Goal: Use online tool/utility: Use online tool/utility

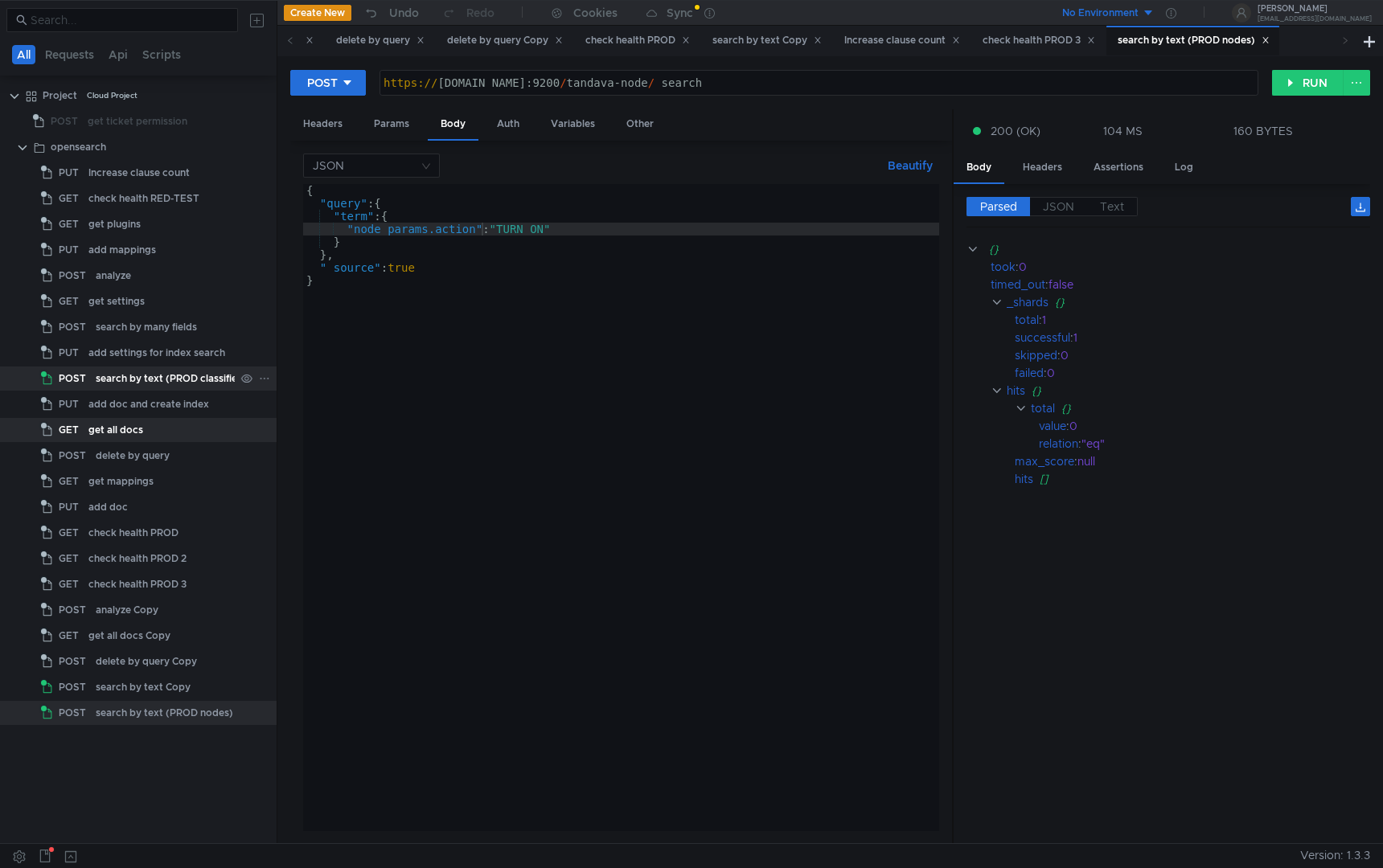
scroll to position [0, 13]
click at [170, 393] on div "add doc and create index" at bounding box center [149, 404] width 120 height 24
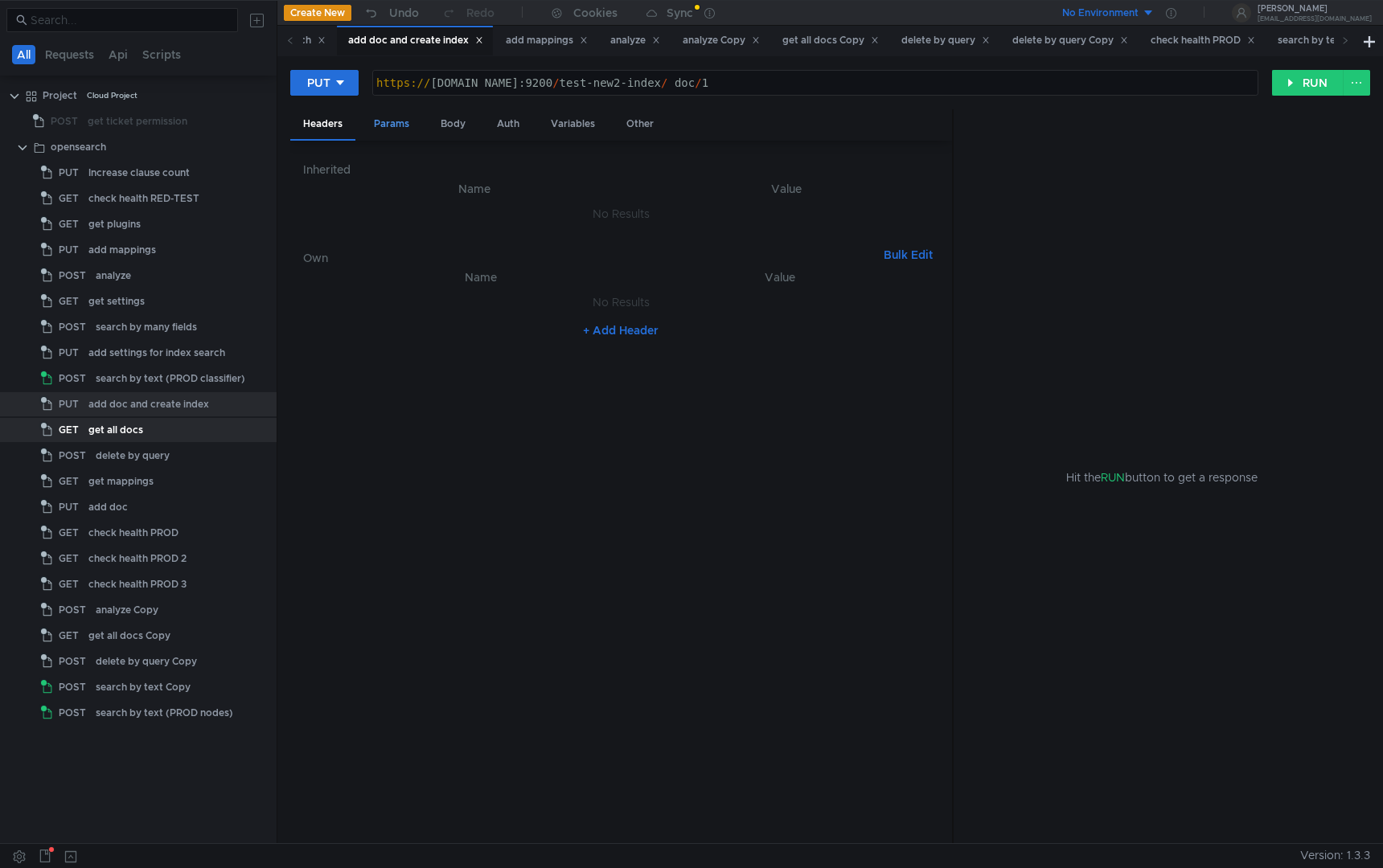
click at [405, 124] on div "Params" at bounding box center [391, 124] width 61 height 30
click at [466, 124] on div "Body" at bounding box center [453, 124] width 51 height 30
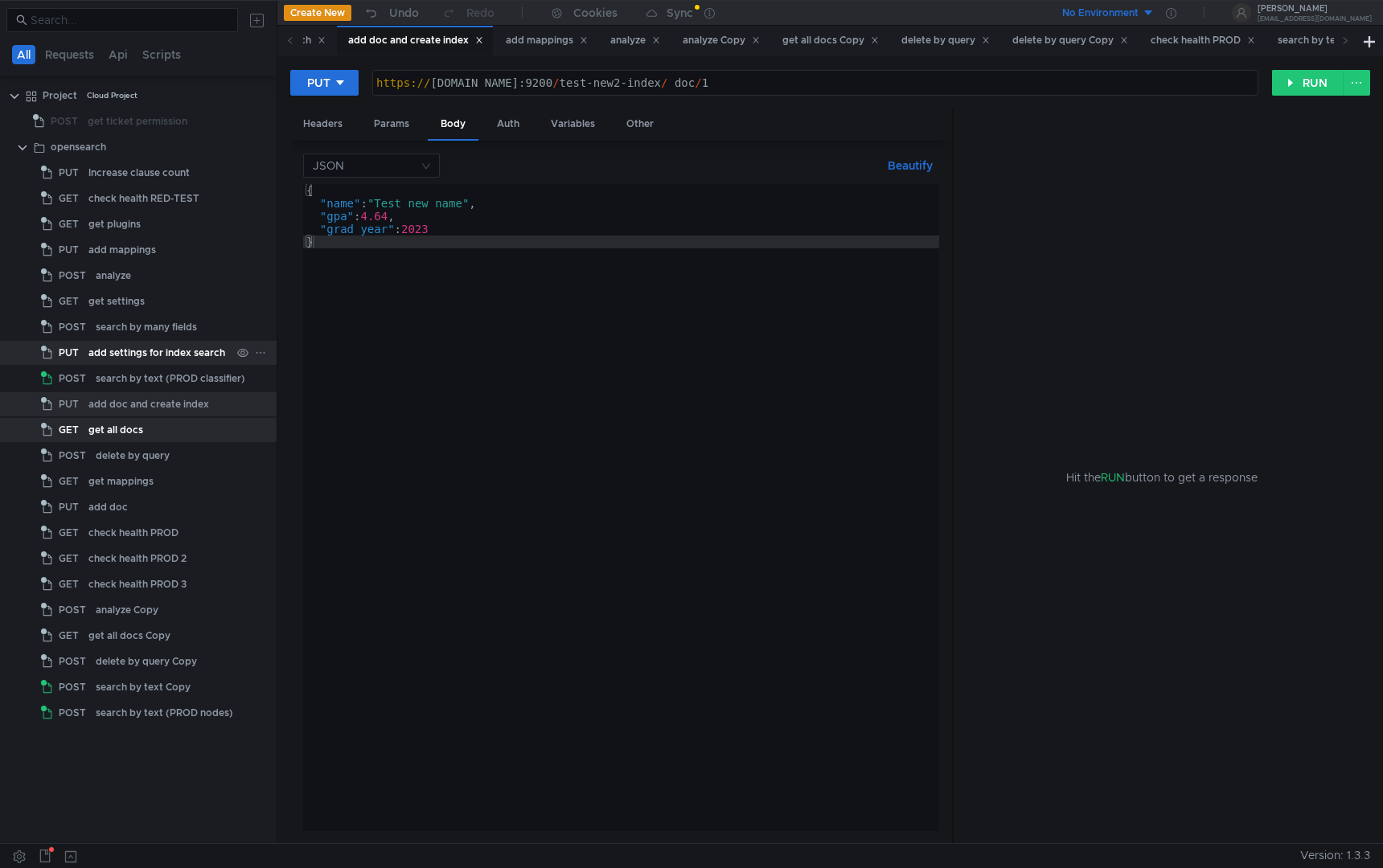
click at [125, 352] on div "add settings for index search" at bounding box center [156, 353] width 136 height 24
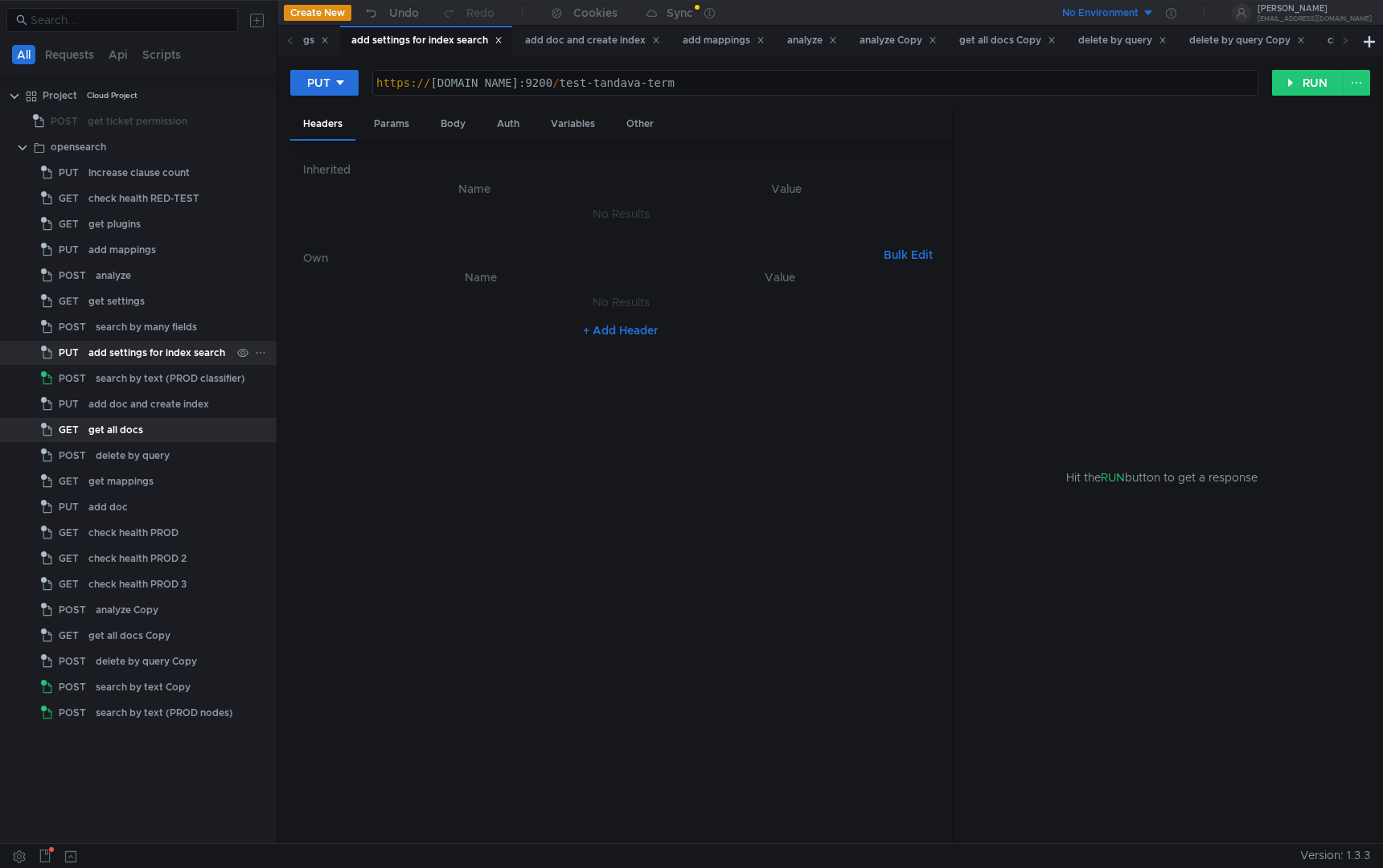
click at [125, 352] on div "add settings for index search" at bounding box center [156, 353] width 136 height 24
click at [424, 134] on div "Headers Params Body Auth Variables Other" at bounding box center [622, 124] width 662 height 31
click at [458, 133] on div "Body" at bounding box center [453, 124] width 51 height 30
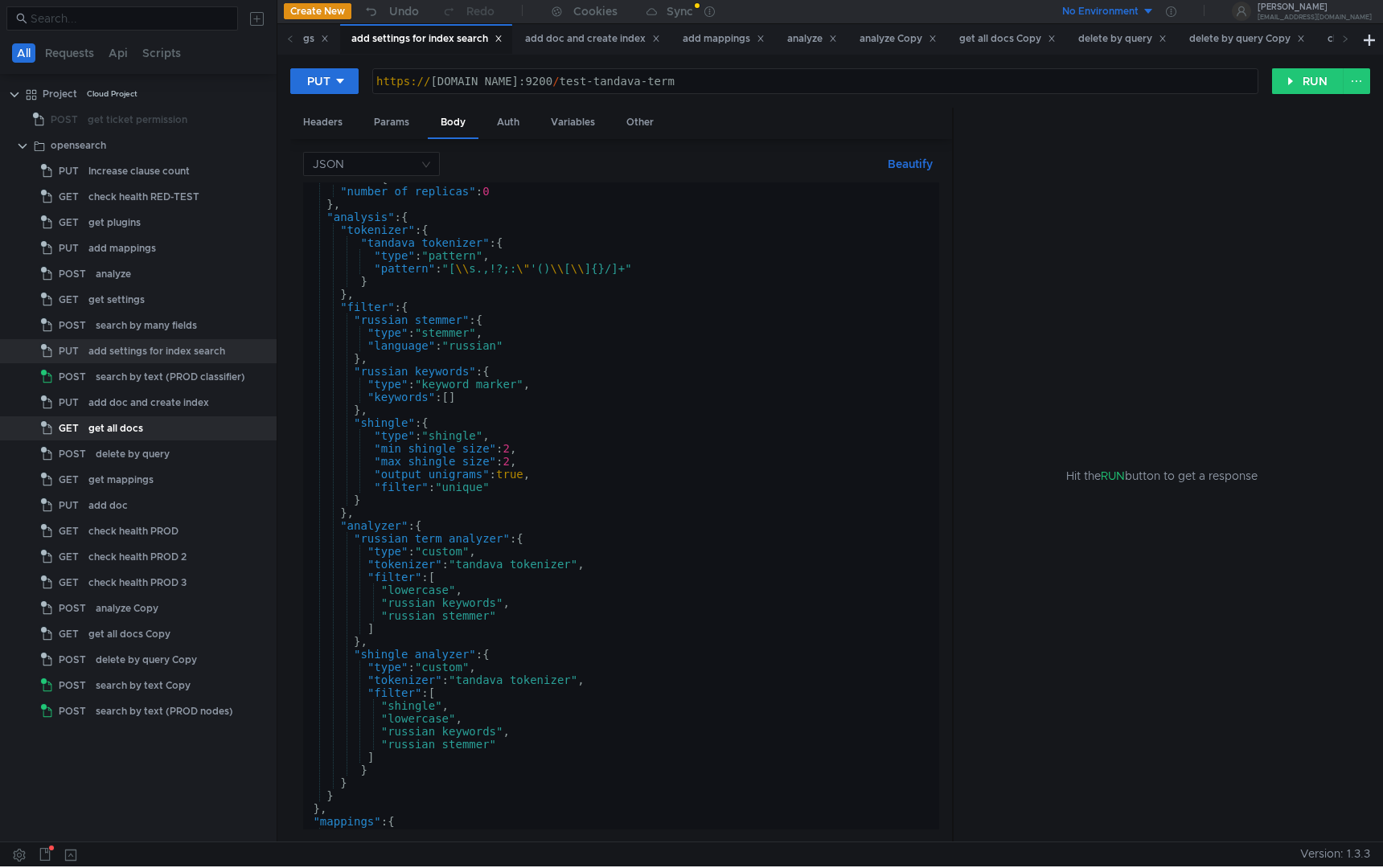
scroll to position [241, 0]
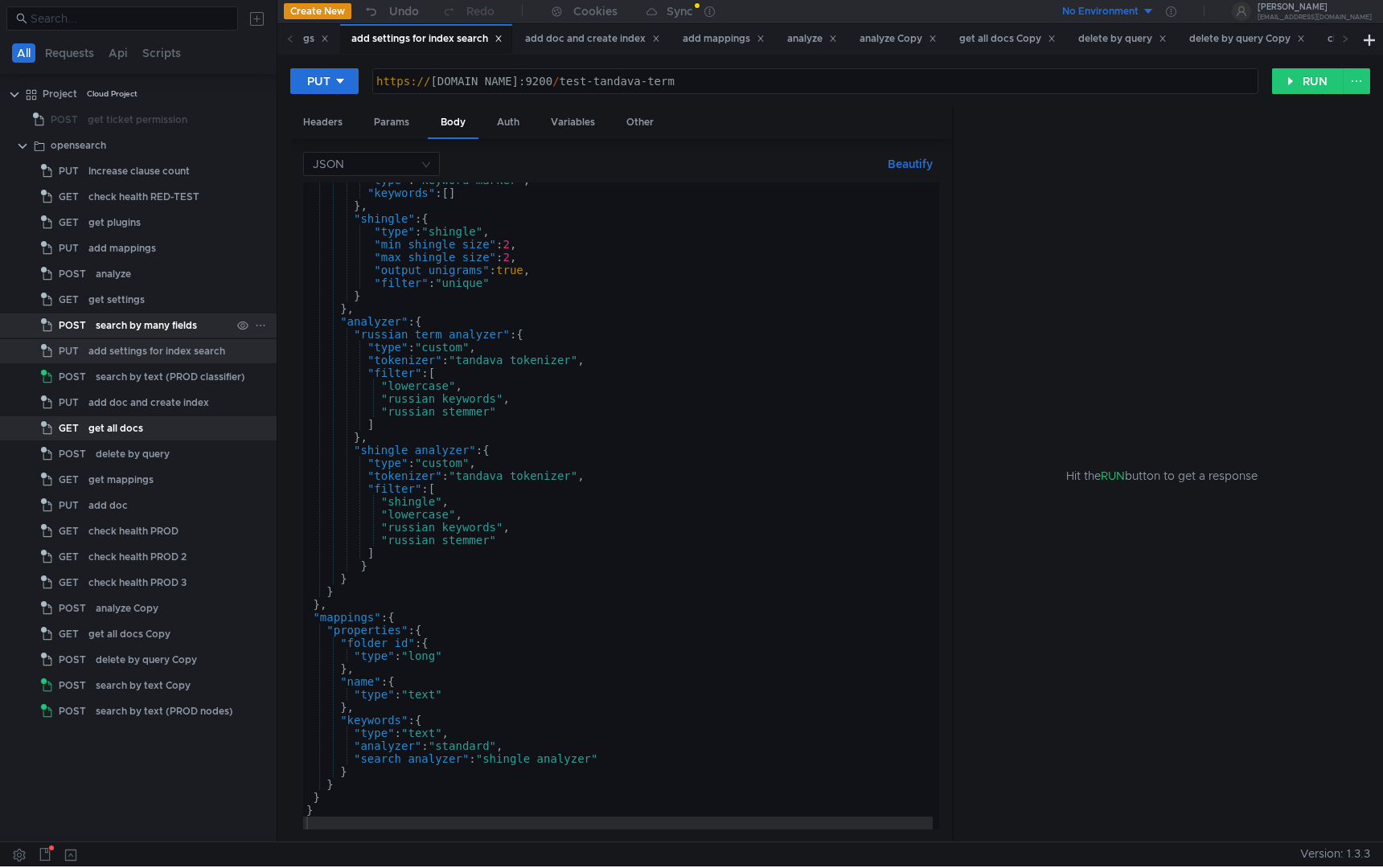
click at [169, 330] on div "search by many fields" at bounding box center [147, 325] width 102 height 24
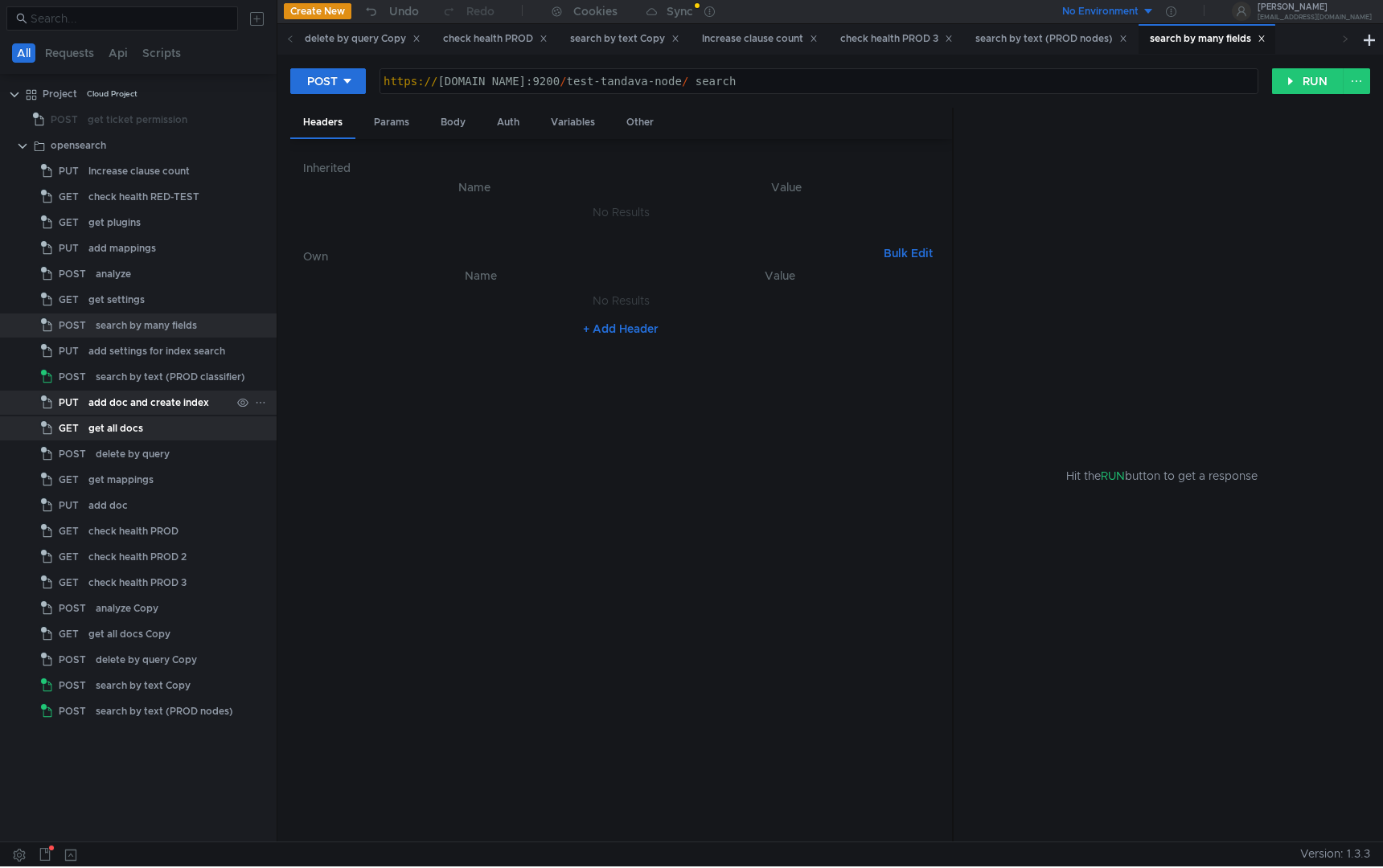
click at [175, 402] on div "add doc and create index" at bounding box center [149, 402] width 120 height 24
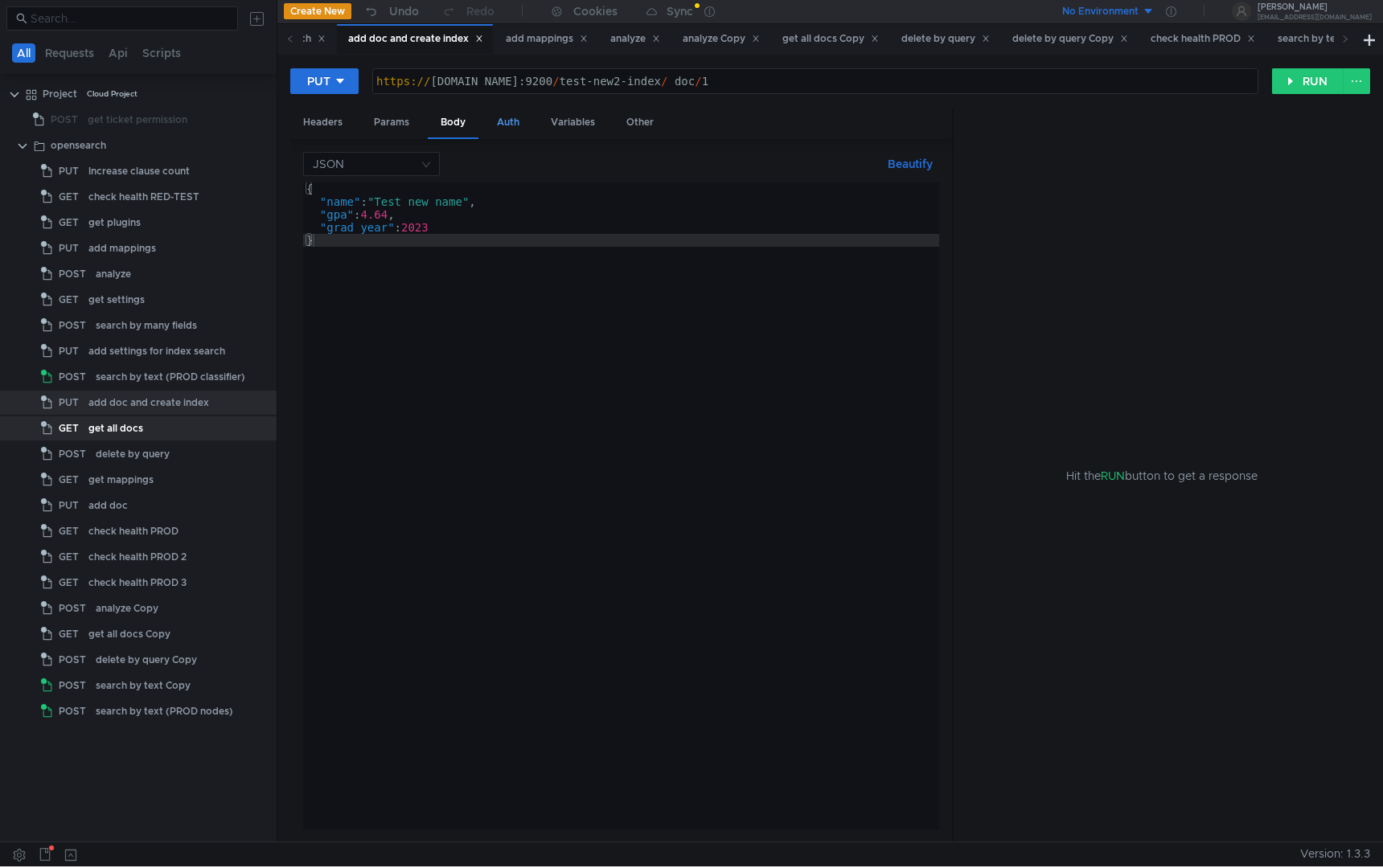
click at [517, 123] on div "Auth" at bounding box center [508, 123] width 48 height 30
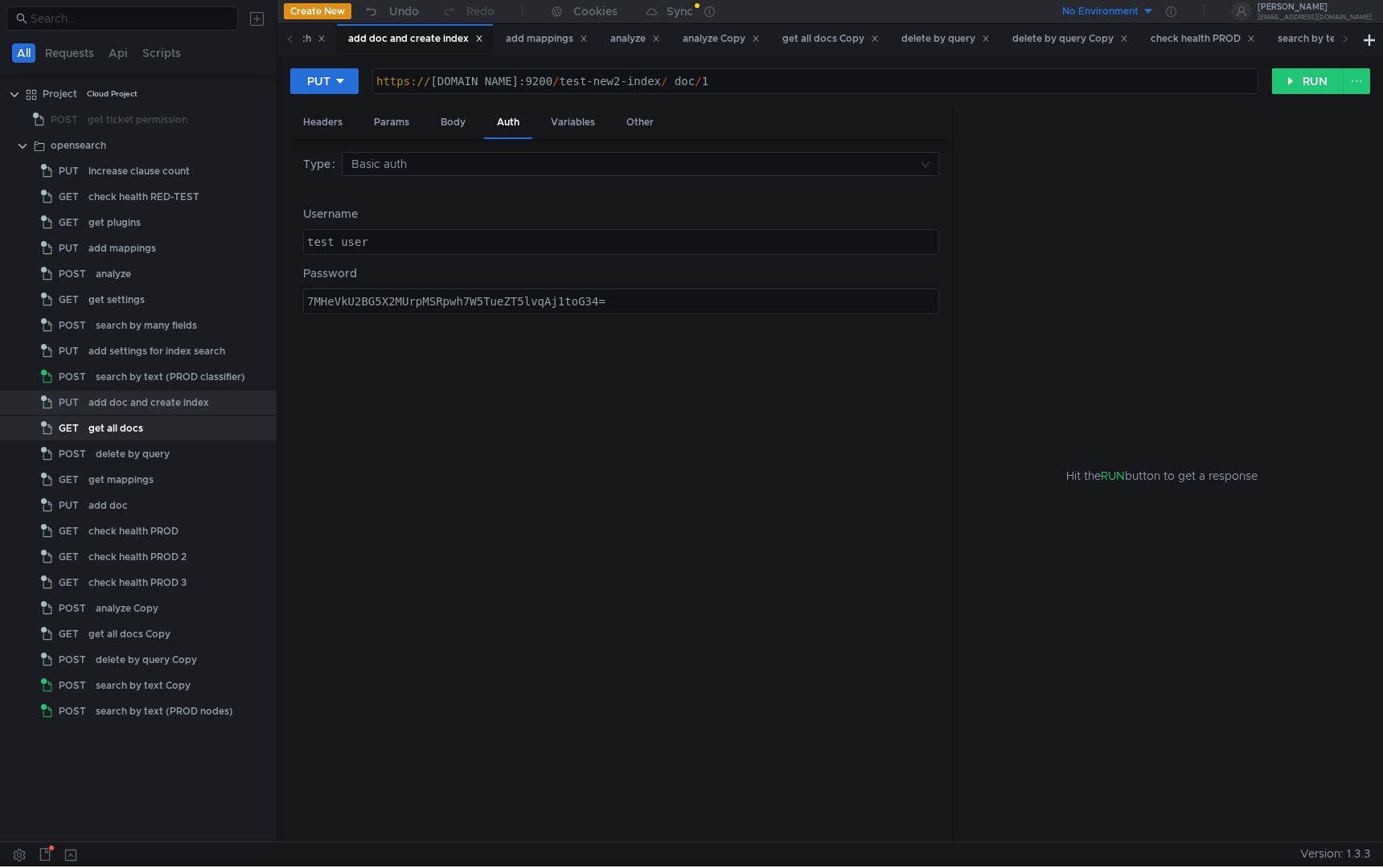
click at [511, 248] on div "test_user" at bounding box center [621, 254] width 635 height 39
paste textarea "admin"
type textarea "admin"
drag, startPoint x: 653, startPoint y: 299, endPoint x: 167, endPoint y: 291, distance: 486.1
click at [167, 291] on as-split "All Requests Api Scripts Project Cloud Project POST get ticket permission opens…" at bounding box center [692, 419] width 1383 height 844
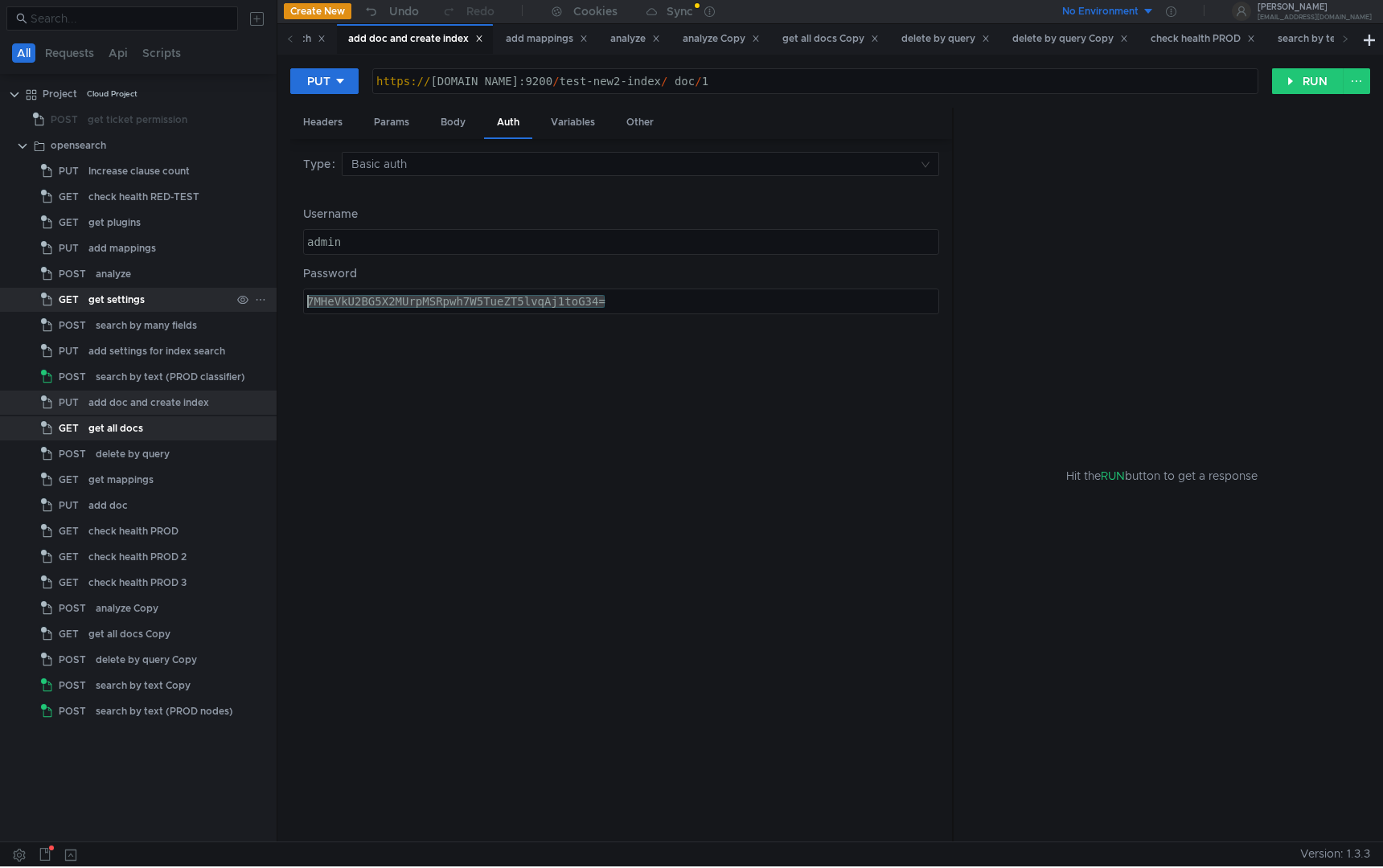
paste textarea "tEkm3umhZUdCmtUuC7L5ZUdIk1smixfIuNKt1VRHp2Q"
type textarea "tEkm3umhZUdCmtUuC7L5ZUdIk1smixfIuNKt1VRHp2Q="
click at [461, 123] on div "Body" at bounding box center [453, 123] width 51 height 30
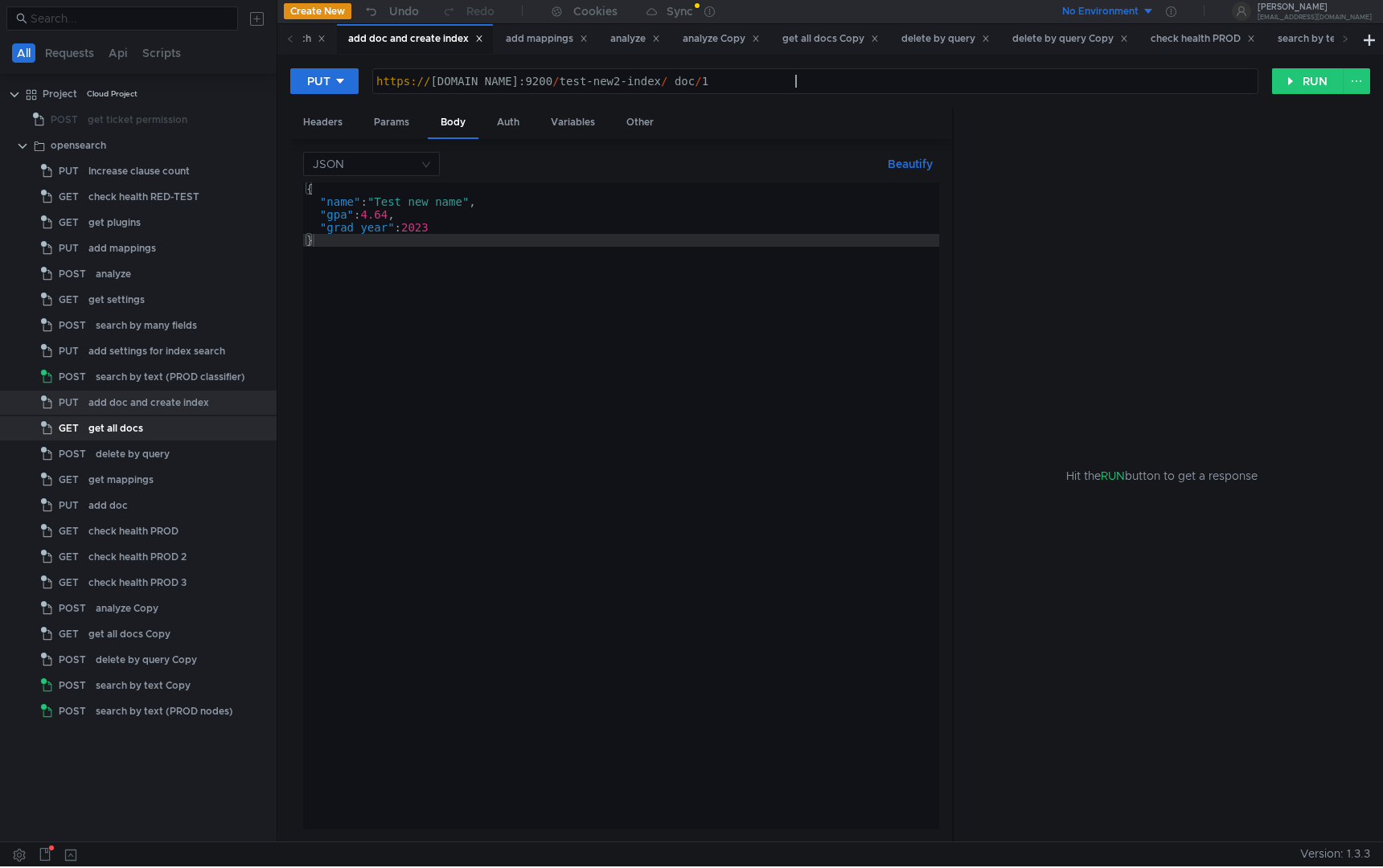
click at [798, 82] on div "https:// klg-p12qv1uungkcopt4.db.yandex.net:9200 / test-new2-index / _doc / 1" at bounding box center [816, 94] width 885 height 39
click at [780, 75] on div "https:// klg-p12qv1uungkcopt4.db.yandex.net:9200 / test-new2-index / _doc / 1" at bounding box center [816, 94] width 885 height 39
click at [801, 75] on div "https:// klg-p12qv1uungkcopt4.db.yandex.net:9200 / test-new2-index / _doc / 1" at bounding box center [816, 94] width 885 height 39
paste textarea "tandava-classifier-keyword"
type textarea "[URL][DOMAIN_NAME]"
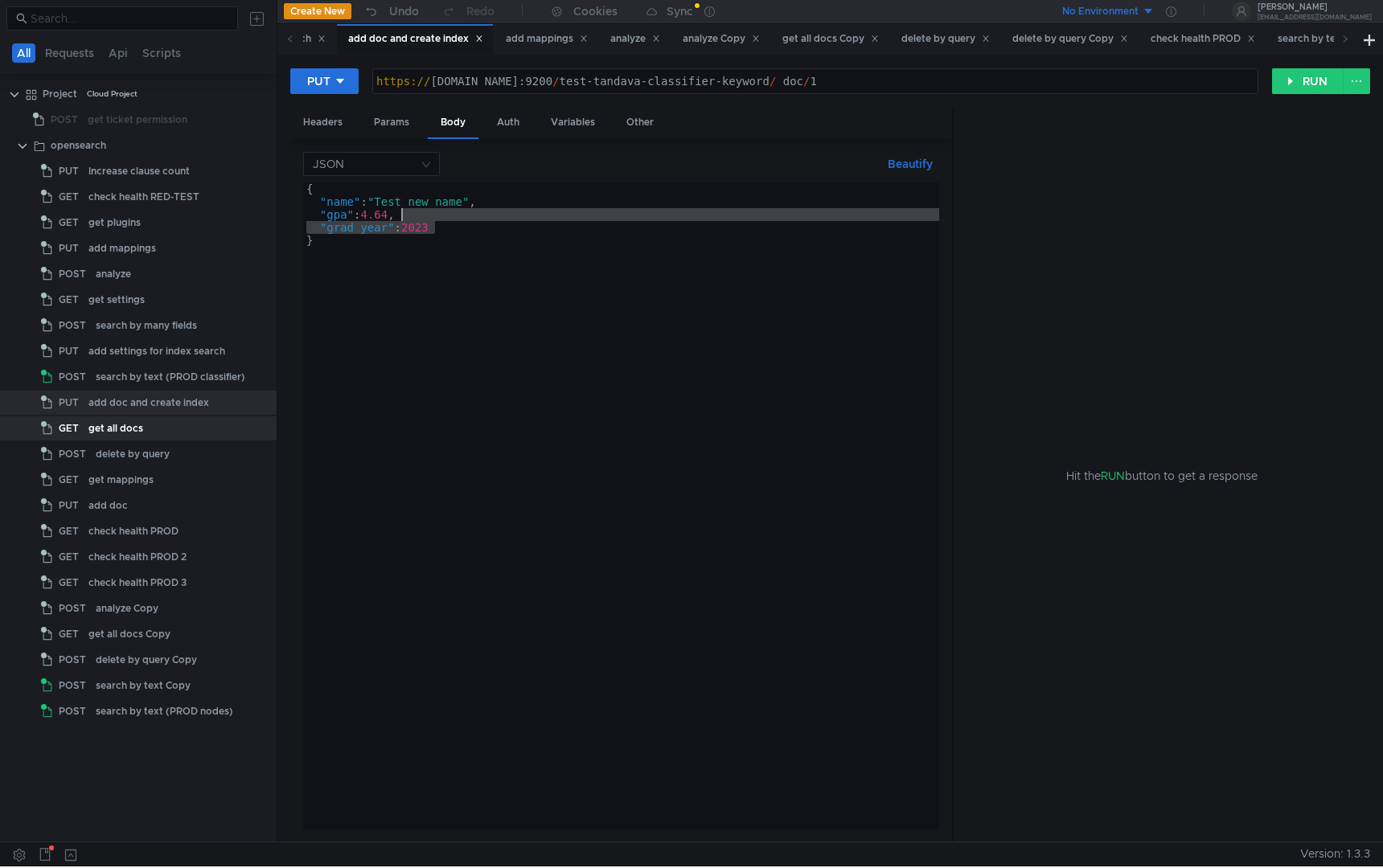
drag, startPoint x: 452, startPoint y: 230, endPoint x: 425, endPoint y: 219, distance: 29.2
click at [425, 219] on div "{ "name" : "Test new name" , "gpa" : 4.64 , "grad_year" : 2023 }" at bounding box center [621, 519] width 636 height 673
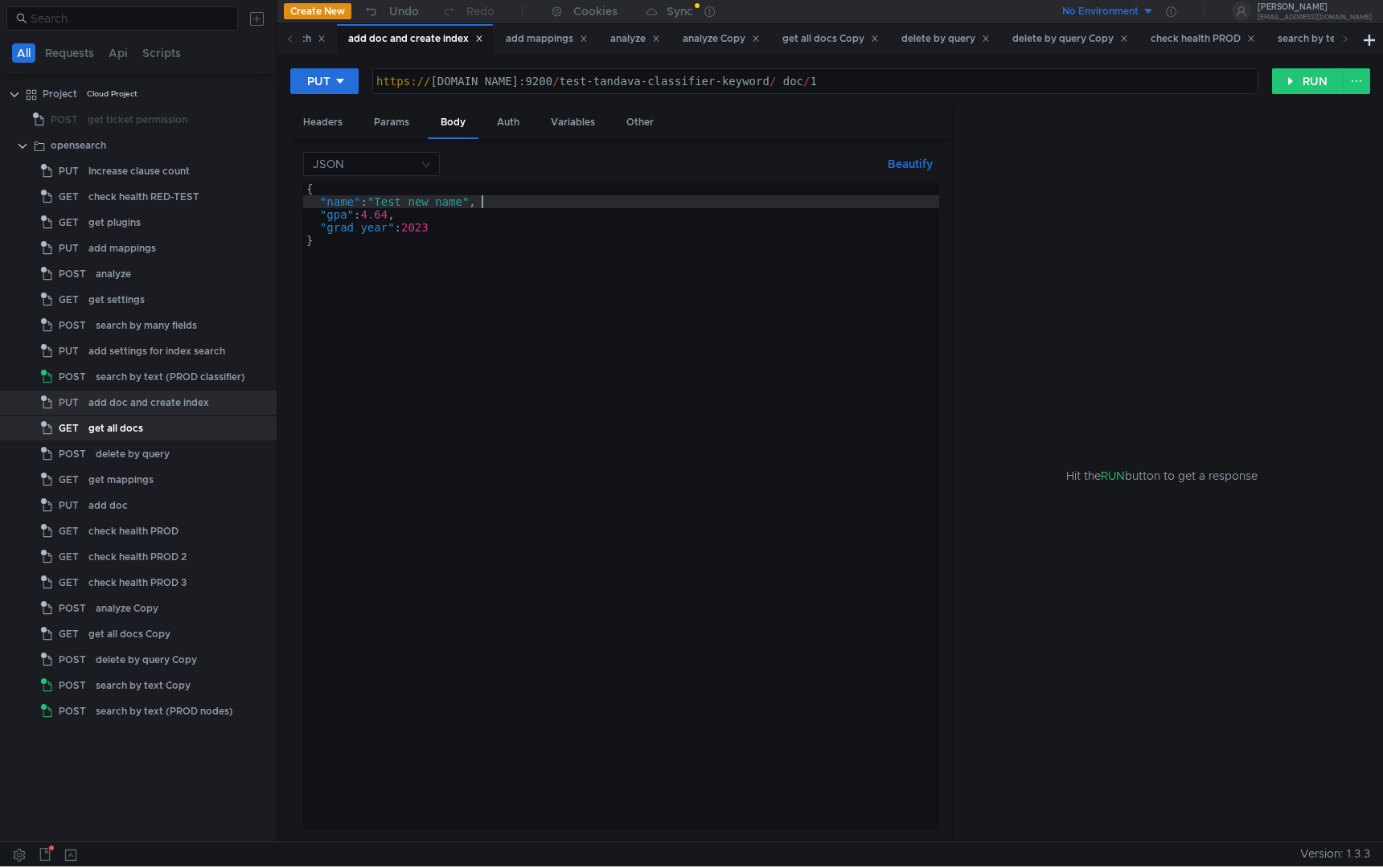
click at [491, 197] on div "{ "name" : "Test new name" , "gpa" : 4.64 , "grad_year" : 2023 }" at bounding box center [621, 519] width 636 height 673
click at [338, 200] on div "{ "name" : "Test new name" , "gpa" : 4.64 , "grad_year" : 2023 }" at bounding box center [621, 519] width 636 height 673
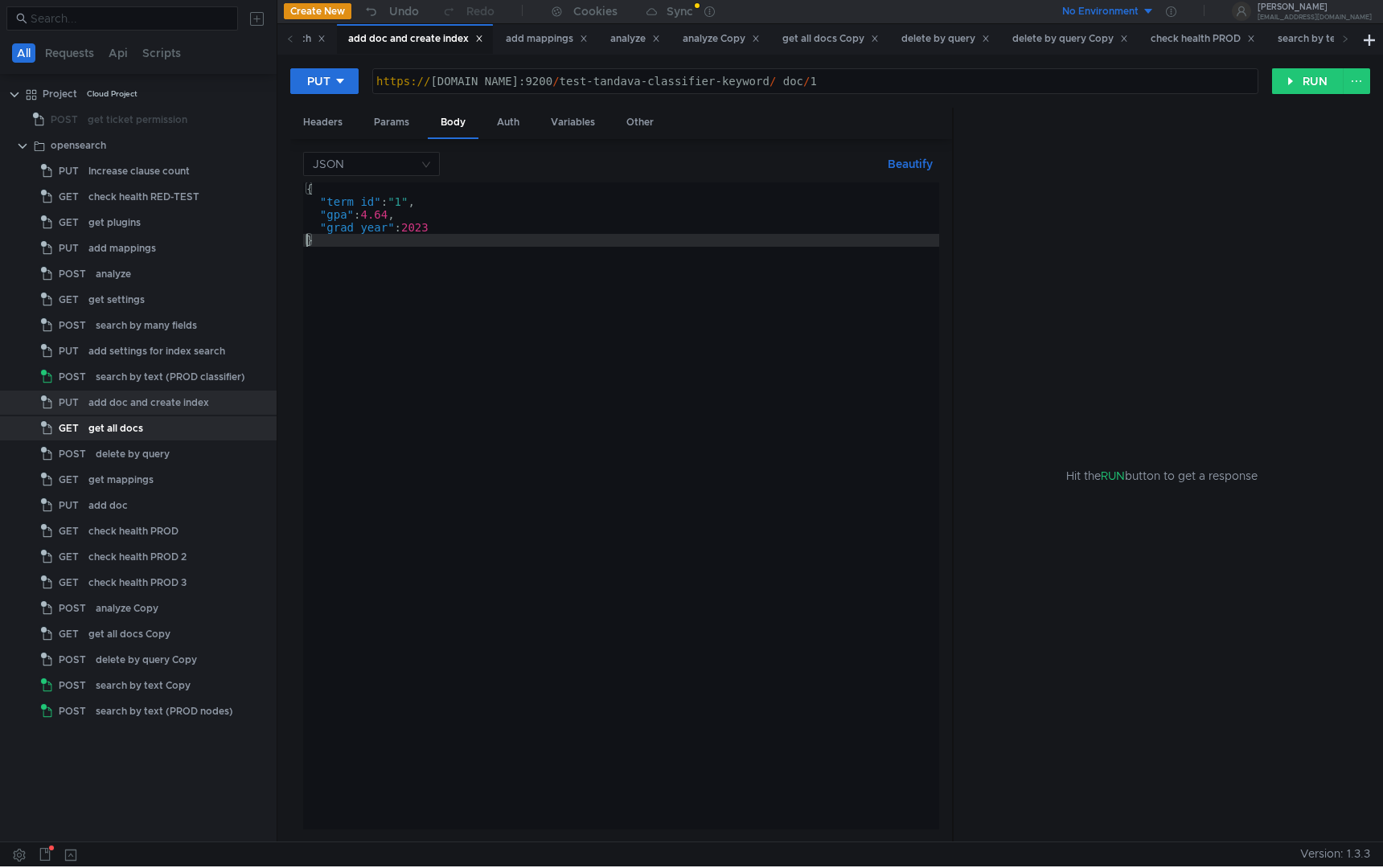
scroll to position [0, 0]
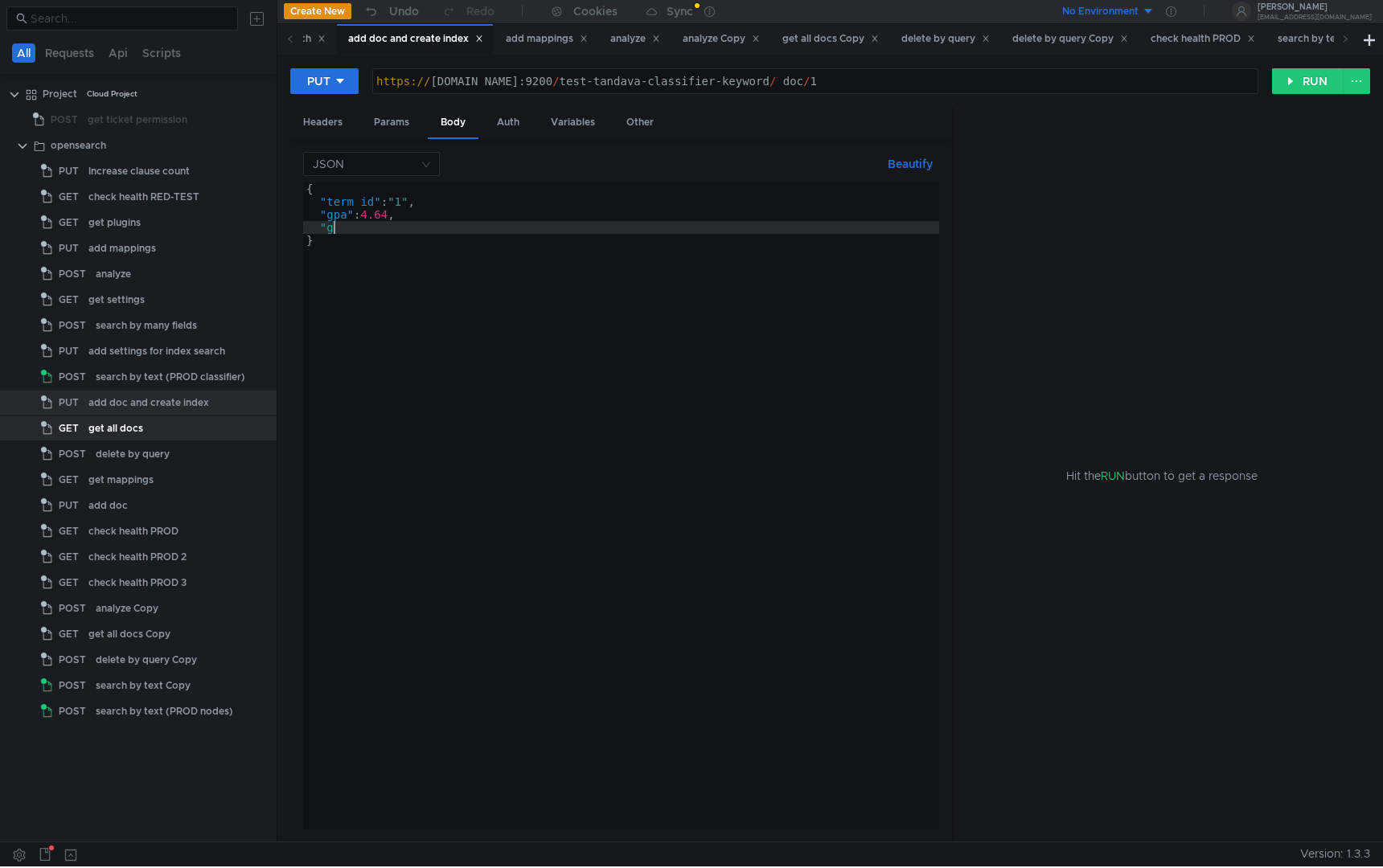
type textarea """
type textarea ":"
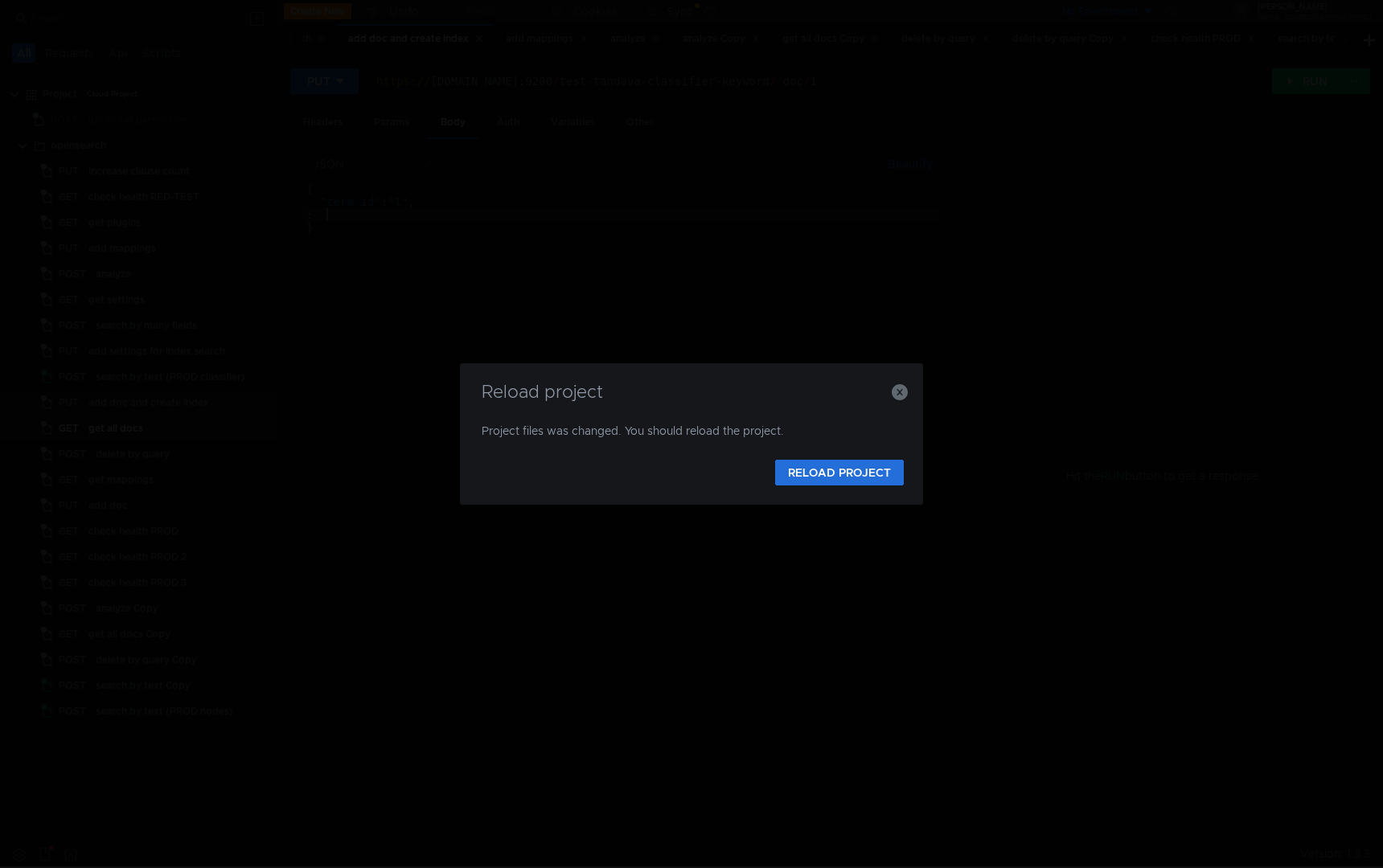
scroll to position [0, 1]
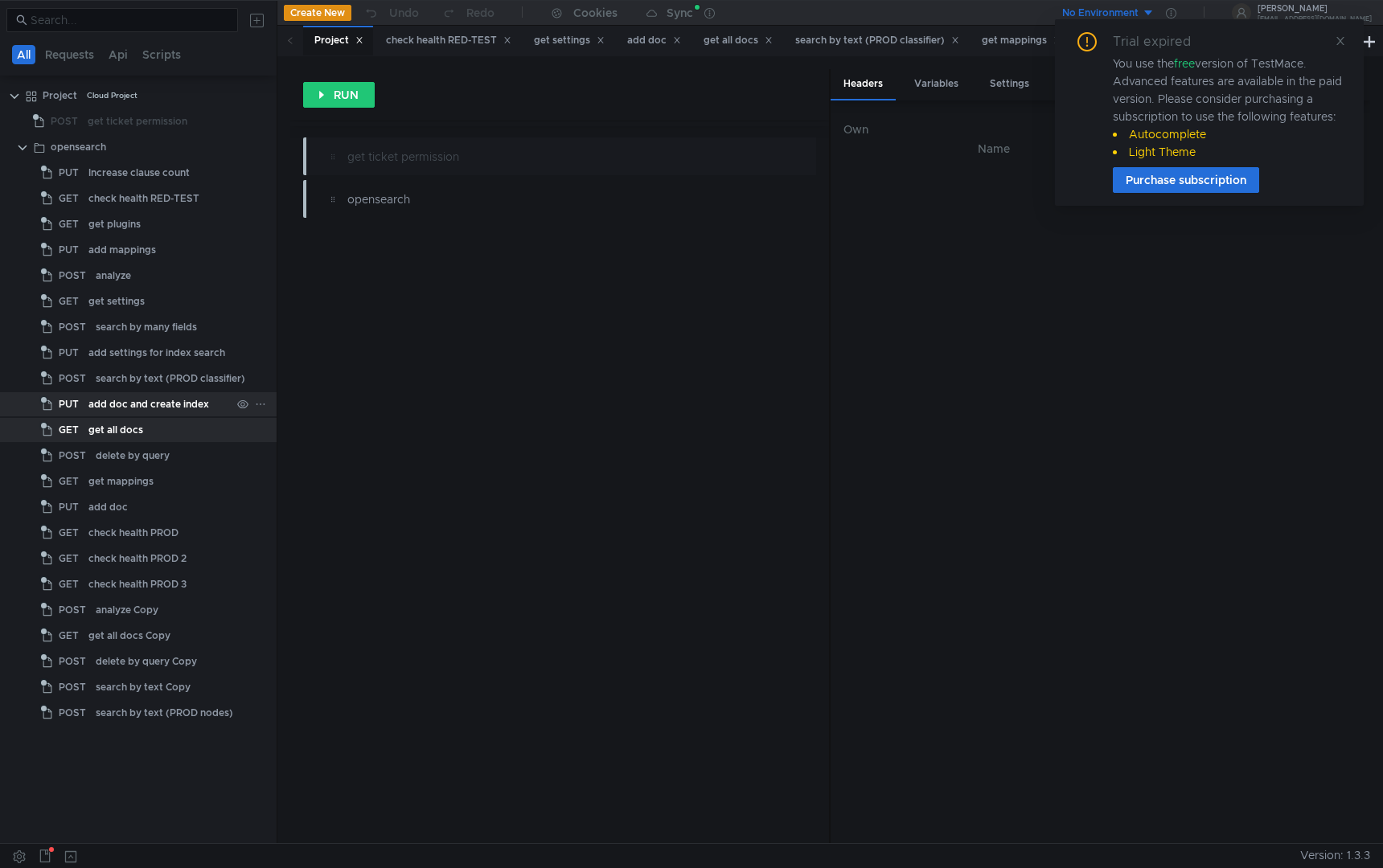
click at [143, 412] on div "add doc and create index" at bounding box center [149, 404] width 120 height 24
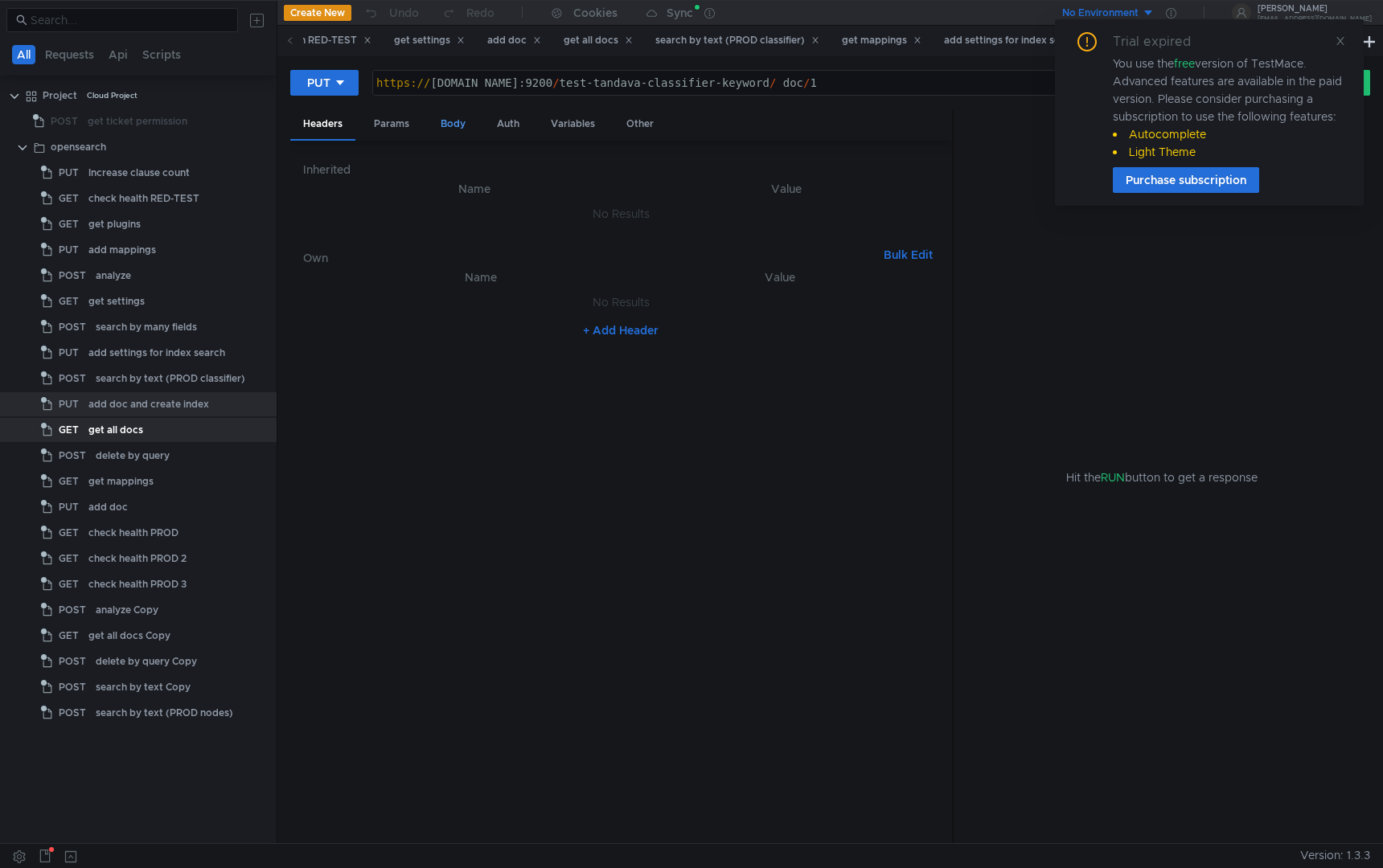
click at [455, 134] on div "Body" at bounding box center [453, 124] width 51 height 30
click at [1344, 44] on icon at bounding box center [1341, 41] width 11 height 11
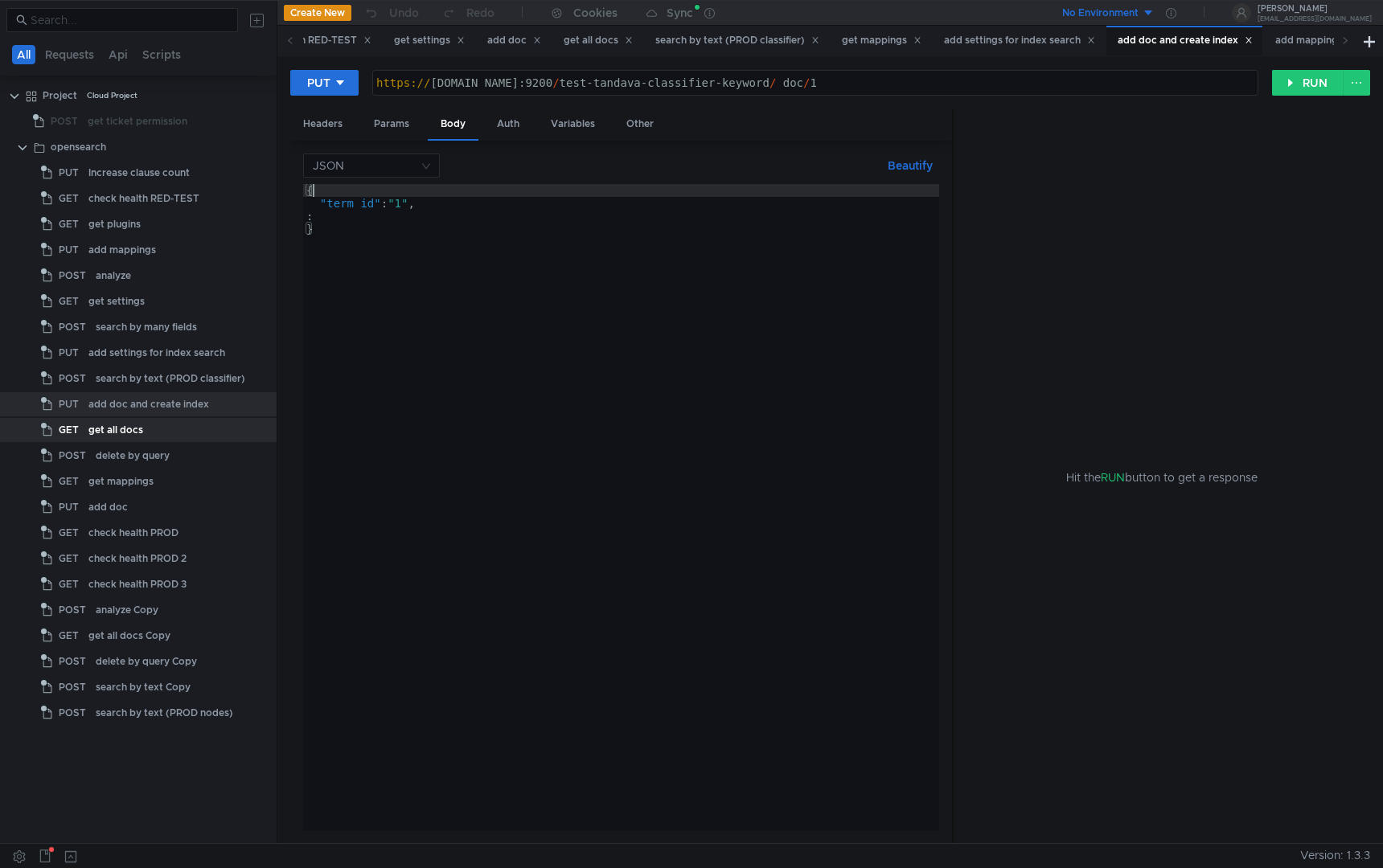
click at [616, 187] on div "{ "term_id" : "1" , : }" at bounding box center [621, 521] width 636 height 673
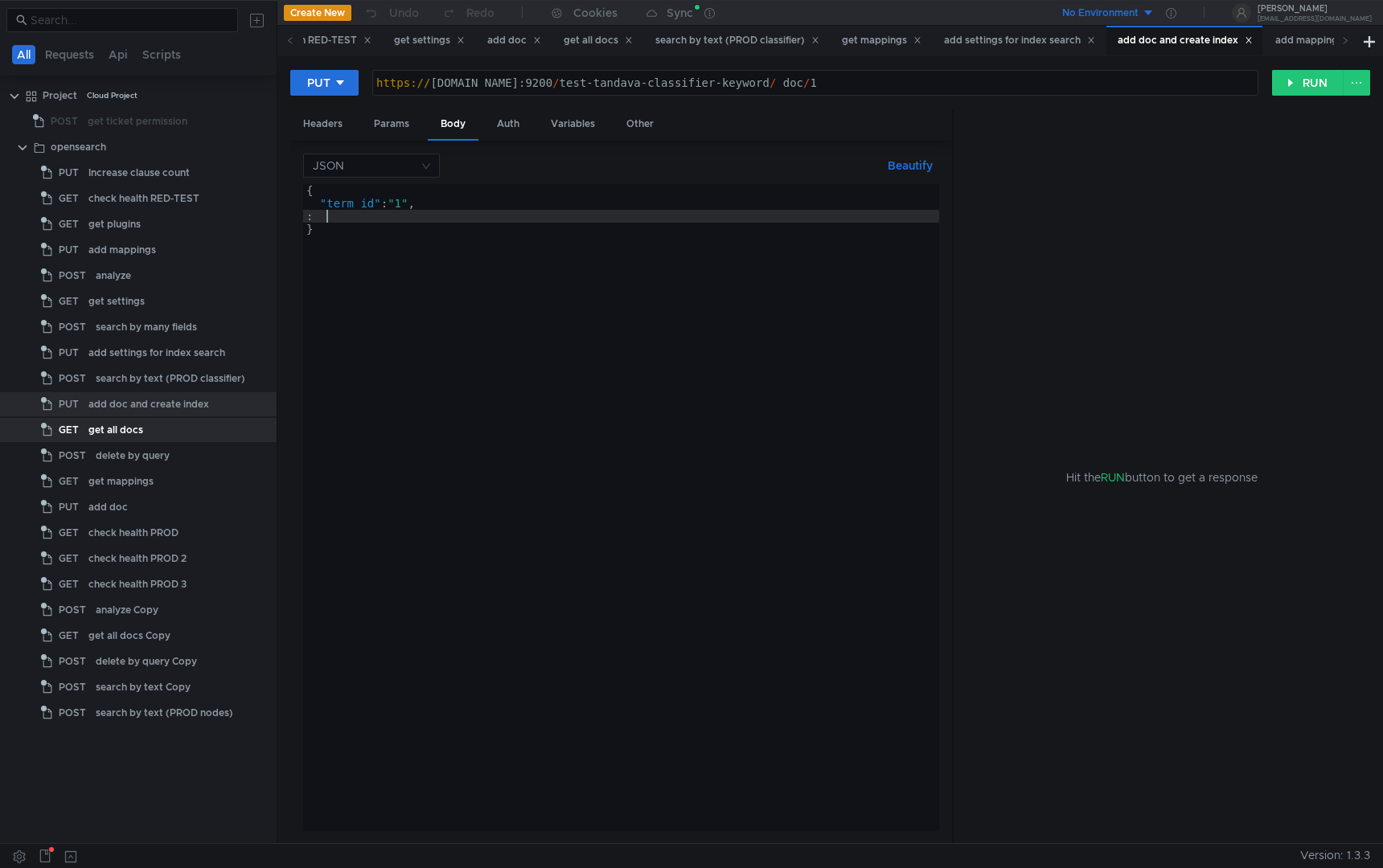
click at [609, 215] on div "{ "term_id" : "1" , : }" at bounding box center [621, 521] width 636 height 673
type textarea ":"
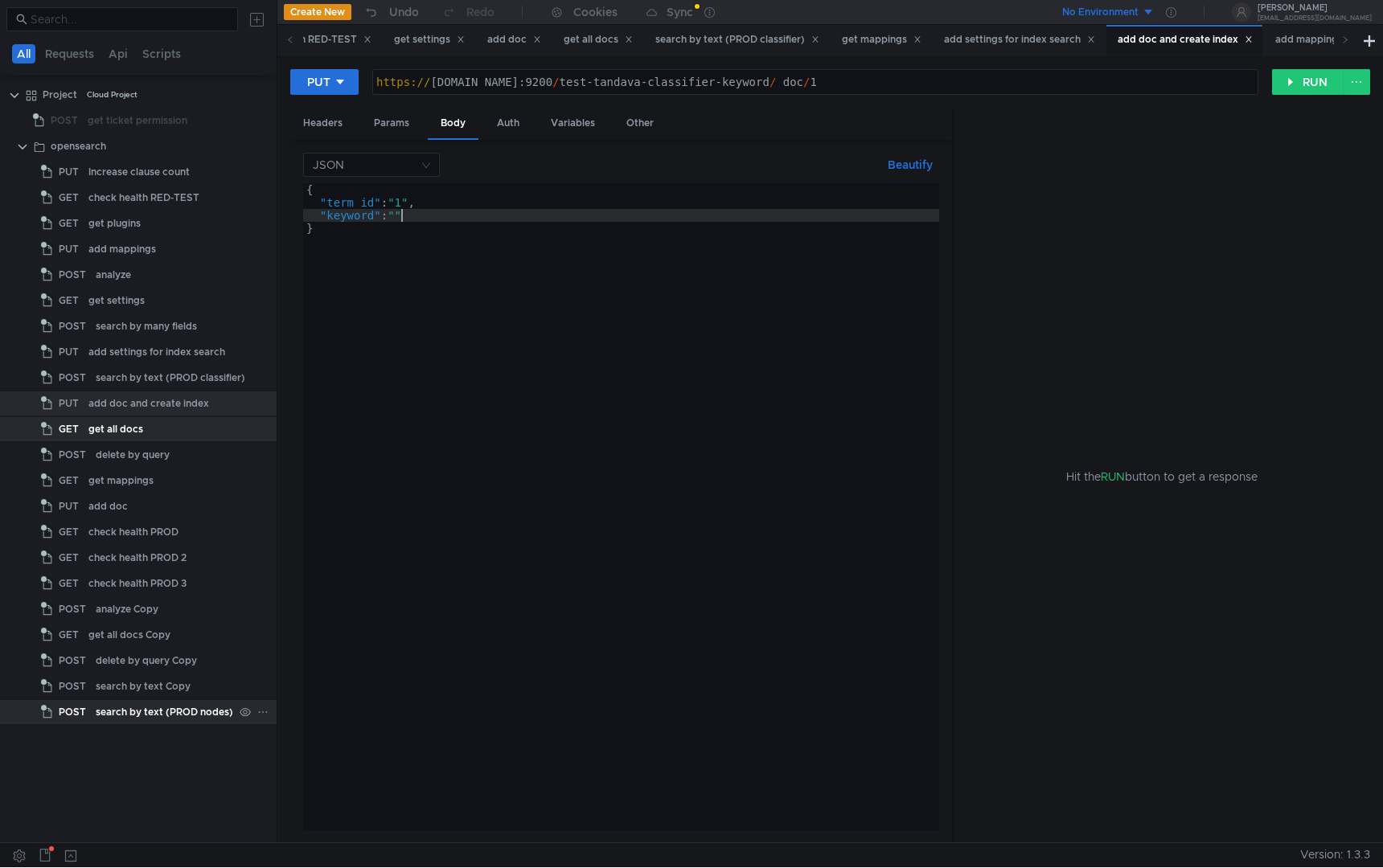
type textarea ""keyword": ""
click at [193, 713] on div "search by text (PROD nodes)" at bounding box center [165, 713] width 137 height 24
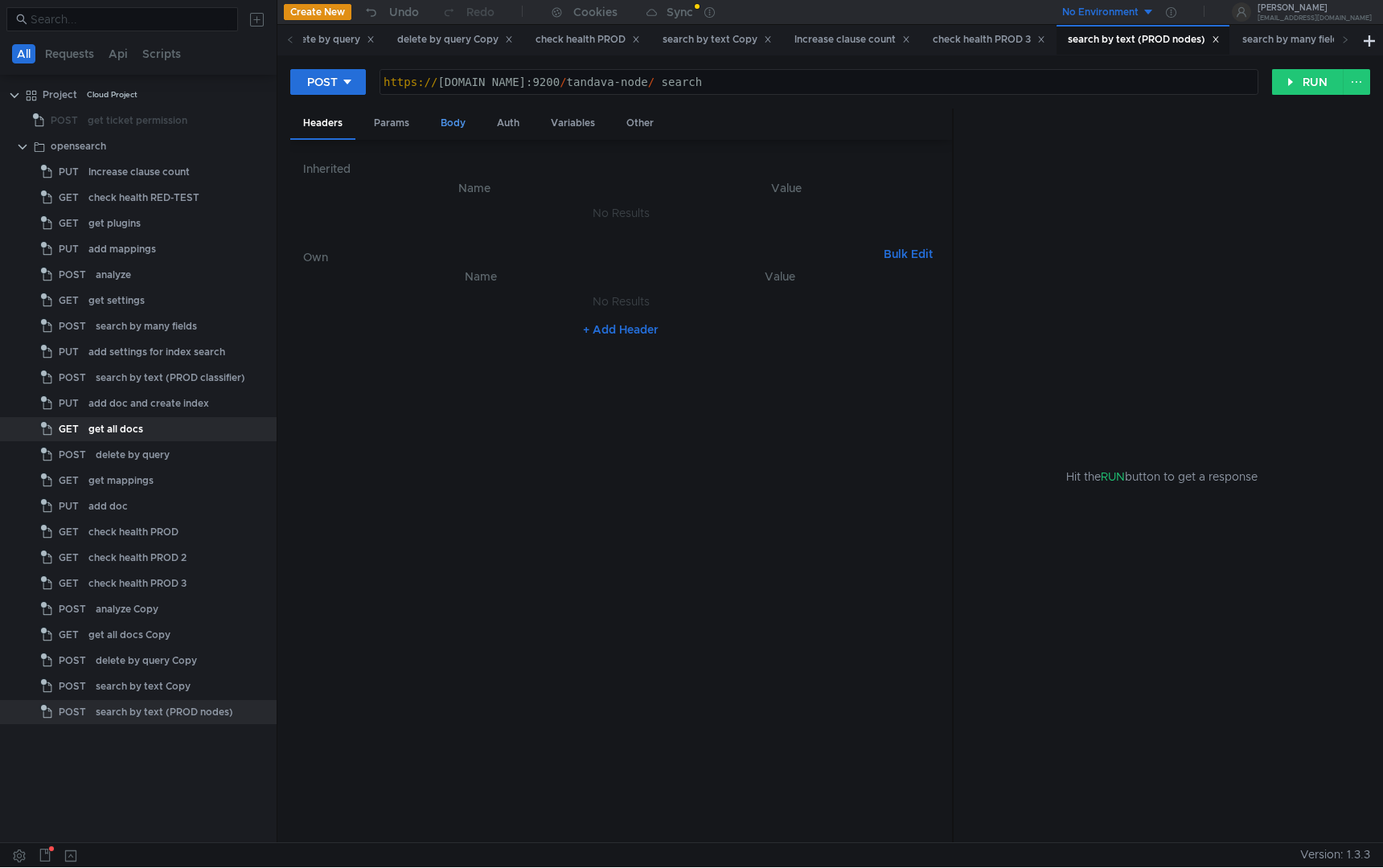
click at [448, 116] on div "Body" at bounding box center [453, 123] width 51 height 30
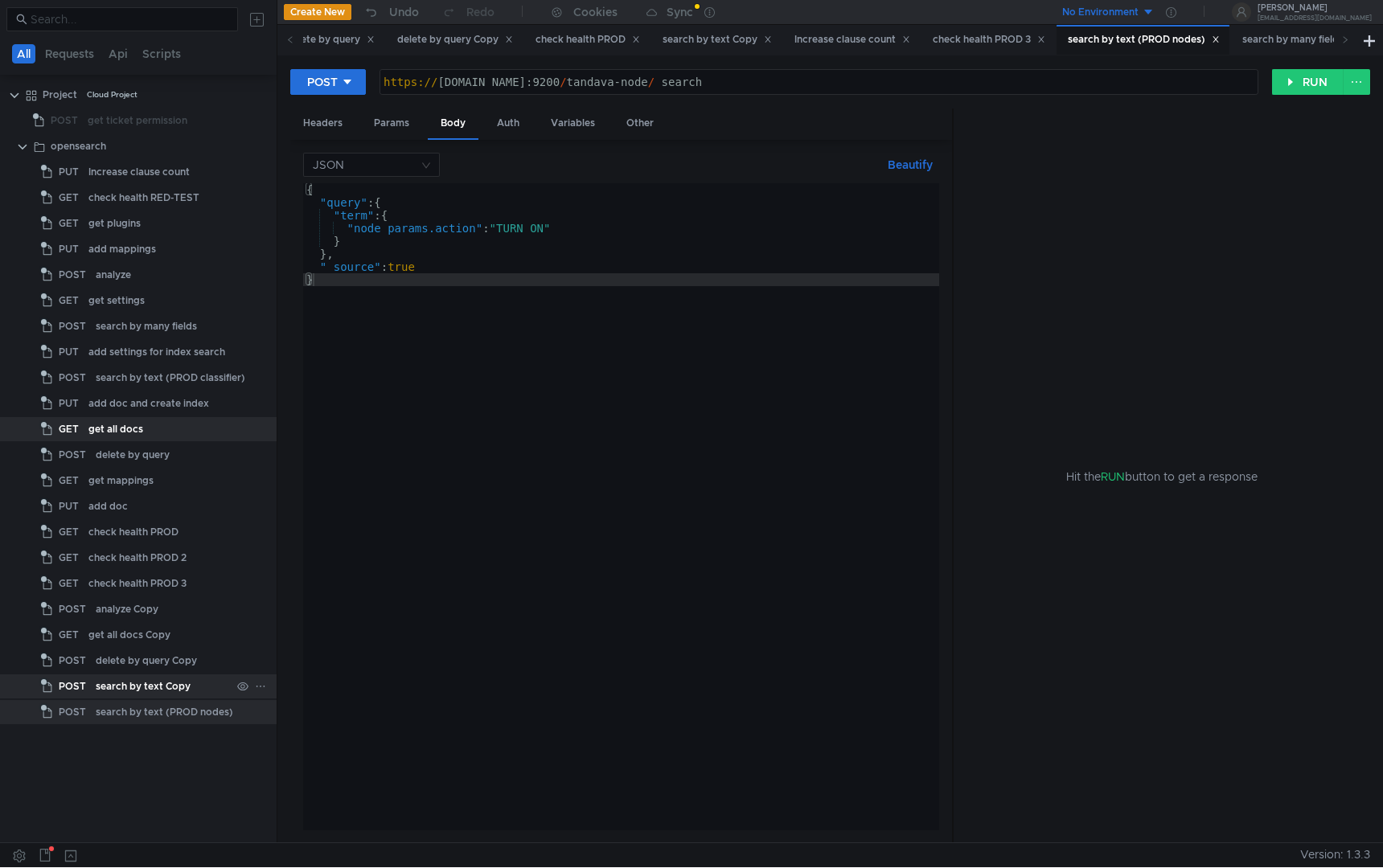
click at [103, 689] on div "search by text Copy" at bounding box center [143, 687] width 95 height 24
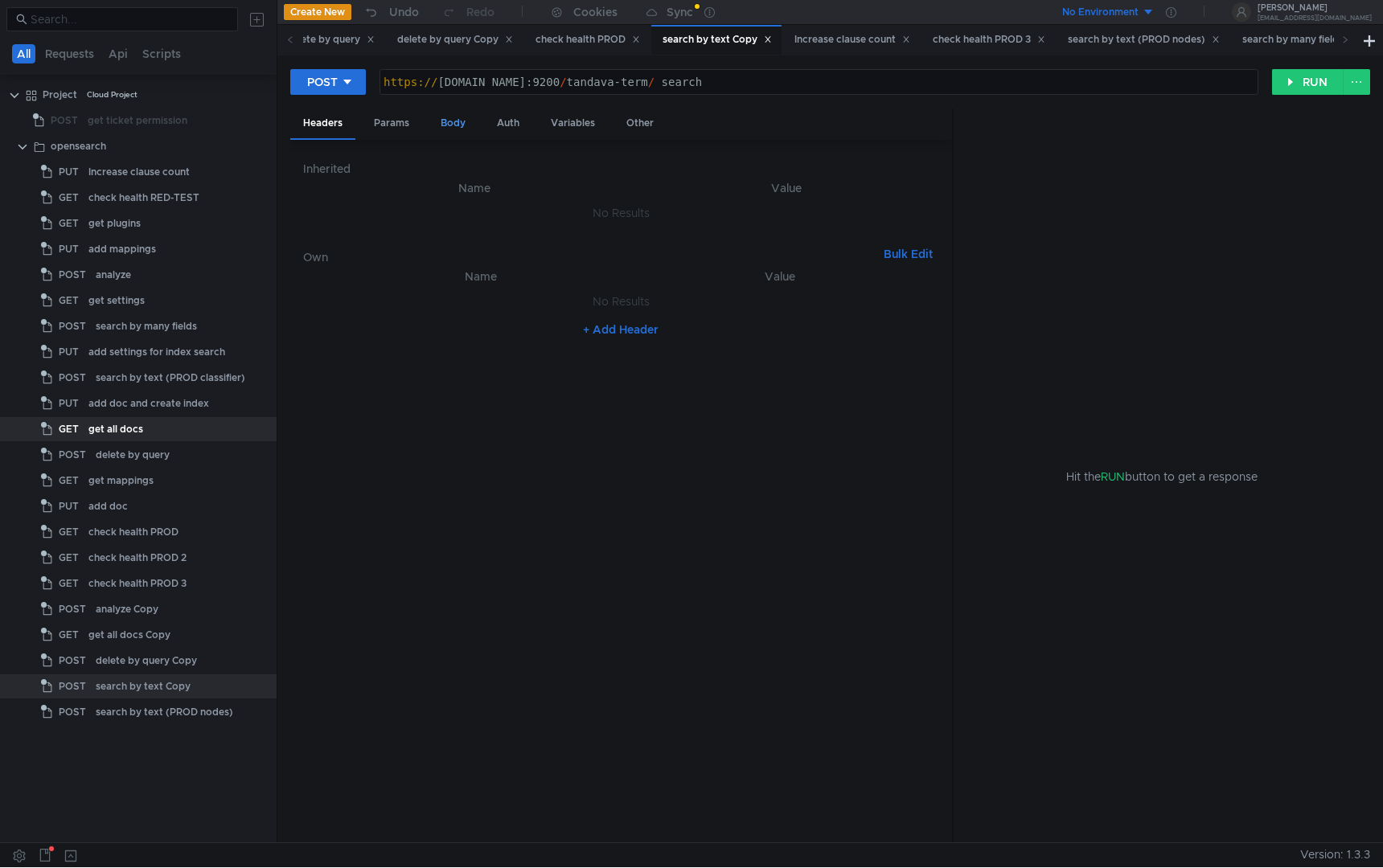
click at [449, 120] on div "Body" at bounding box center [453, 123] width 51 height 30
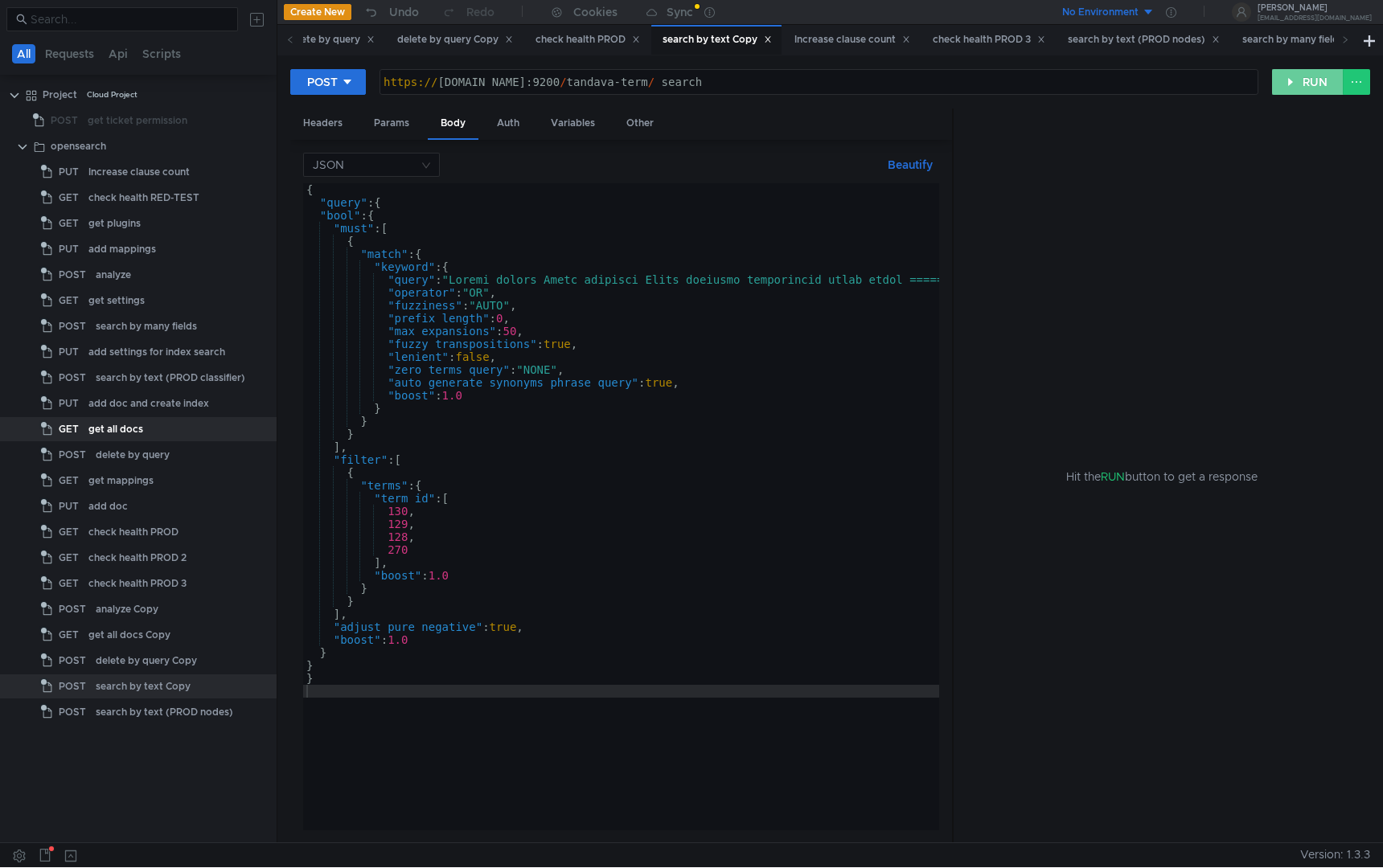
click at [1302, 80] on button "RUN" at bounding box center [1309, 82] width 72 height 25
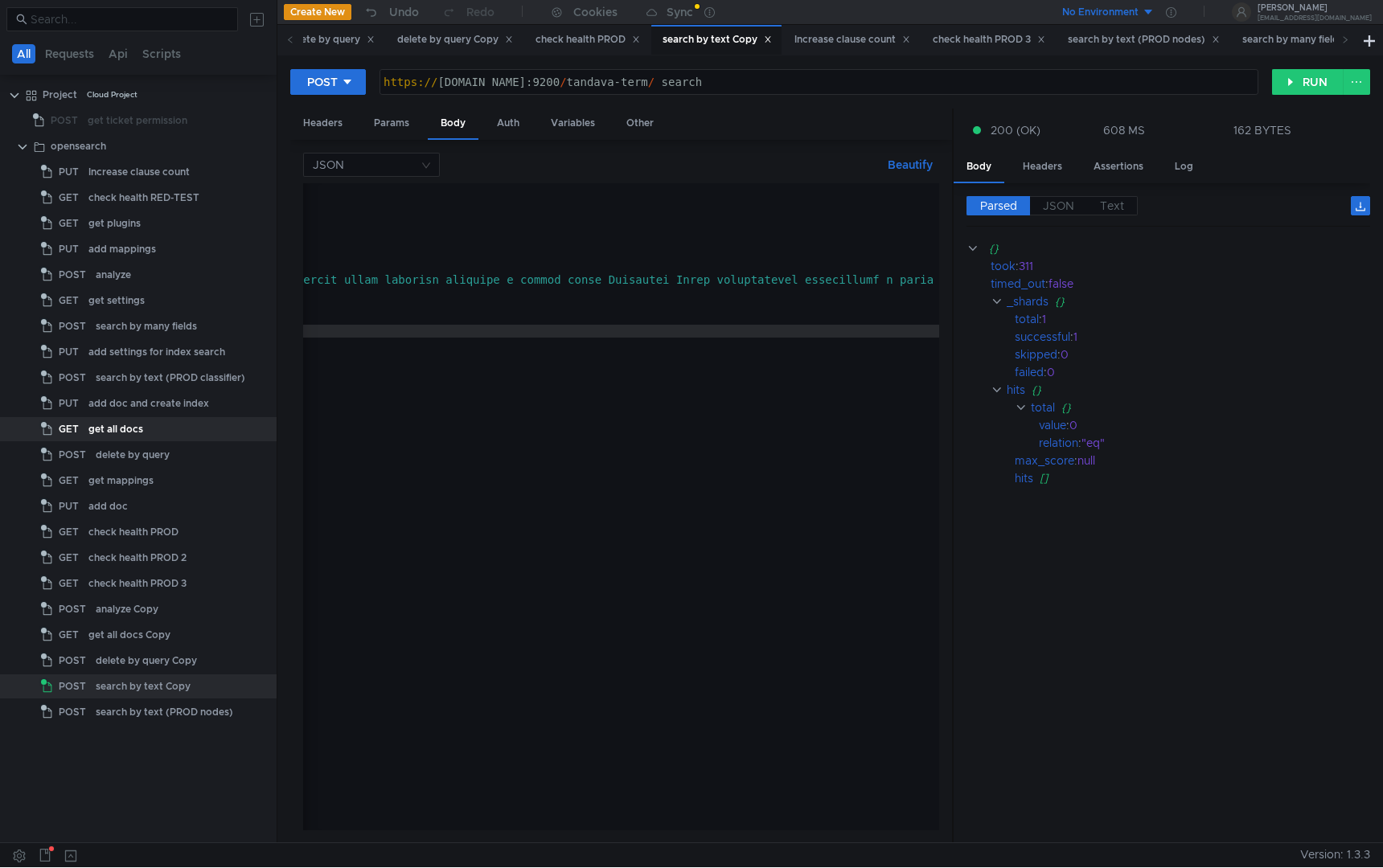
scroll to position [0, 0]
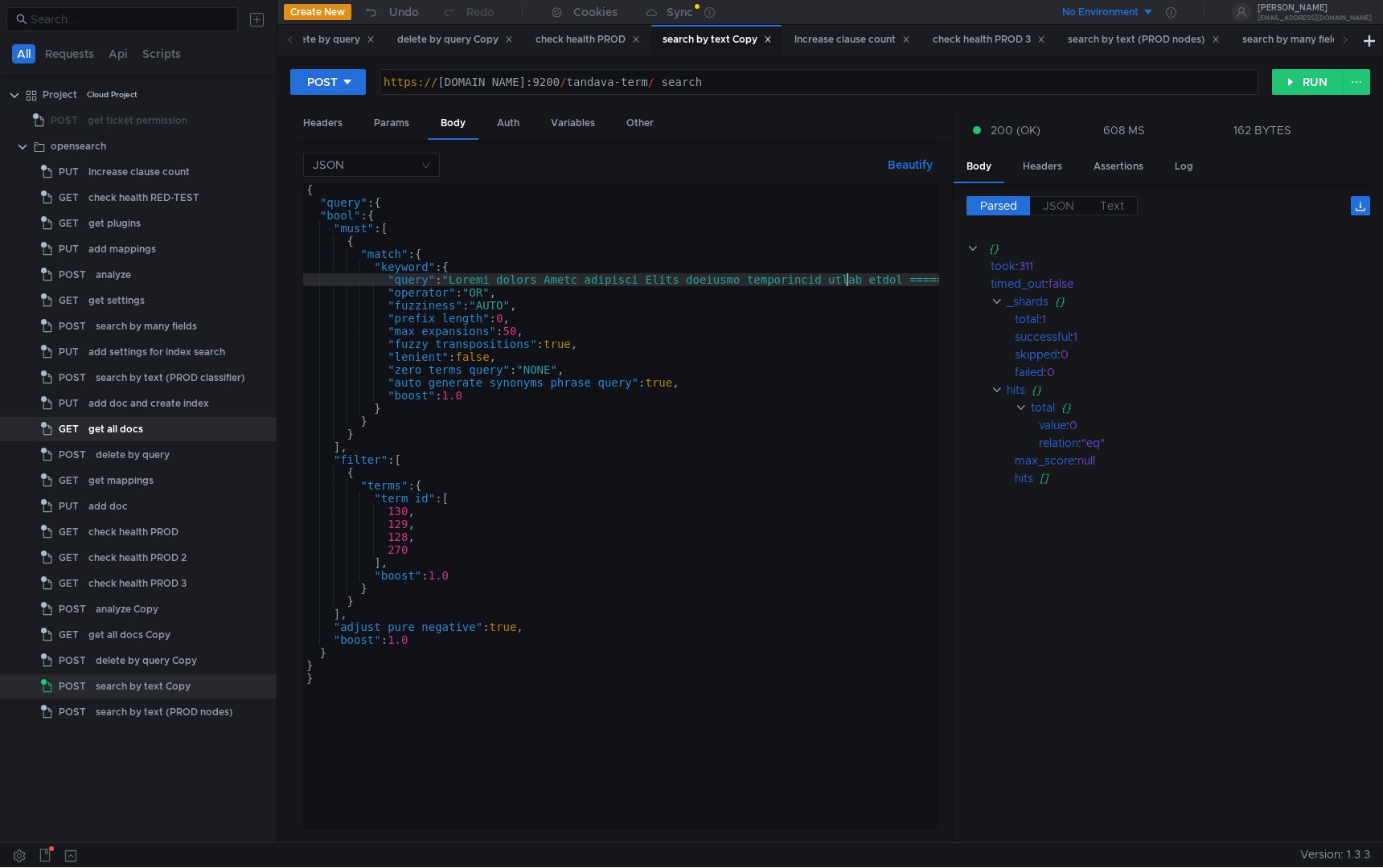
type textarea ""keyword" : {"
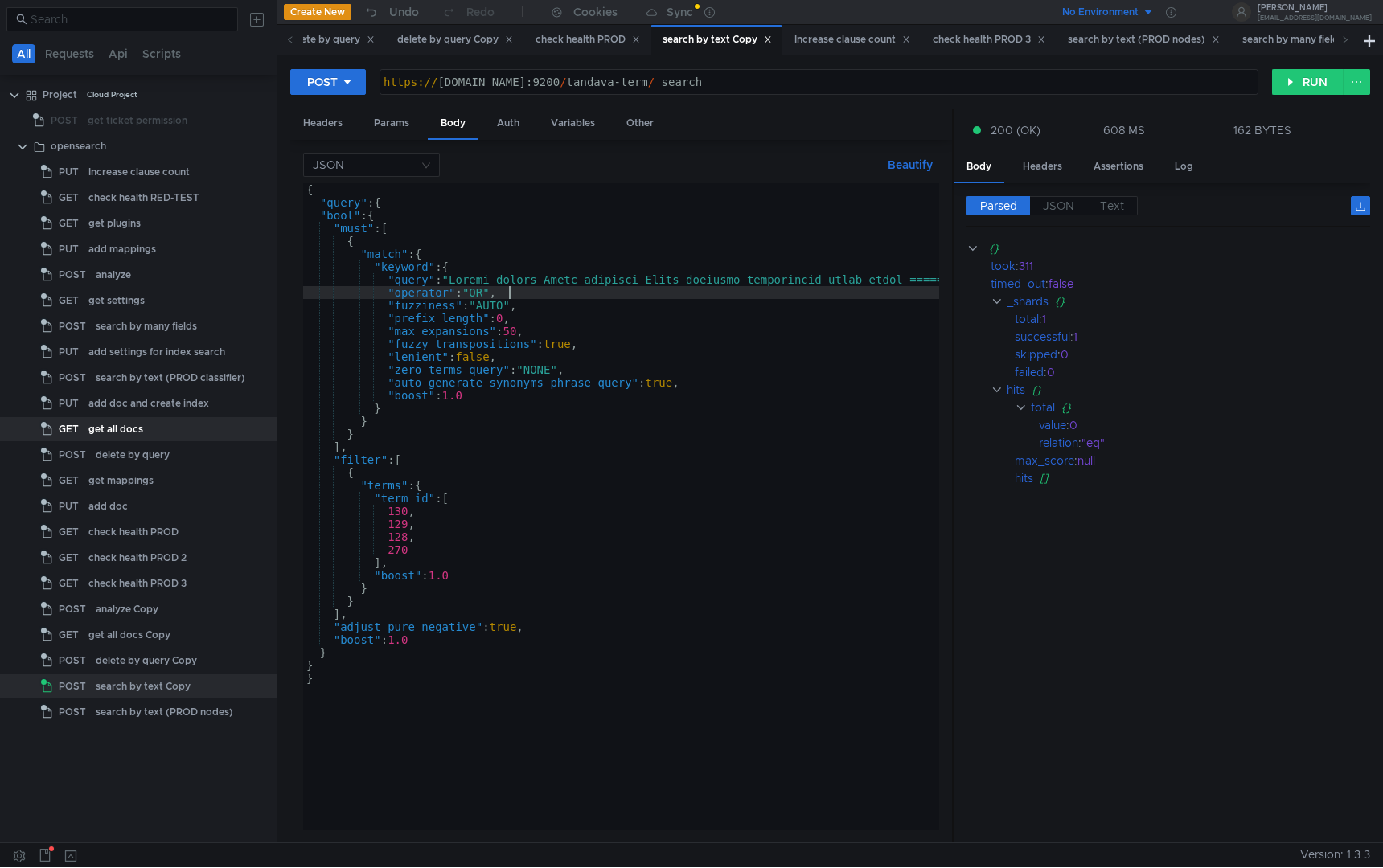
type textarea ""query" : "ПромптCSP1Support True CSP2Support True OSFamily Windows OSName Wind…"
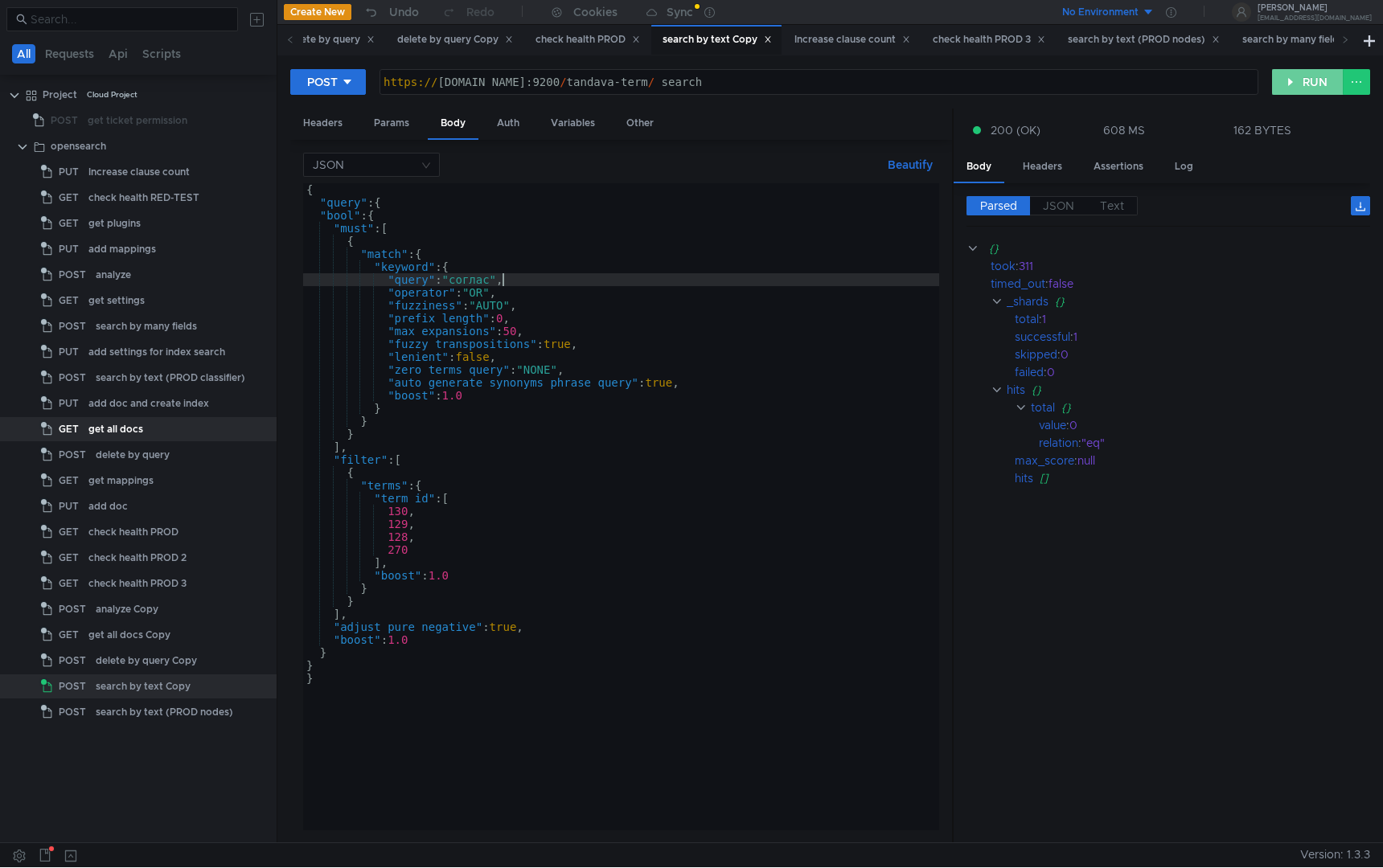
click at [1317, 91] on button "RUN" at bounding box center [1309, 82] width 72 height 25
type textarea "{"
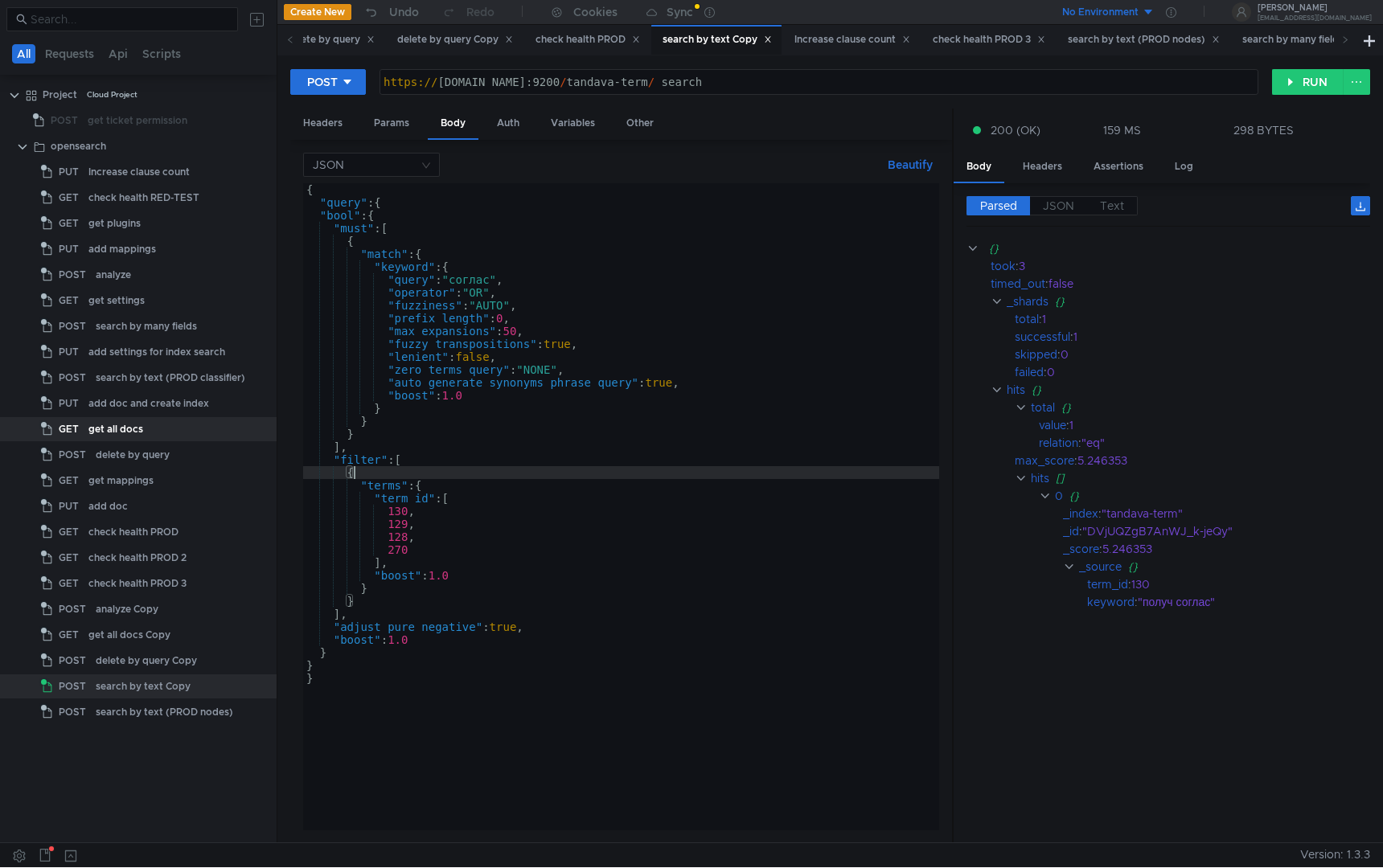
click at [531, 480] on div "{ "query" : { "bool" : { "must" : [ { "match" : { "keyword" : { "query" : "согл…" at bounding box center [621, 520] width 636 height 673
click at [1213, 596] on div ""получ соглас"" at bounding box center [1245, 602] width 214 height 18
drag, startPoint x: 1211, startPoint y: 602, endPoint x: 1145, endPoint y: 602, distance: 66.0
click at [1145, 601] on div ""получ соглас"" at bounding box center [1245, 602] width 214 height 18
copy div "получ соглас"
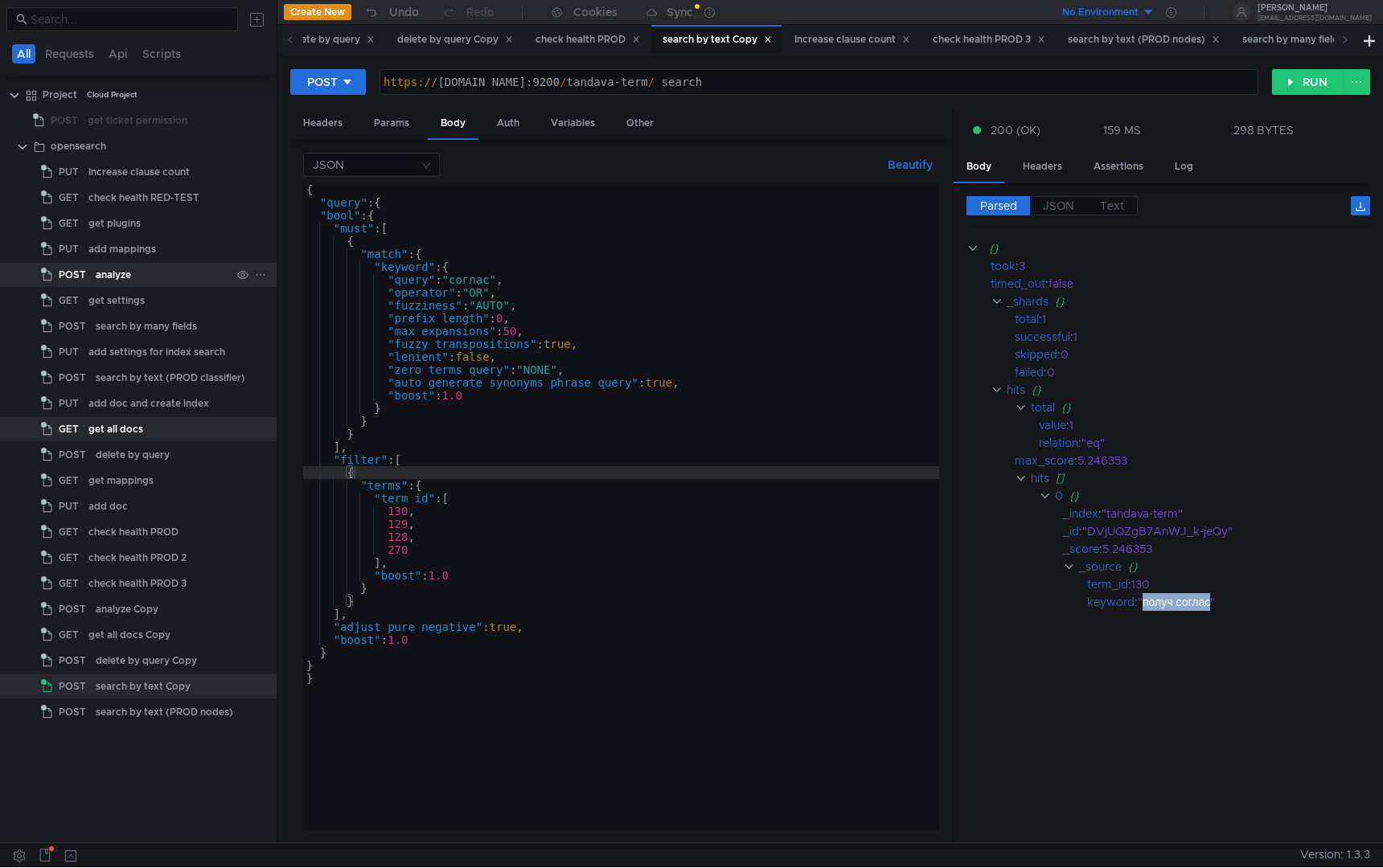
click at [144, 268] on div "analyze" at bounding box center [164, 276] width 135 height 24
click at [160, 408] on div "add doc and create index" at bounding box center [149, 403] width 120 height 24
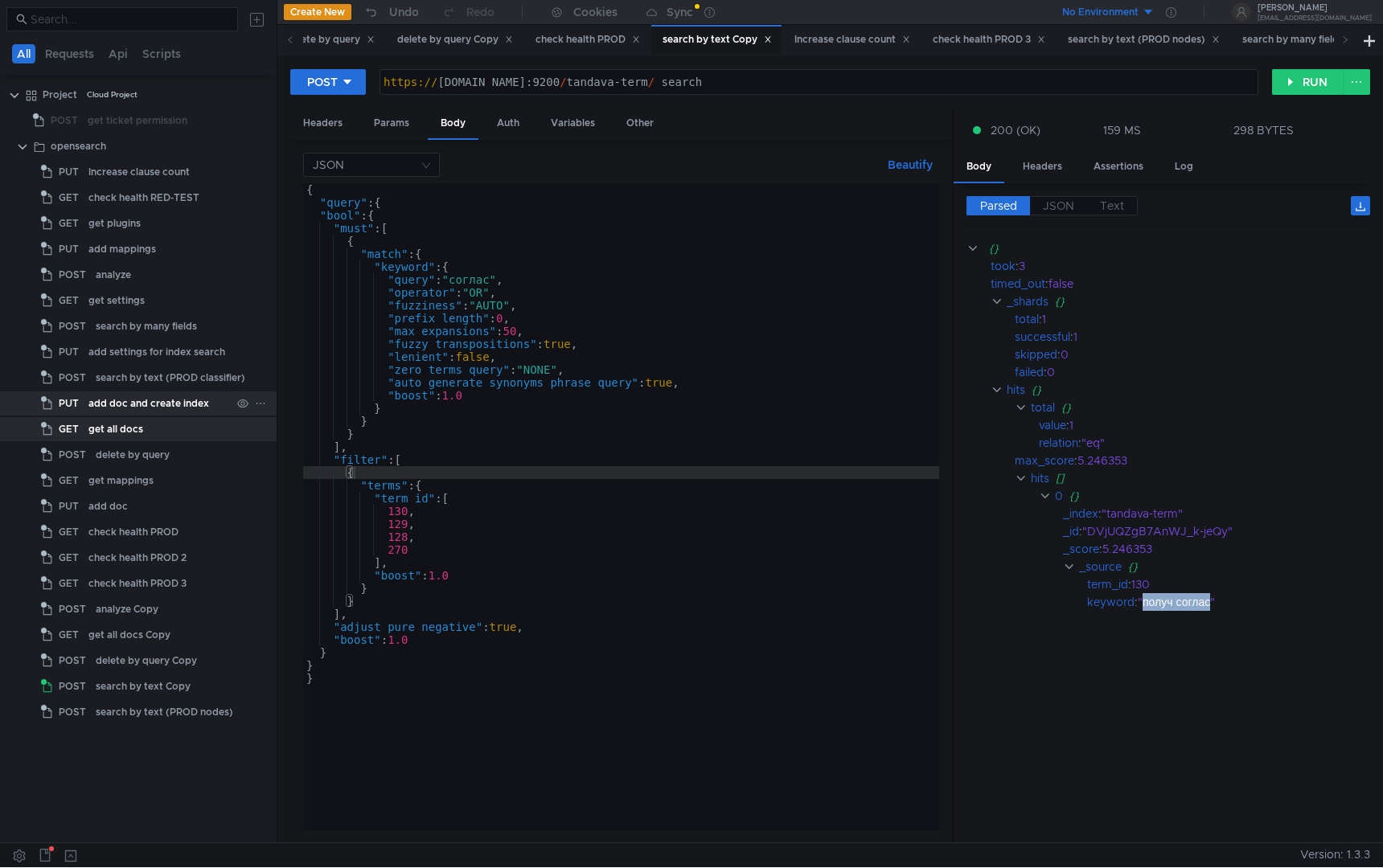
click at [160, 408] on div "add doc and create index" at bounding box center [149, 403] width 120 height 24
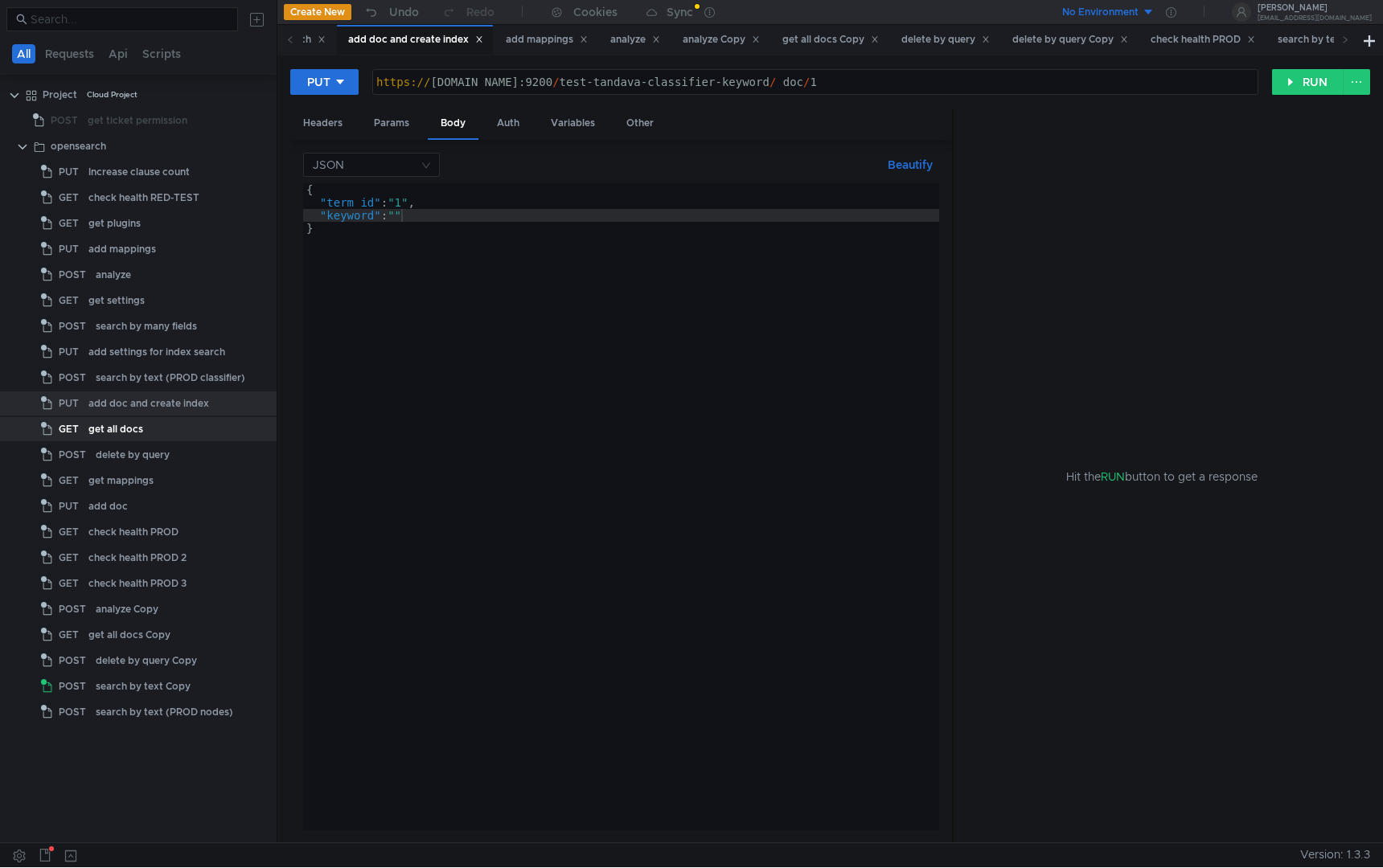
click at [400, 228] on div "{ "term_id" : "1" , "keyword" : "" }" at bounding box center [621, 520] width 636 height 673
click at [400, 224] on div "{ "term_id" : "1" , "keyword" : "" }" at bounding box center [621, 520] width 636 height 673
click at [400, 219] on div "{ "term_id" : "1" , "keyword" : "" }" at bounding box center [621, 520] width 636 height 673
paste textarea "получ соглас"
type textarea ""keyword": "получ соглас""
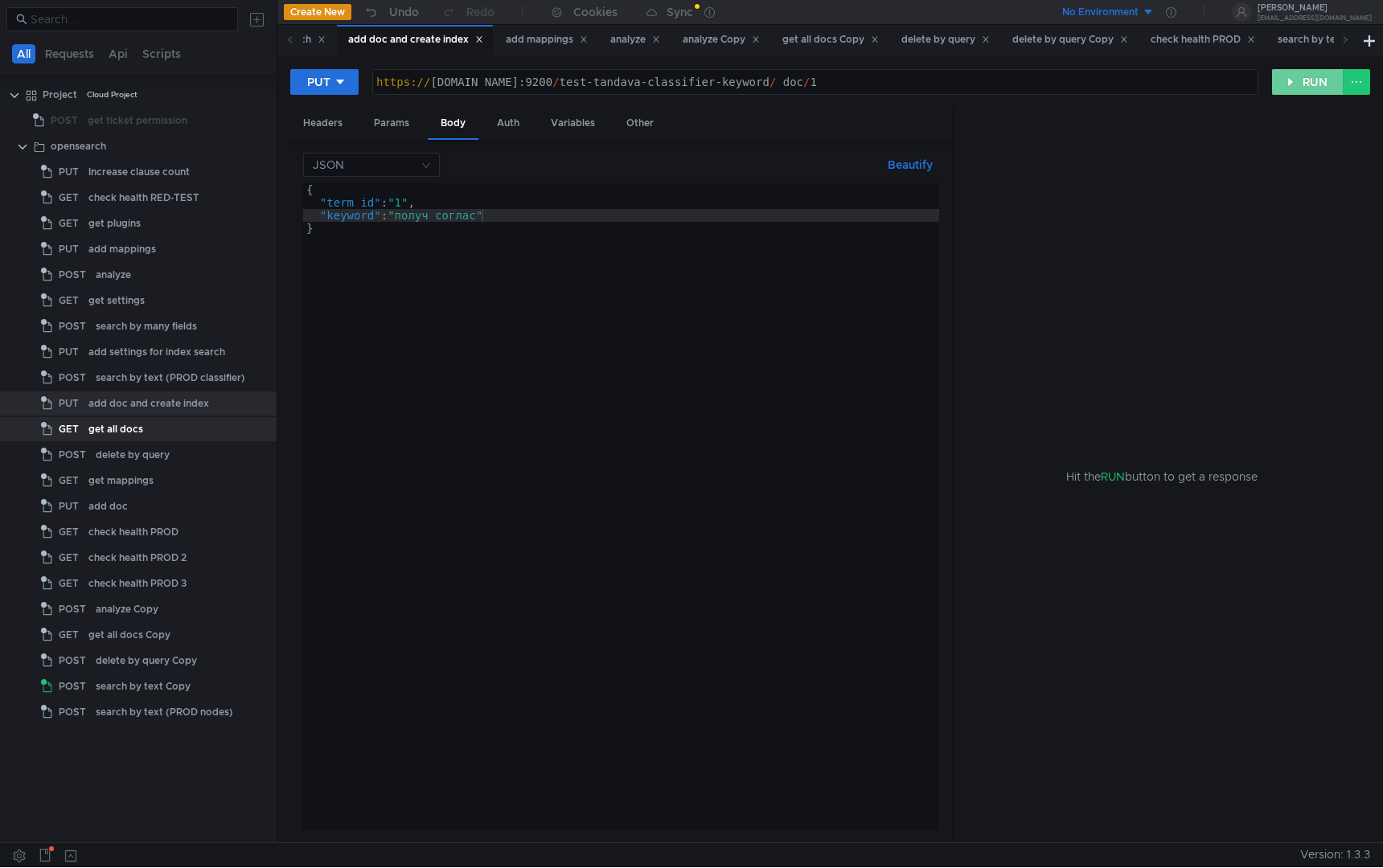
click at [1300, 74] on button "RUN" at bounding box center [1309, 82] width 72 height 25
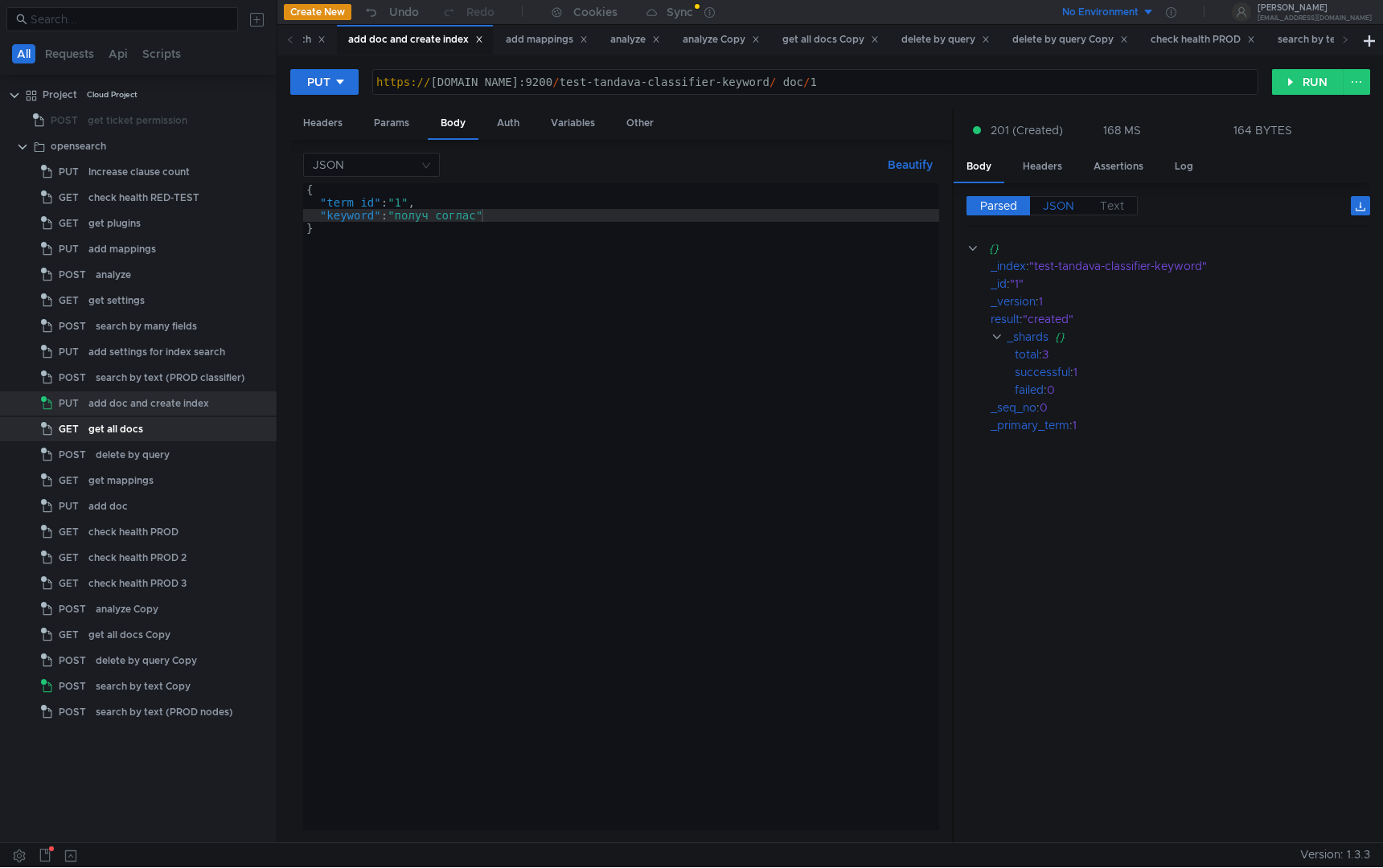
click at [1062, 200] on span "JSON" at bounding box center [1058, 205] width 31 height 14
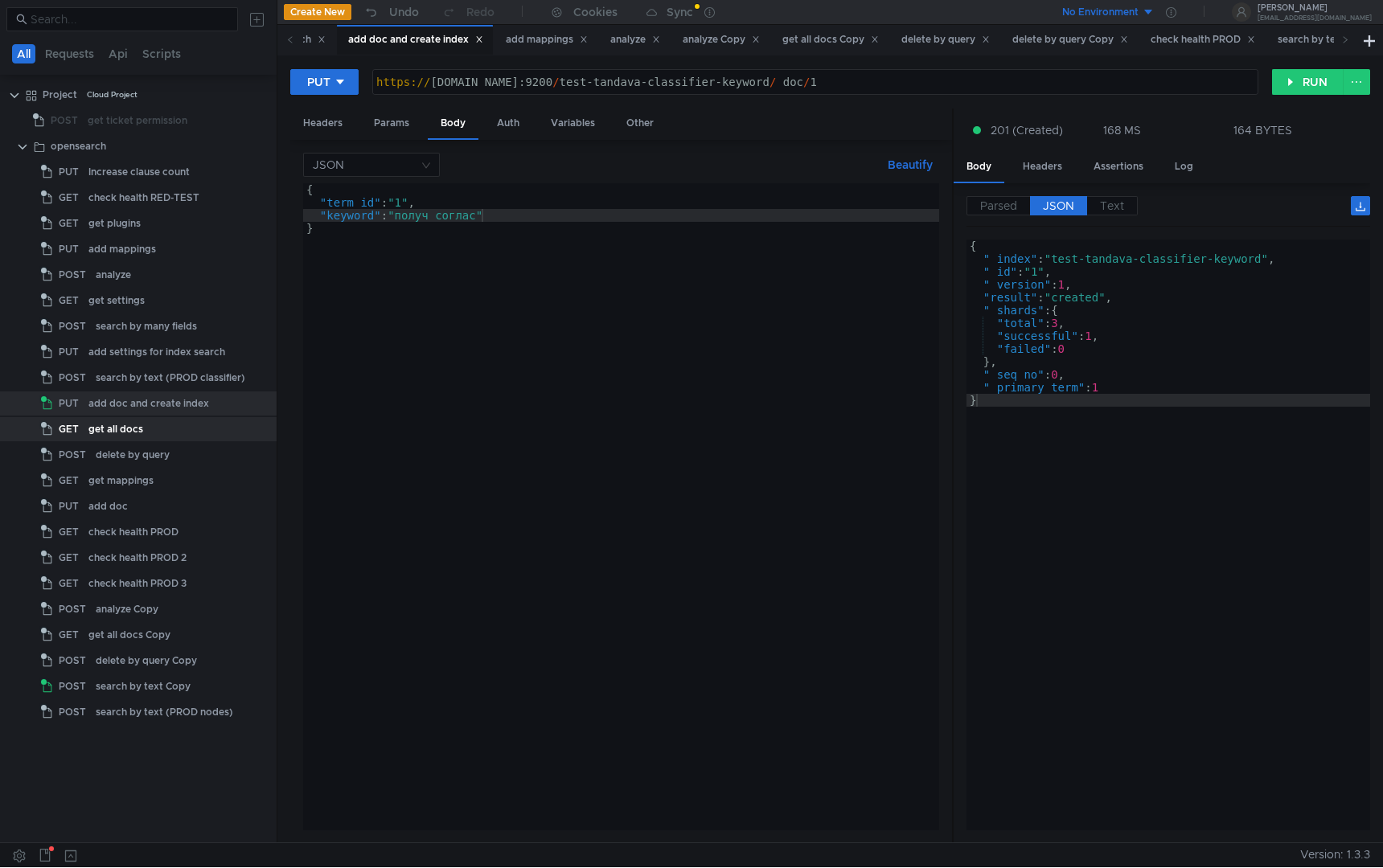
click at [1062, 211] on span "JSON" at bounding box center [1058, 205] width 31 height 14
click at [141, 402] on div "add doc and create index" at bounding box center [149, 403] width 120 height 24
click at [160, 383] on div "search by text (PROD classifier)" at bounding box center [170, 378] width 150 height 24
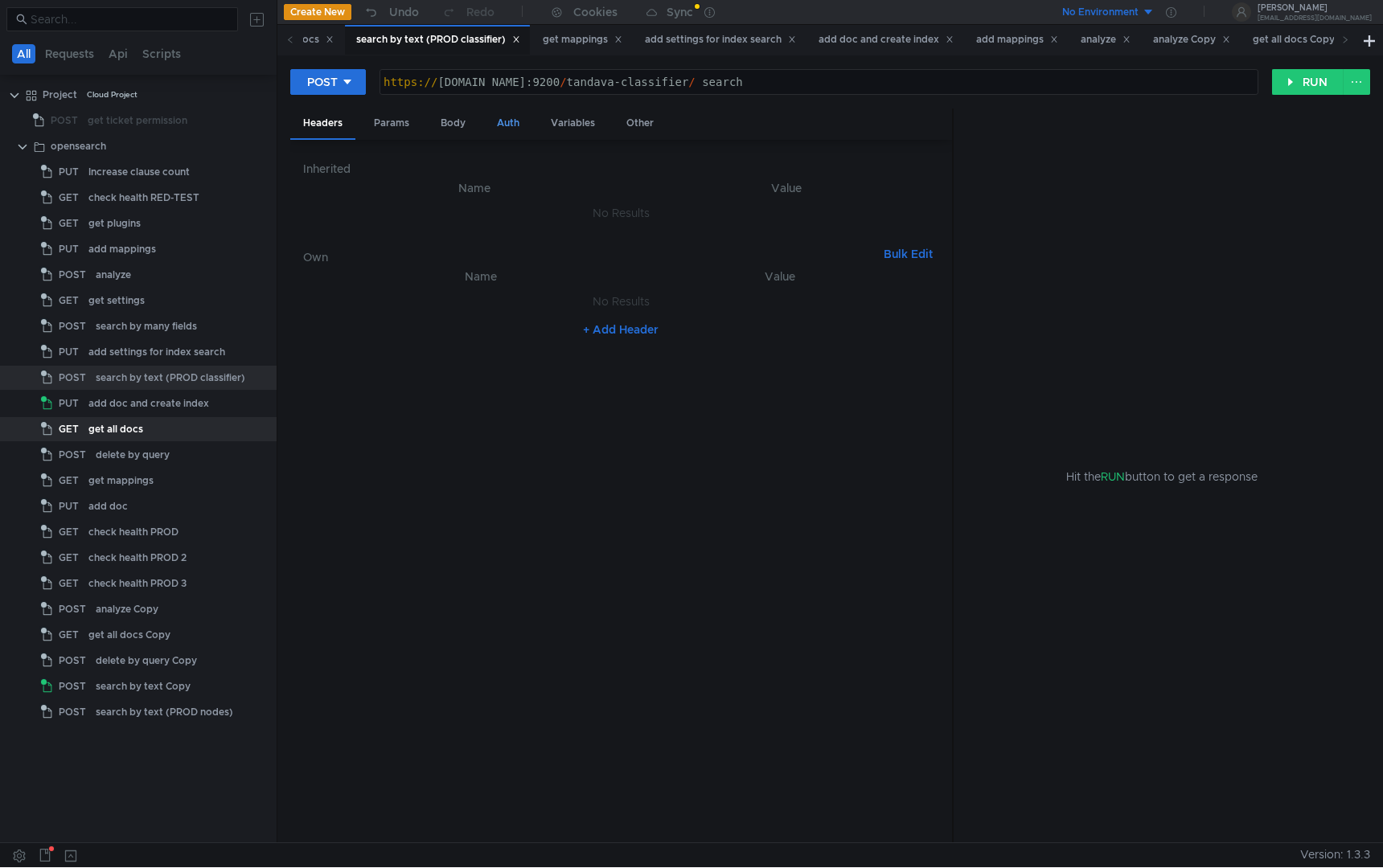
click at [496, 118] on div "Auth" at bounding box center [508, 123] width 48 height 30
click at [458, 126] on div "Body" at bounding box center [453, 123] width 51 height 30
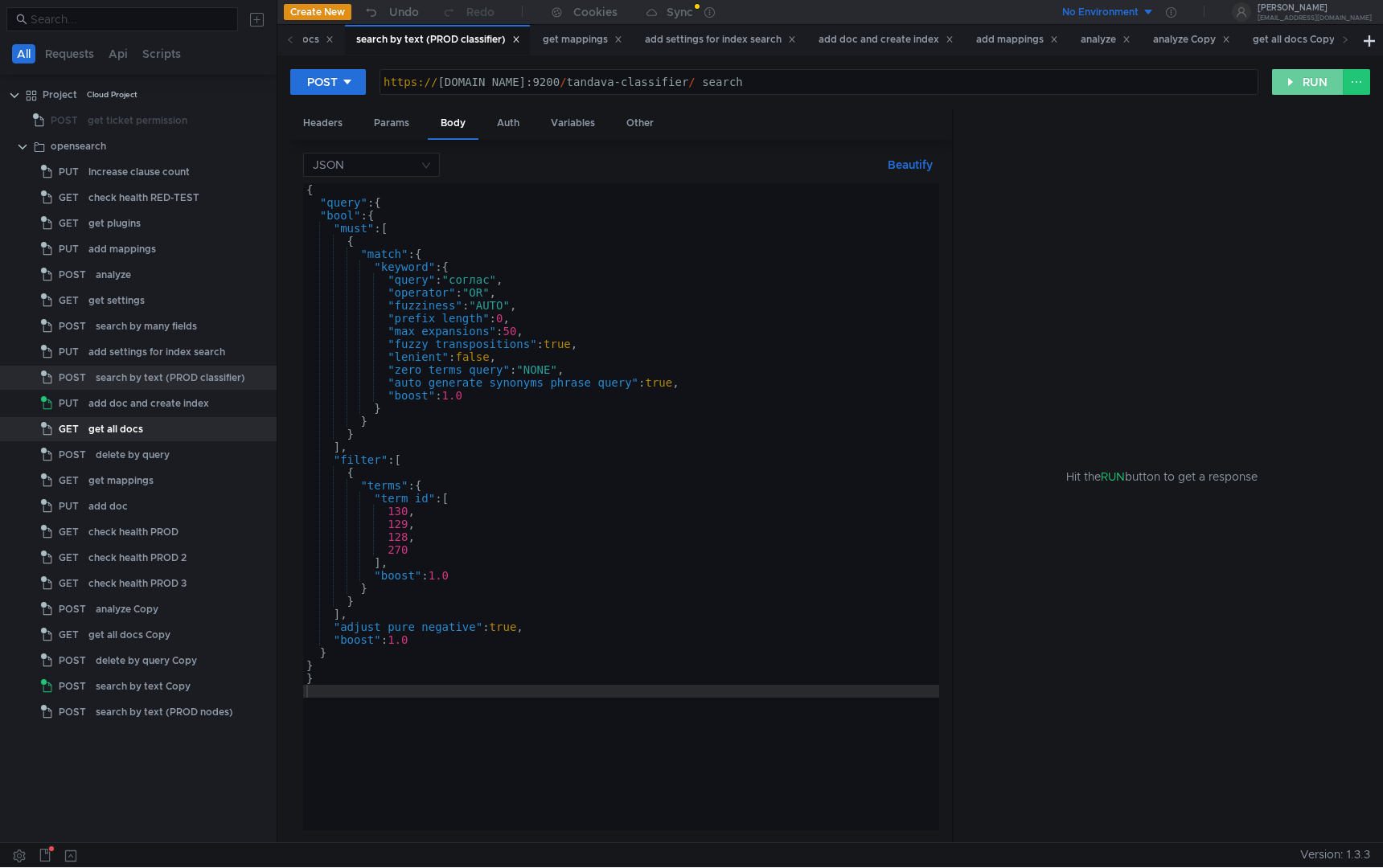
click at [1317, 77] on button "RUN" at bounding box center [1309, 82] width 72 height 25
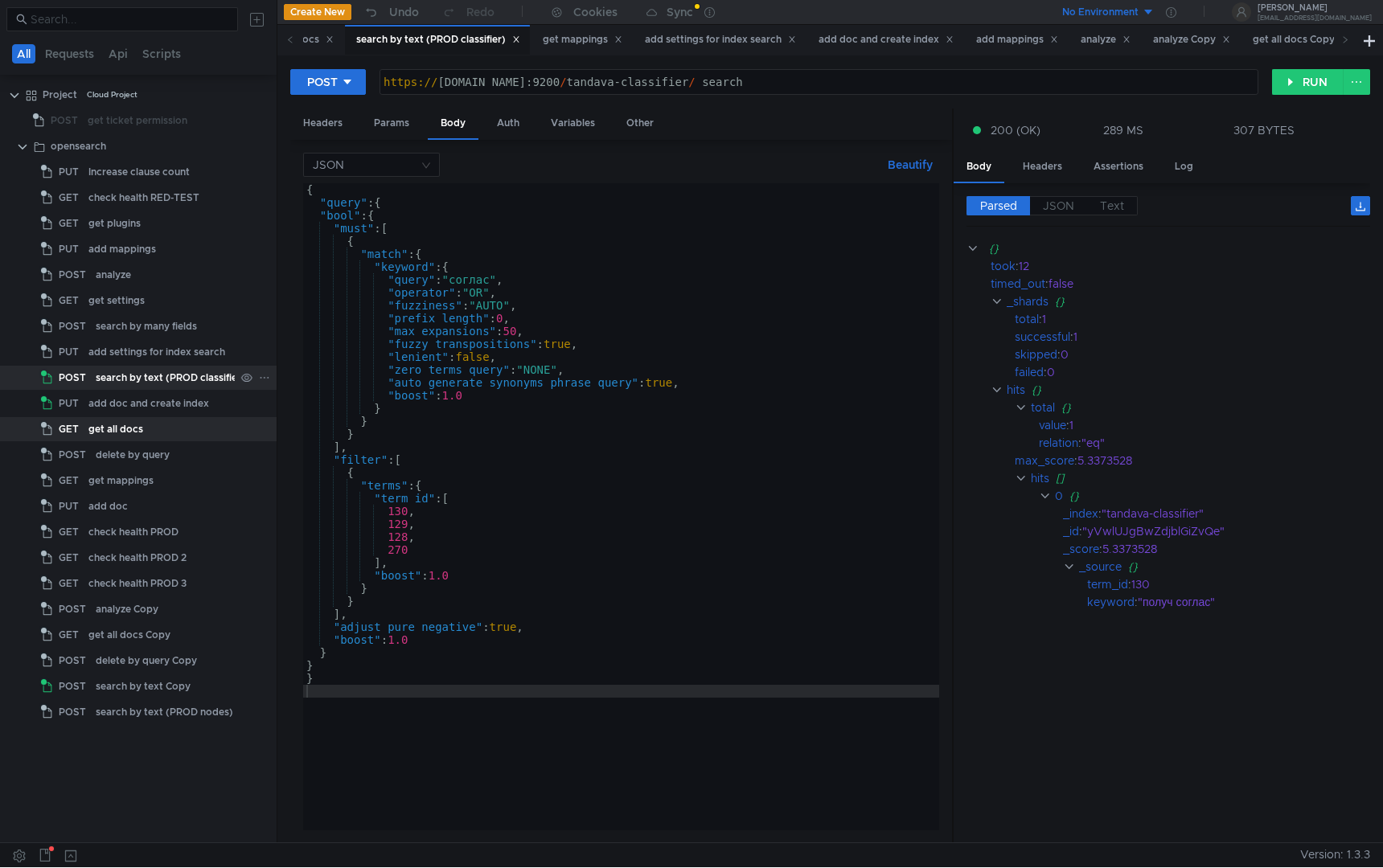
click at [165, 372] on div "search by text (PROD classifier)" at bounding box center [170, 378] width 150 height 24
click at [170, 345] on div "add settings for index search" at bounding box center [156, 353] width 136 height 24
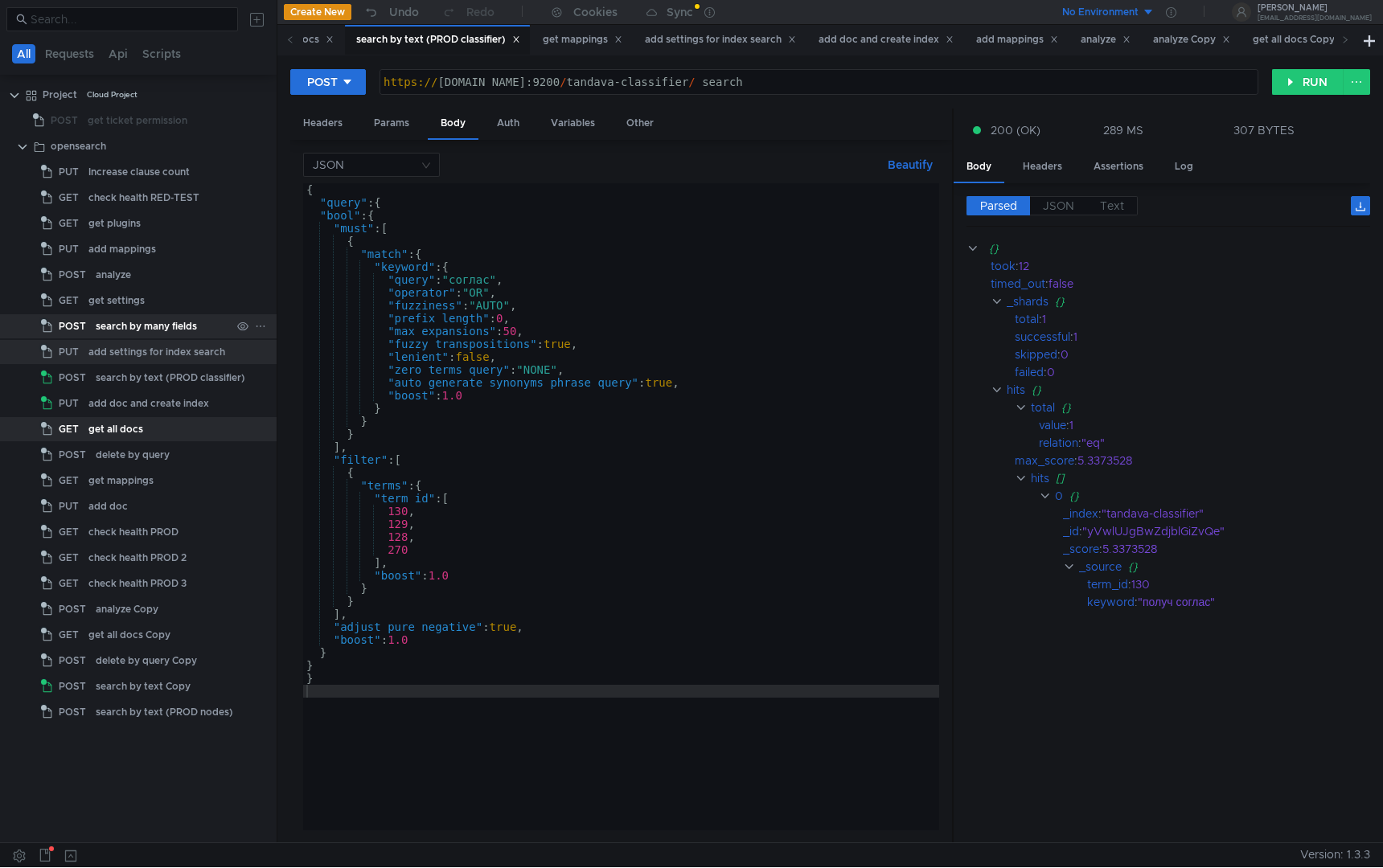
click at [177, 321] on div "search by many fields" at bounding box center [147, 326] width 102 height 24
click at [135, 328] on div "search by many fields" at bounding box center [147, 326] width 102 height 24
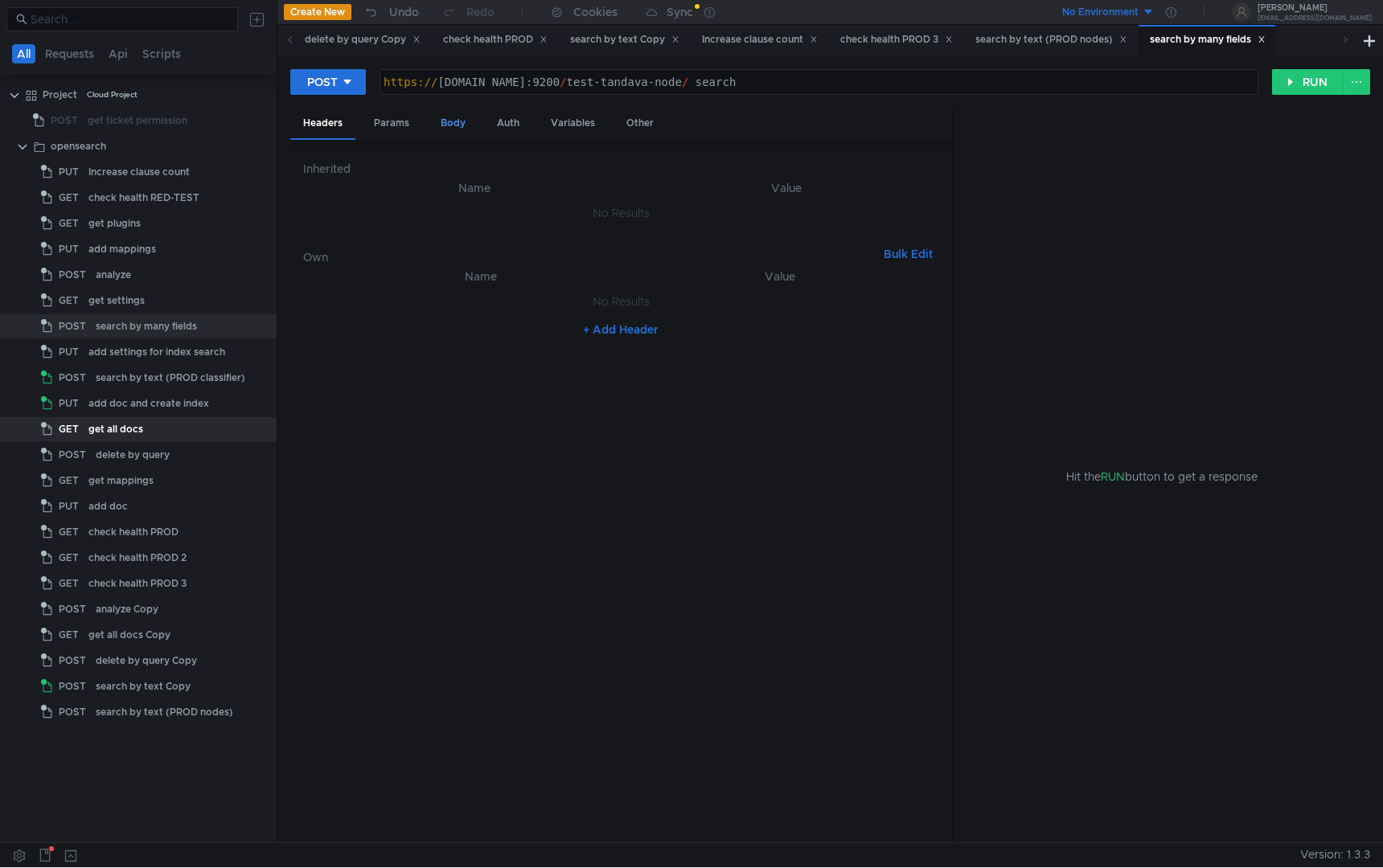
click at [436, 129] on div "Body" at bounding box center [453, 123] width 51 height 30
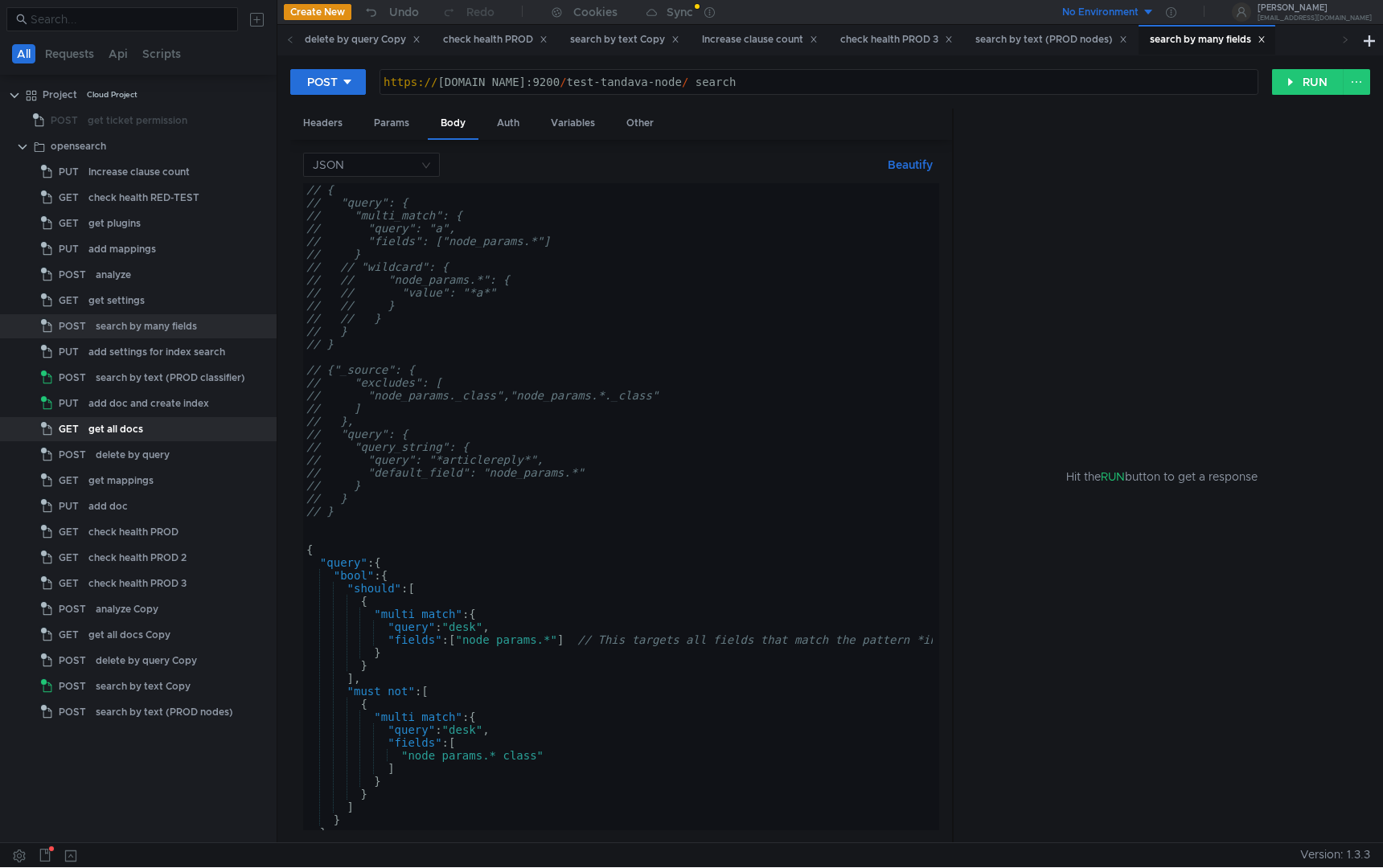
type textarea "https://klg-p12qv1uungkcopt4.db.yandex.net:9200/test-tandava-node/_search"
click at [970, 76] on div "https:// klg-p12qv1uungkcopt4.db.yandex.net:9200 / test-tandava-node / _search" at bounding box center [819, 94] width 878 height 39
click at [183, 375] on div "search by text (PROD classifier)" at bounding box center [170, 378] width 150 height 24
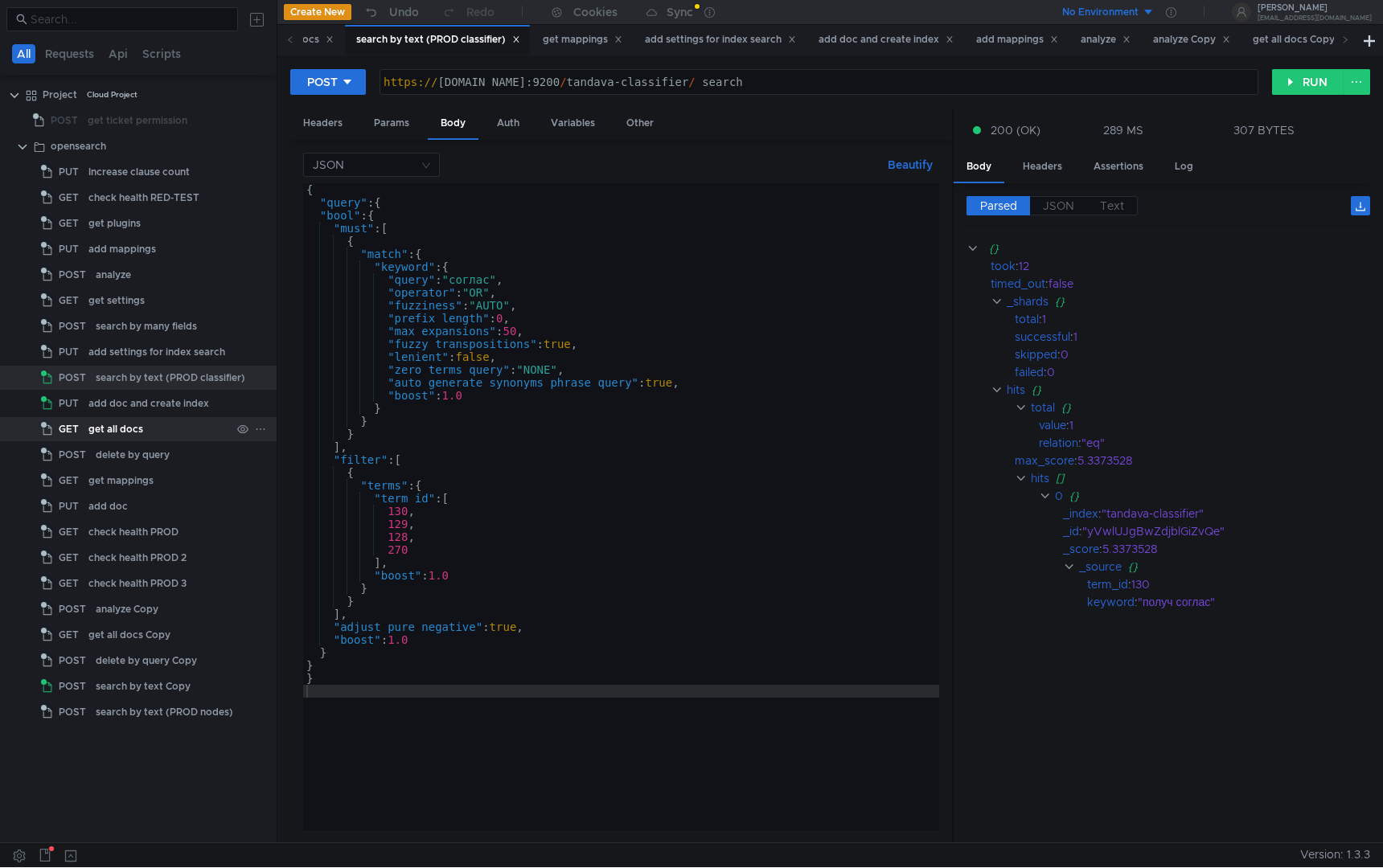
click at [130, 431] on div "get all docs" at bounding box center [116, 430] width 55 height 24
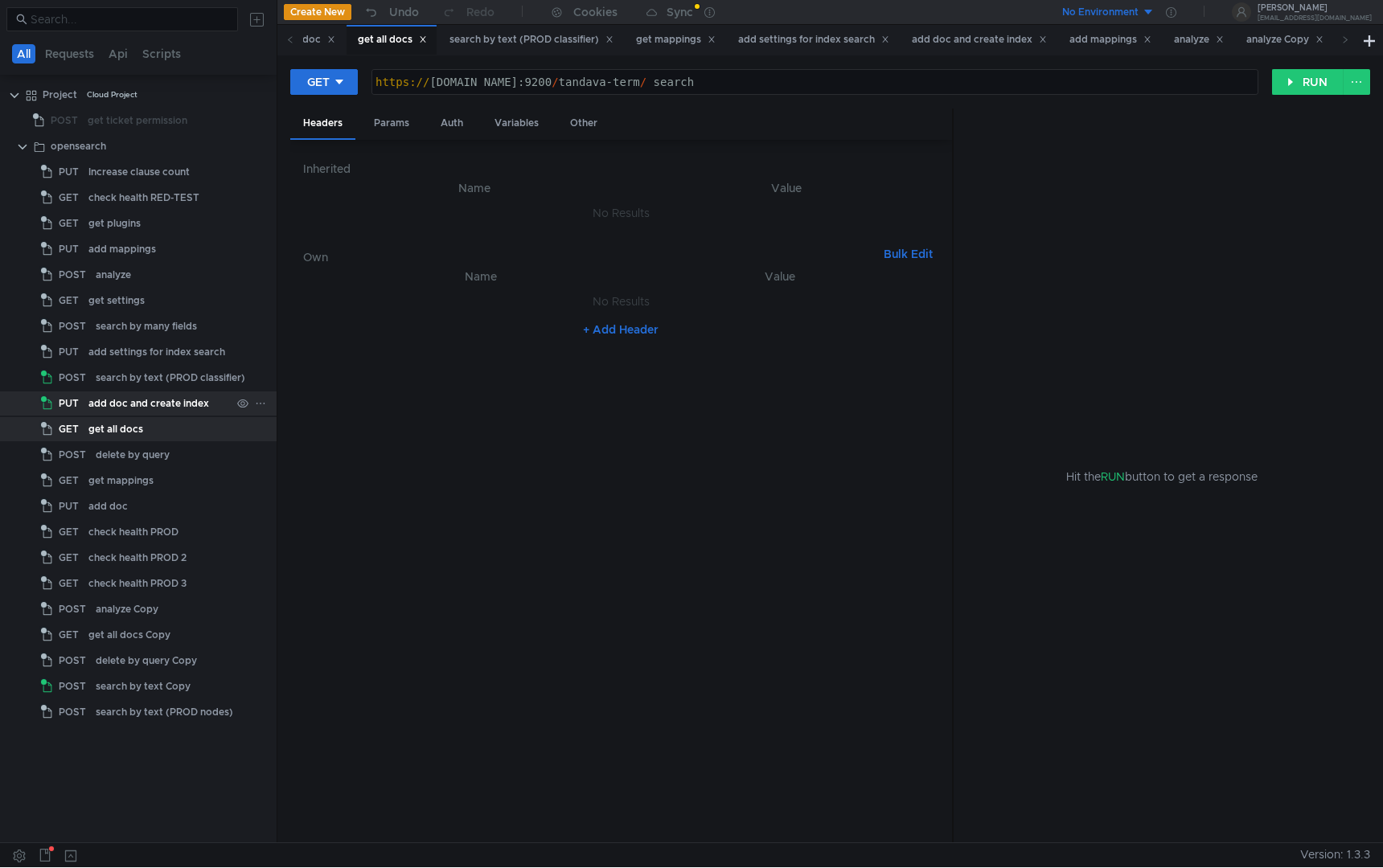
click at [131, 403] on div "add doc and create index" at bounding box center [149, 403] width 120 height 24
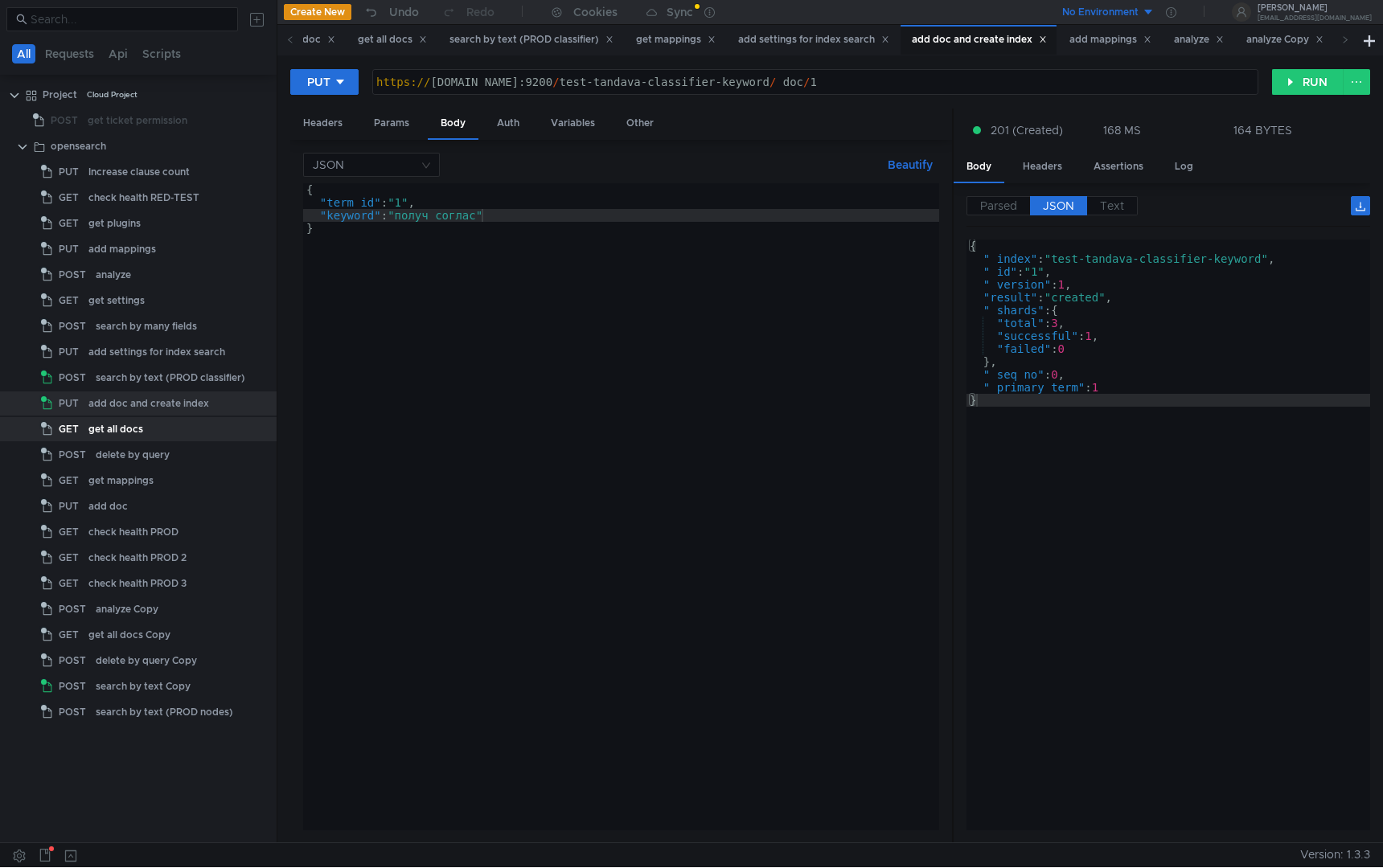
type textarea "[URL][DOMAIN_NAME]"
drag, startPoint x: 908, startPoint y: 82, endPoint x: 699, endPoint y: 83, distance: 209.0
click at [698, 83] on div "https:// [DOMAIN_NAME]:9200 / test-tandava-classifier-keyword / _doc / 1" at bounding box center [816, 94] width 885 height 39
click at [178, 368] on div "search by text (PROD classifier)" at bounding box center [170, 378] width 150 height 24
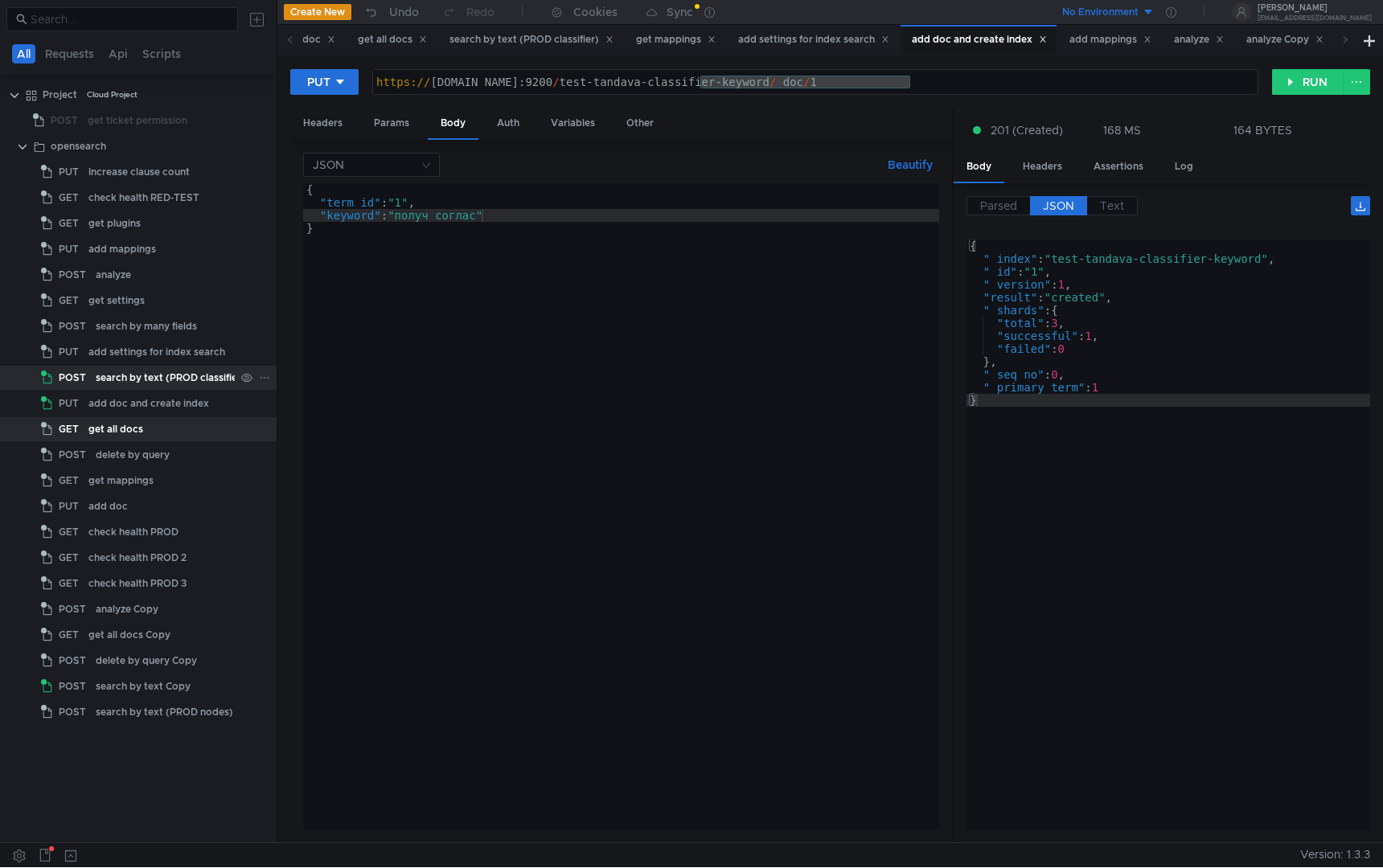
click at [178, 368] on div "search by text (PROD classifier)" at bounding box center [170, 378] width 150 height 24
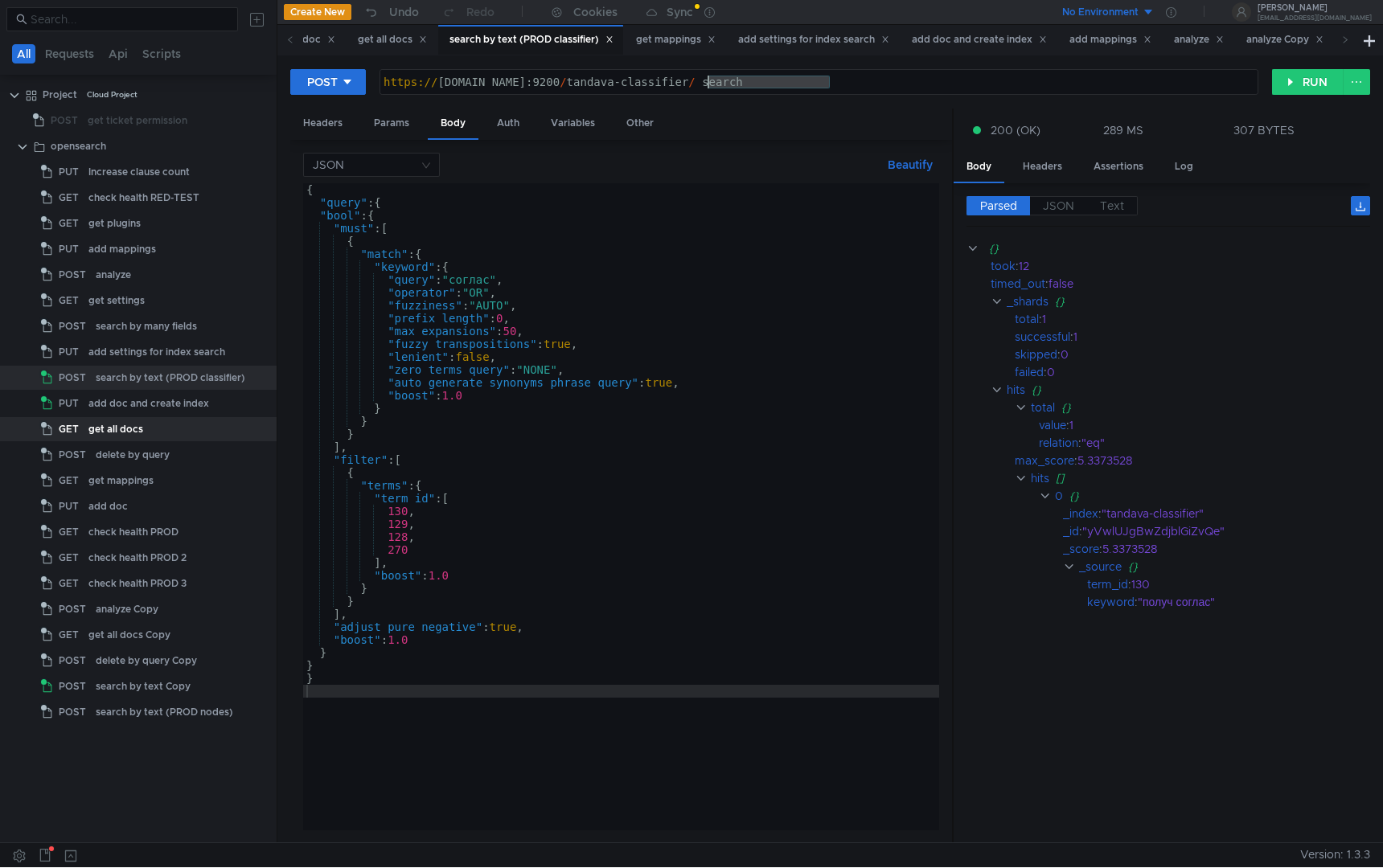
drag, startPoint x: 828, startPoint y: 84, endPoint x: 707, endPoint y: 86, distance: 121.0
click at [707, 86] on div "https:// sas-j12ulj5kh4crnpvc.db.yandex.net:9200 / tandava-classifier / _search" at bounding box center [819, 94] width 878 height 39
paste textarea "est-tandava-classifier-keyword"
type textarea "https://sas-j12ulj5kh4crnpvc.db.yandex.net:9200/tandava-classifier/_search"
click at [154, 331] on div "search by many fields" at bounding box center [147, 326] width 102 height 24
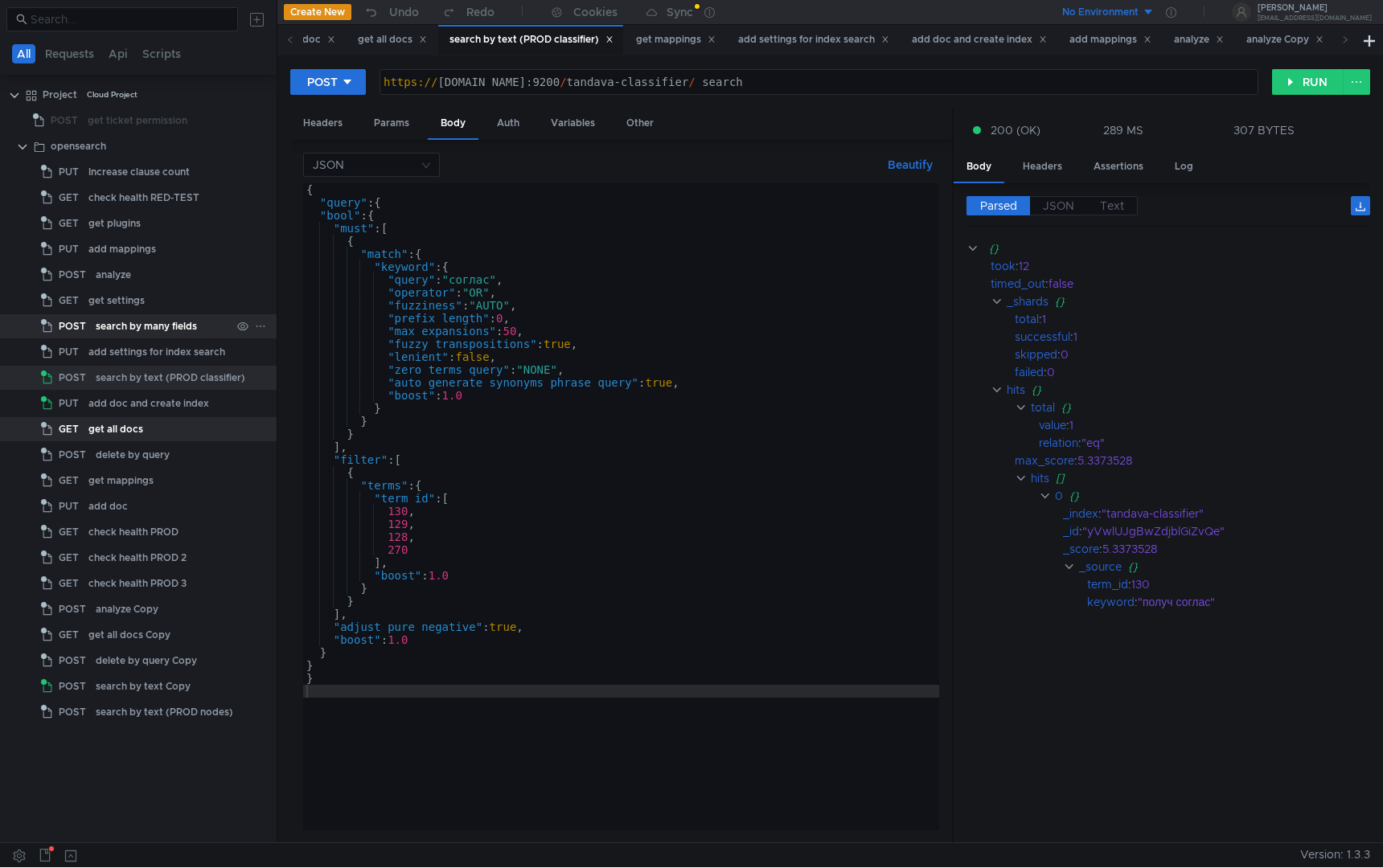
click at [154, 331] on div "search by many fields" at bounding box center [147, 326] width 102 height 24
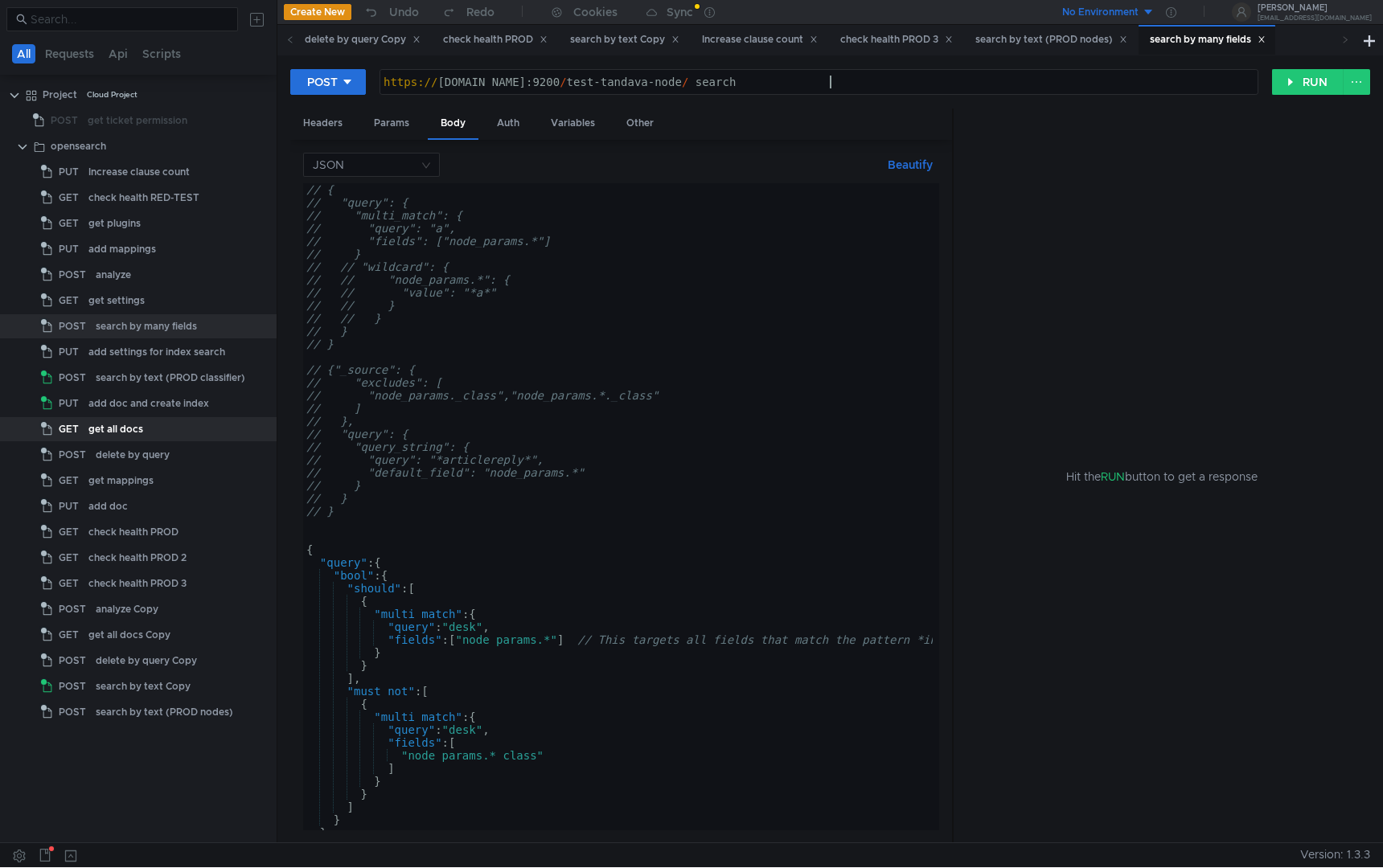
drag, startPoint x: 827, startPoint y: 84, endPoint x: 794, endPoint y: 84, distance: 33.0
click at [794, 84] on div "https:// klg-p12qv1uungkcopt4.db.yandex.net:9200 / test-tandava-node / _search" at bounding box center [819, 94] width 878 height 39
click at [825, 84] on div "https:// klg-p12qv1uungkcopt4.db.yandex.net:9200 / test-tandava-node / _search" at bounding box center [819, 94] width 878 height 39
paste textarea "classifier-keyword"
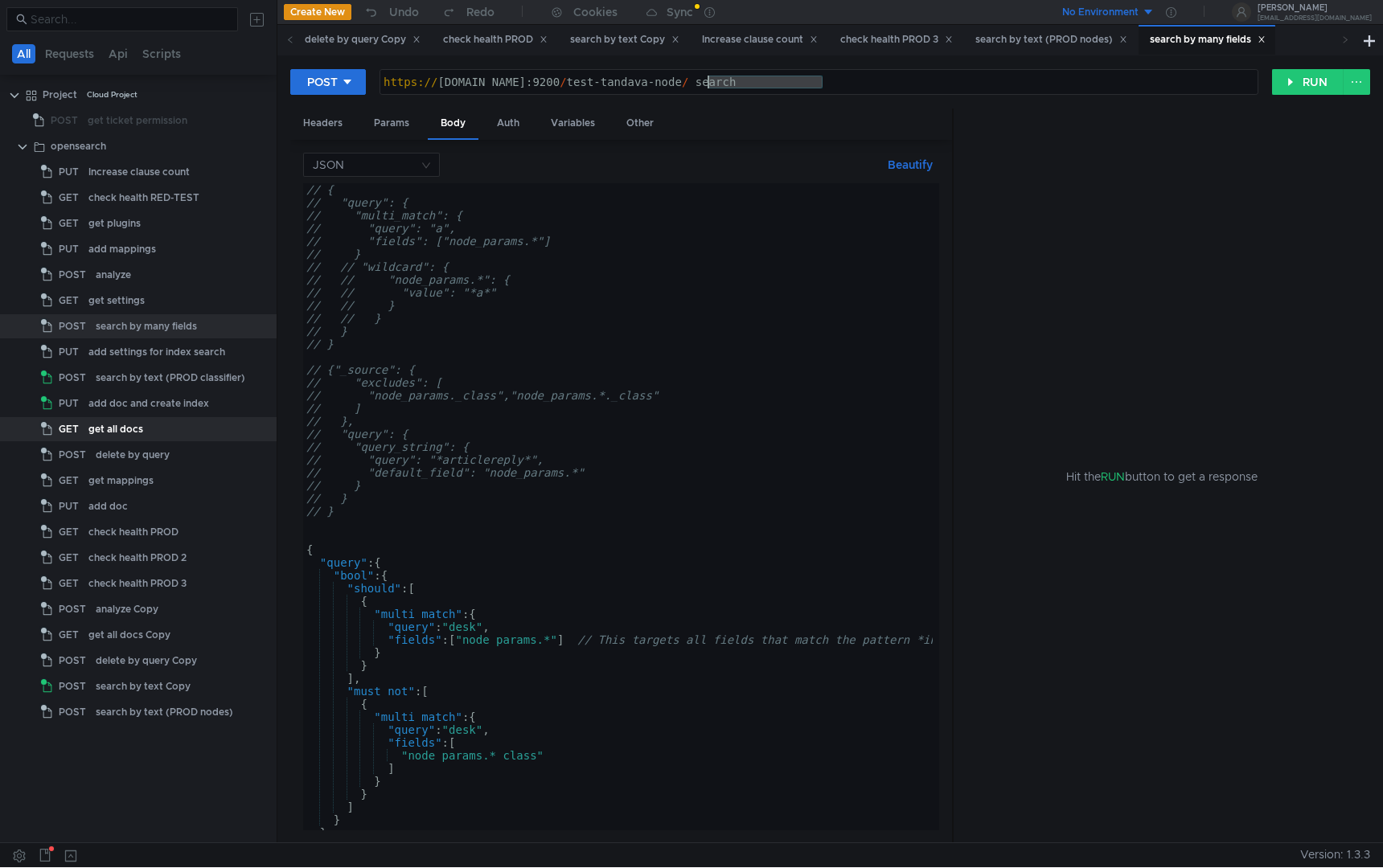
type textarea "[URL][DOMAIN_NAME]"
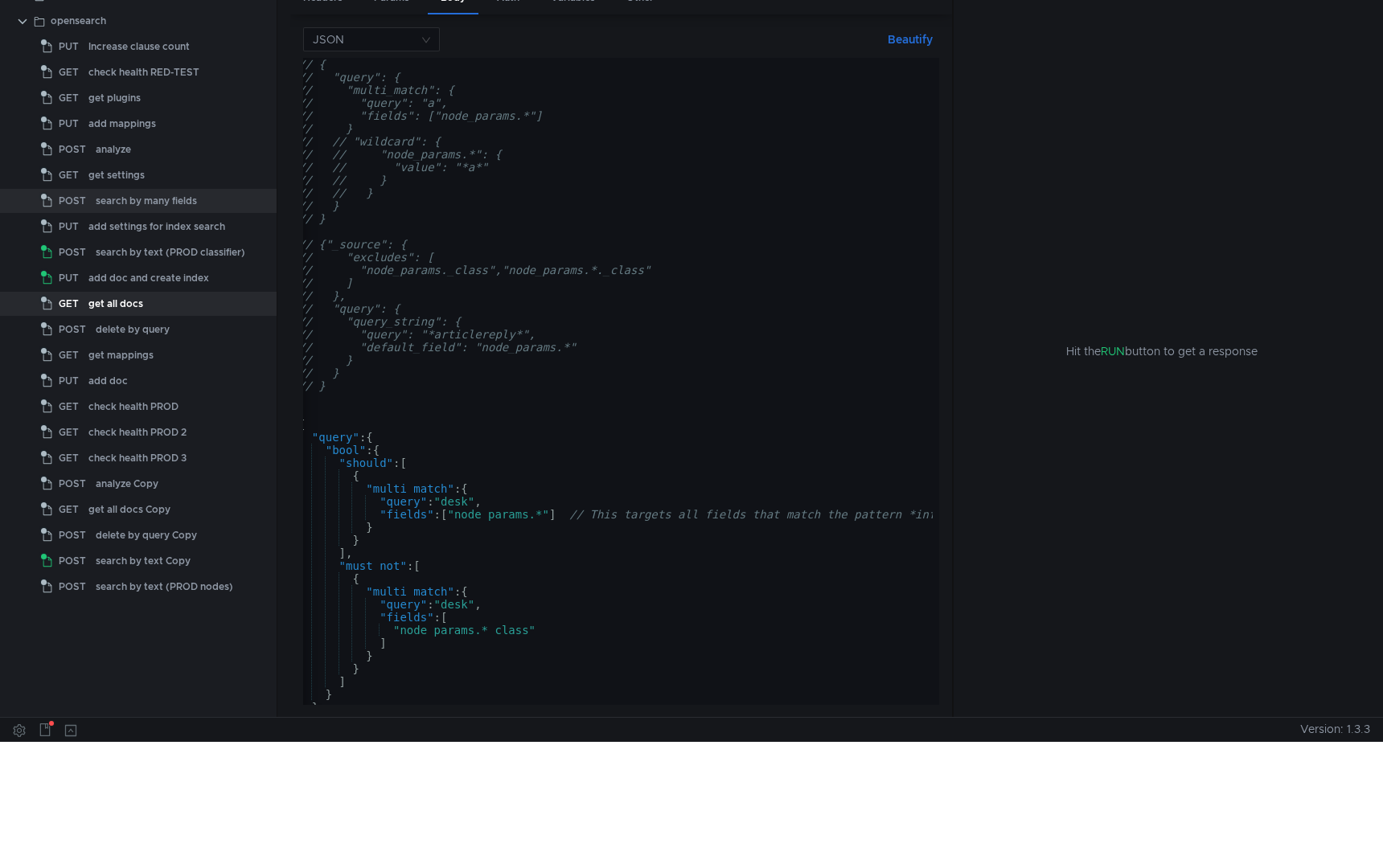
scroll to position [0, 8]
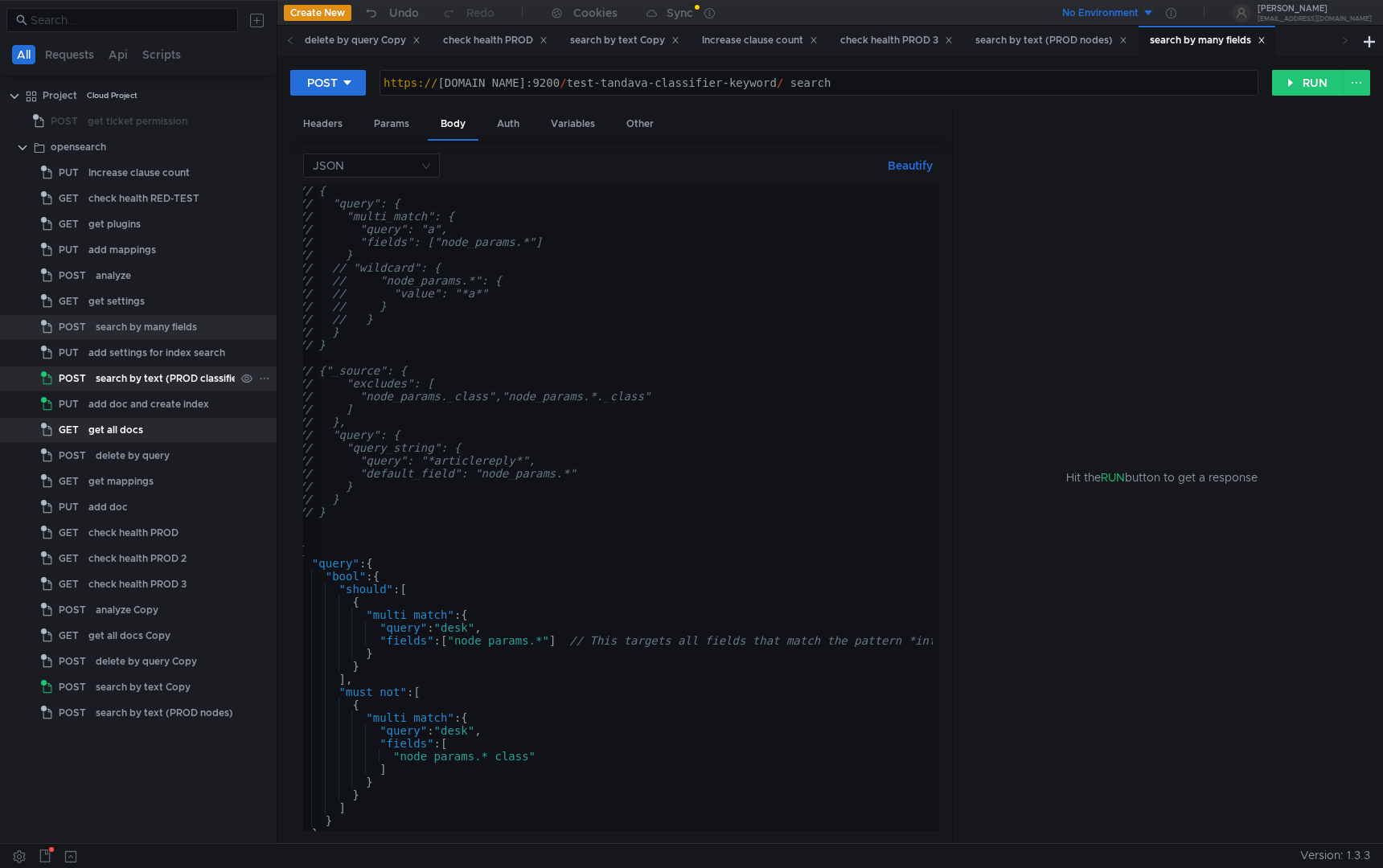
click at [124, 375] on div "search by text (PROD classifier)" at bounding box center [170, 379] width 150 height 24
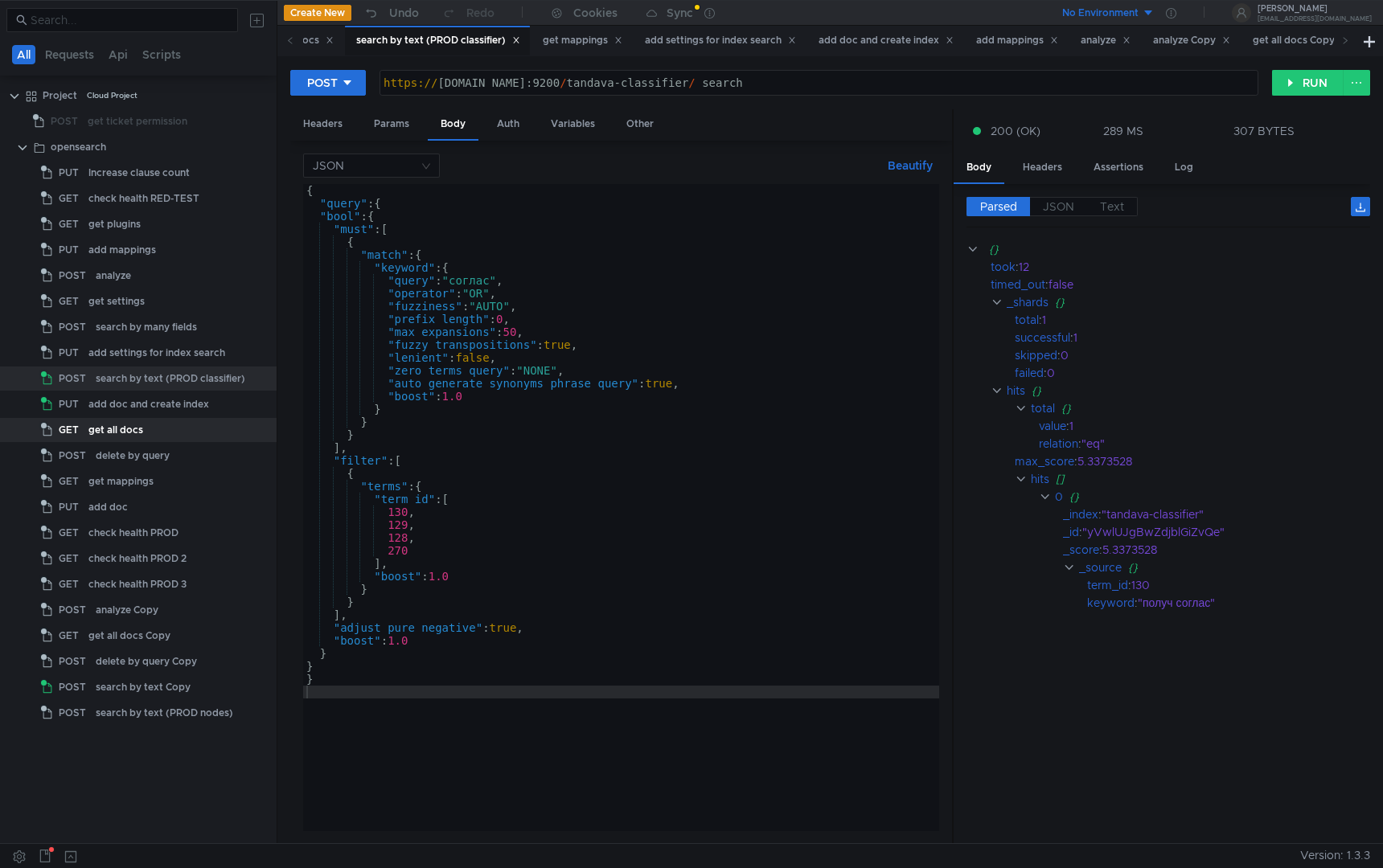
click at [565, 413] on div "{ "query" : { "bool" : { "must" : [ { "match" : { "keyword" : { "query" : "согл…" at bounding box center [621, 521] width 636 height 673
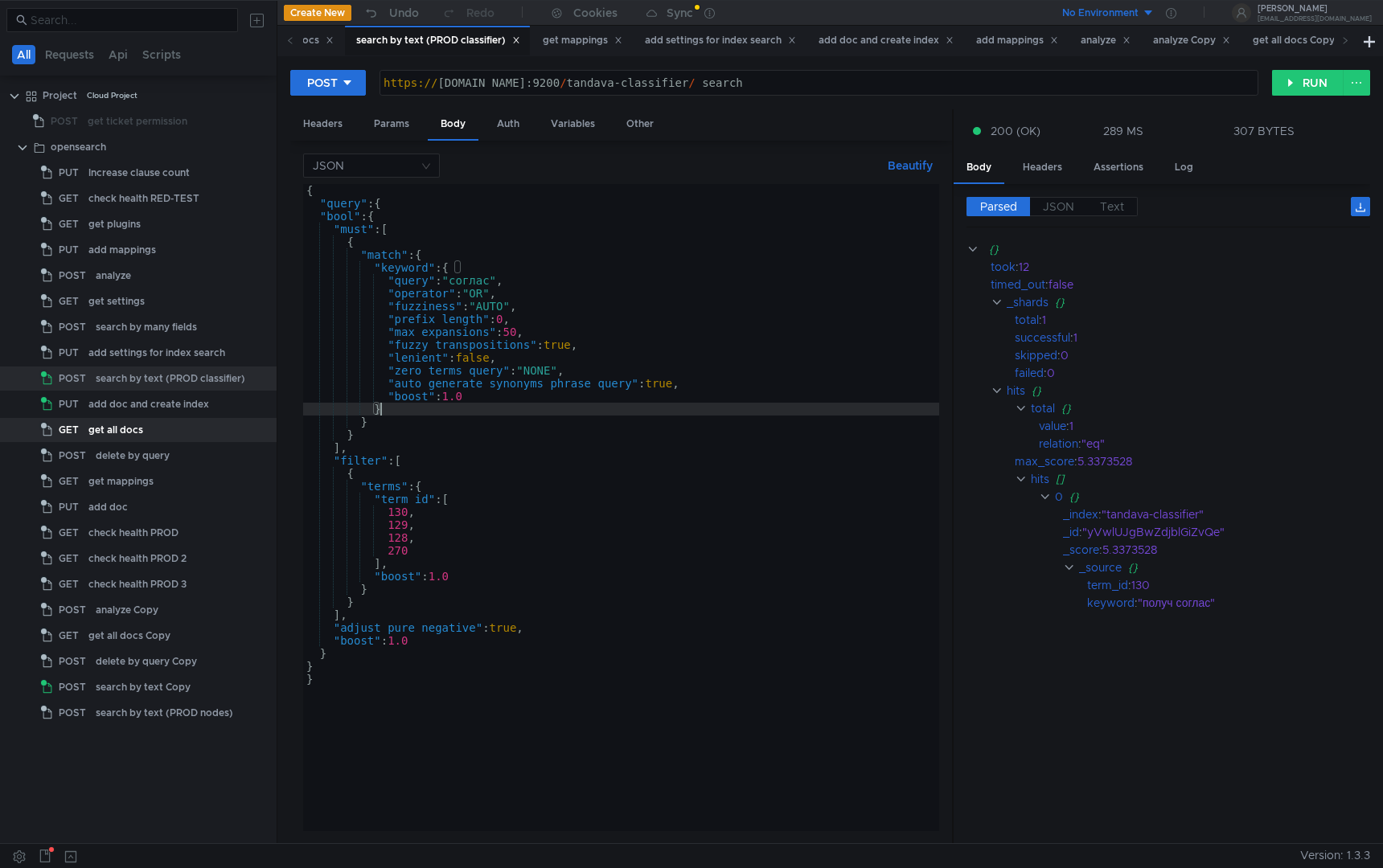
type textarea "}"
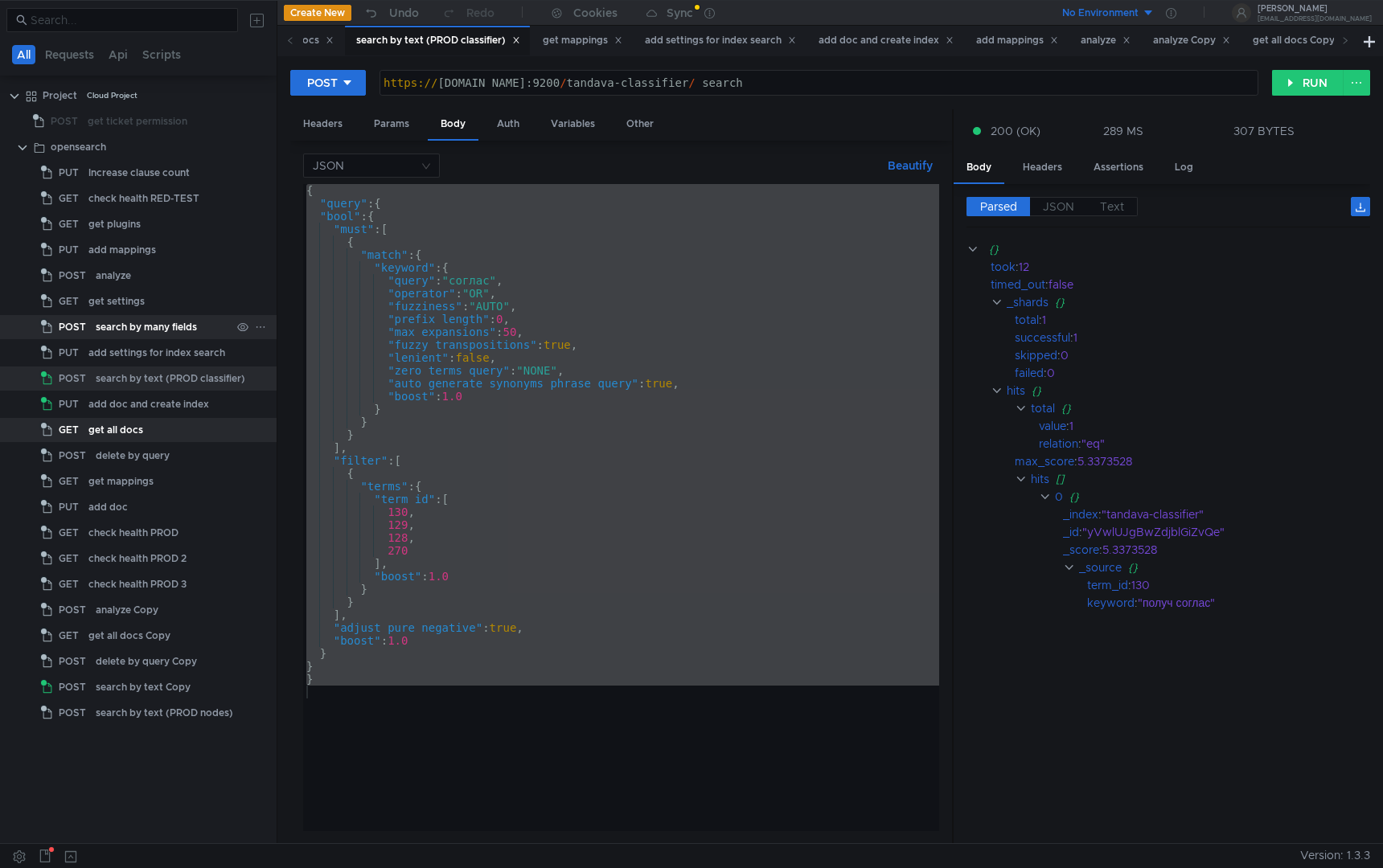
click at [169, 322] on div "search by many fields" at bounding box center [147, 327] width 102 height 24
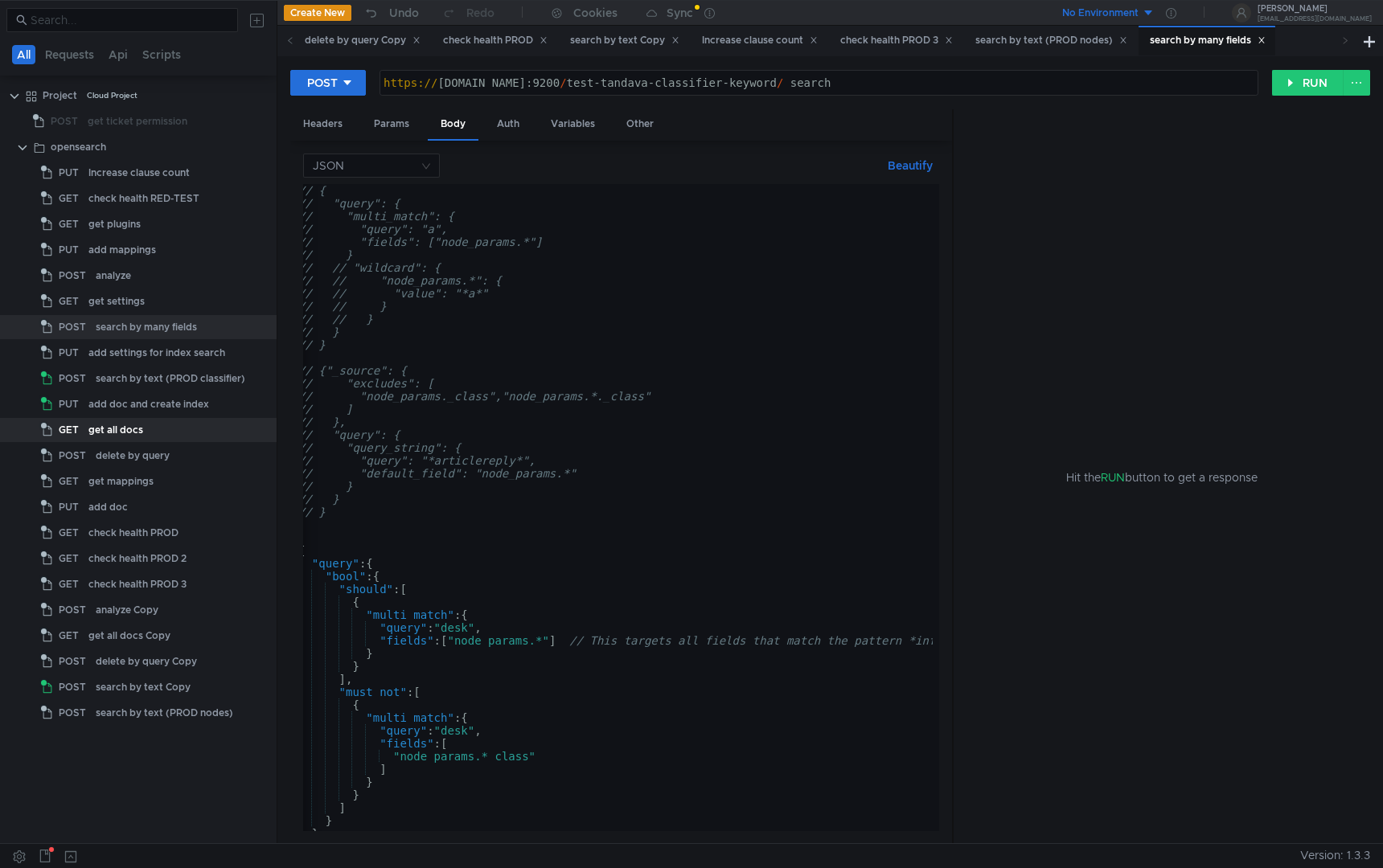
type textarea "// "node_params._class","node_params.*._class""
click at [551, 401] on div "// { // "query": { // "multi_match": { // "query": "a", // "fields": ["node_par…" at bounding box center [627, 517] width 662 height 667
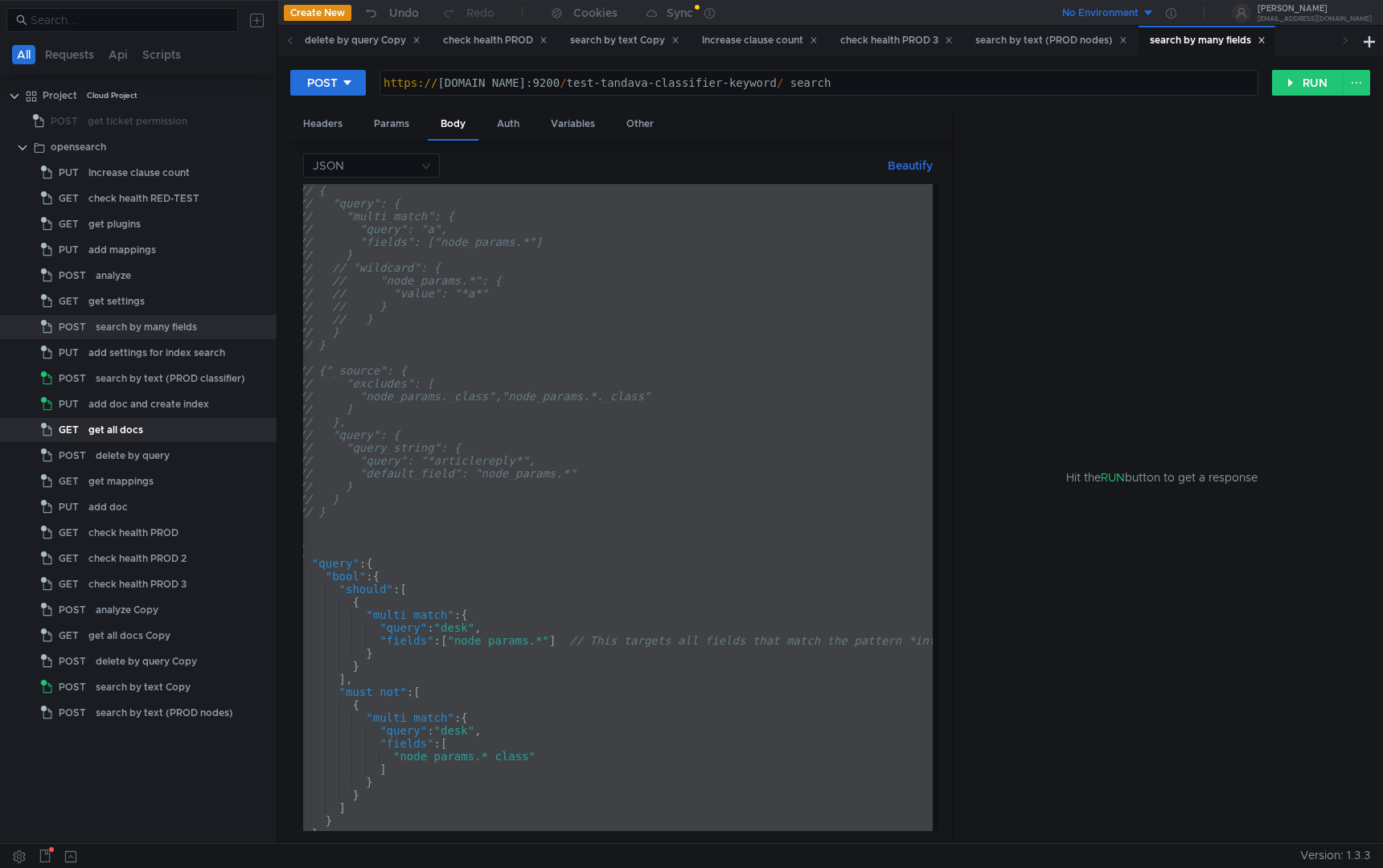
paste textarea
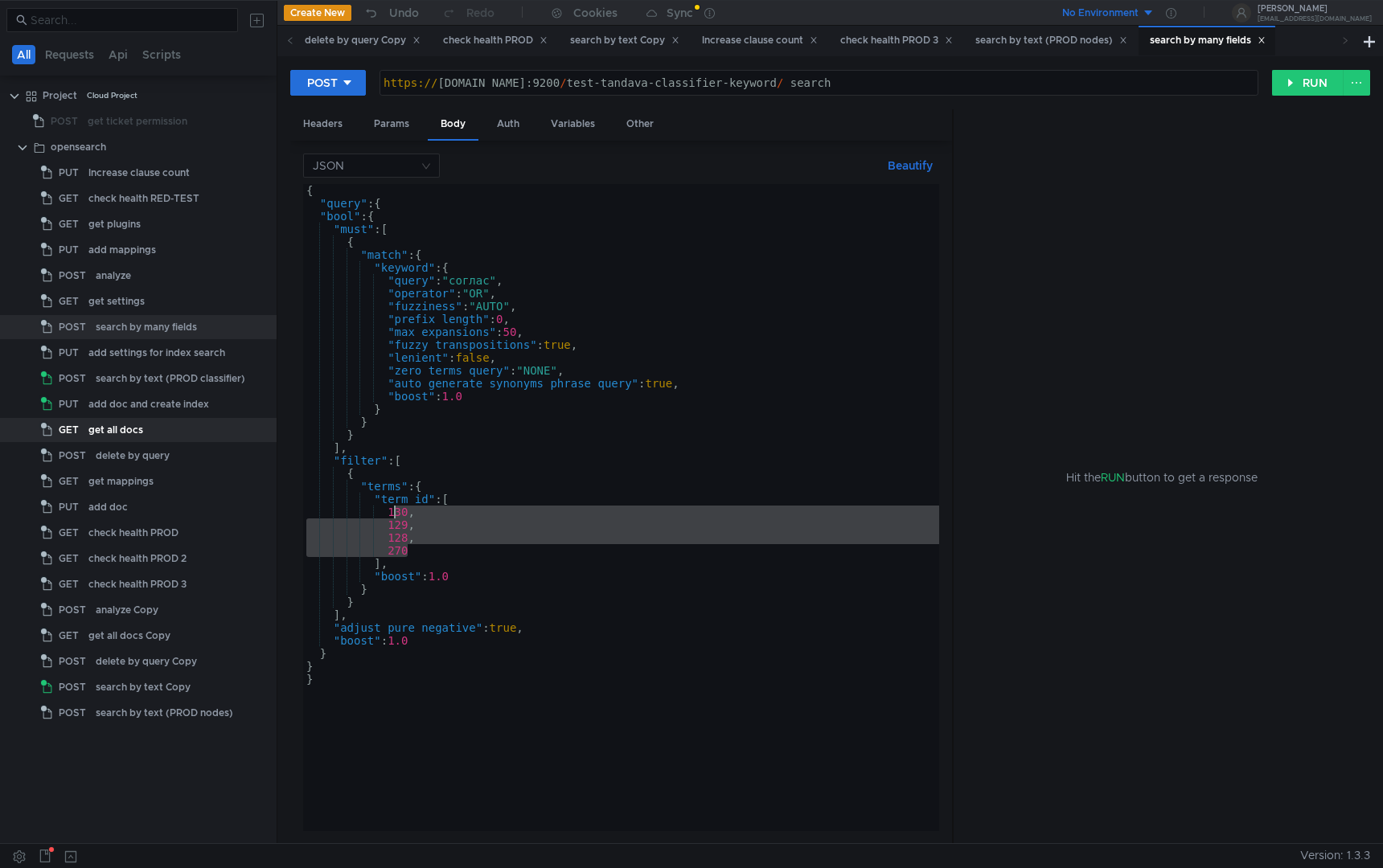
drag, startPoint x: 413, startPoint y: 555, endPoint x: 391, endPoint y: 514, distance: 46.5
click at [391, 514] on div "{ "query" : { "bool" : { "must" : [ { "match" : { "keyword" : { "query" : "согл…" at bounding box center [621, 521] width 636 height 673
type textarea "1"
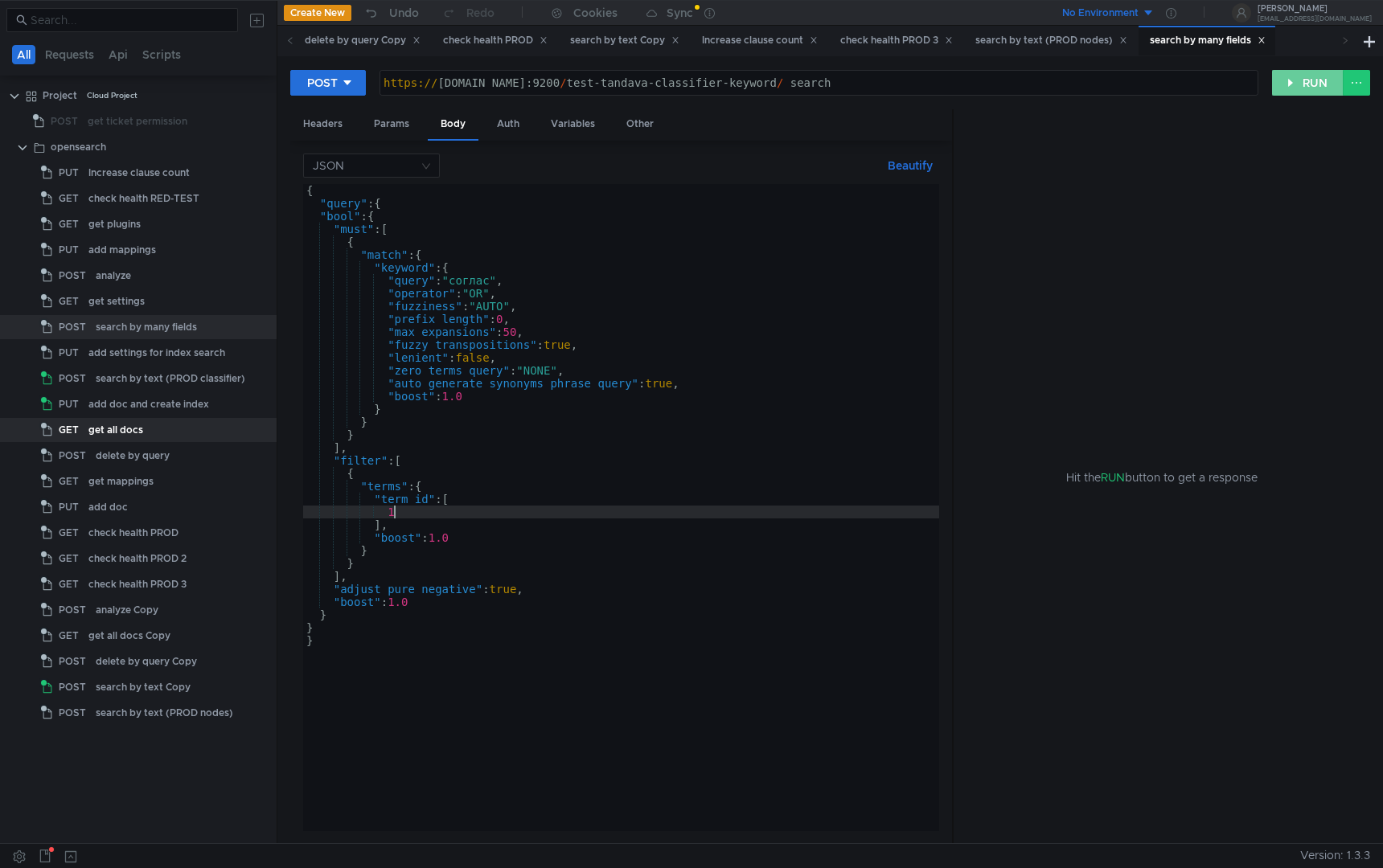
click at [1289, 87] on button "RUN" at bounding box center [1309, 82] width 72 height 25
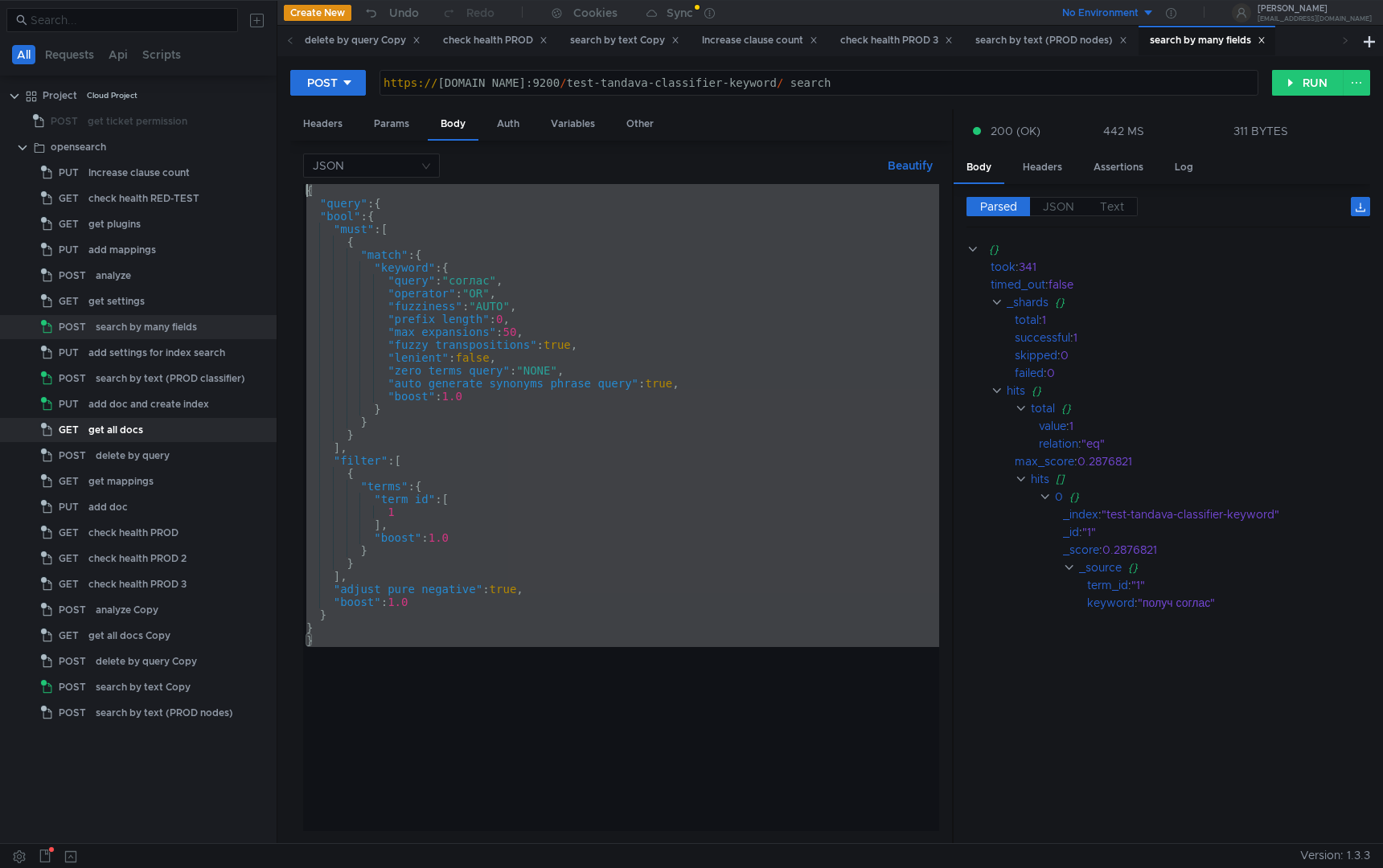
drag, startPoint x: 441, startPoint y: 752, endPoint x: 151, endPoint y: 78, distance: 733.7
click at [151, 78] on as-split "All Requests Api Scripts Project Cloud Project POST get ticket permission opens…" at bounding box center [692, 421] width 1383 height 844
click at [720, 415] on div "{ "query" : { "bool" : { "must" : [ { "match" : { "keyword" : { "query" : "согл…" at bounding box center [621, 521] width 636 height 673
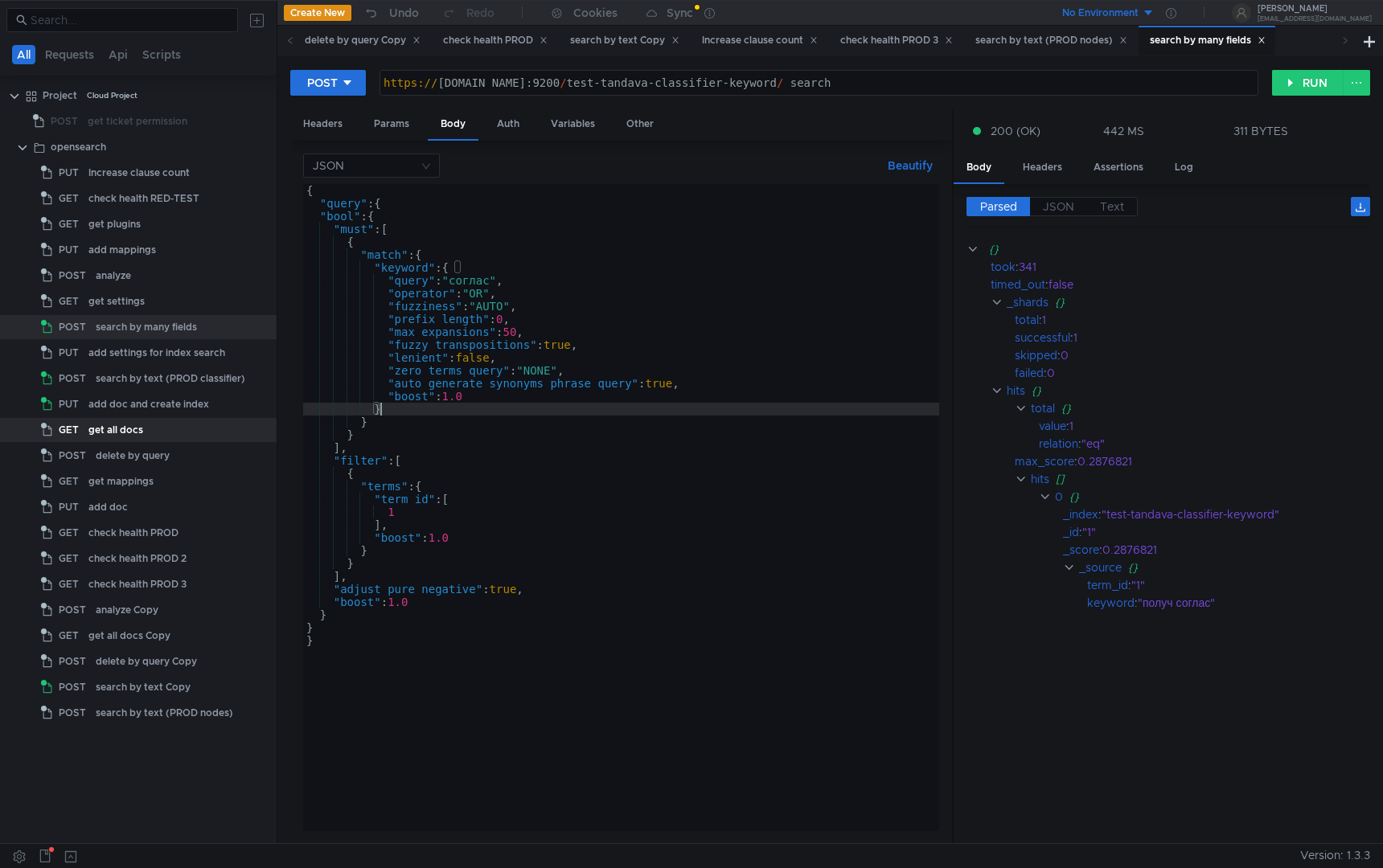
type textarea "}"
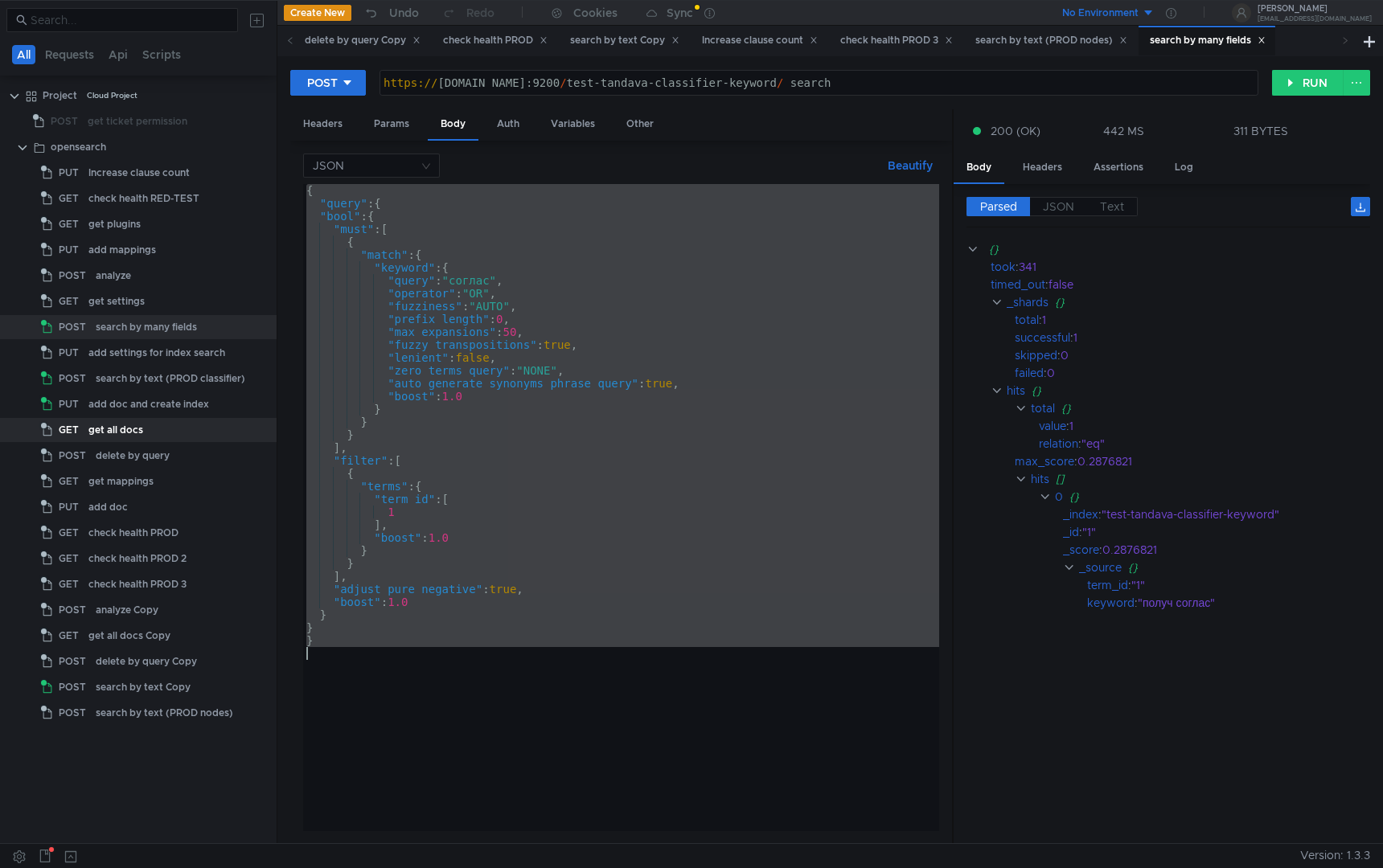
paste textarea
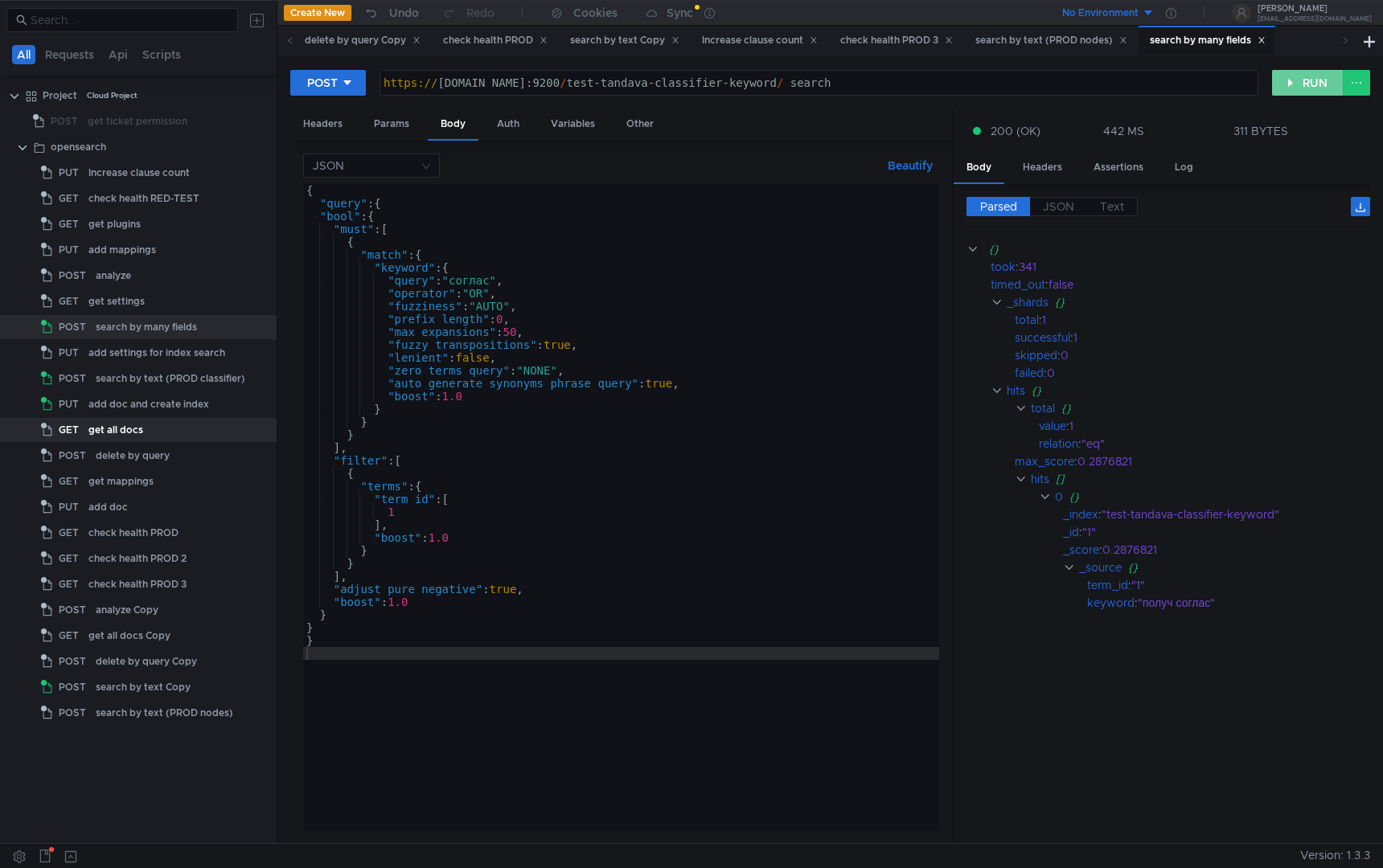
click at [1307, 86] on button "RUN" at bounding box center [1309, 82] width 72 height 25
click at [707, 414] on div "{ "query" : { "bool" : { "must" : [ { "match" : { "keyword" : { "query" : "согл…" at bounding box center [621, 521] width 636 height 673
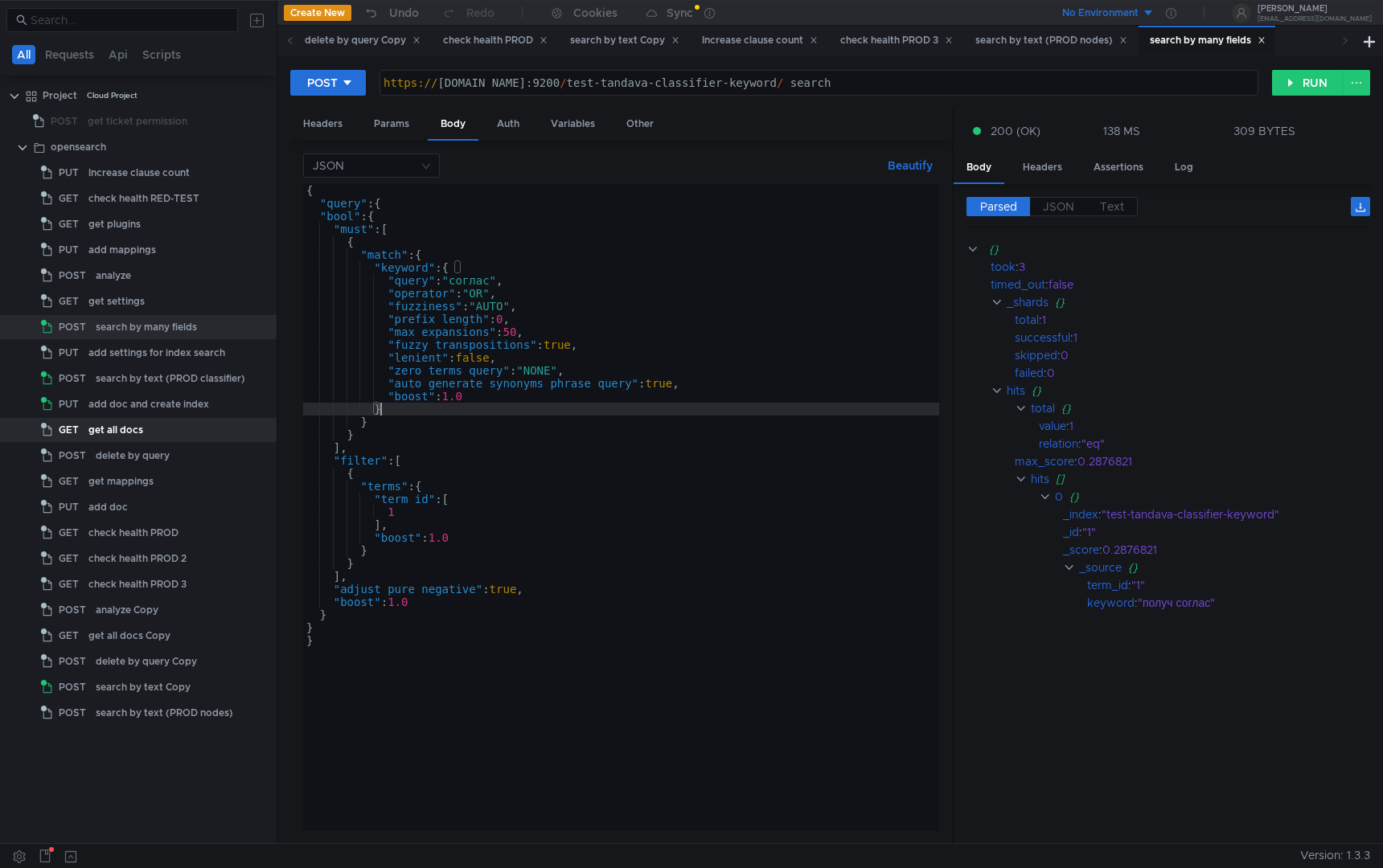
type textarea "}"
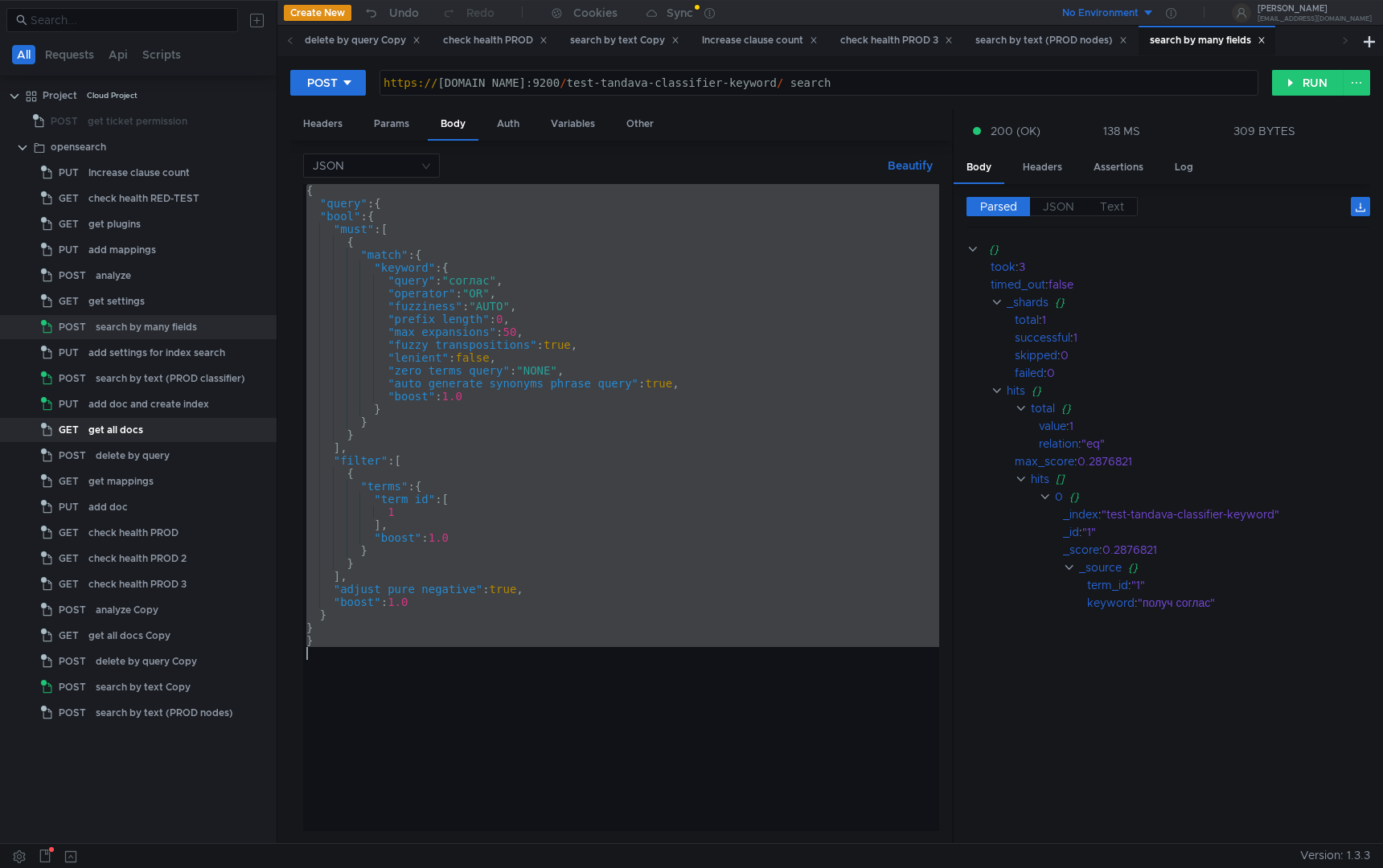
paste textarea
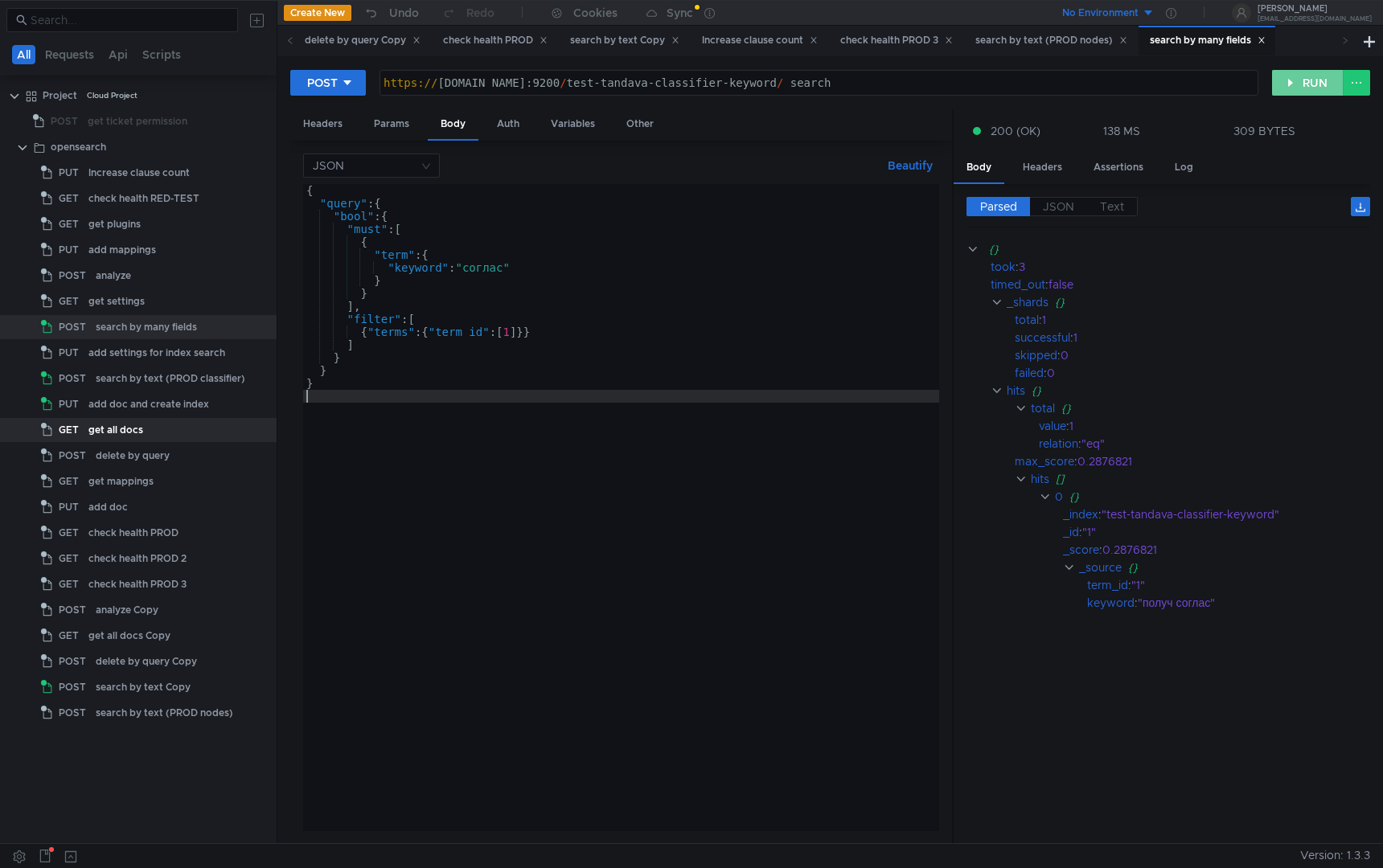
click at [1302, 87] on button "RUN" at bounding box center [1309, 82] width 72 height 25
click at [163, 296] on div "get settings" at bounding box center [159, 302] width 142 height 24
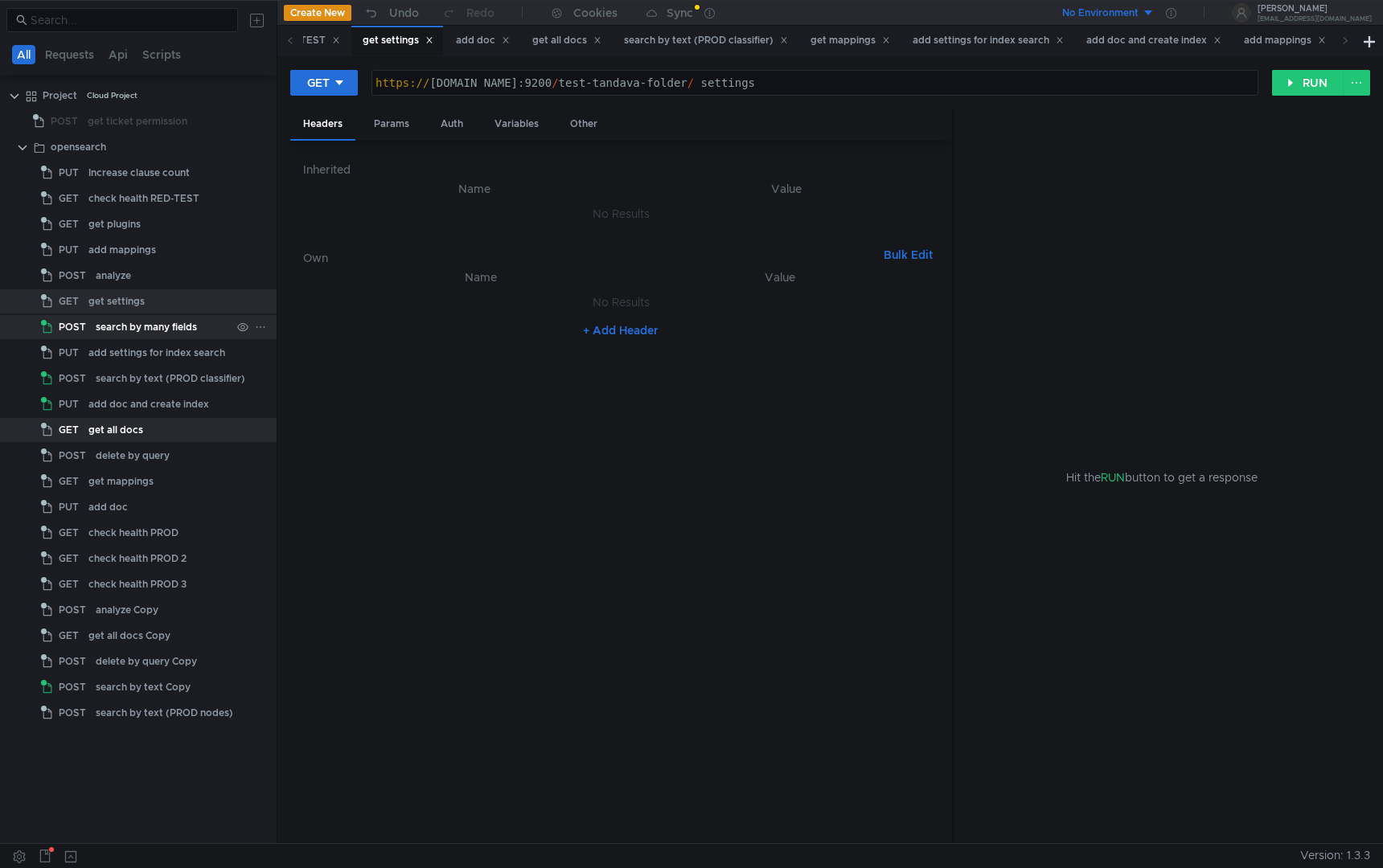
click at [150, 333] on div "search by many fields" at bounding box center [147, 327] width 102 height 24
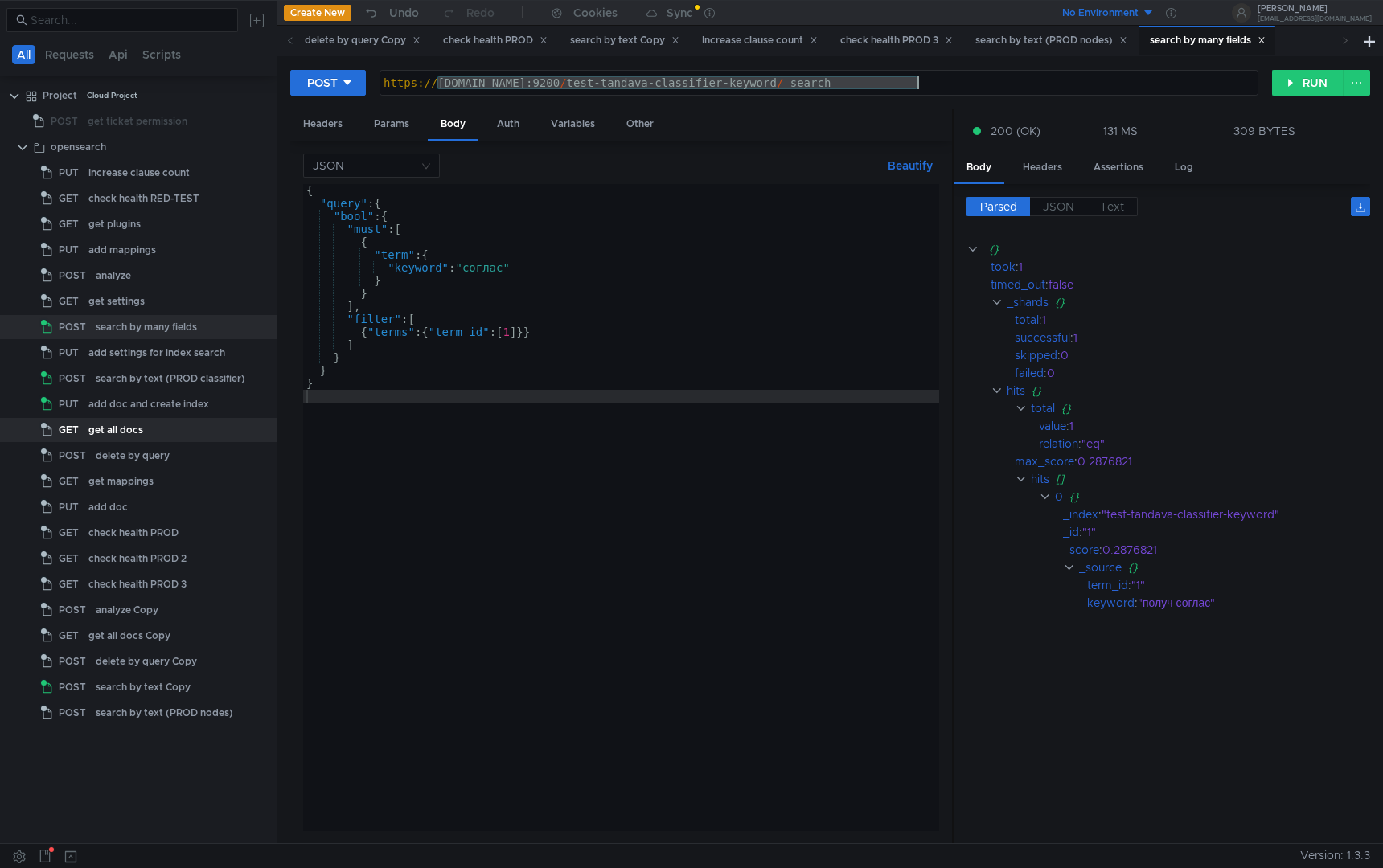
drag, startPoint x: 437, startPoint y: 85, endPoint x: 917, endPoint y: 97, distance: 480.1
click at [917, 97] on div "POST [URL][DOMAIN_NAME] https:// [DOMAIN_NAME]:9200 / test-tandava-classifier-k…" at bounding box center [831, 89] width 1080 height 40
click at [106, 296] on div "get settings" at bounding box center [117, 302] width 56 height 24
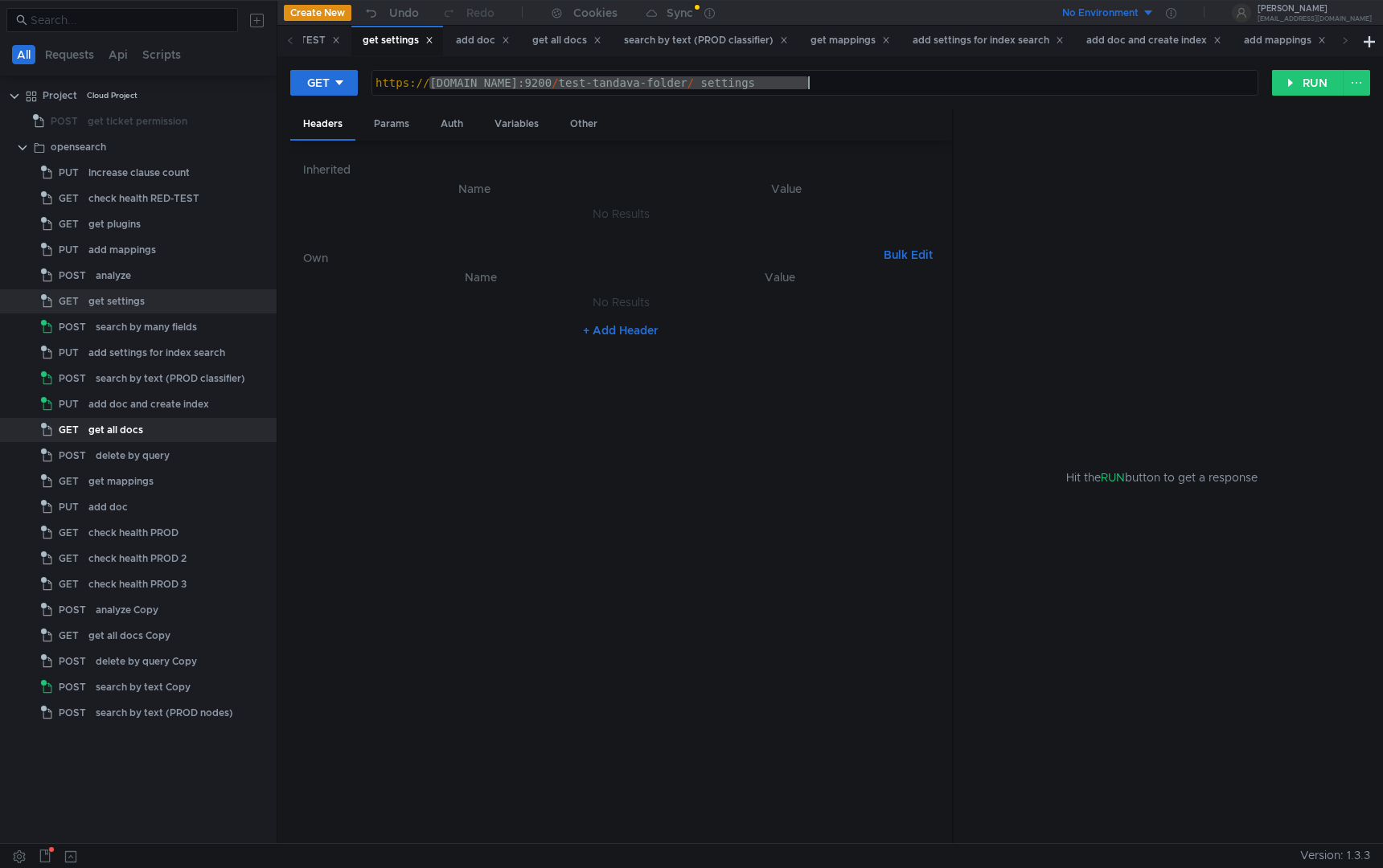
drag, startPoint x: 430, startPoint y: 82, endPoint x: 811, endPoint y: 89, distance: 381.1
click at [811, 91] on div "https:// klg-a35rn5mdq58vvj7f.db.yandex.net:9200 / test-tandava-folder / _setti…" at bounding box center [815, 95] width 885 height 39
paste textarea "p12qv1uungkcopt4.db.yandex.net:9200/test-tandava-classifier-keyword"
type textarea "[URL][DOMAIN_NAME]"
click at [1273, 90] on button "RUN" at bounding box center [1309, 82] width 72 height 25
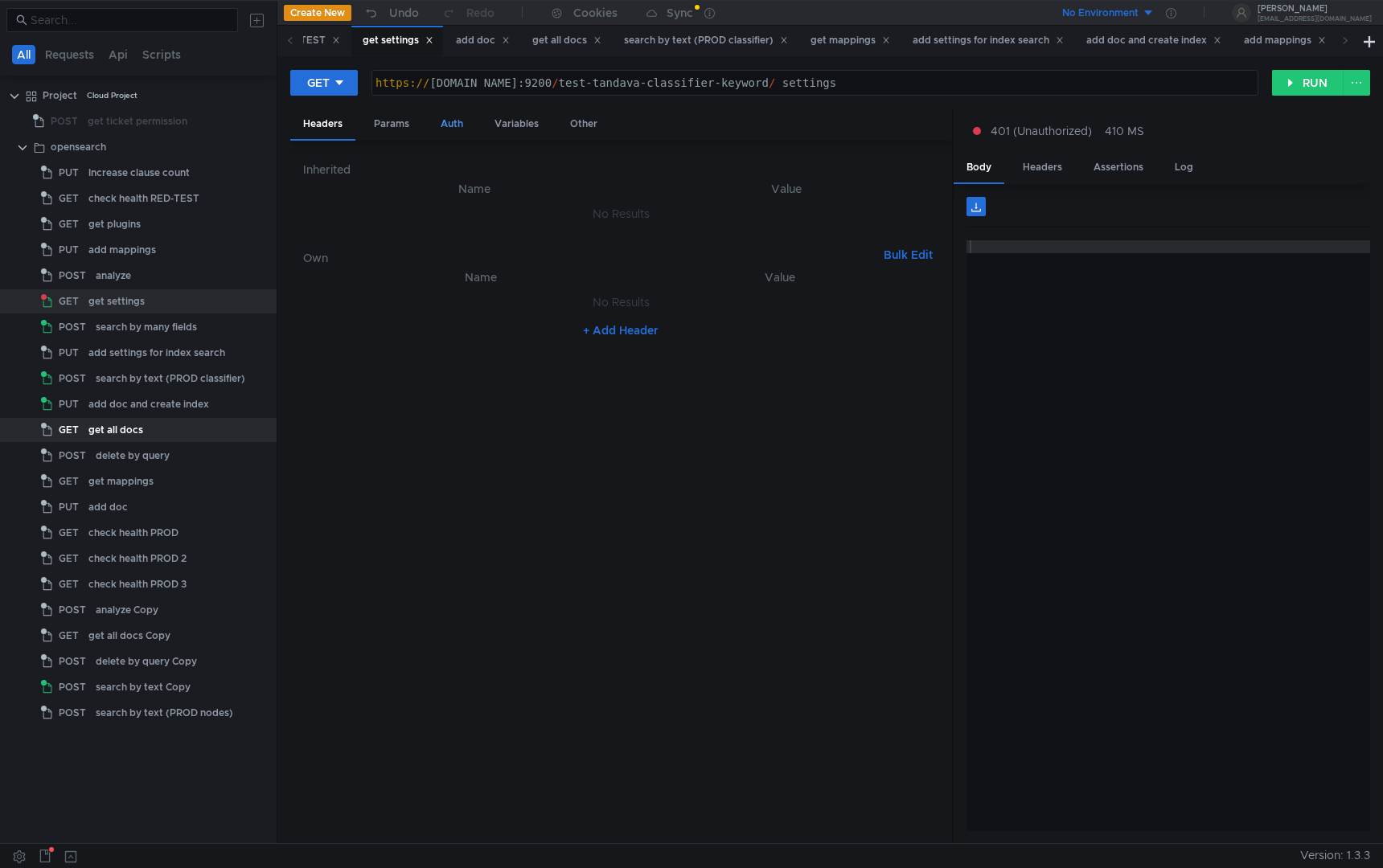
click at [453, 132] on div "Auth" at bounding box center [452, 124] width 48 height 30
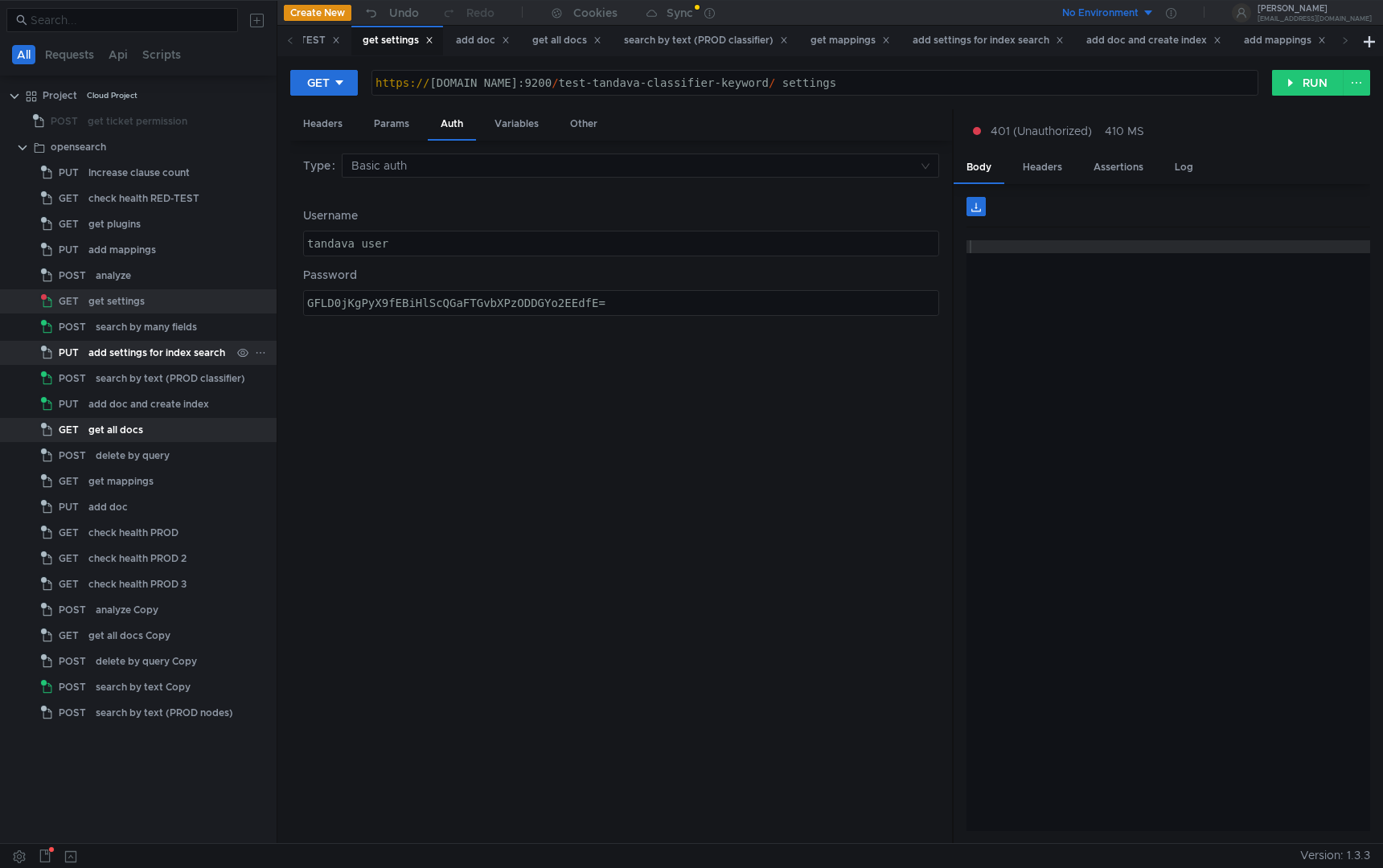
click at [188, 354] on div "add settings for index search" at bounding box center [156, 353] width 136 height 24
click at [186, 354] on div "add settings for index search" at bounding box center [156, 353] width 136 height 24
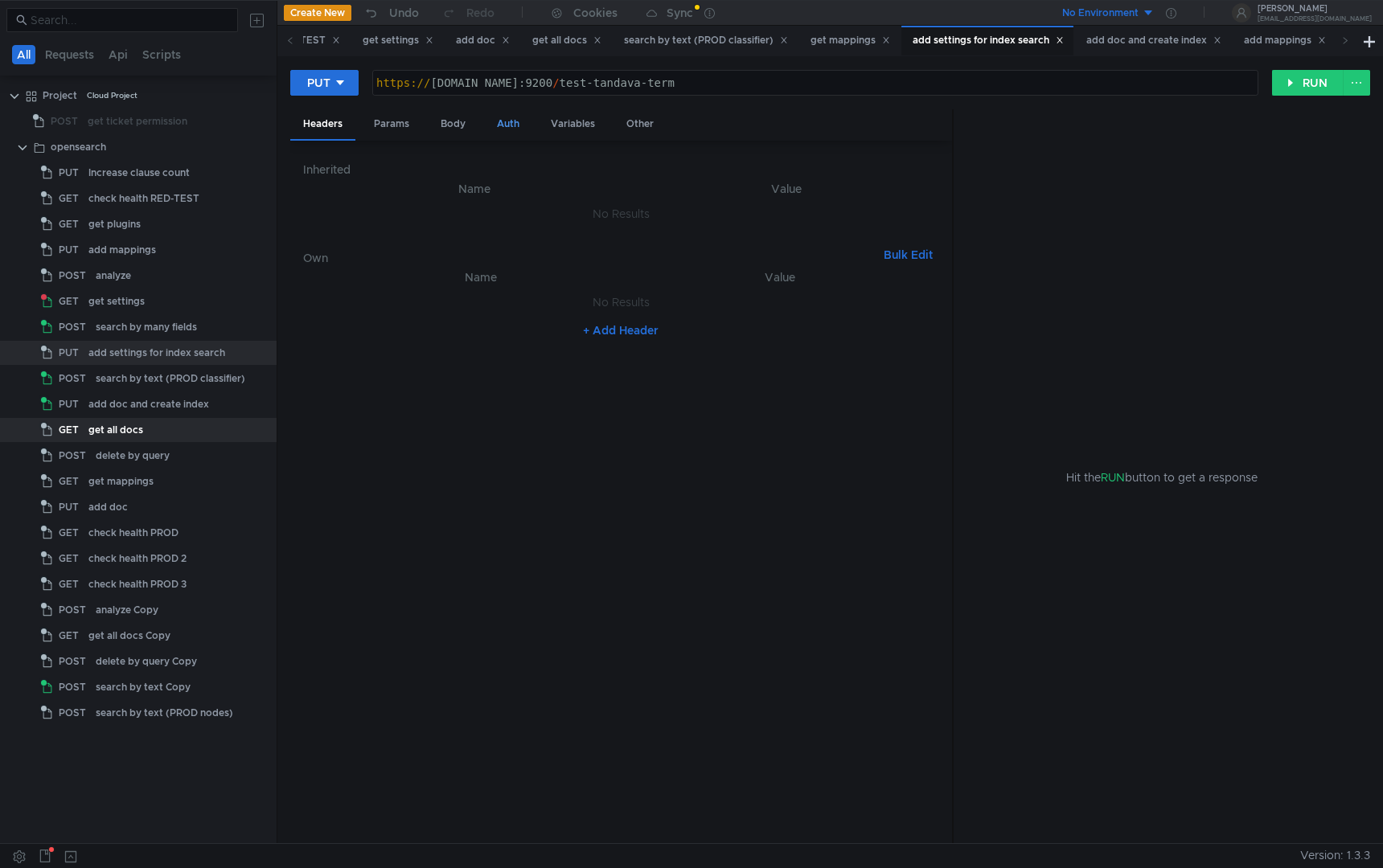
click at [505, 130] on div "Auth" at bounding box center [508, 124] width 48 height 30
type textarea "test_user"
drag, startPoint x: 436, startPoint y: 240, endPoint x: 404, endPoint y: 240, distance: 32.0
click at [404, 240] on div "test_user" at bounding box center [621, 256] width 635 height 39
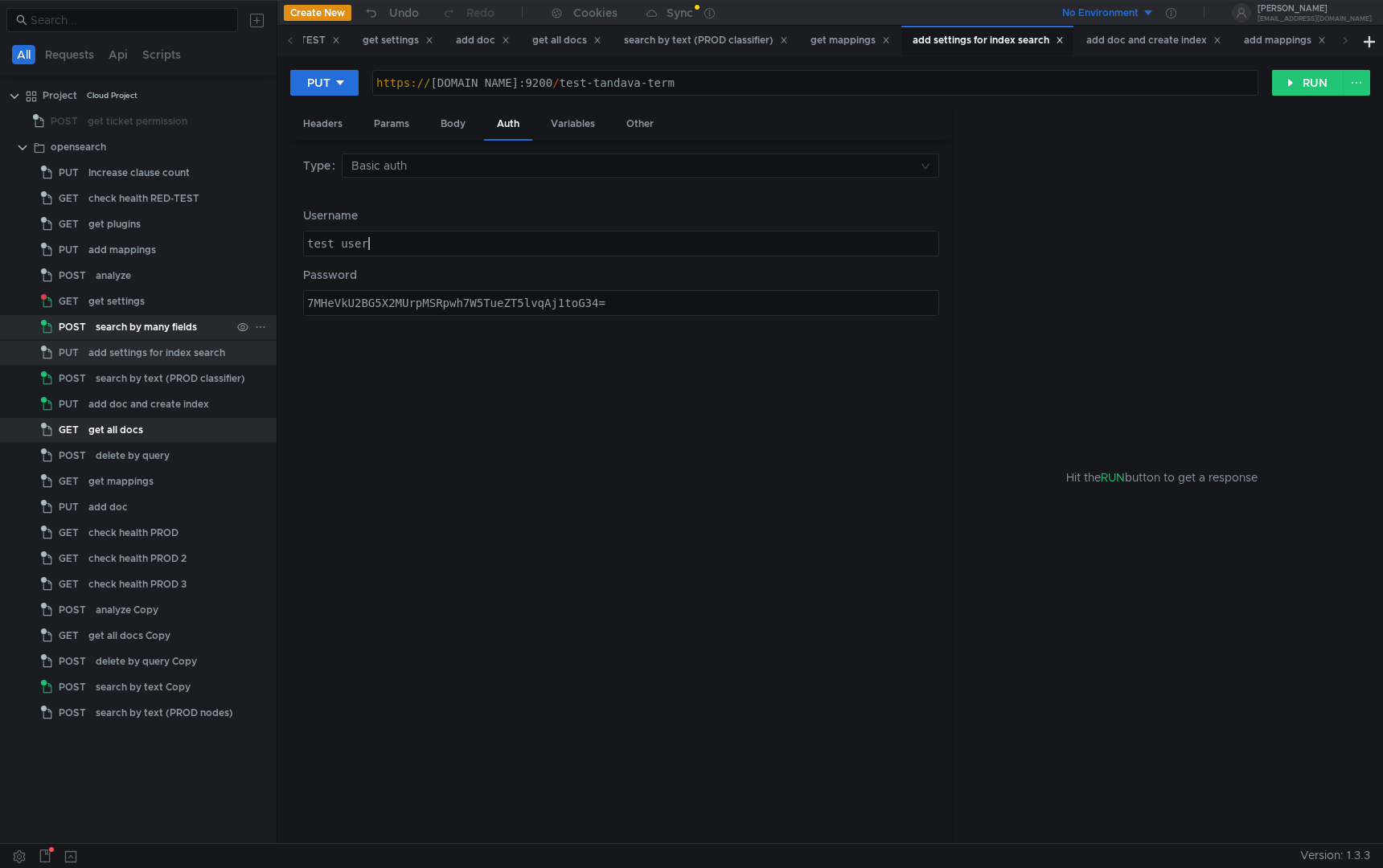
click at [170, 322] on div "search by many fields" at bounding box center [147, 327] width 102 height 24
click at [171, 334] on div "search by many fields" at bounding box center [147, 327] width 102 height 24
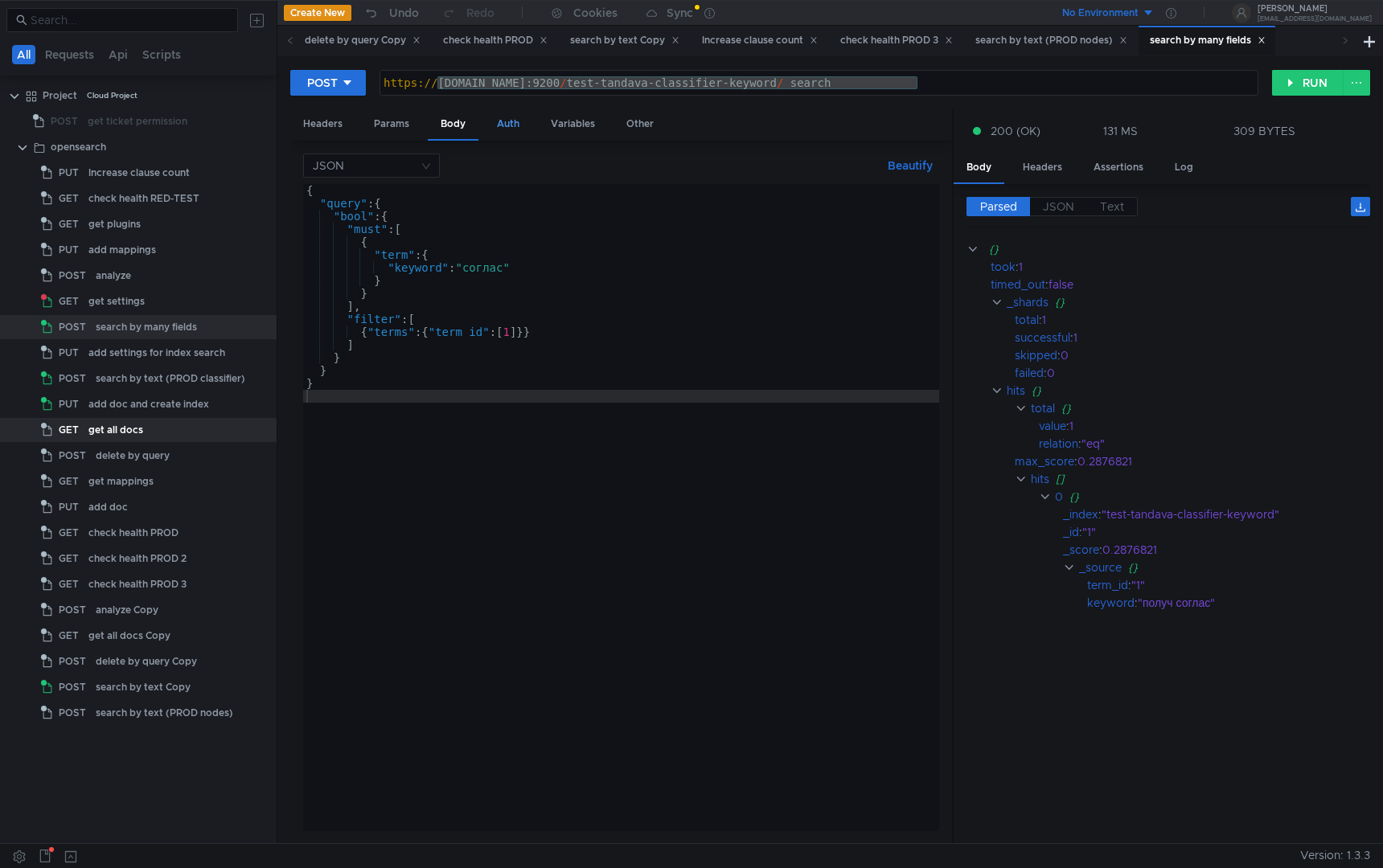
click at [509, 128] on div "Auth" at bounding box center [508, 124] width 48 height 30
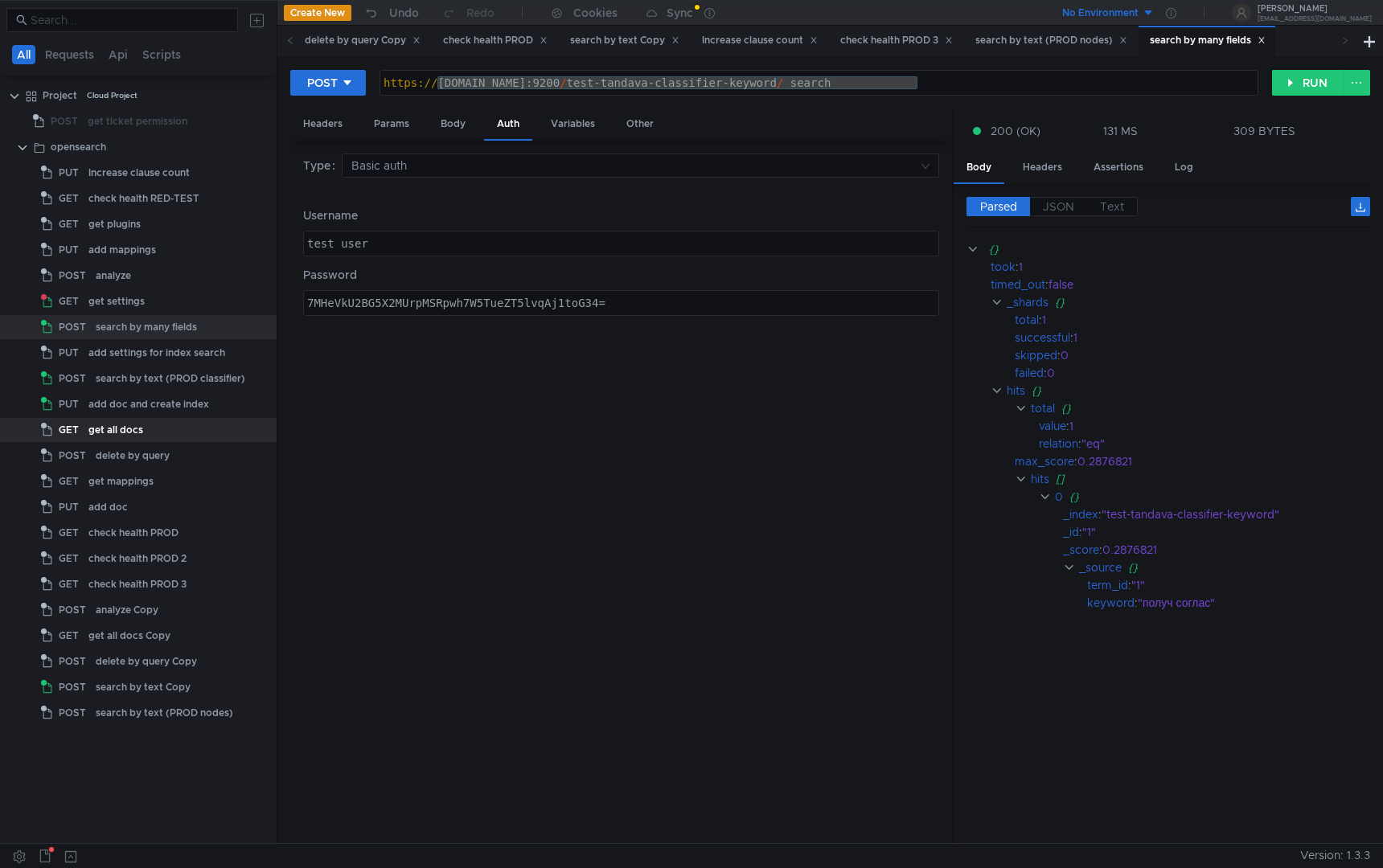
type textarea "test_user"
drag, startPoint x: 432, startPoint y: 237, endPoint x: 161, endPoint y: 272, distance: 273.3
click at [161, 272] on as-split "All Requests Api Scripts Project Cloud Project POST get ticket permission opens…" at bounding box center [692, 421] width 1383 height 844
click at [125, 292] on div "get settings" at bounding box center [117, 302] width 56 height 24
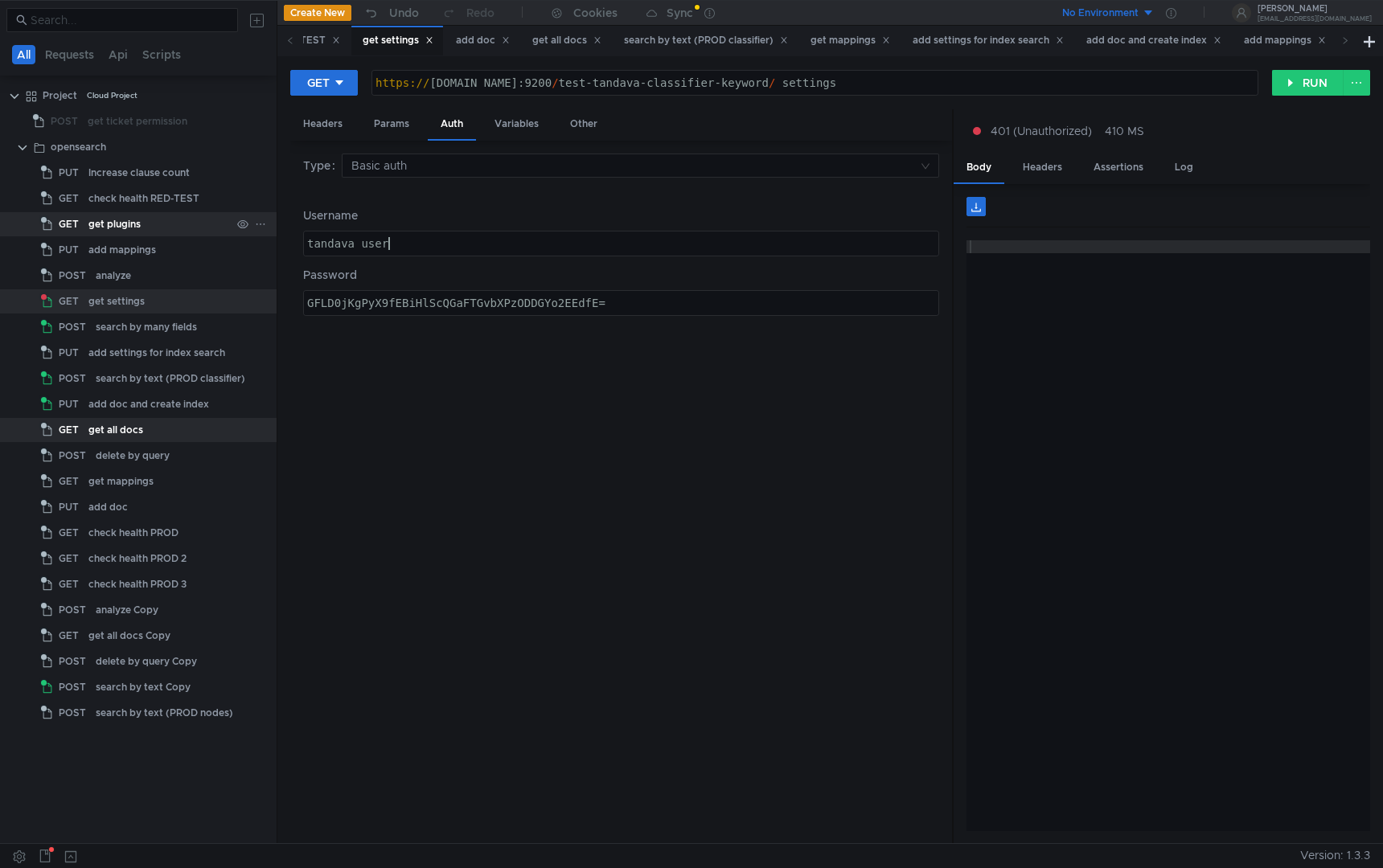
drag, startPoint x: 472, startPoint y: 237, endPoint x: 86, endPoint y: 233, distance: 386.0
click at [86, 233] on as-split "All Requests Api Scripts Project Cloud Project POST get ticket permission opens…" at bounding box center [692, 421] width 1383 height 844
paste textarea "est"
type textarea "test_user"
click at [125, 322] on div "search by many fields" at bounding box center [147, 327] width 102 height 24
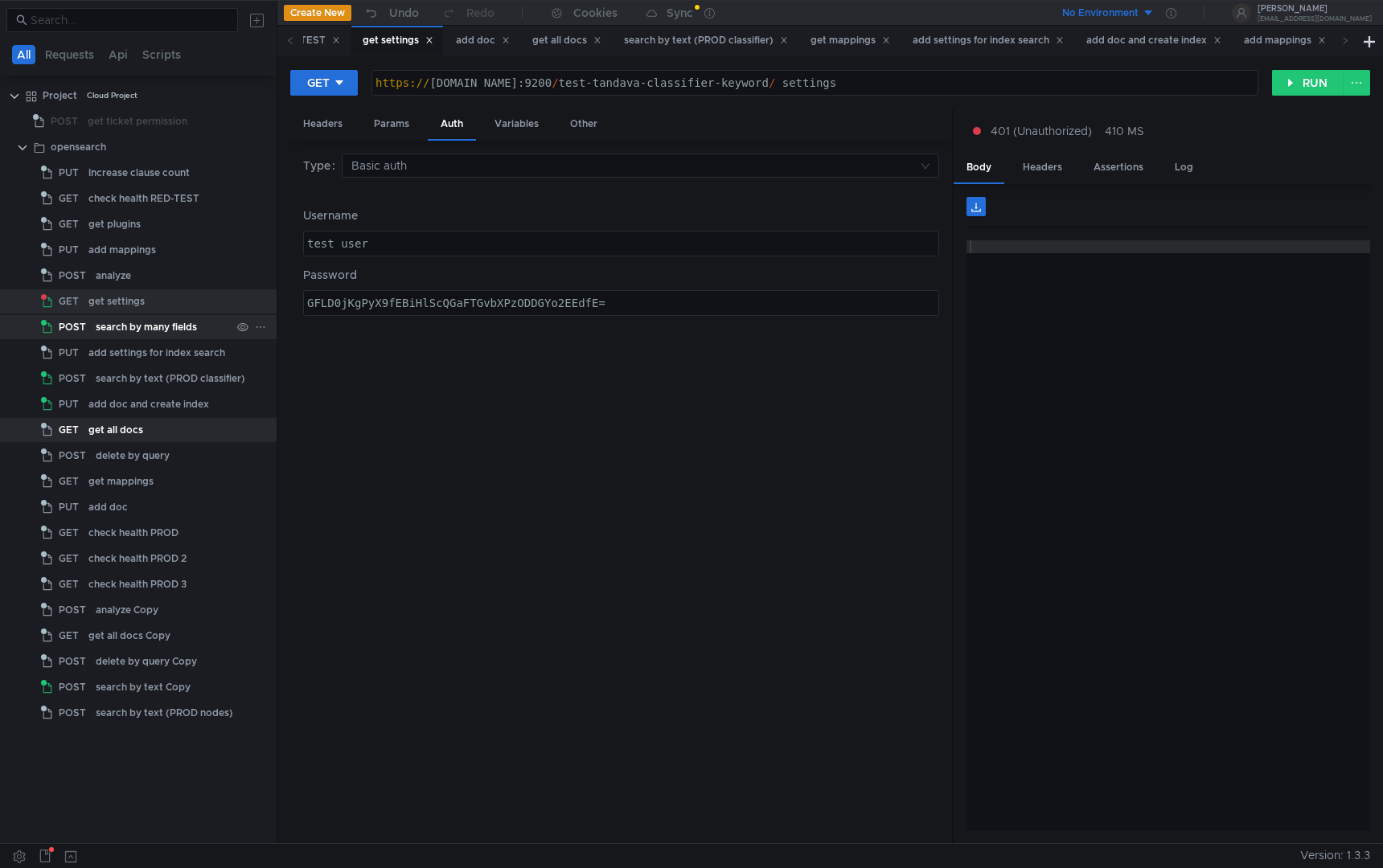
click at [125, 322] on div "search by many fields" at bounding box center [147, 327] width 102 height 24
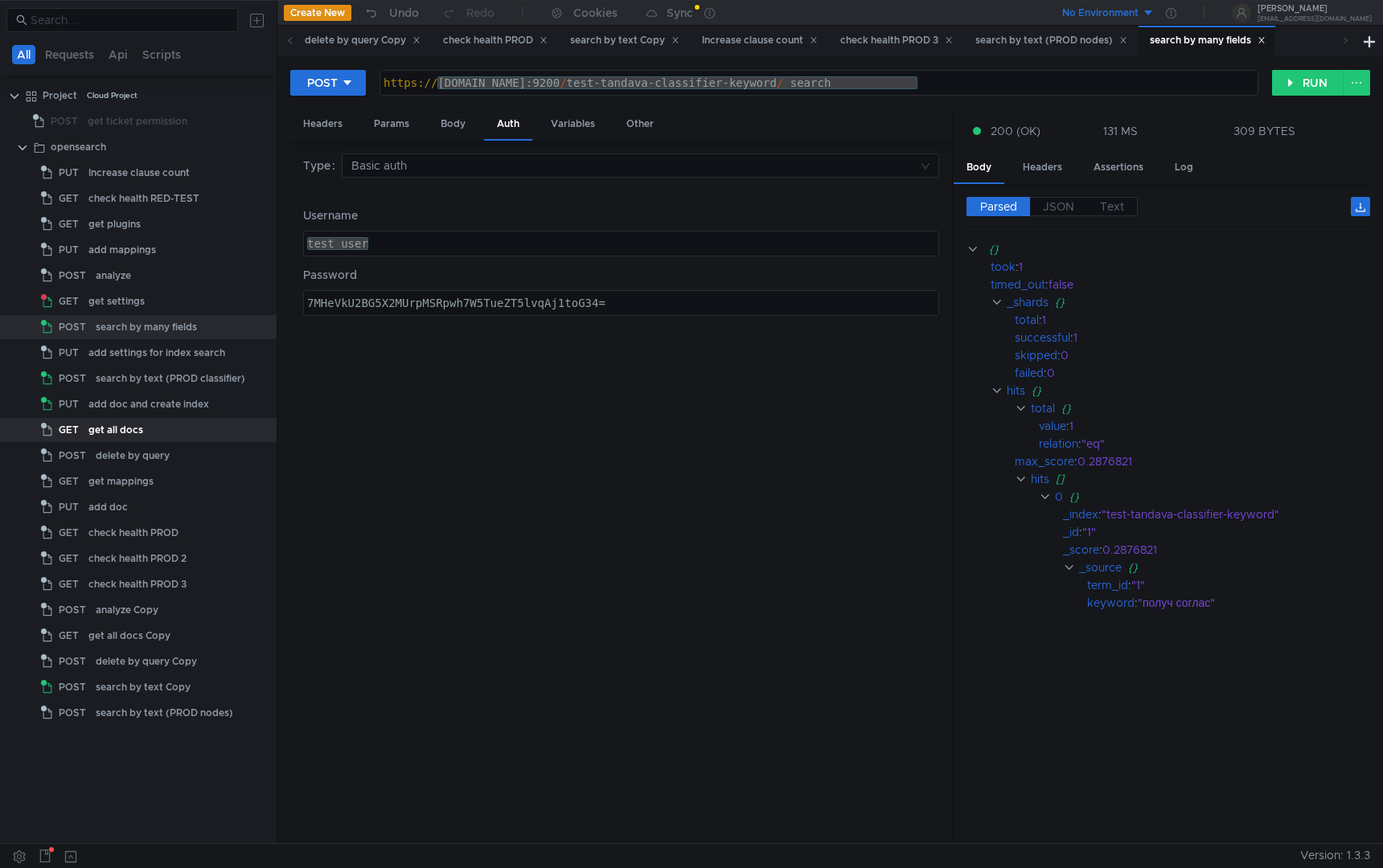
type textarea "7MHeVkU2BG5X2MUrpMSRpwh7W5TueZT5lvqAj1toG34="
drag, startPoint x: 696, startPoint y: 308, endPoint x: 135, endPoint y: 287, distance: 561.4
click at [135, 287] on as-split "All Requests Api Scripts Project Cloud Project POST get ticket permission opens…" at bounding box center [692, 421] width 1383 height 844
click at [142, 308] on div "get settings" at bounding box center [117, 302] width 56 height 24
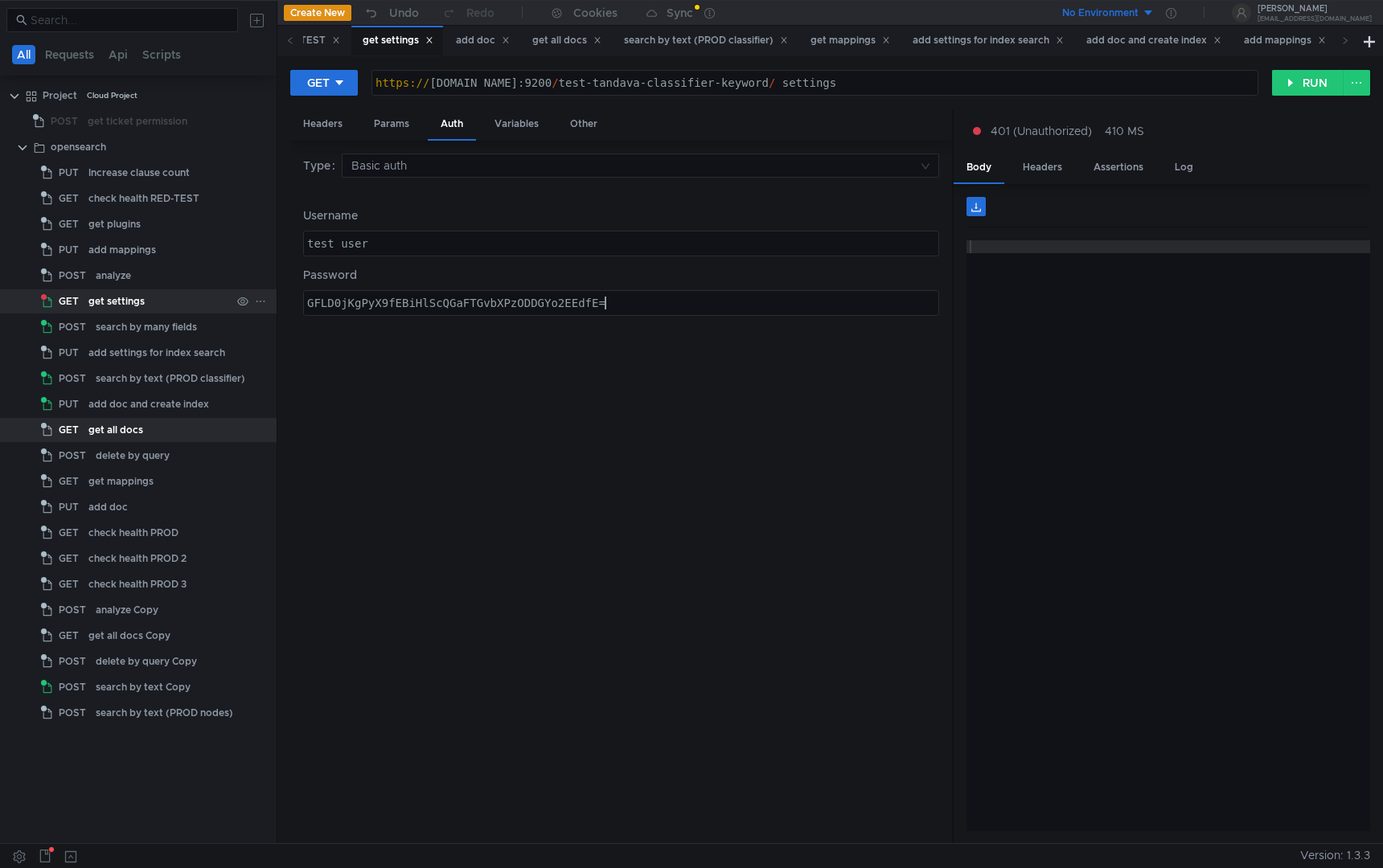
drag, startPoint x: 625, startPoint y: 297, endPoint x: 181, endPoint y: 291, distance: 444.0
click at [181, 291] on as-split "All Requests Api Scripts Project Cloud Project POST get ticket permission opens…" at bounding box center [692, 421] width 1383 height 844
paste textarea "7MHeVkU2BG5X2MUrpMSRpwh7W5TueZT5lvqAj1toG34"
type textarea "7MHeVkU2BG5X2MUrpMSRpwh7W5TueZT5lvqAj1toG34="
click at [1311, 68] on div "GET https://klg-p12qv1uungkcopt4.db.yandex.net:9200/test-tandava-classifier-key…" at bounding box center [831, 450] width 1106 height 787
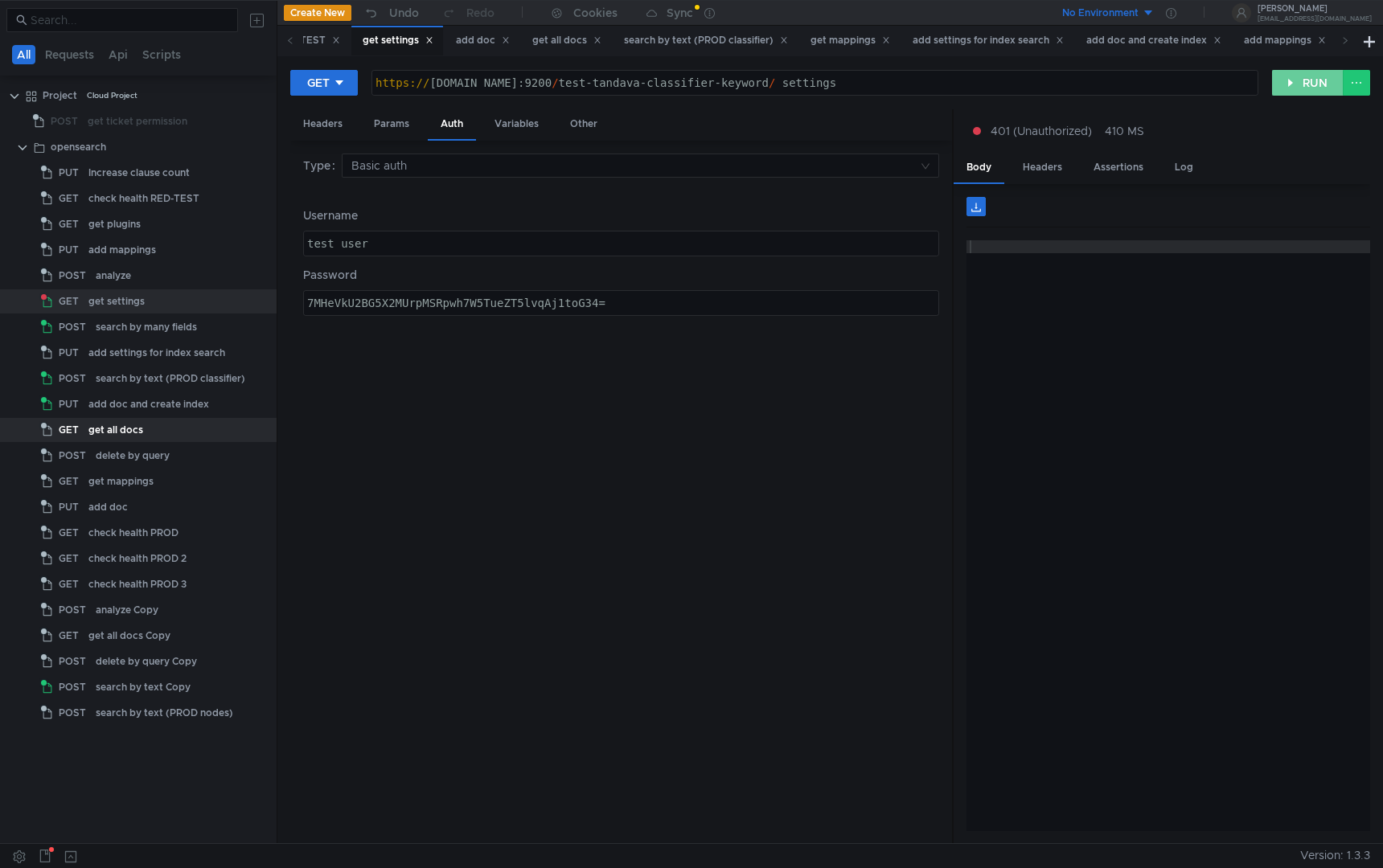
click at [1311, 87] on button "RUN" at bounding box center [1309, 82] width 72 height 25
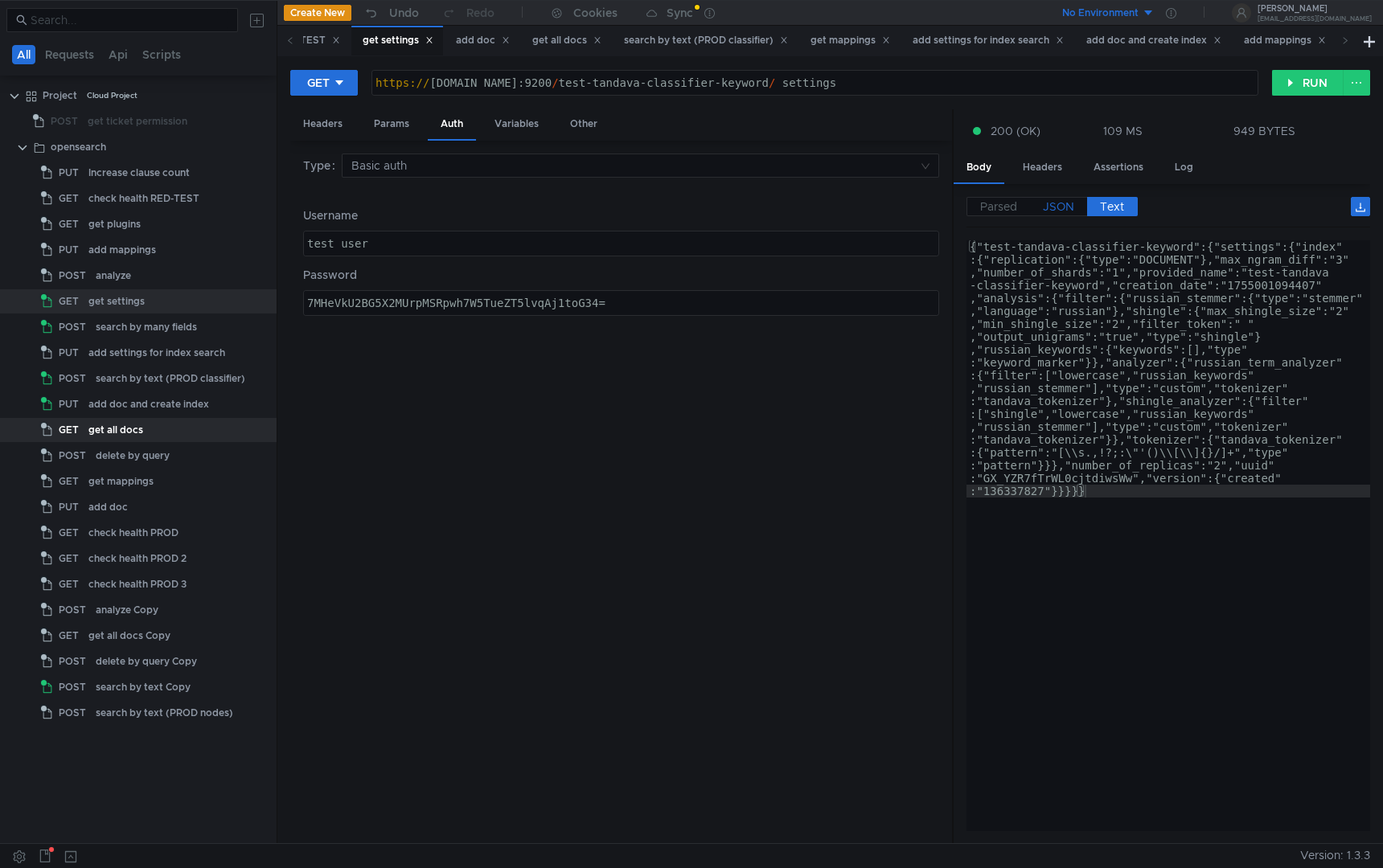
click at [1056, 199] on span "JSON" at bounding box center [1058, 206] width 31 height 14
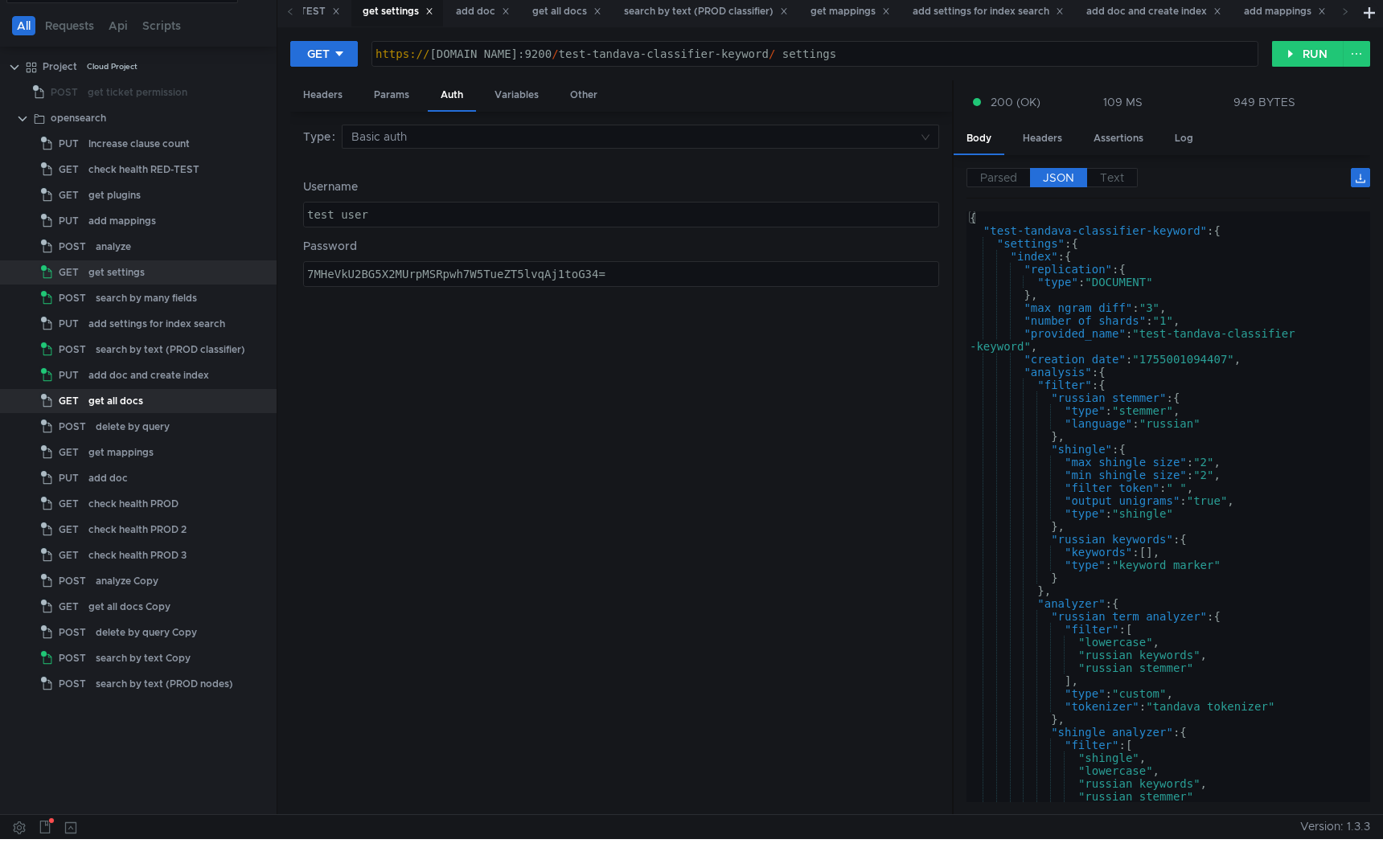
scroll to position [0, 0]
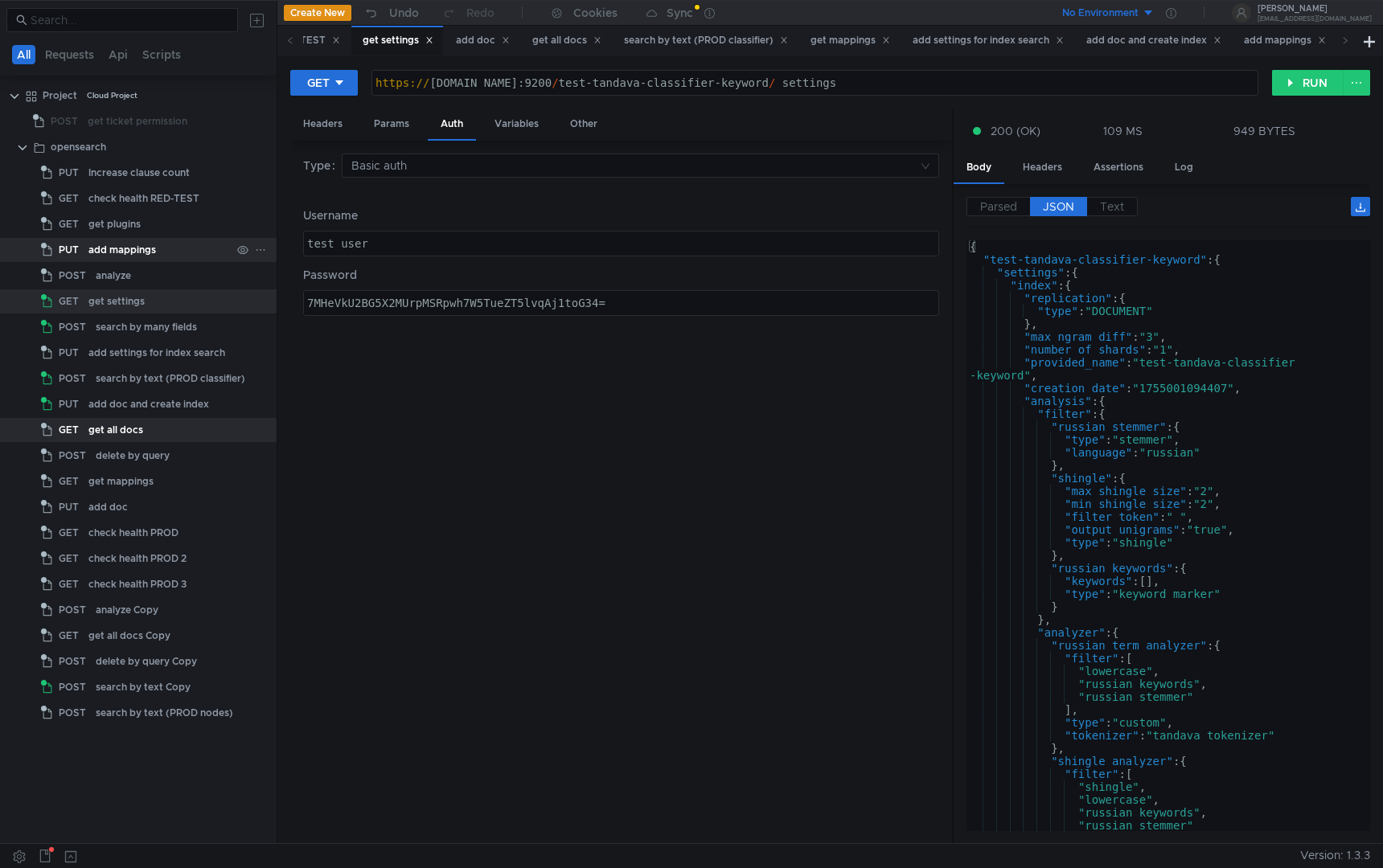
click at [165, 252] on div "add mappings" at bounding box center [159, 250] width 142 height 24
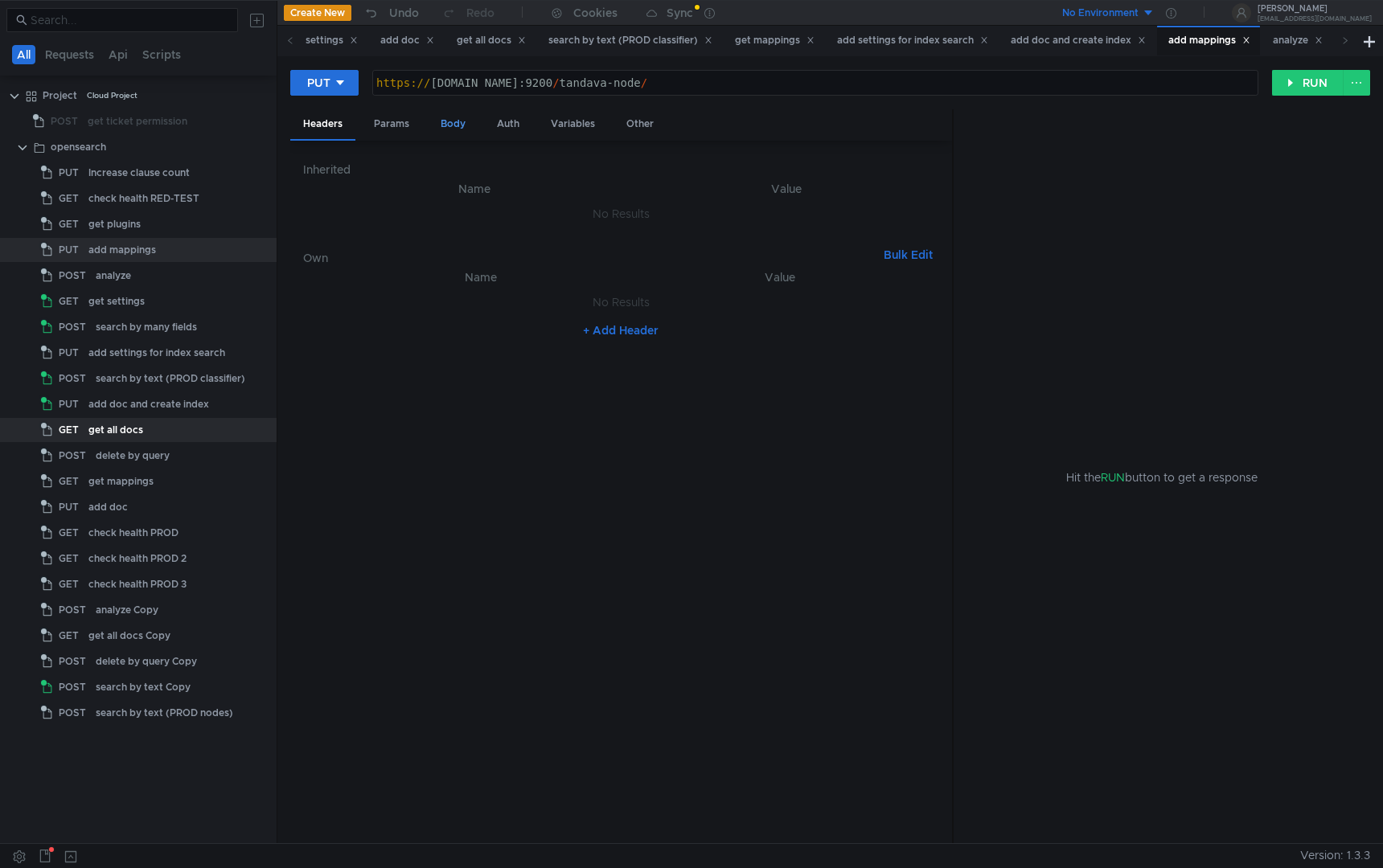
click at [452, 133] on div "Body" at bounding box center [453, 124] width 51 height 30
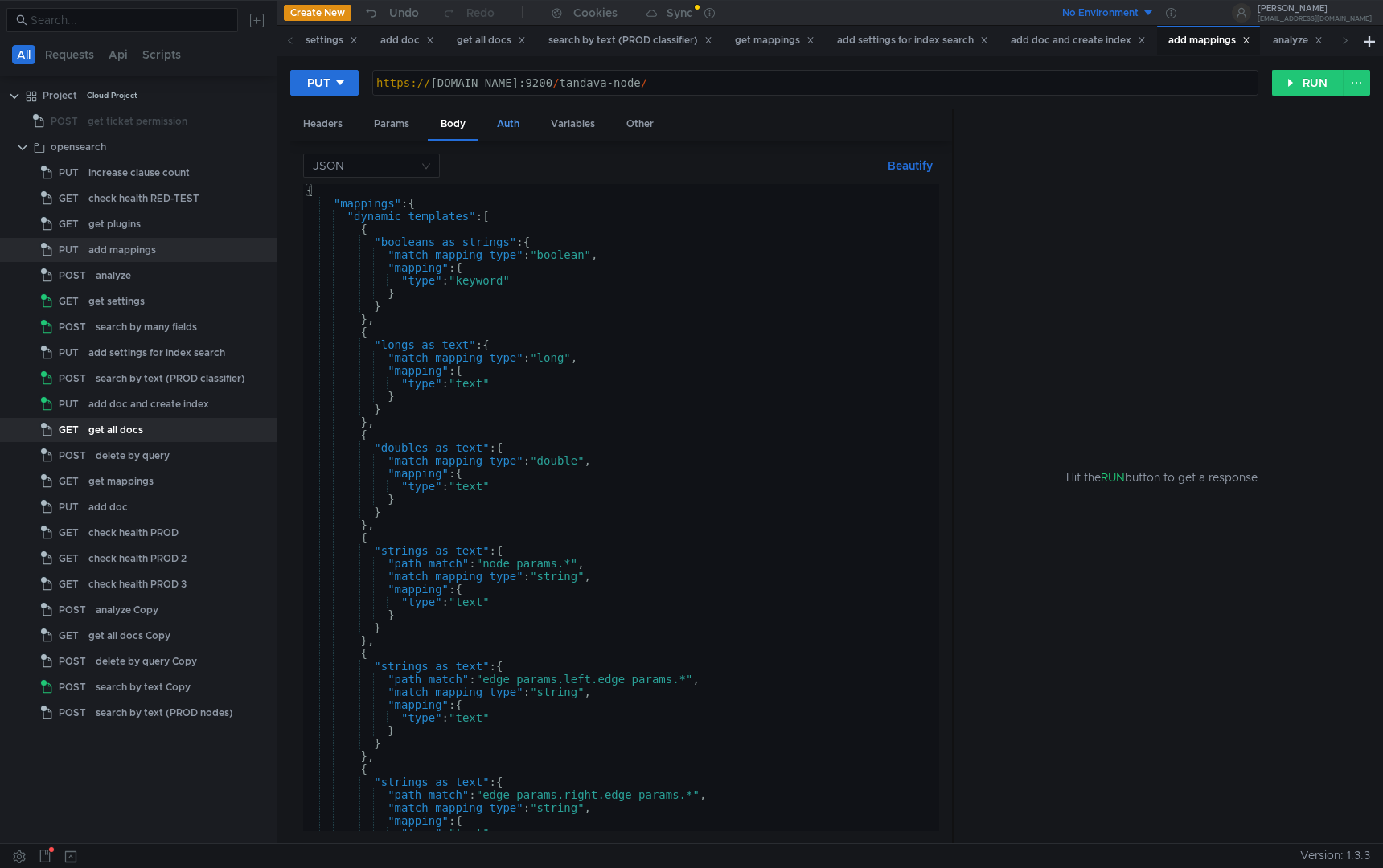
click at [513, 120] on div "Auth" at bounding box center [508, 124] width 48 height 30
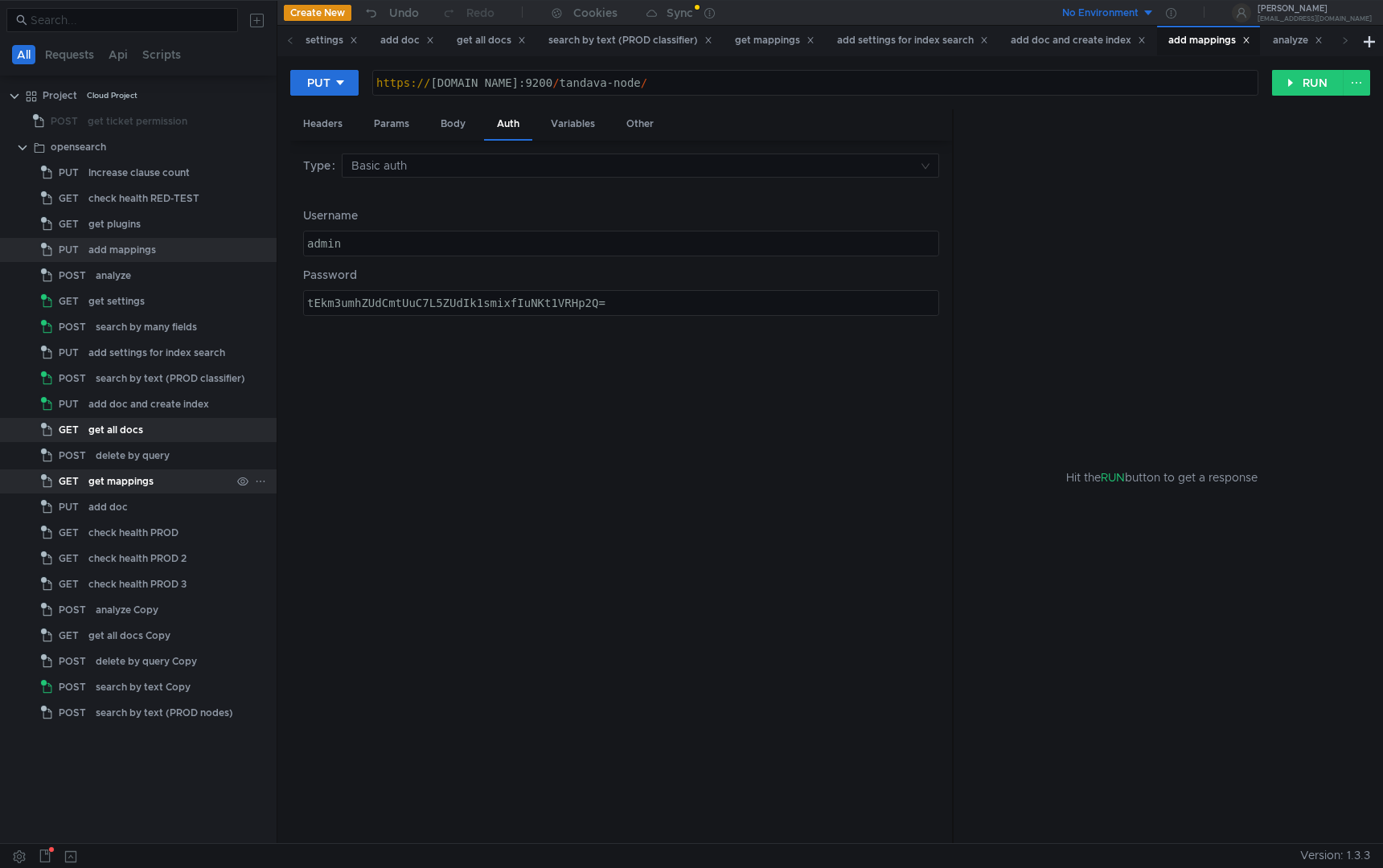
click at [147, 478] on div "get mappings" at bounding box center [120, 481] width 65 height 24
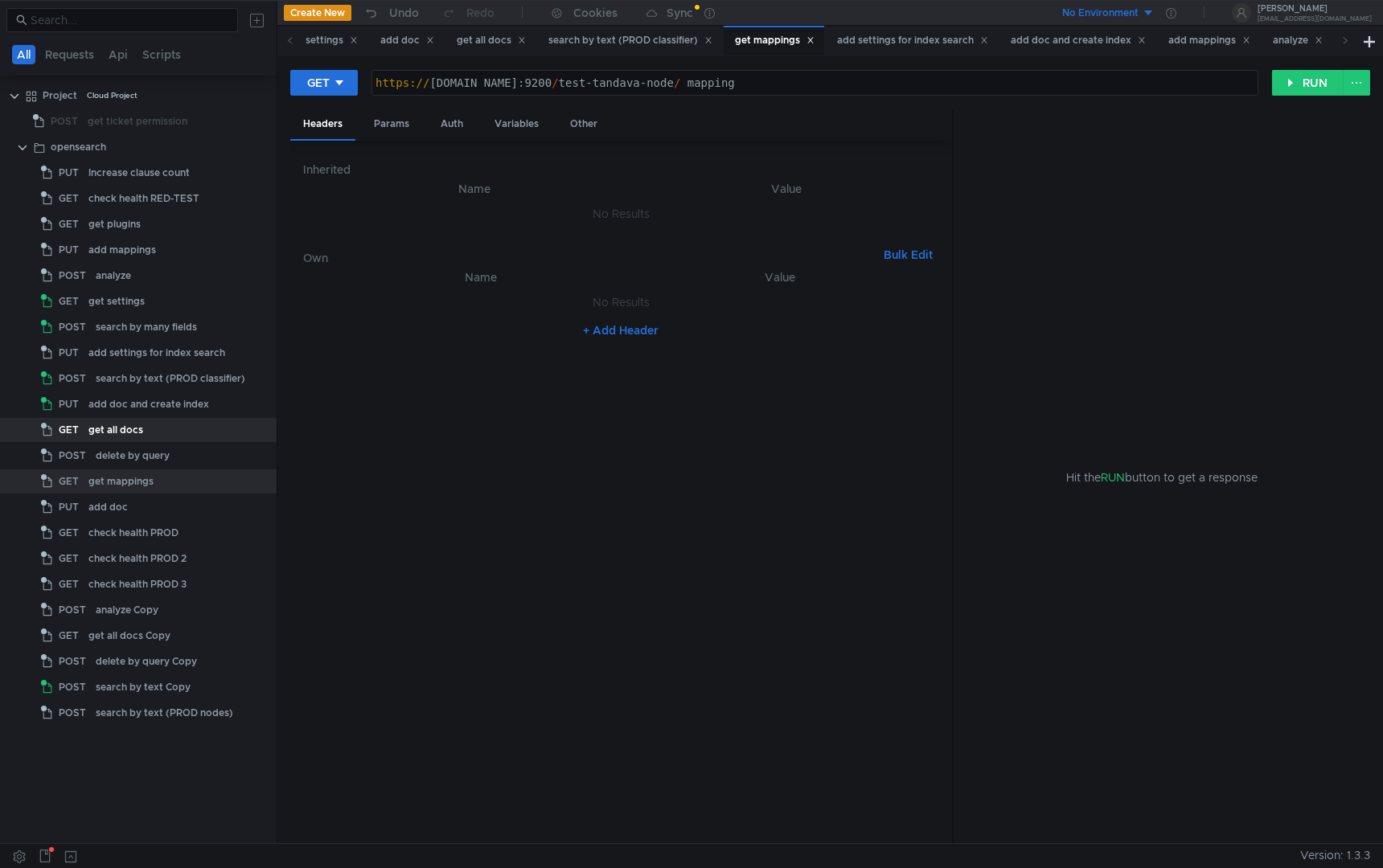
type textarea "[URL][DOMAIN_NAME]"
drag, startPoint x: 884, startPoint y: 85, endPoint x: 823, endPoint y: 85, distance: 61.0
click at [823, 85] on div "https:// [DOMAIN_NAME]:9200 / test-tandava-node / _mapping" at bounding box center [815, 95] width 885 height 39
click at [435, 114] on div "Auth" at bounding box center [452, 124] width 48 height 30
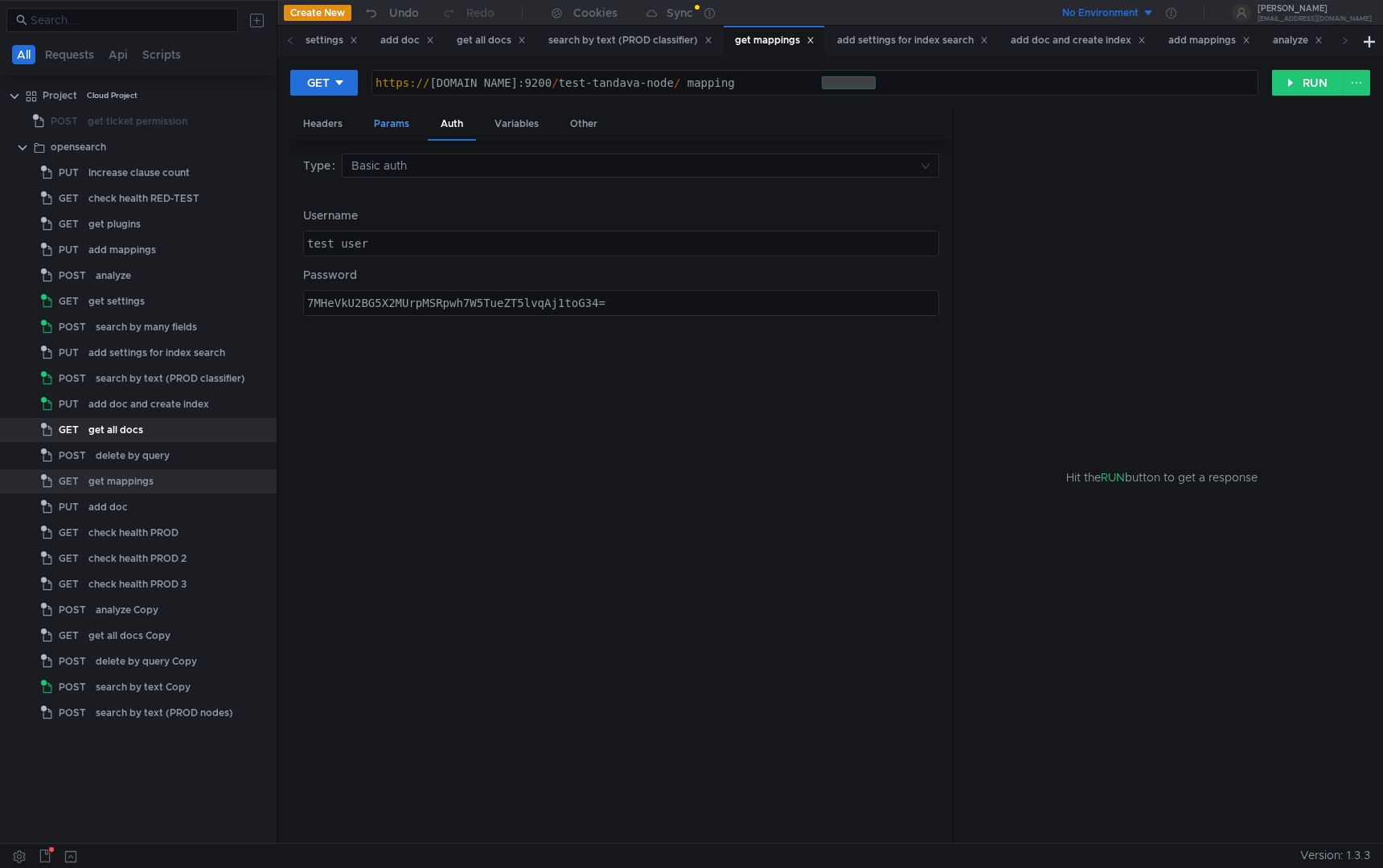
click at [409, 125] on div "Params" at bounding box center [391, 124] width 61 height 30
click at [817, 84] on div "https:// [DOMAIN_NAME]:9200 / test-tandava-node / _mapping" at bounding box center [815, 95] width 885 height 39
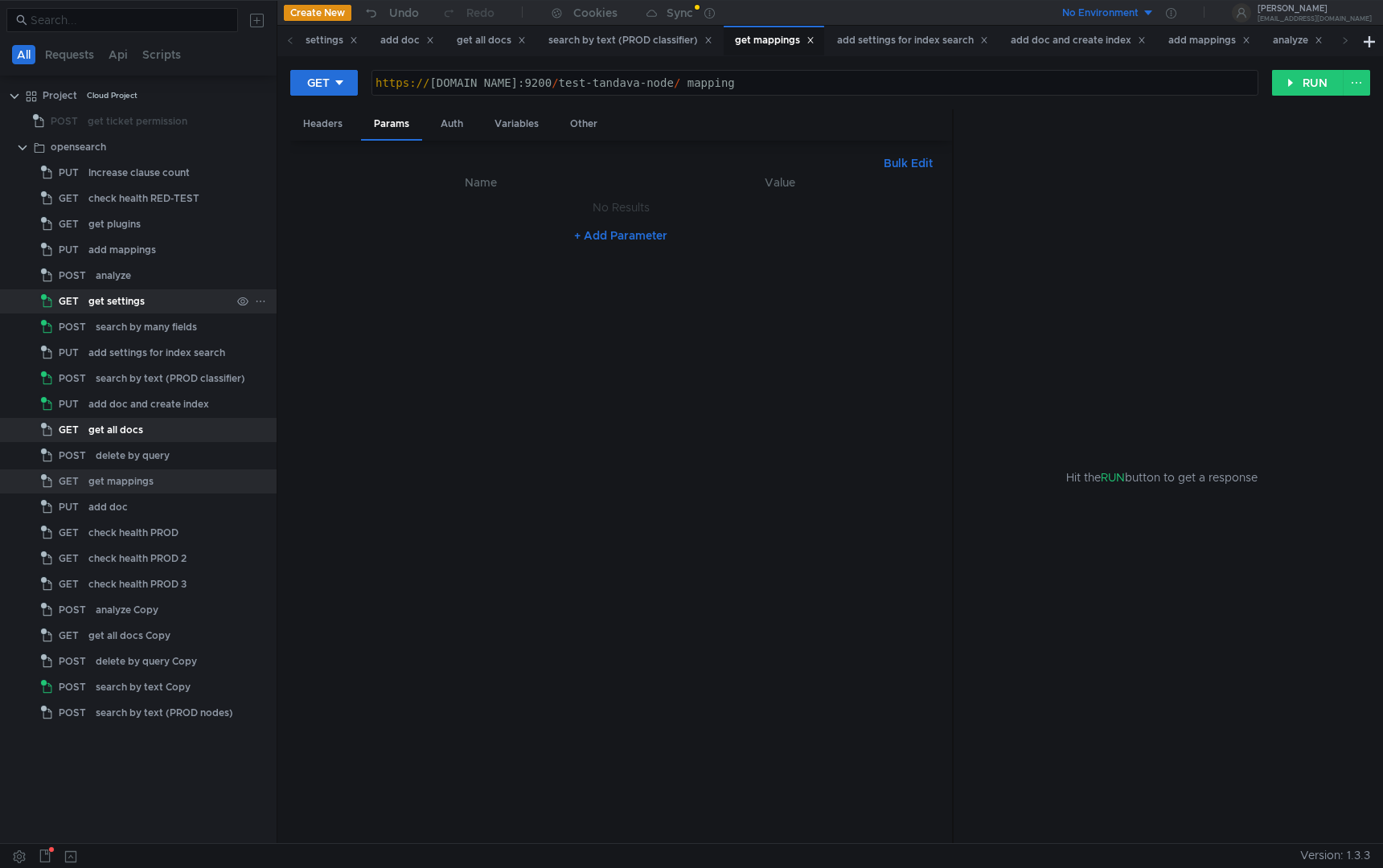
click at [179, 299] on div "get settings" at bounding box center [159, 302] width 142 height 24
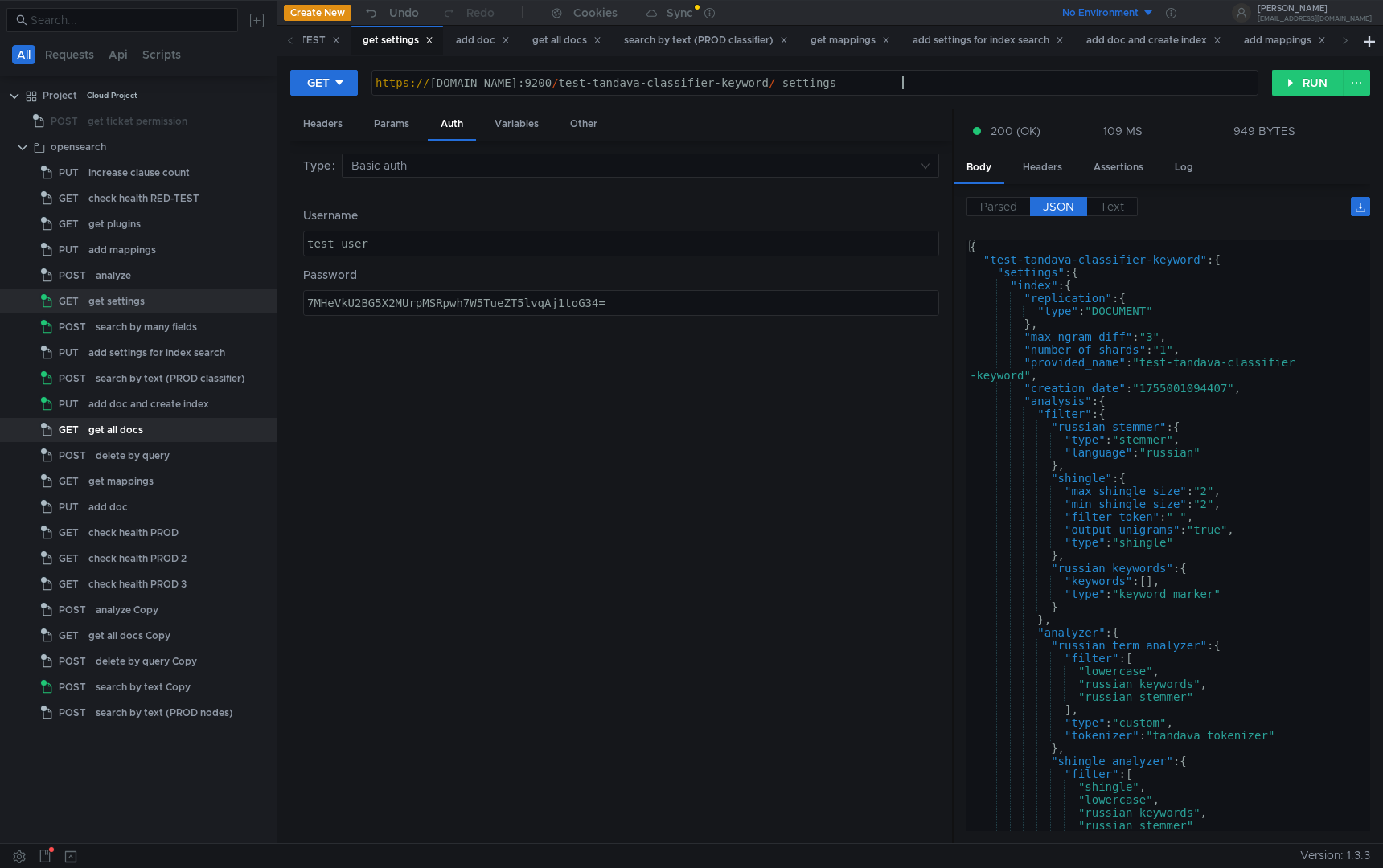
click at [903, 80] on div "https:// [DOMAIN_NAME]:9200 / test-tandava-classifier-keyword / _settings" at bounding box center [815, 95] width 885 height 39
click at [152, 327] on div "search by many fields" at bounding box center [147, 327] width 102 height 24
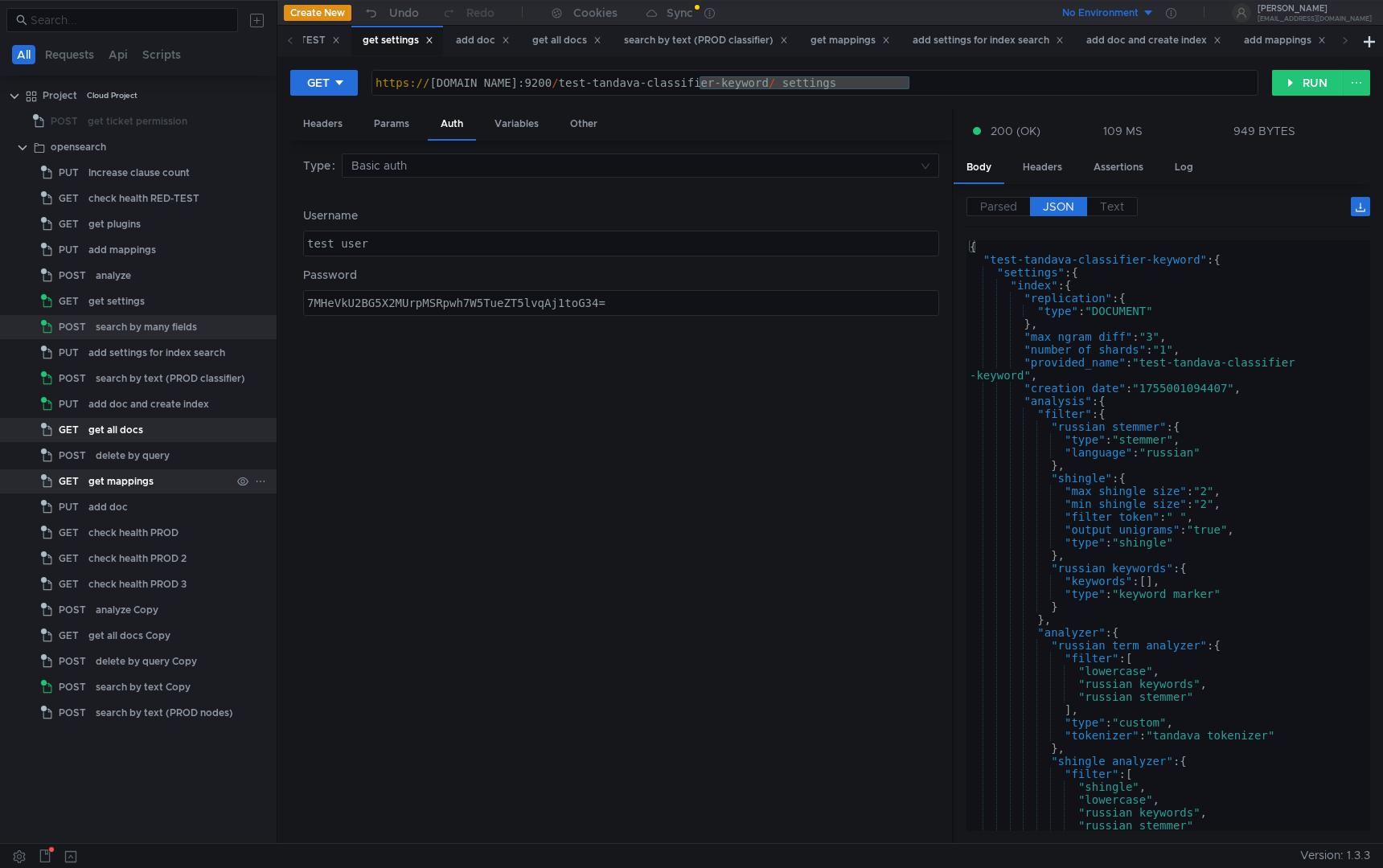
click at [150, 476] on div "get mappings" at bounding box center [120, 481] width 65 height 24
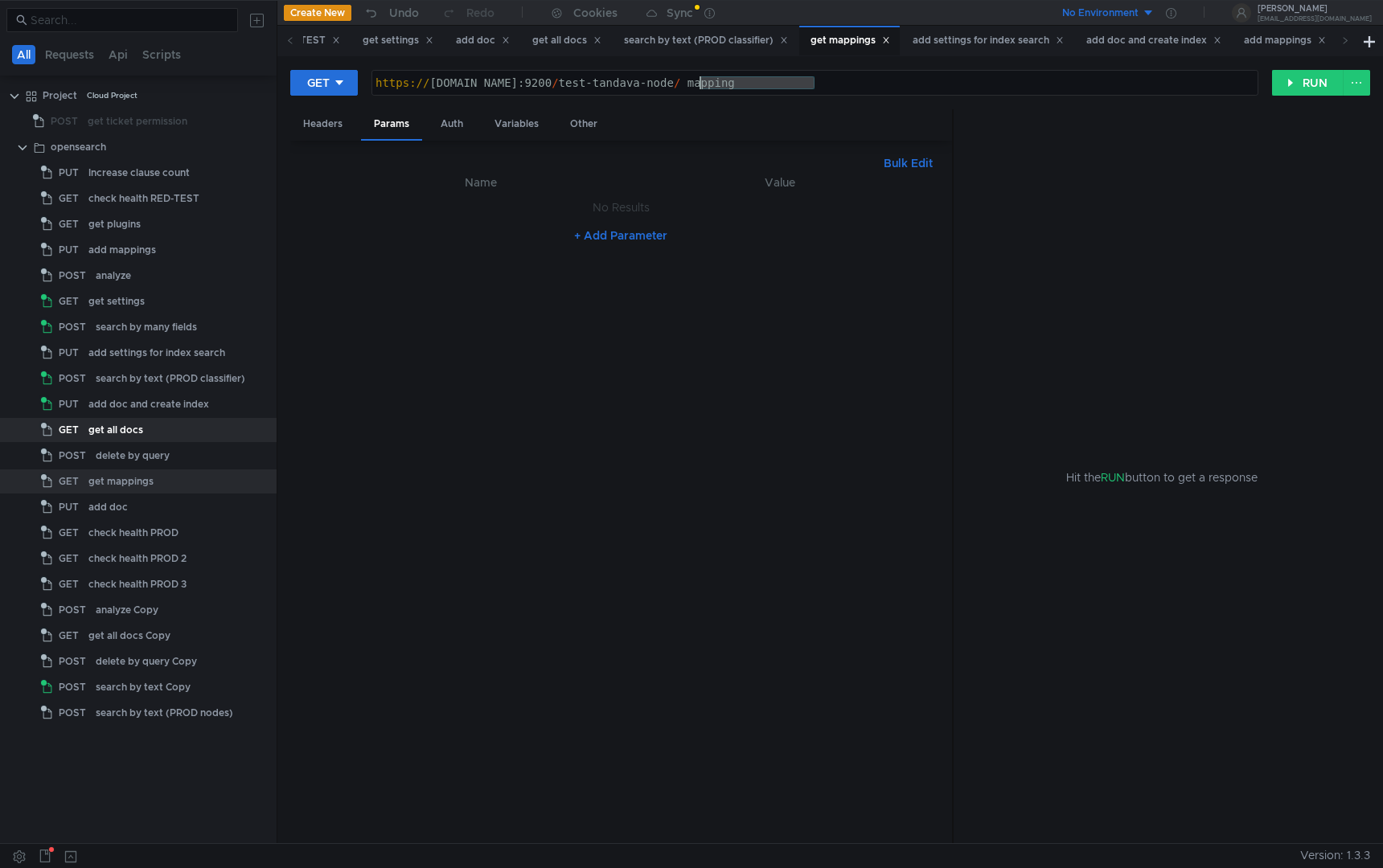
drag, startPoint x: 816, startPoint y: 80, endPoint x: 704, endPoint y: 82, distance: 112.0
click at [703, 82] on div "https:// [DOMAIN_NAME]:9200 / test-tandava-node / _mapping" at bounding box center [815, 95] width 885 height 39
paste textarea "classifier-keyword"
type textarea "[URL][DOMAIN_NAME]"
click at [1289, 96] on nz-button-group "RUN" at bounding box center [1322, 82] width 98 height 25
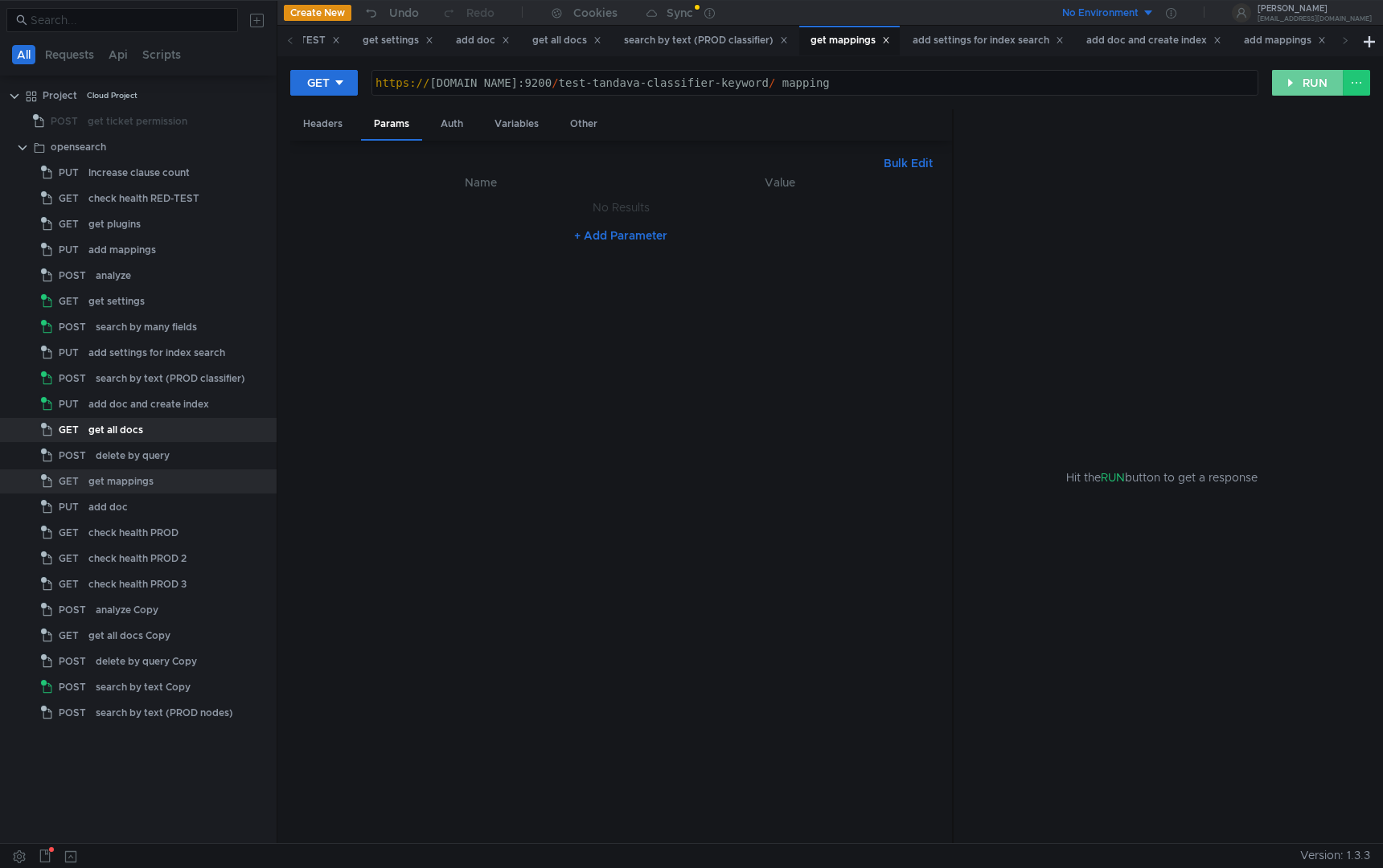
click at [1293, 91] on button "RUN" at bounding box center [1309, 82] width 72 height 25
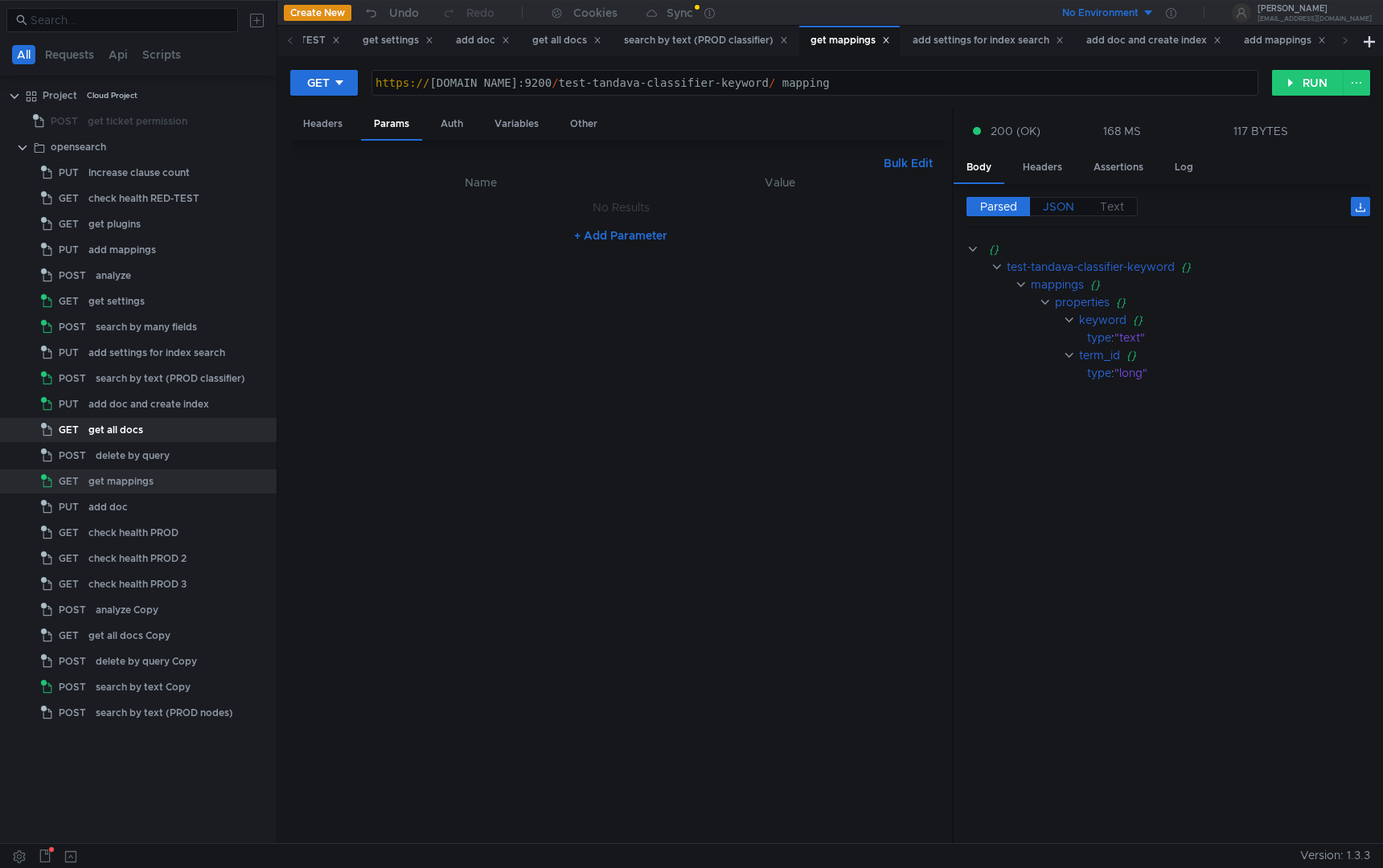
click at [1051, 209] on span "JSON" at bounding box center [1058, 206] width 31 height 14
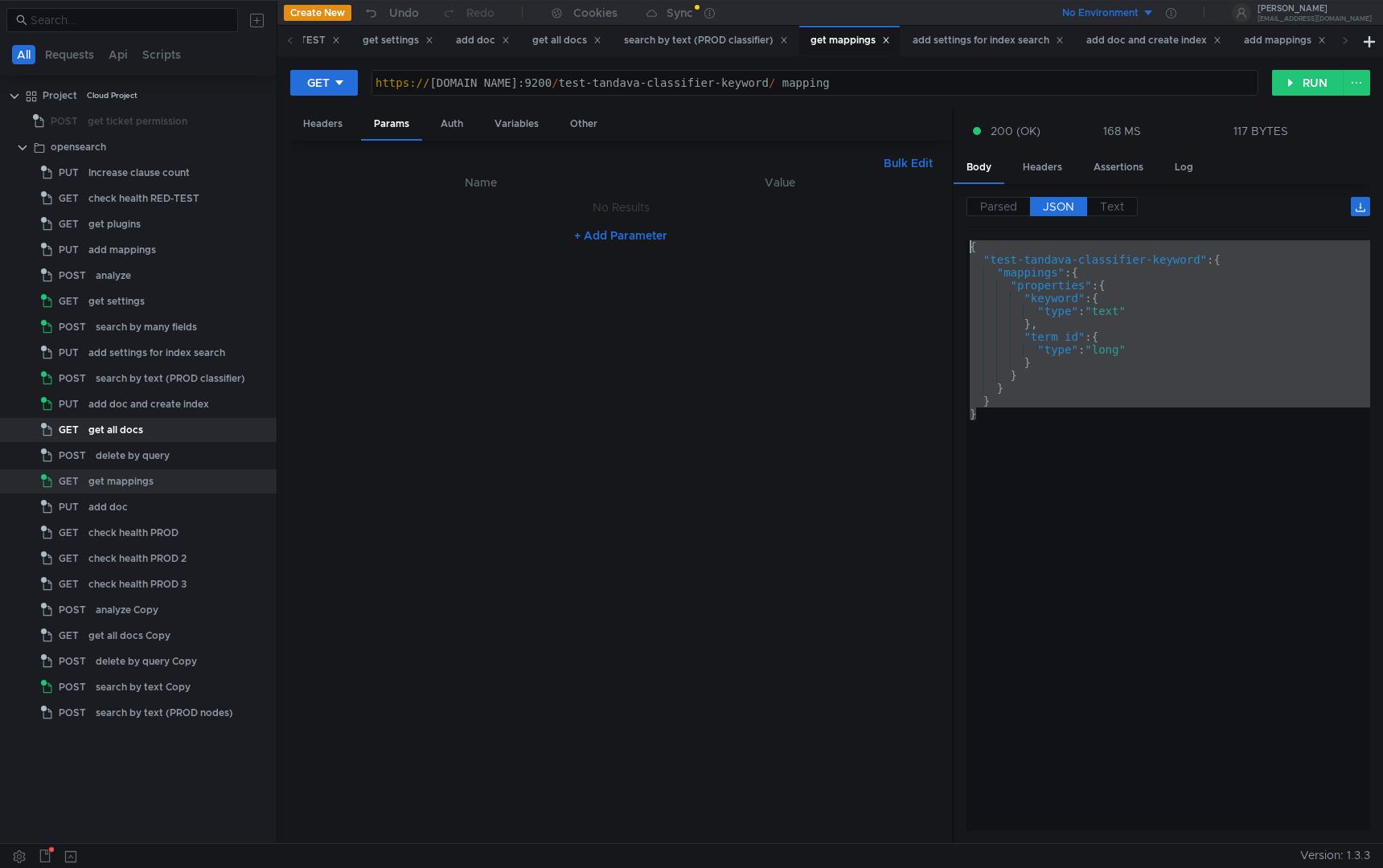
drag, startPoint x: 1048, startPoint y: 437, endPoint x: 894, endPoint y: 173, distance: 305.6
click at [894, 173] on as-split "Headers Params Auth Variables Other Bulk Edit XXXXXXXXXXXXXXXXXXXXXXXXXXXXXXXXX…" at bounding box center [831, 477] width 1080 height 735
type textarea "{ "test-tandava-classifier-keyword": {"
click at [135, 302] on div "get settings" at bounding box center [117, 302] width 56 height 24
click at [133, 309] on div "get settings" at bounding box center [117, 302] width 56 height 24
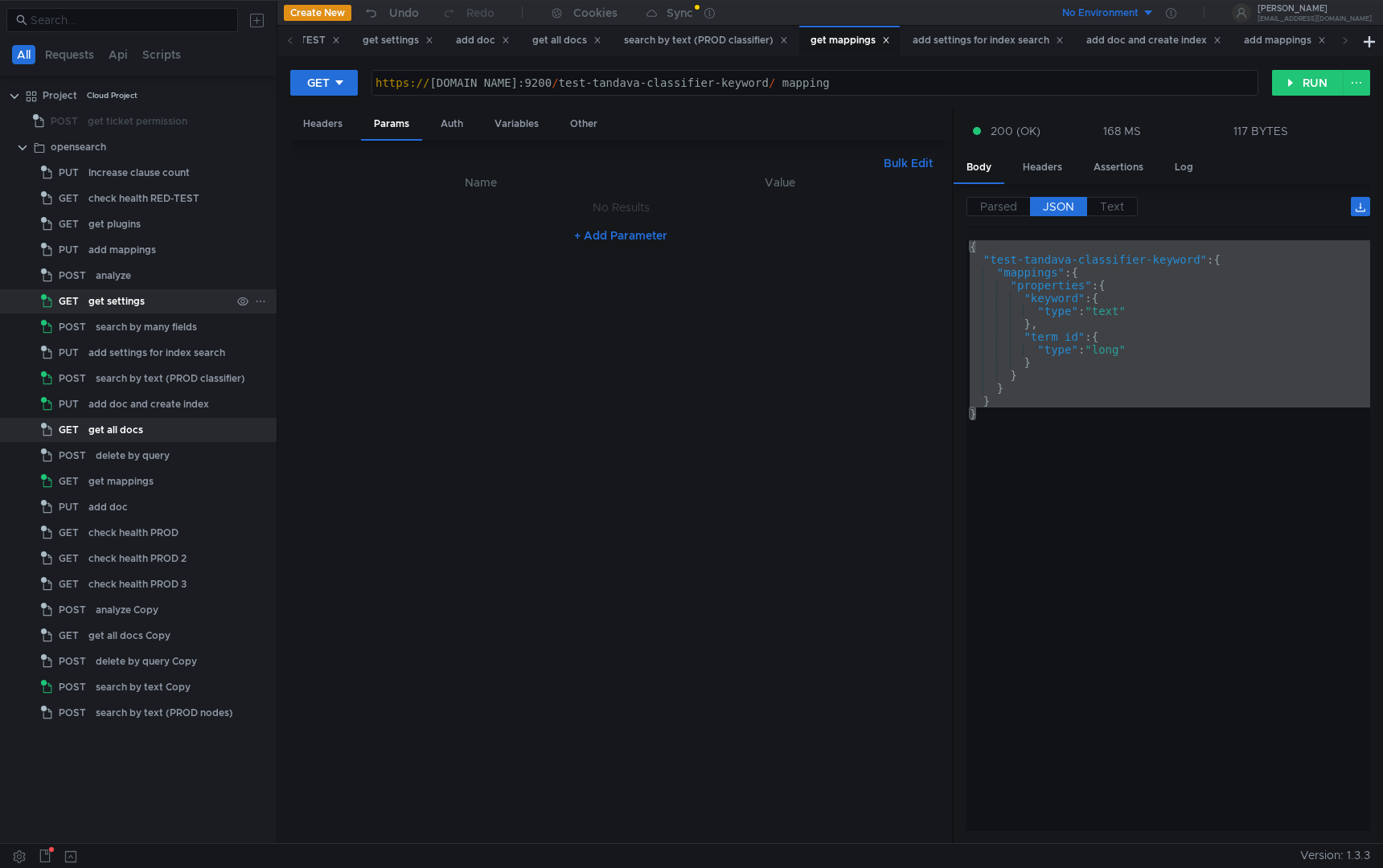
click at [133, 309] on div "get settings" at bounding box center [117, 302] width 56 height 24
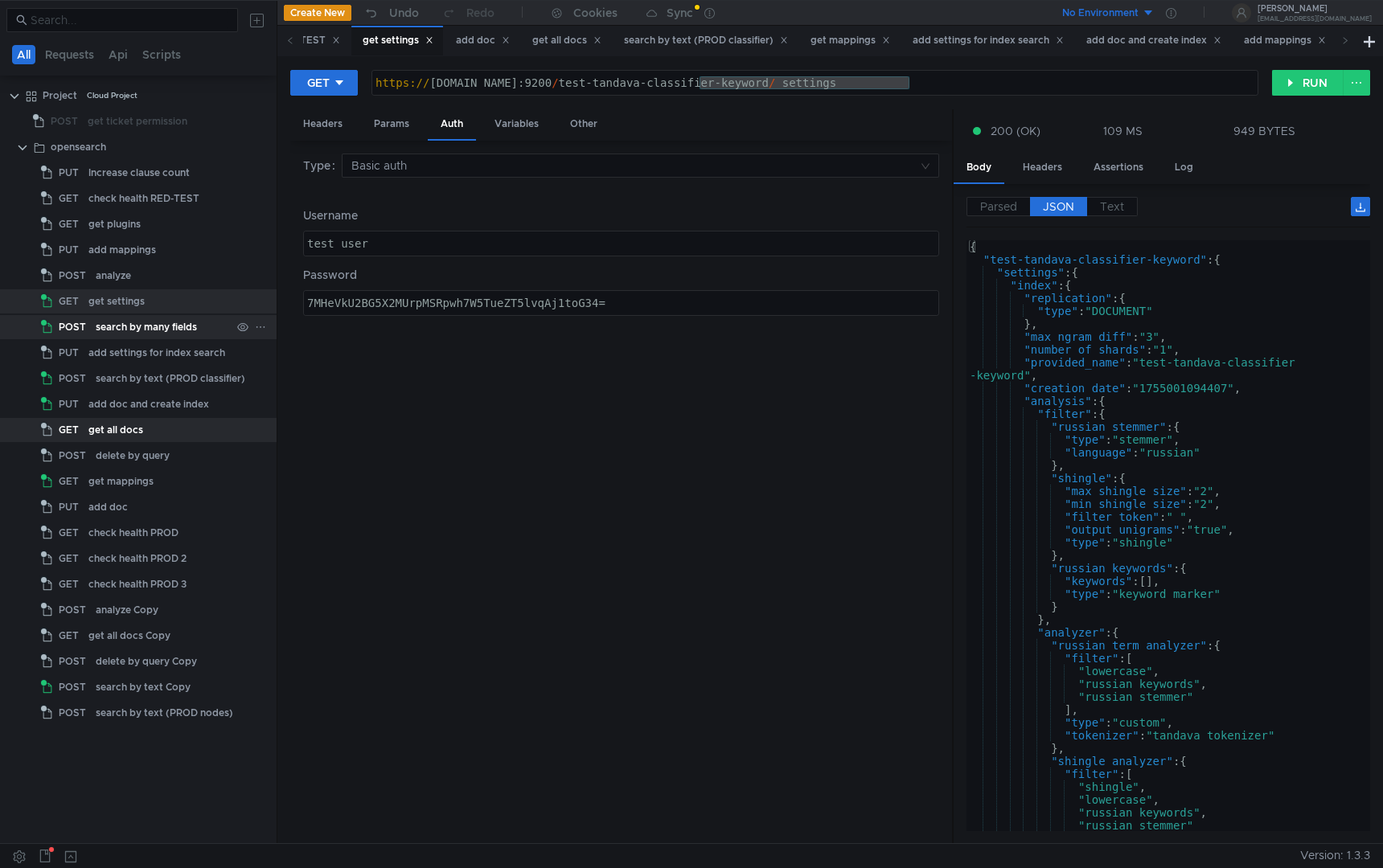
click at [137, 324] on div "search by many fields" at bounding box center [147, 327] width 102 height 24
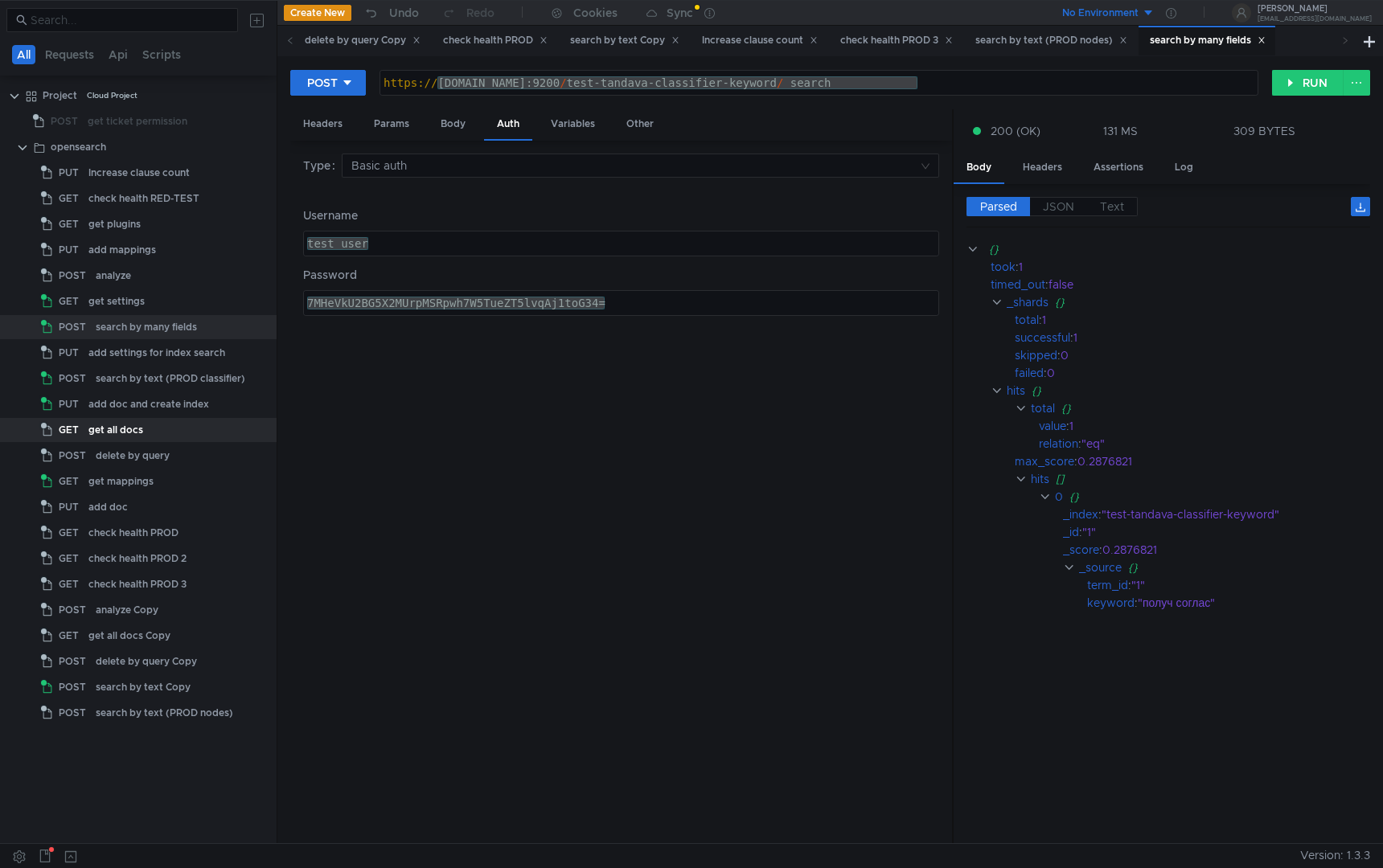
click at [422, 108] on div "POST [URL][DOMAIN_NAME] https:// [DOMAIN_NAME]:9200 / test-tandava-classifier-k…" at bounding box center [831, 89] width 1080 height 40
click at [431, 112] on div "Body" at bounding box center [453, 124] width 51 height 30
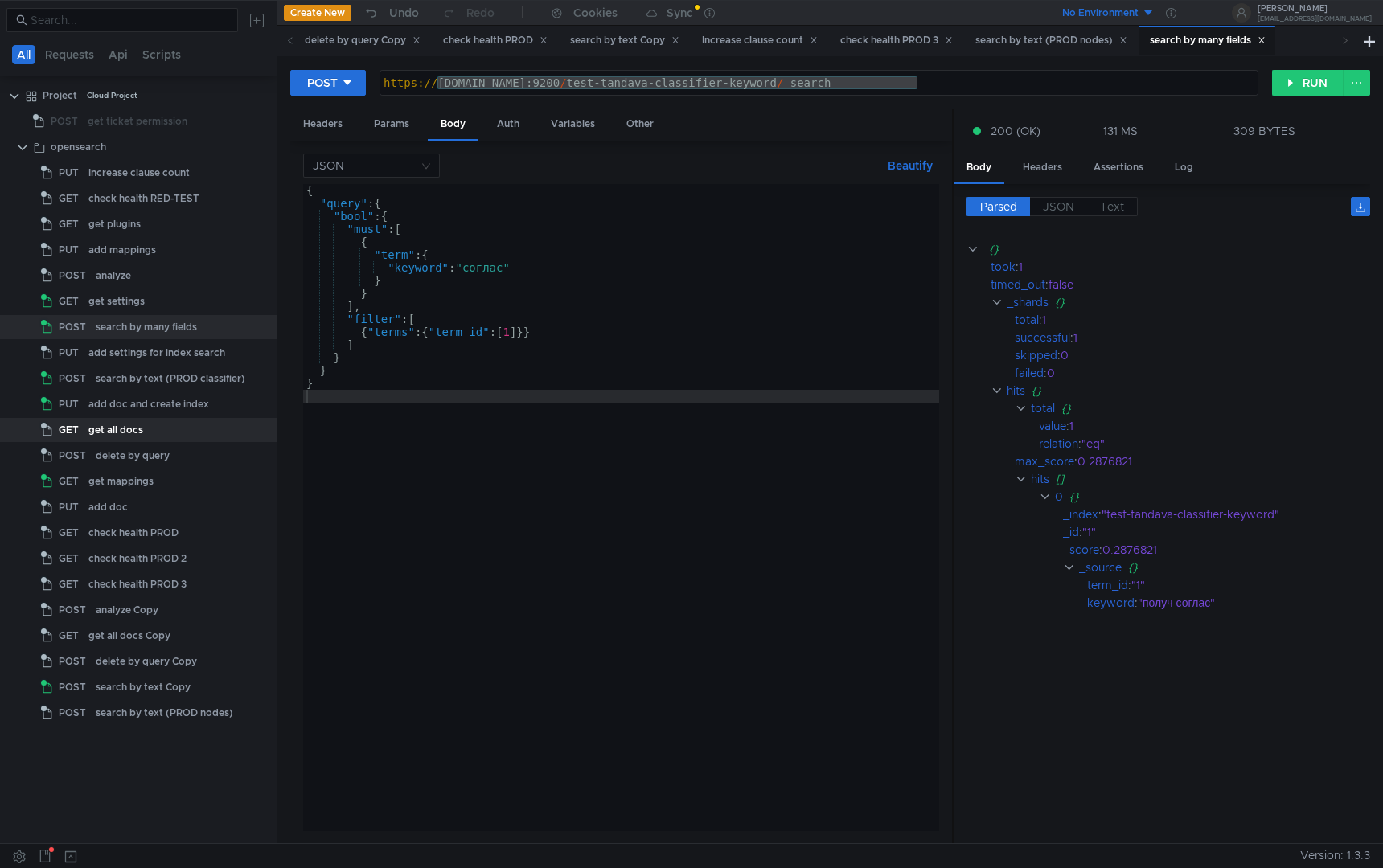
click at [517, 323] on div "{ "query" : { "bool" : { "must" : [ { "term" : { "keyword" : "соглас" } } ] , "…" at bounding box center [621, 521] width 636 height 673
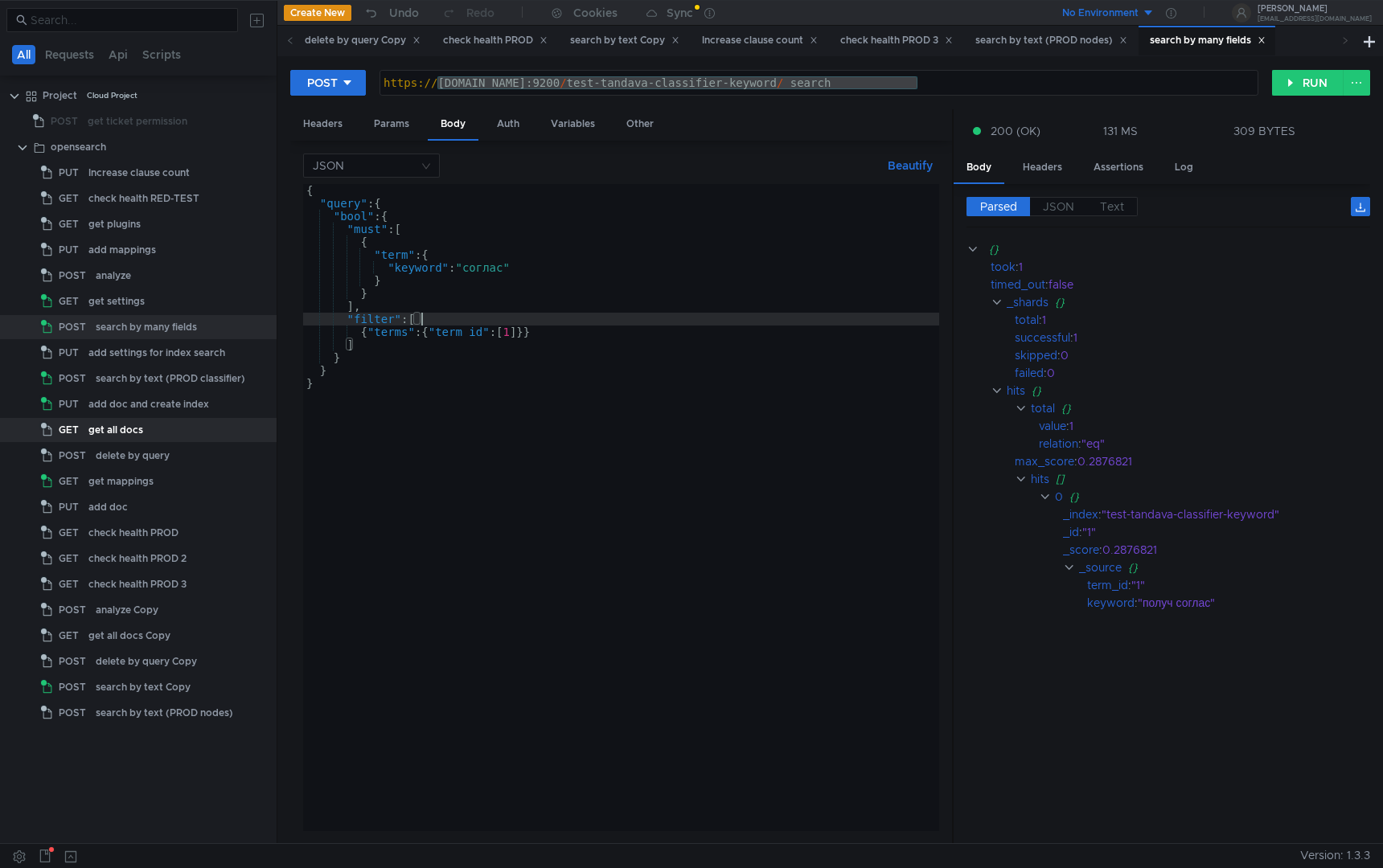
type textarea "}"
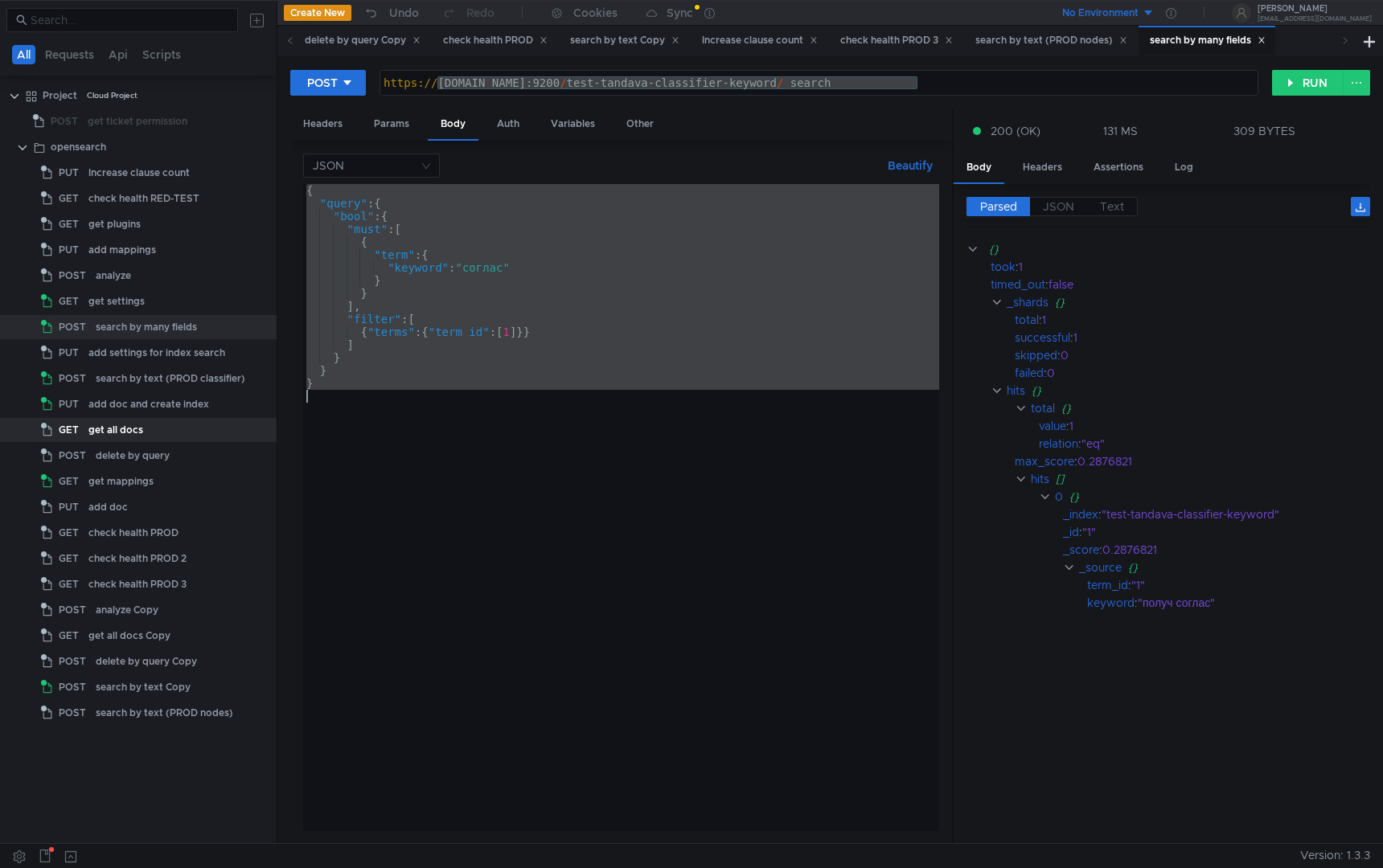
paste textarea
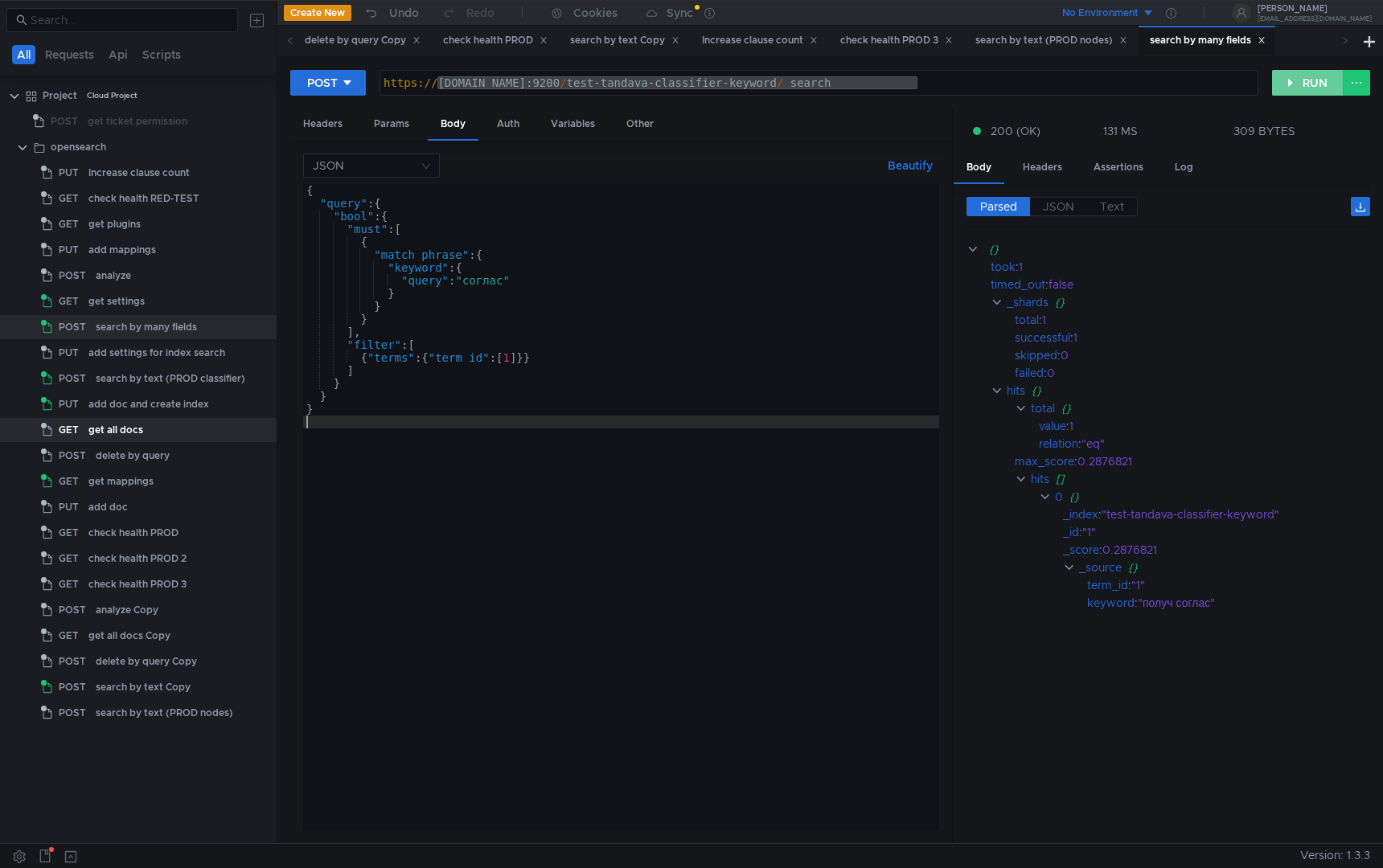
click at [1290, 87] on button "RUN" at bounding box center [1309, 82] width 72 height 25
click at [131, 490] on div "get mappings" at bounding box center [120, 481] width 65 height 24
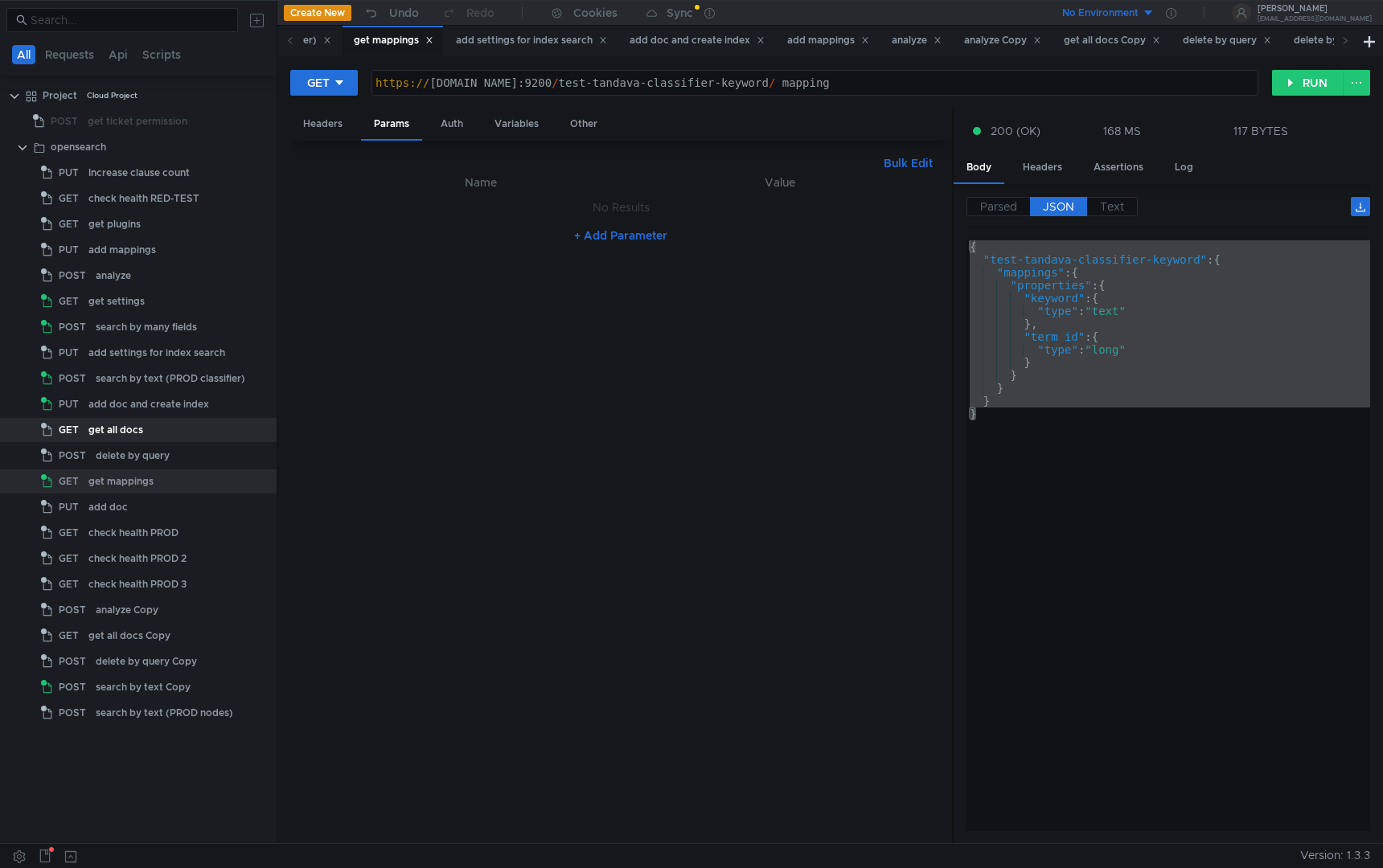
click at [1118, 407] on div "{ "test-tandava-classifier-keyword" : { "mappings" : { "properties" : { "keywor…" at bounding box center [1168, 549] width 404 height 617
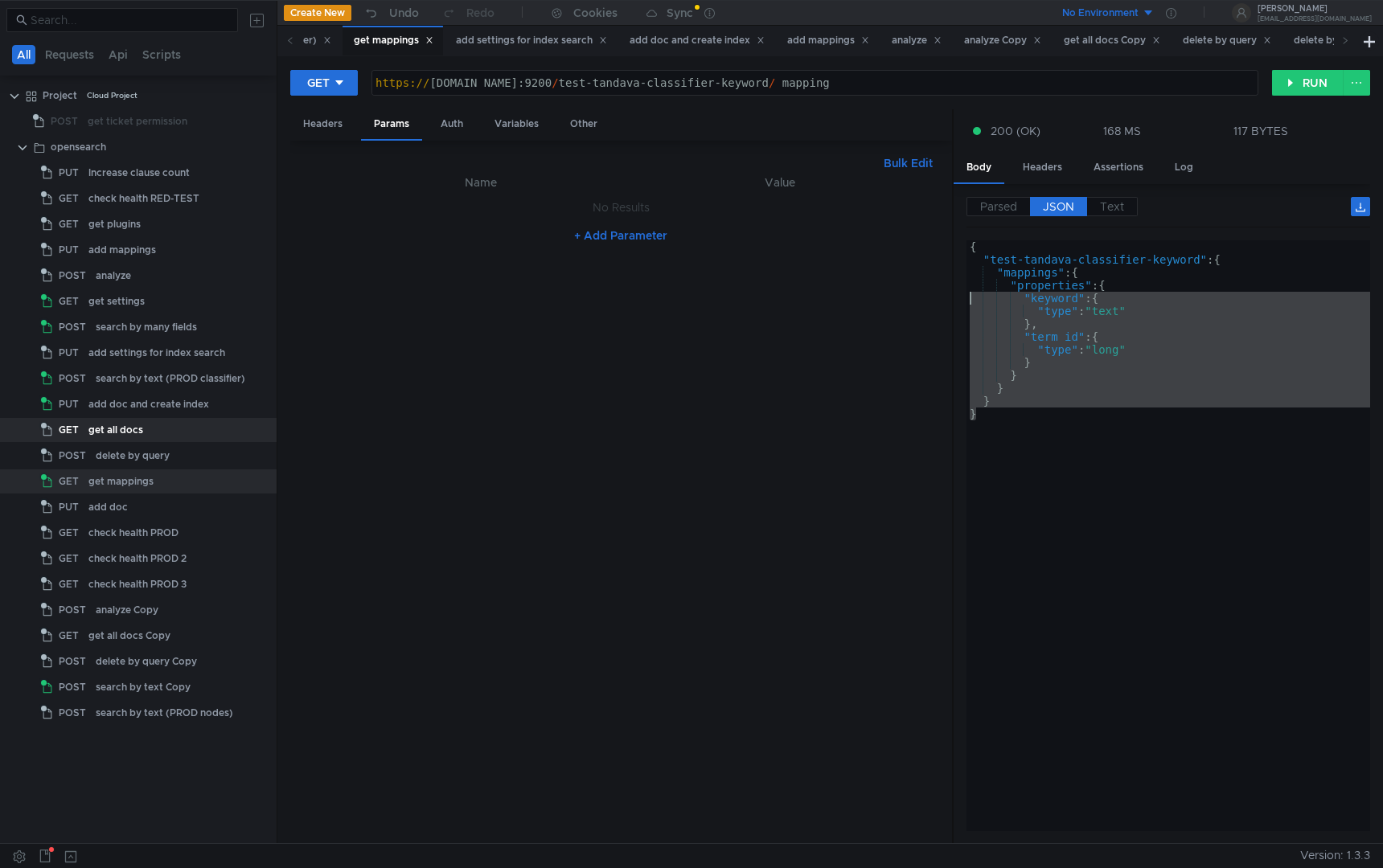
drag, startPoint x: 1118, startPoint y: 424, endPoint x: 828, endPoint y: 157, distance: 394.2
click at [828, 157] on as-split "Headers Params Auth Variables Other Bulk Edit XXXXXXXXXXXXXXXXXXXXXXXXXXXXXXXXX…" at bounding box center [831, 477] width 1080 height 735
type textarea "{ "test-tandava-classifier-keyword": {"
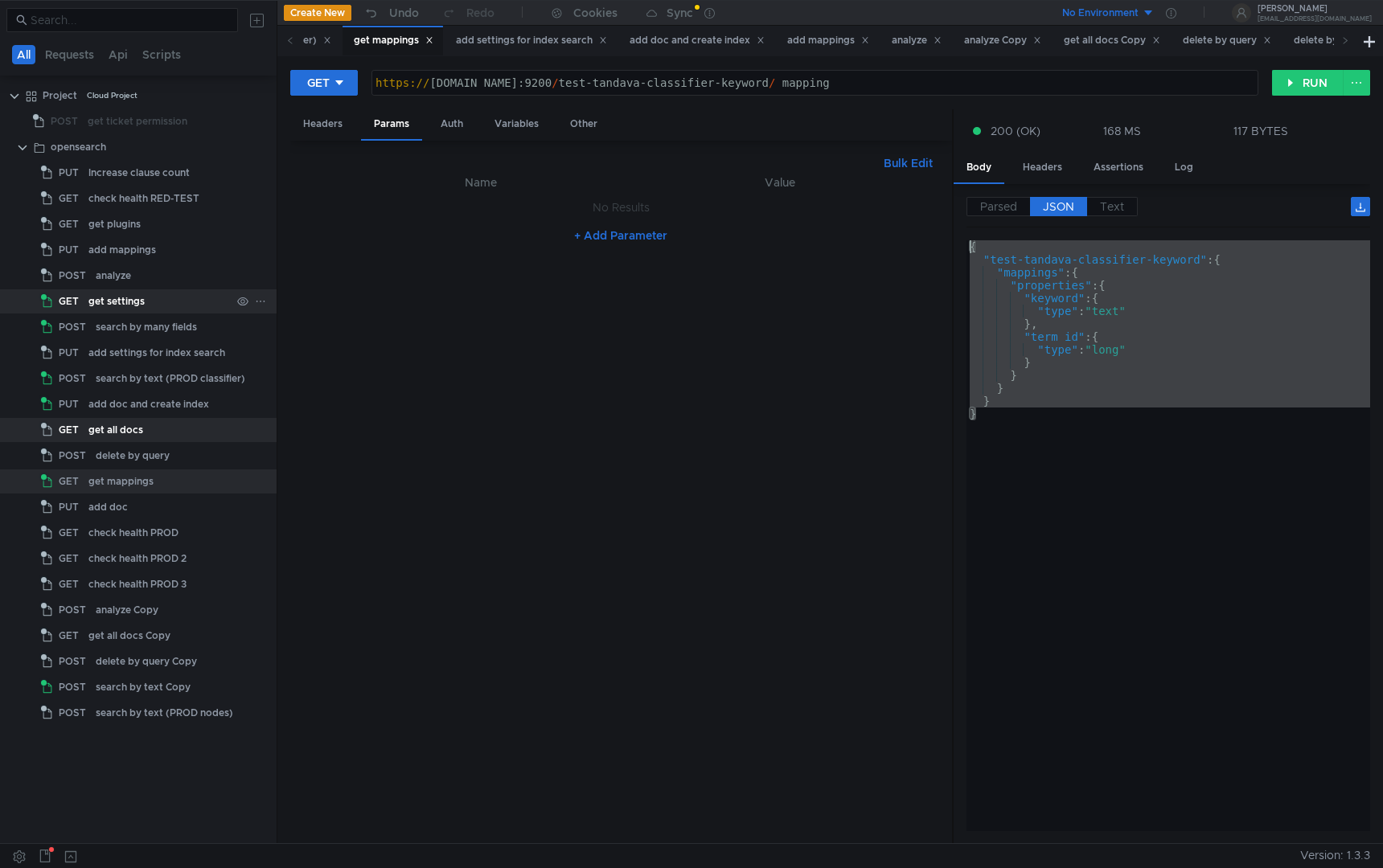
click at [157, 292] on div "get settings" at bounding box center [159, 302] width 142 height 24
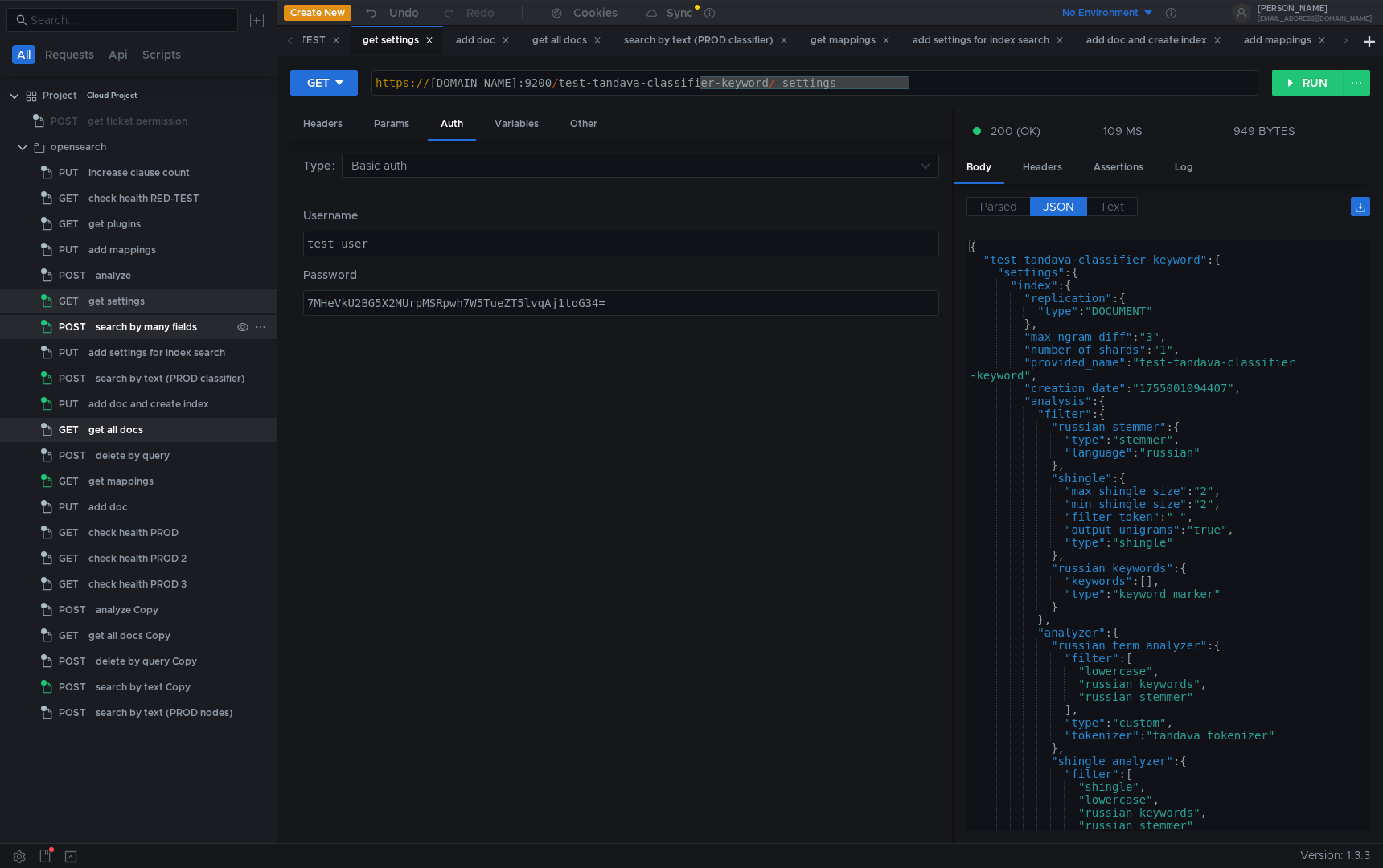
click at [144, 324] on div "search by many fields" at bounding box center [147, 327] width 102 height 24
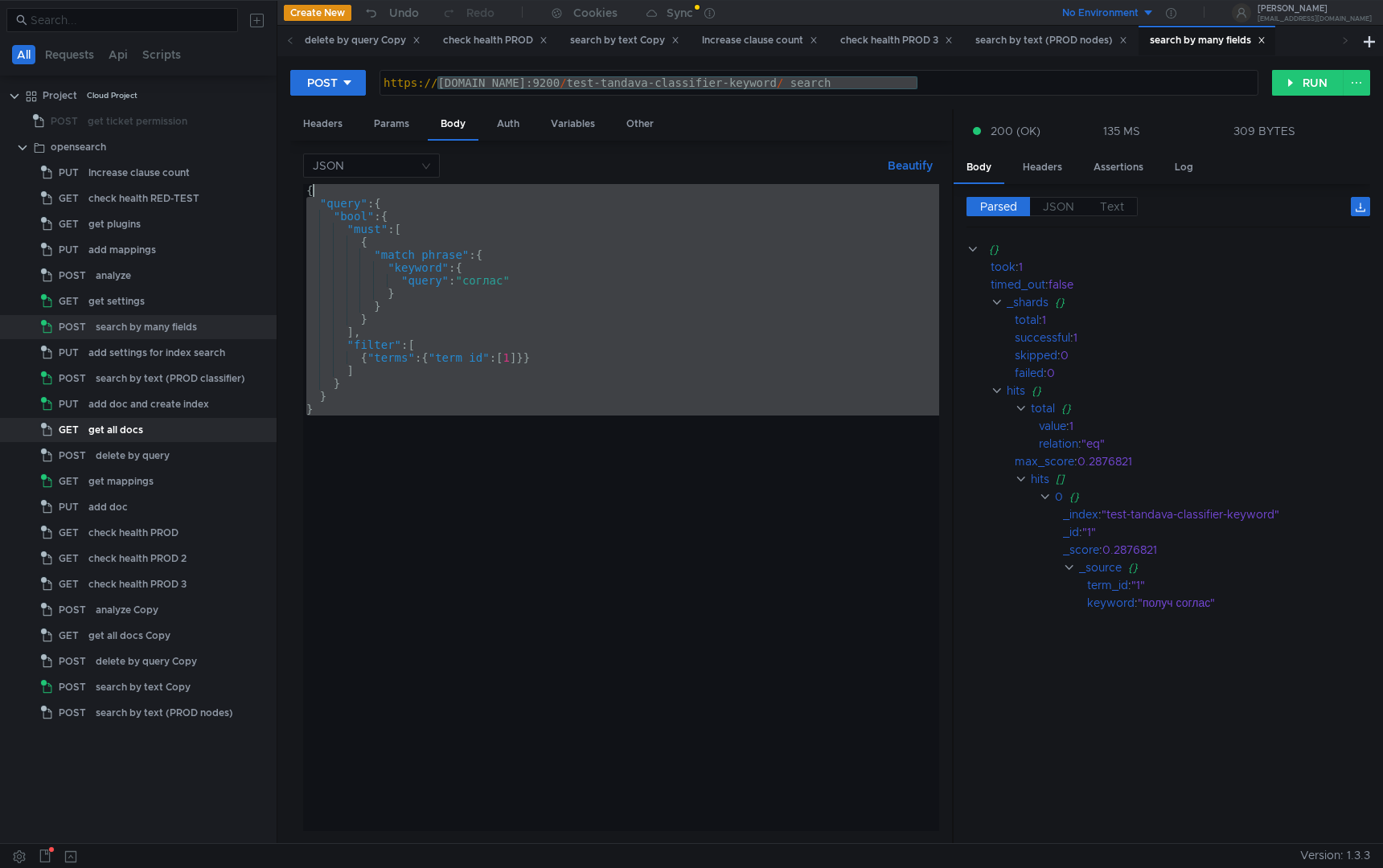
drag, startPoint x: 503, startPoint y: 472, endPoint x: 202, endPoint y: -30, distance: 585.3
click at [202, 0] on html "All Requests Api Scripts Project Cloud Project POST get ticket permission opens…" at bounding box center [692, 434] width 1383 height 868
type textarea "{ "query": {"
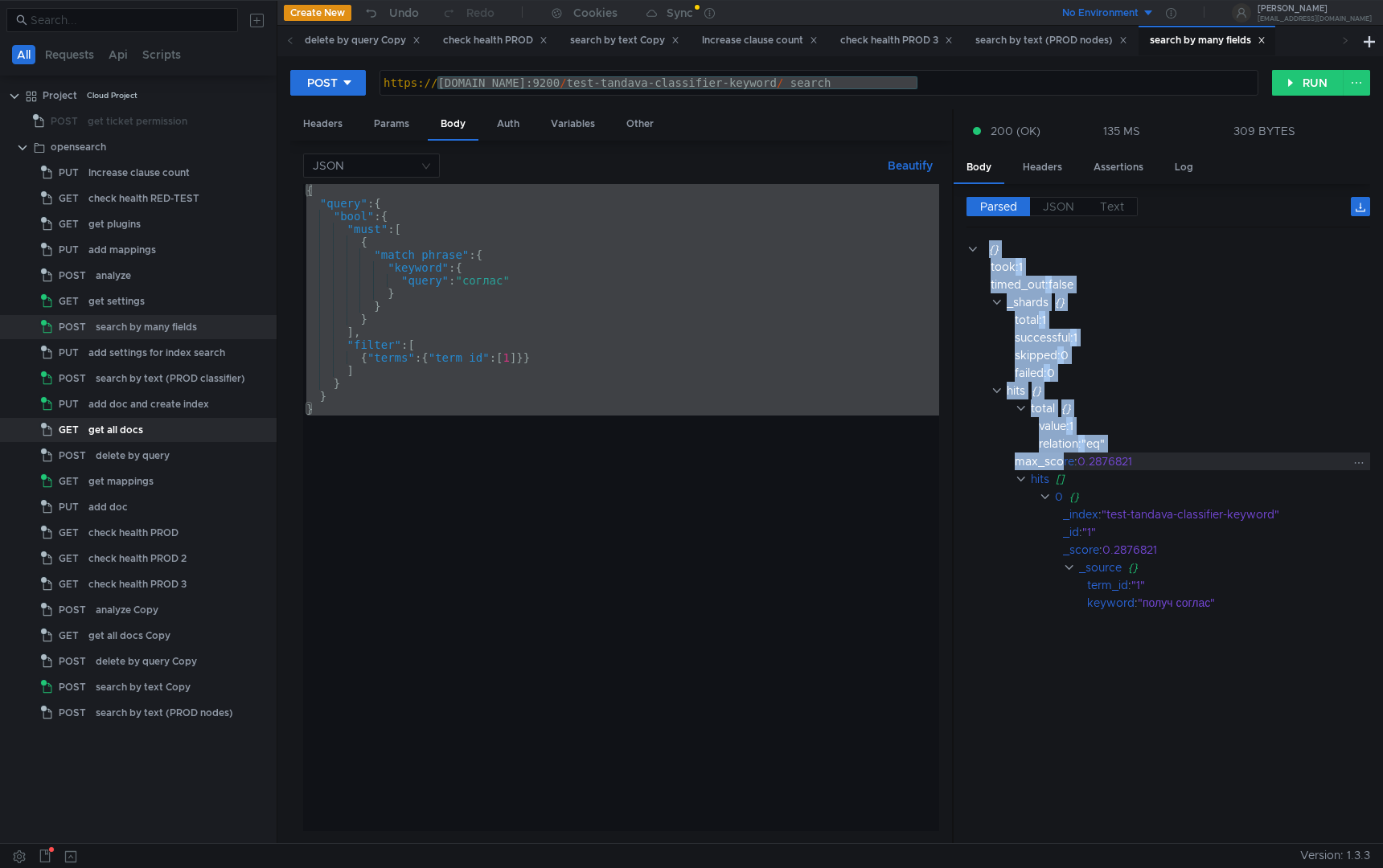
drag, startPoint x: 1245, startPoint y: 623, endPoint x: 1067, endPoint y: 465, distance: 238.0
click at [1067, 465] on cdk-virtual-scroll-viewport "{} took : 1 timed_out : false _shards {} total : 1 successful : 1 skipped : 0 f…" at bounding box center [1168, 536] width 404 height 591
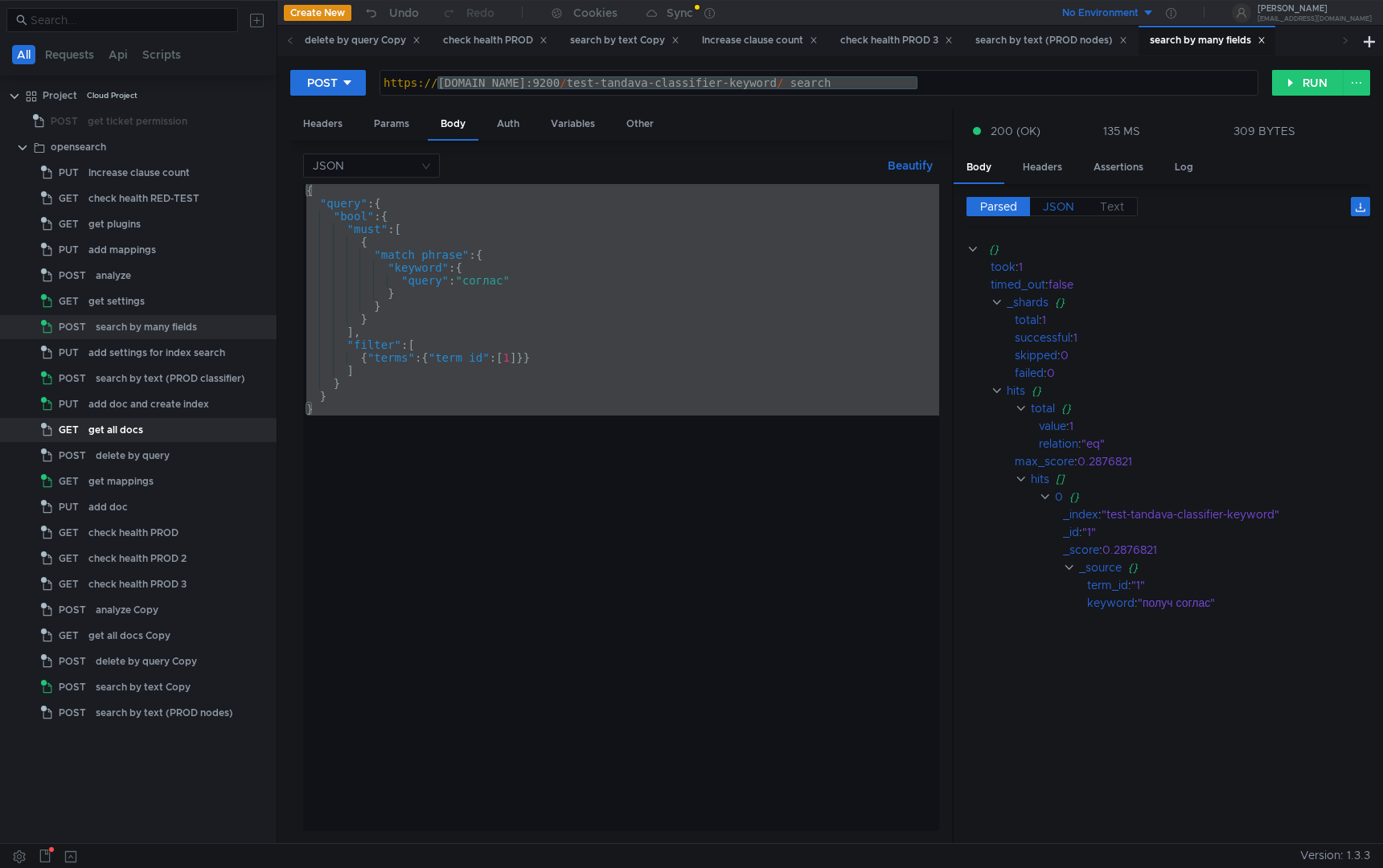
click at [1049, 210] on span "JSON" at bounding box center [1058, 206] width 31 height 14
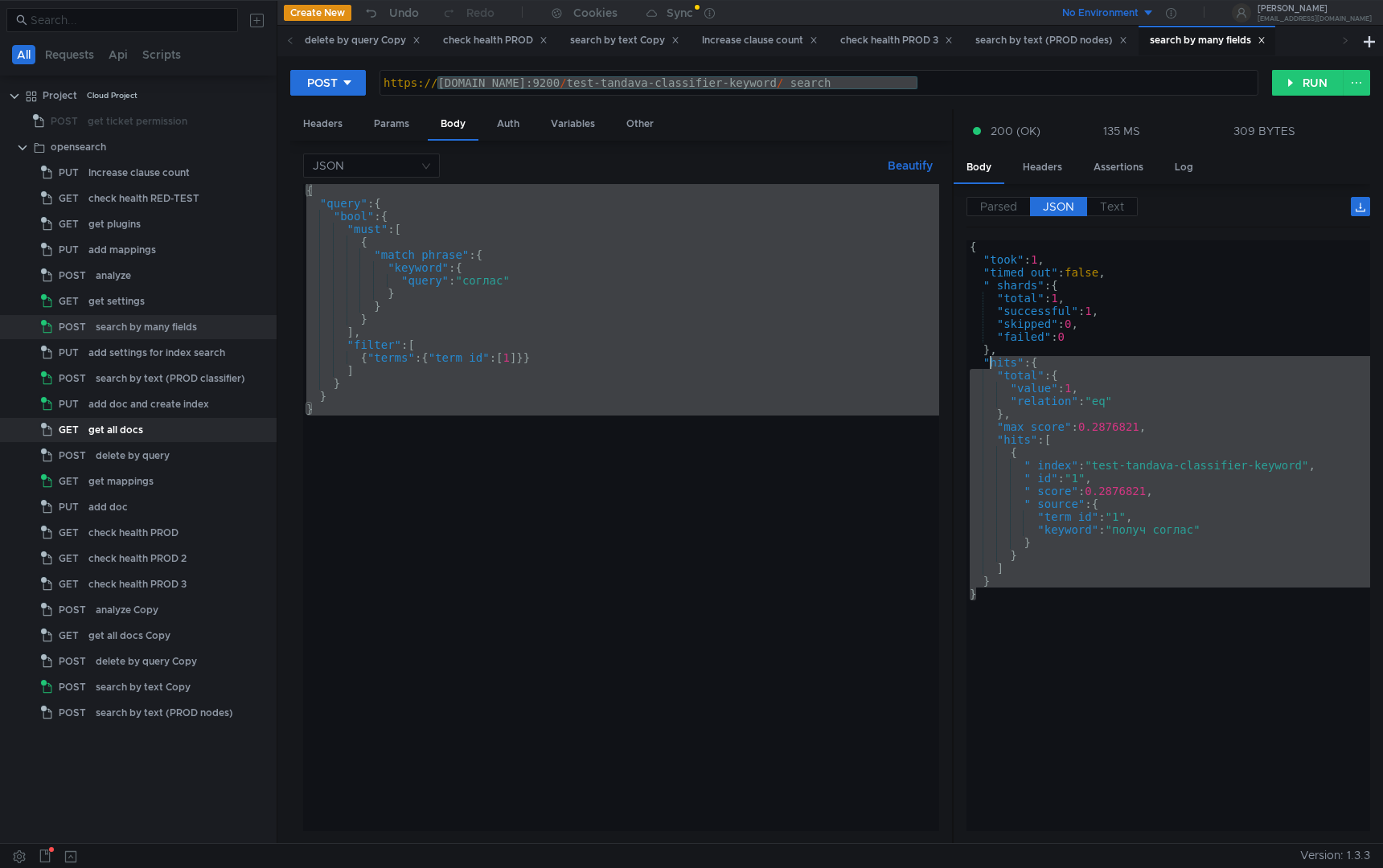
drag, startPoint x: 1040, startPoint y: 598, endPoint x: 985, endPoint y: 365, distance: 239.4
click at [985, 363] on div "{ "took" : 1 , "timed_out" : false , "_shards" : { "total" : 1 , "successful" :…" at bounding box center [1168, 549] width 404 height 617
type textarea ""hits": { "total": {"
click at [574, 291] on div "{ "query" : { "bool" : { "must" : [ { "match_phrase" : { "keyword" : { "query" …" at bounding box center [621, 521] width 636 height 673
type textarea "}"
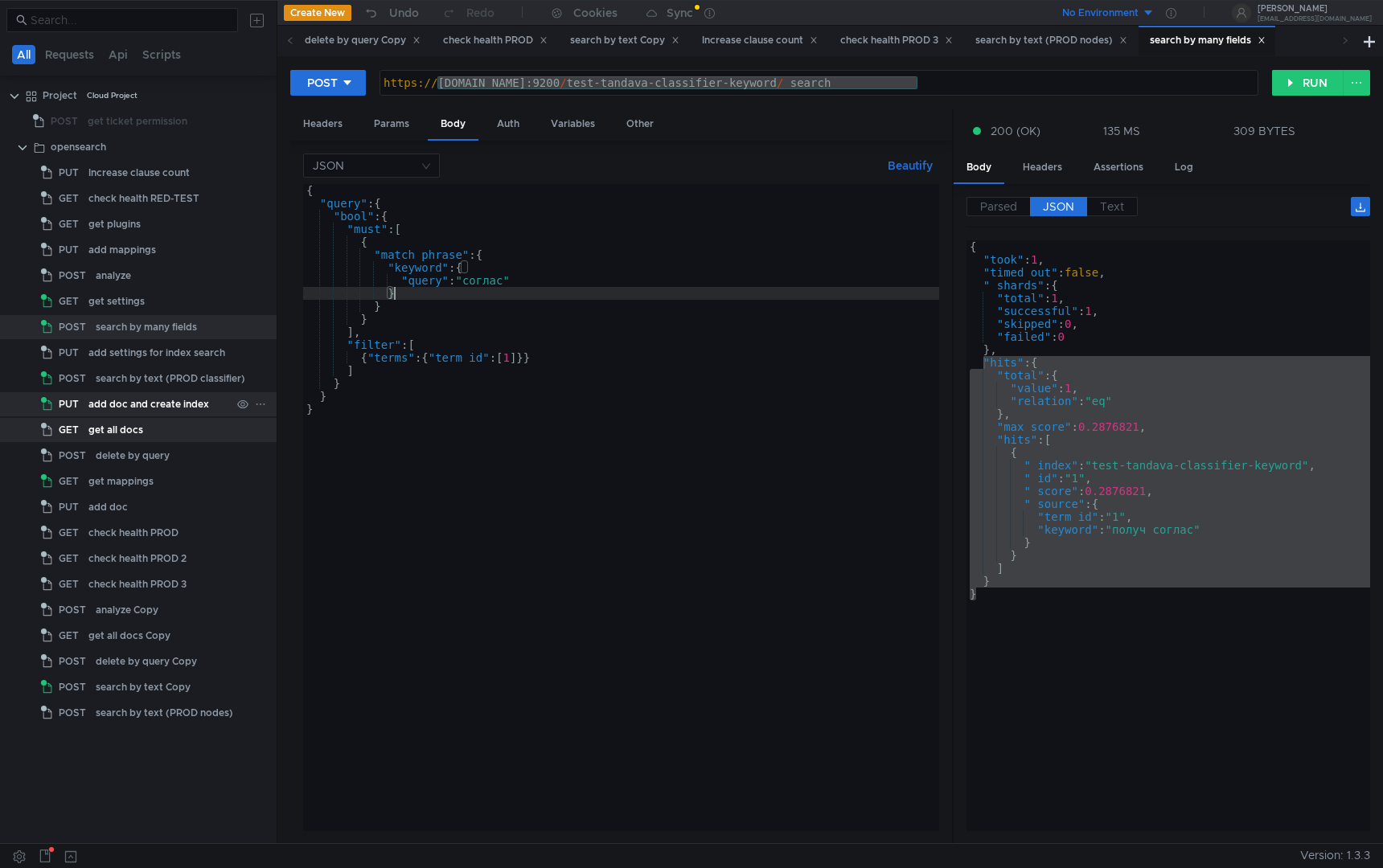
click at [147, 400] on div "add doc and create index" at bounding box center [149, 404] width 120 height 24
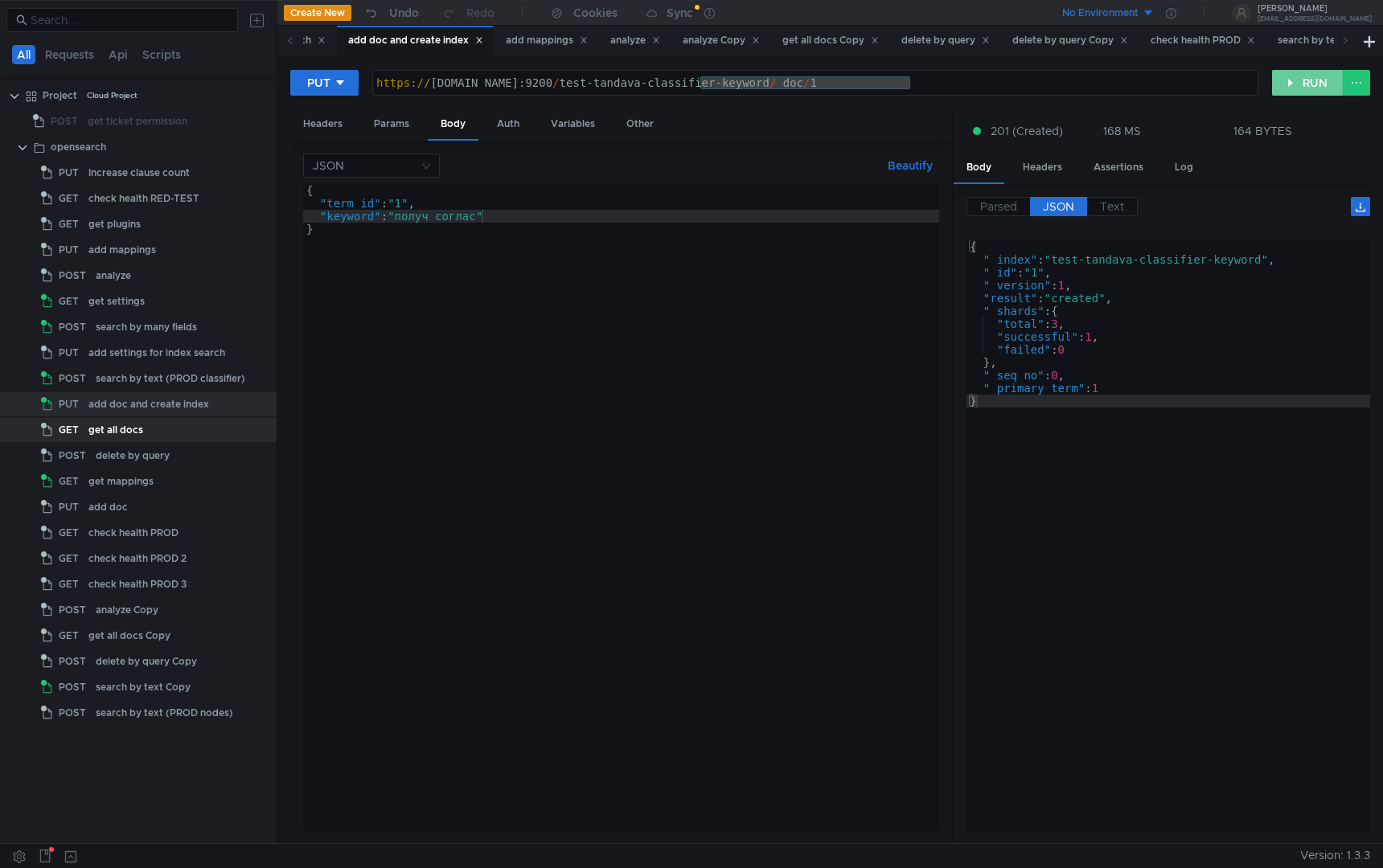
click at [1312, 76] on button "RUN" at bounding box center [1309, 82] width 72 height 25
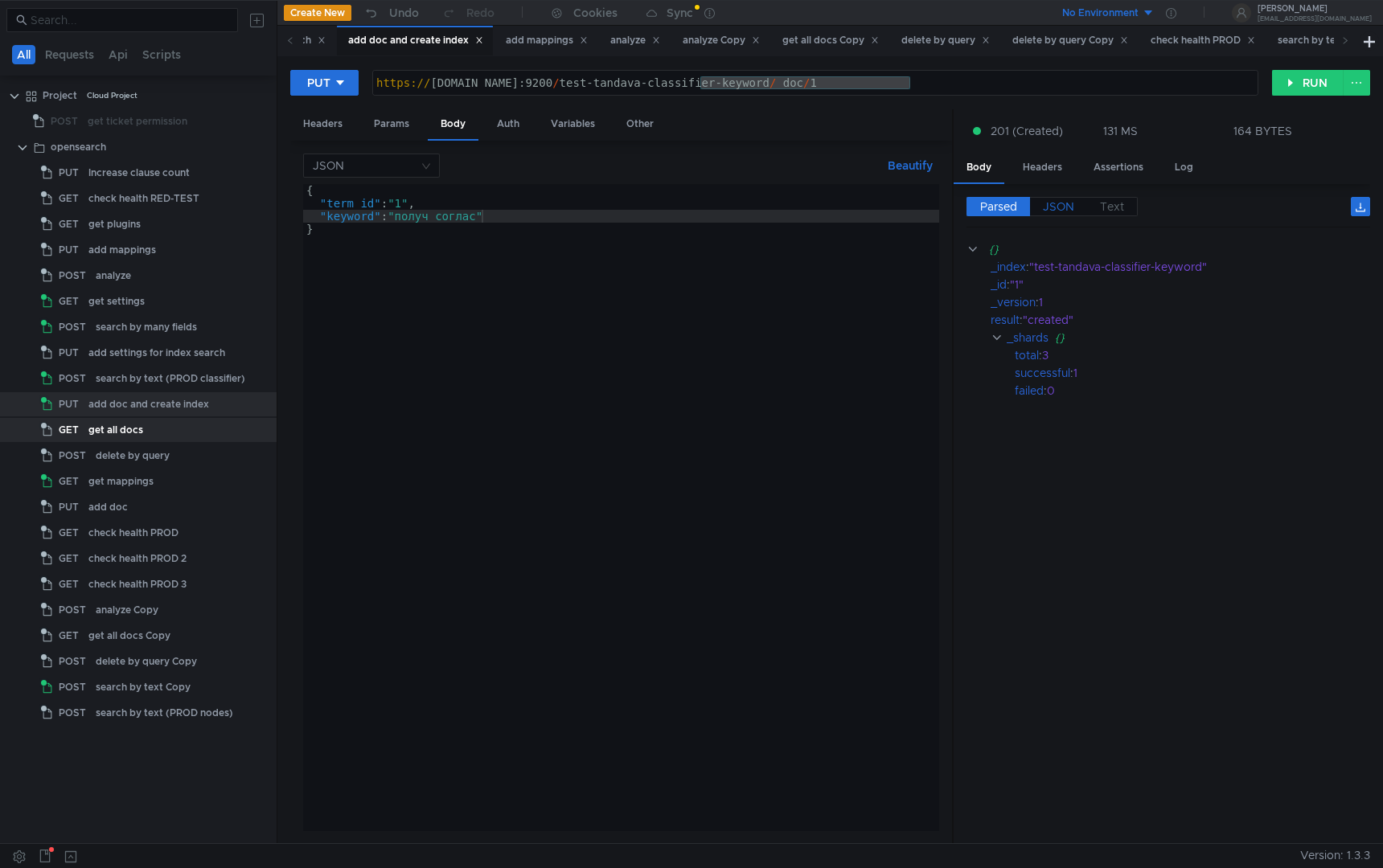
click at [1067, 213] on span "JSON" at bounding box center [1058, 206] width 31 height 14
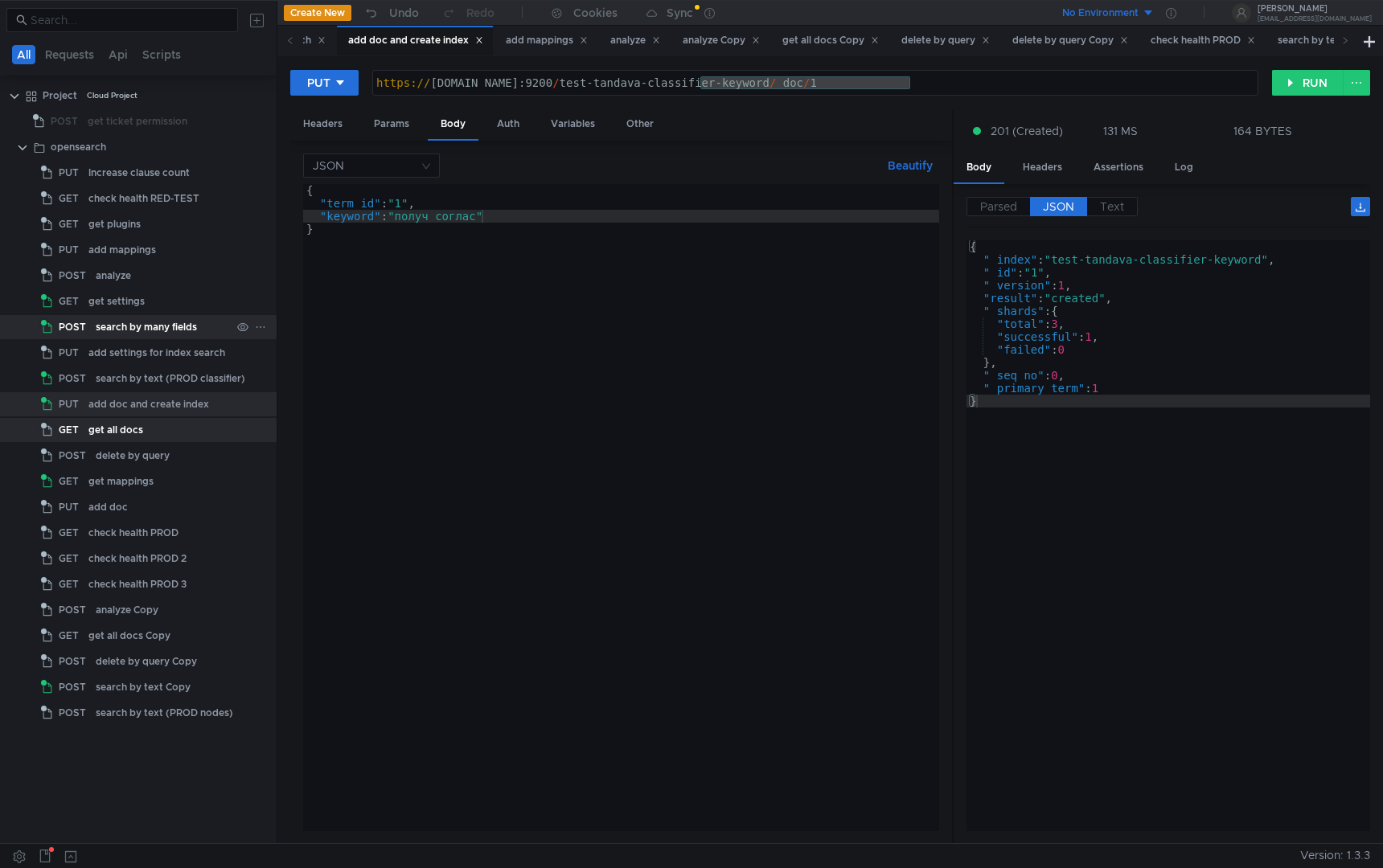
click at [142, 319] on div "search by many fields" at bounding box center [147, 327] width 102 height 24
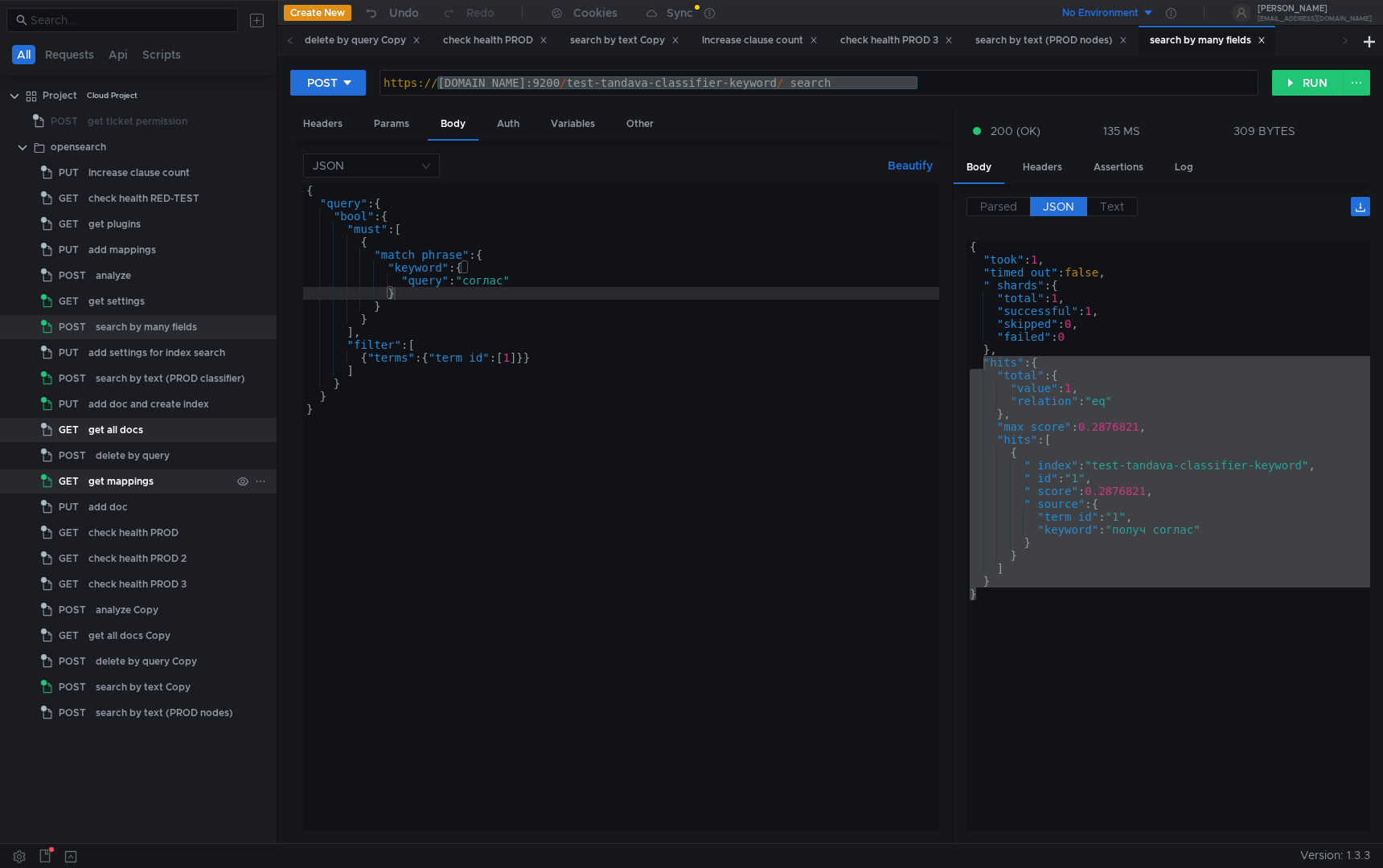
click at [151, 481] on div "get mappings" at bounding box center [120, 481] width 65 height 24
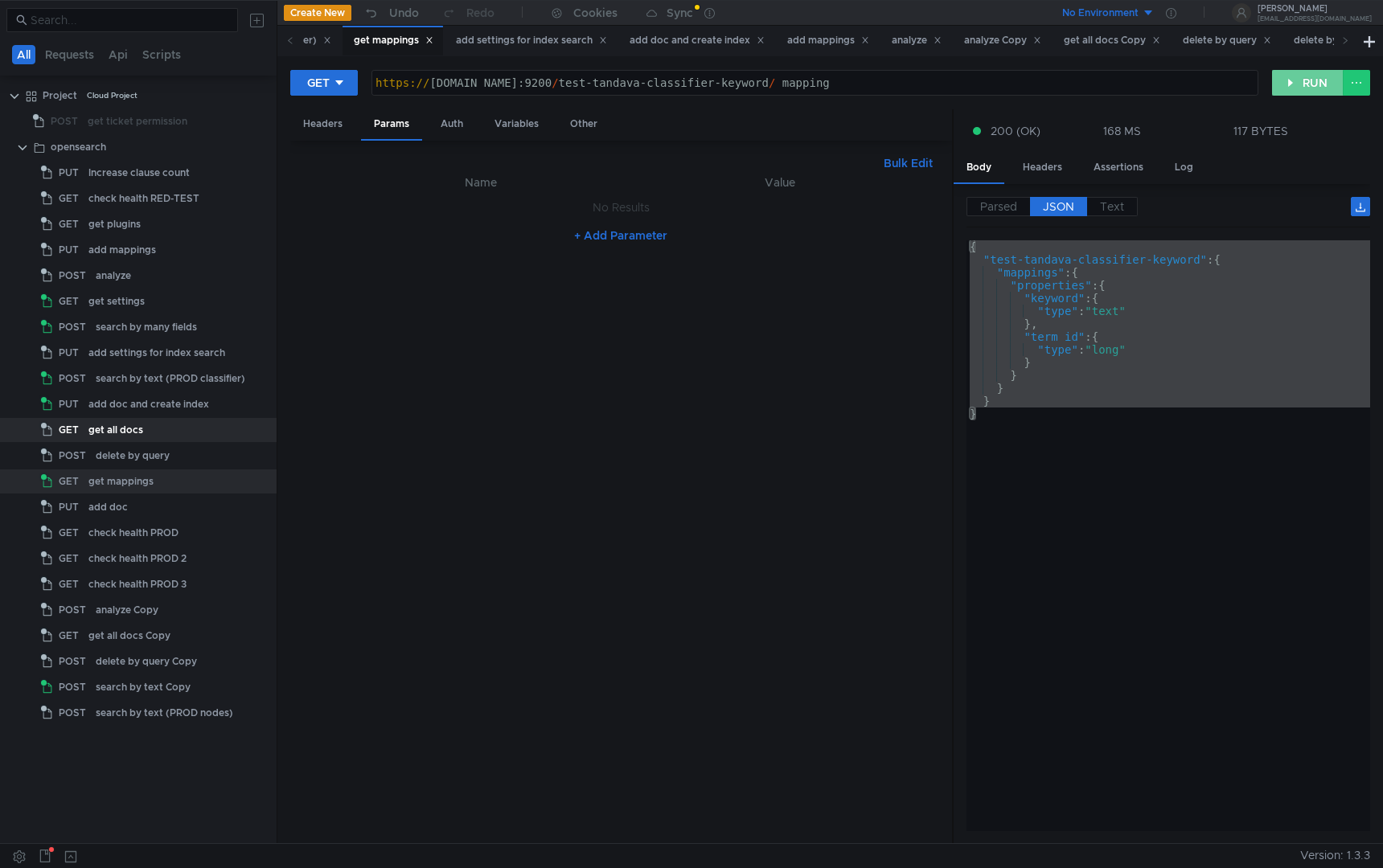
click at [1311, 91] on button "RUN" at bounding box center [1309, 82] width 72 height 25
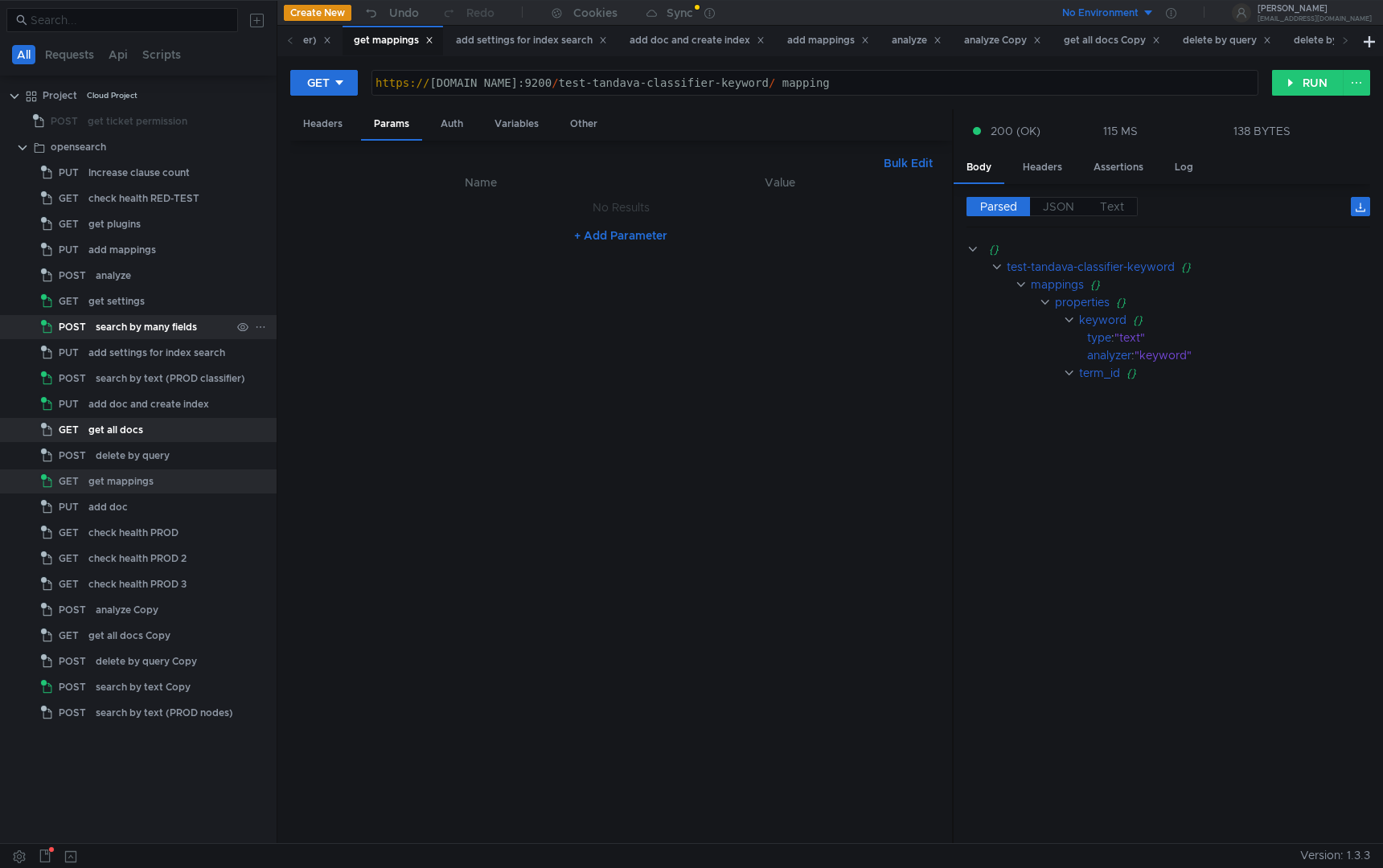
click at [125, 327] on div "search by many fields" at bounding box center [147, 327] width 102 height 24
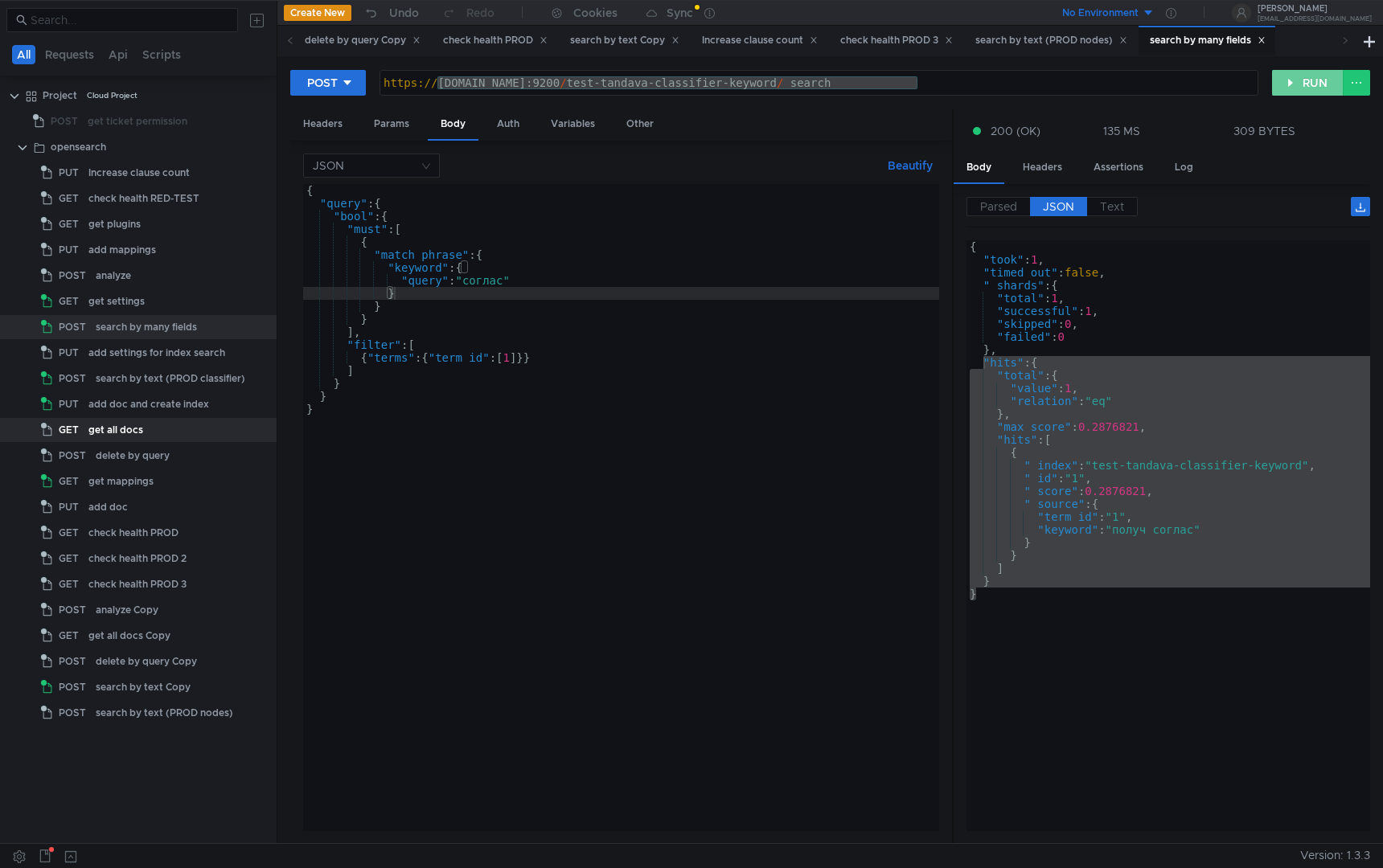
click at [1319, 80] on button "RUN" at bounding box center [1309, 82] width 72 height 25
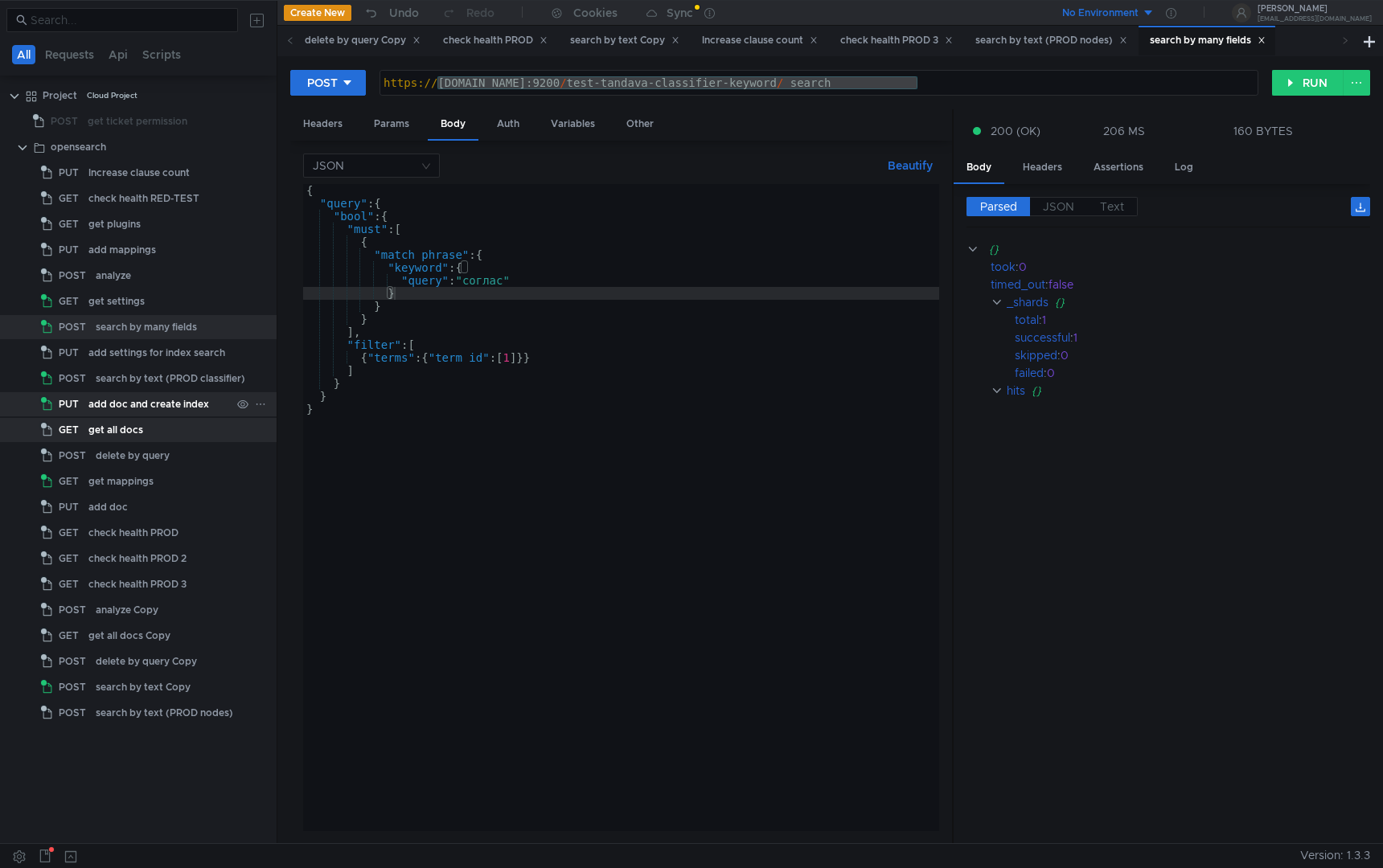
click at [142, 413] on div "add doc and create index" at bounding box center [149, 404] width 120 height 24
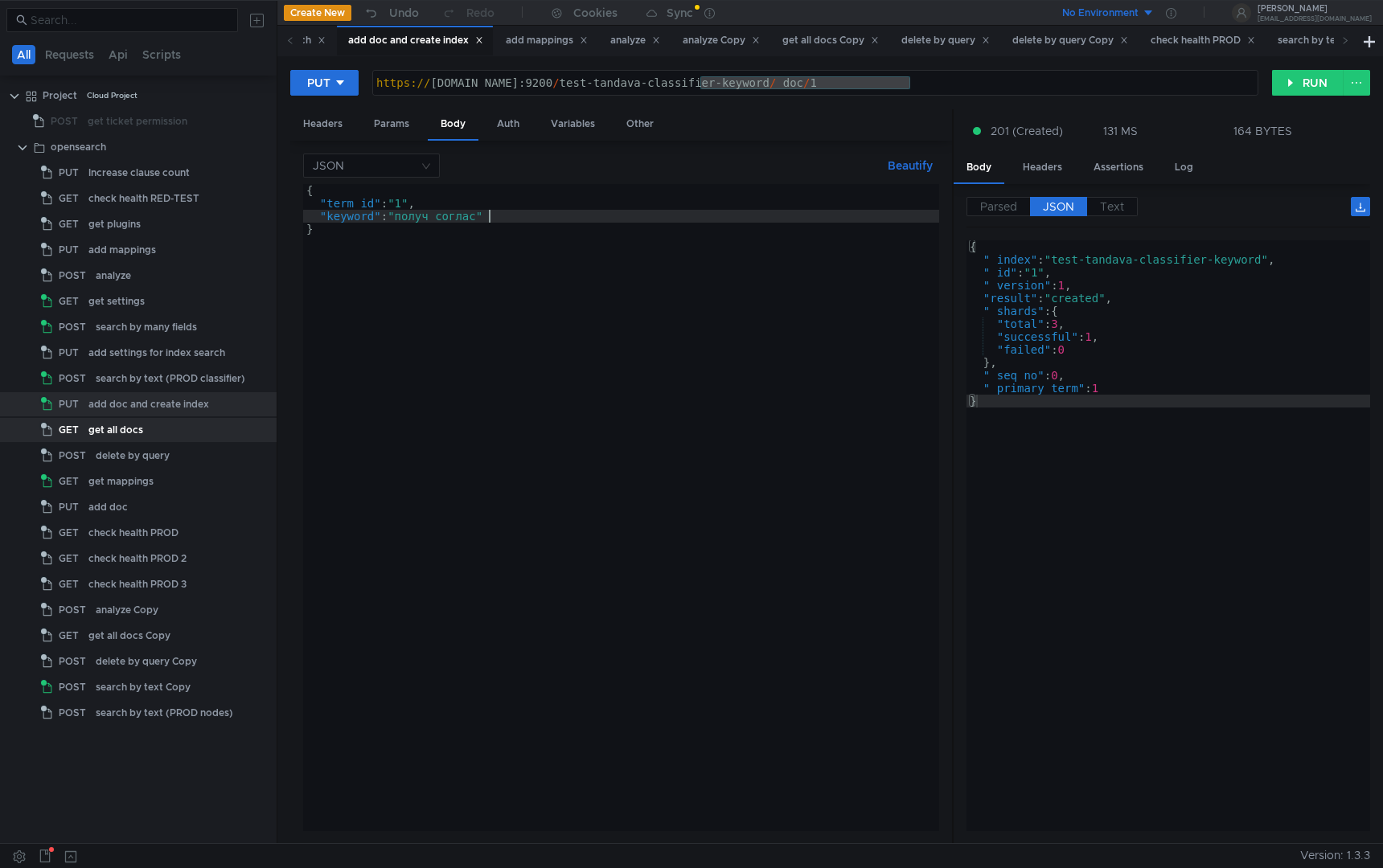
click at [546, 219] on div "{ "term_id" : "1" , "keyword" : "получ соглас" }" at bounding box center [621, 521] width 636 height 673
click at [1031, 81] on div "https:// [DOMAIN_NAME]:9200 / test-tandava-classifier-keyword / _doc / 1" at bounding box center [816, 95] width 885 height 39
type textarea "[URL][DOMAIN_NAME]"
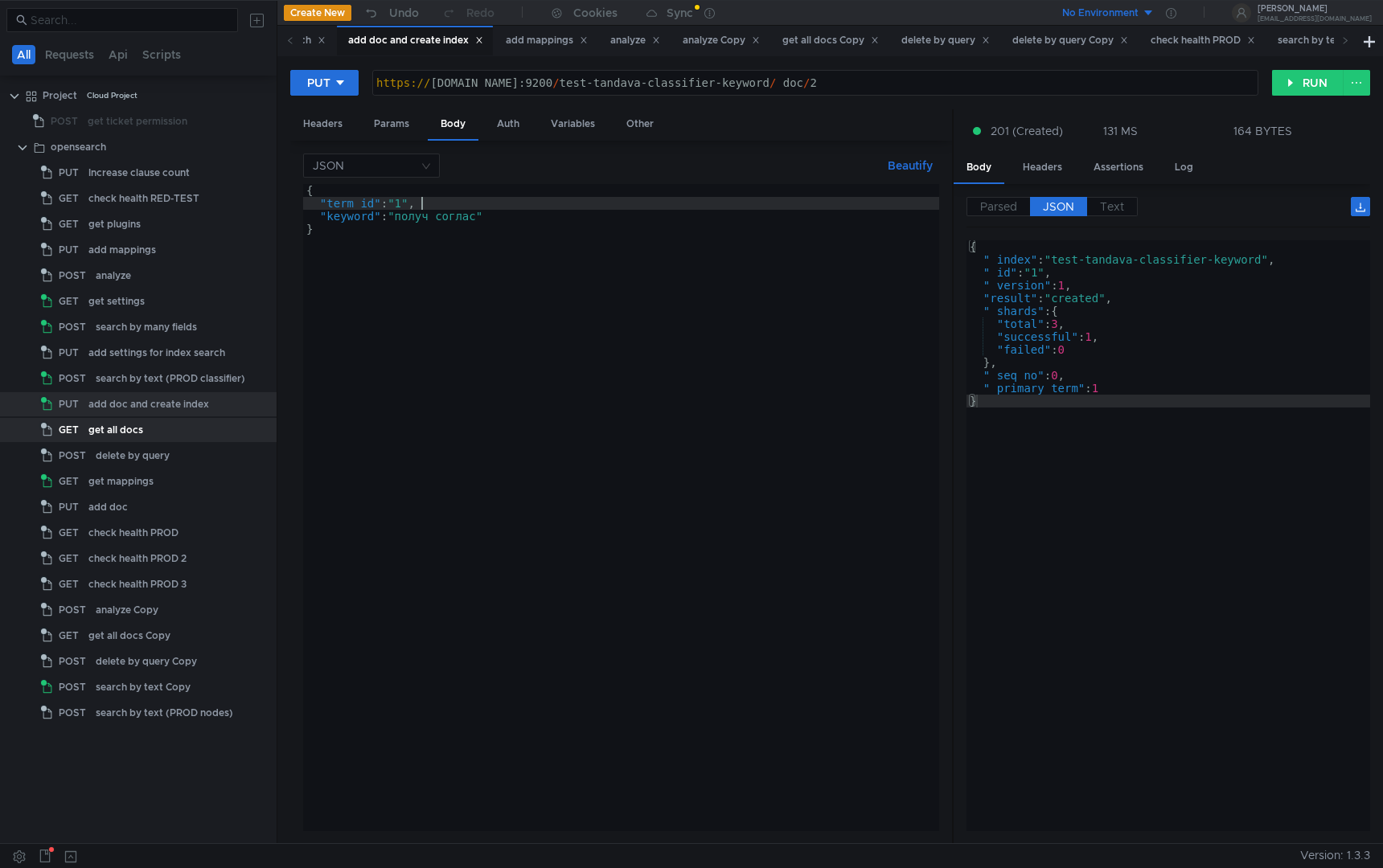
click at [662, 205] on div "{ "term_id" : "1" , "keyword" : "получ соглас" }" at bounding box center [621, 521] width 636 height 673
click at [615, 209] on div "{ "term_id" : "1" , "keyword" : "получ соглас" }" at bounding box center [621, 521] width 636 height 673
type textarea ""keyword": "соглас""
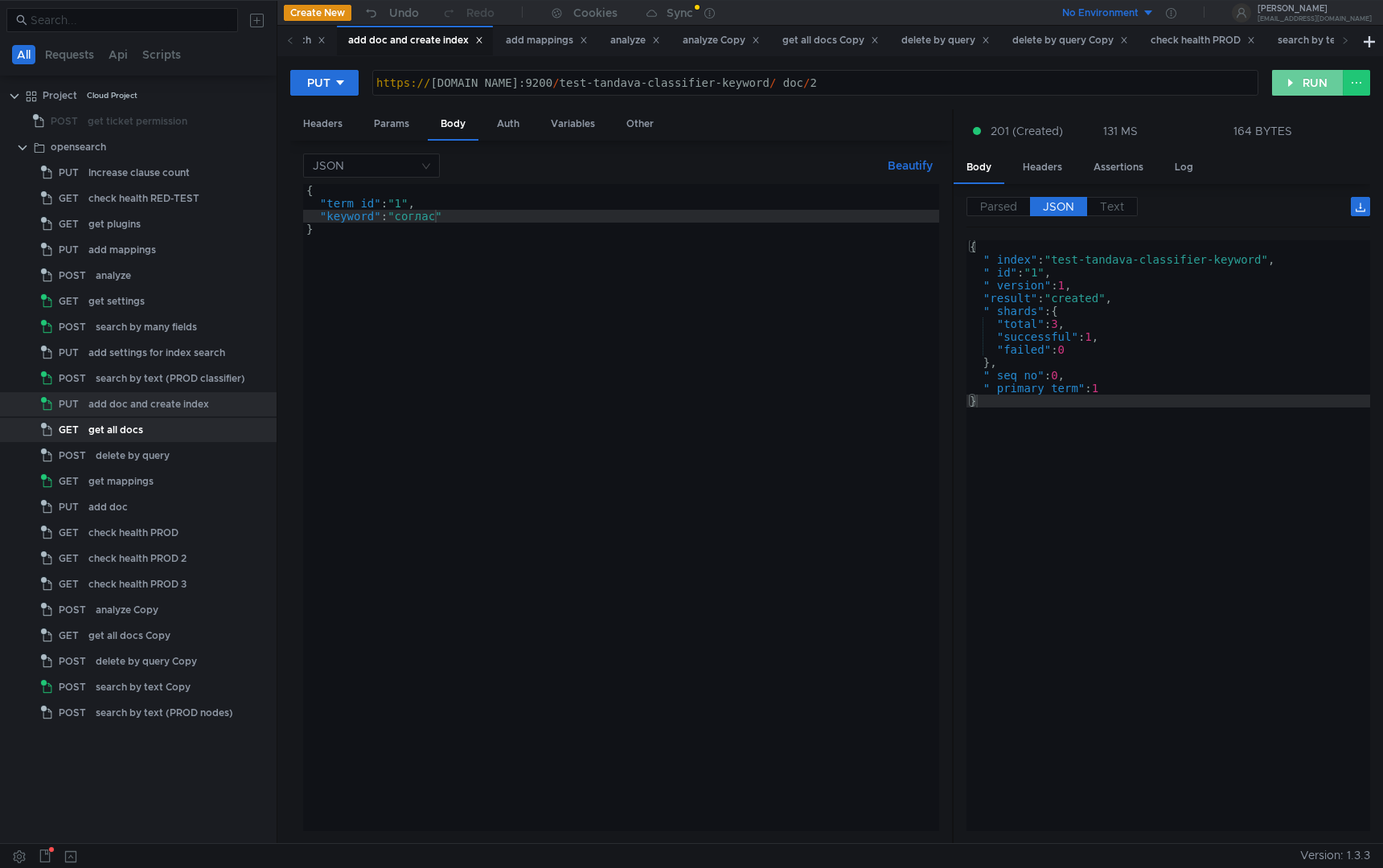
click at [1300, 79] on button "RUN" at bounding box center [1309, 82] width 72 height 25
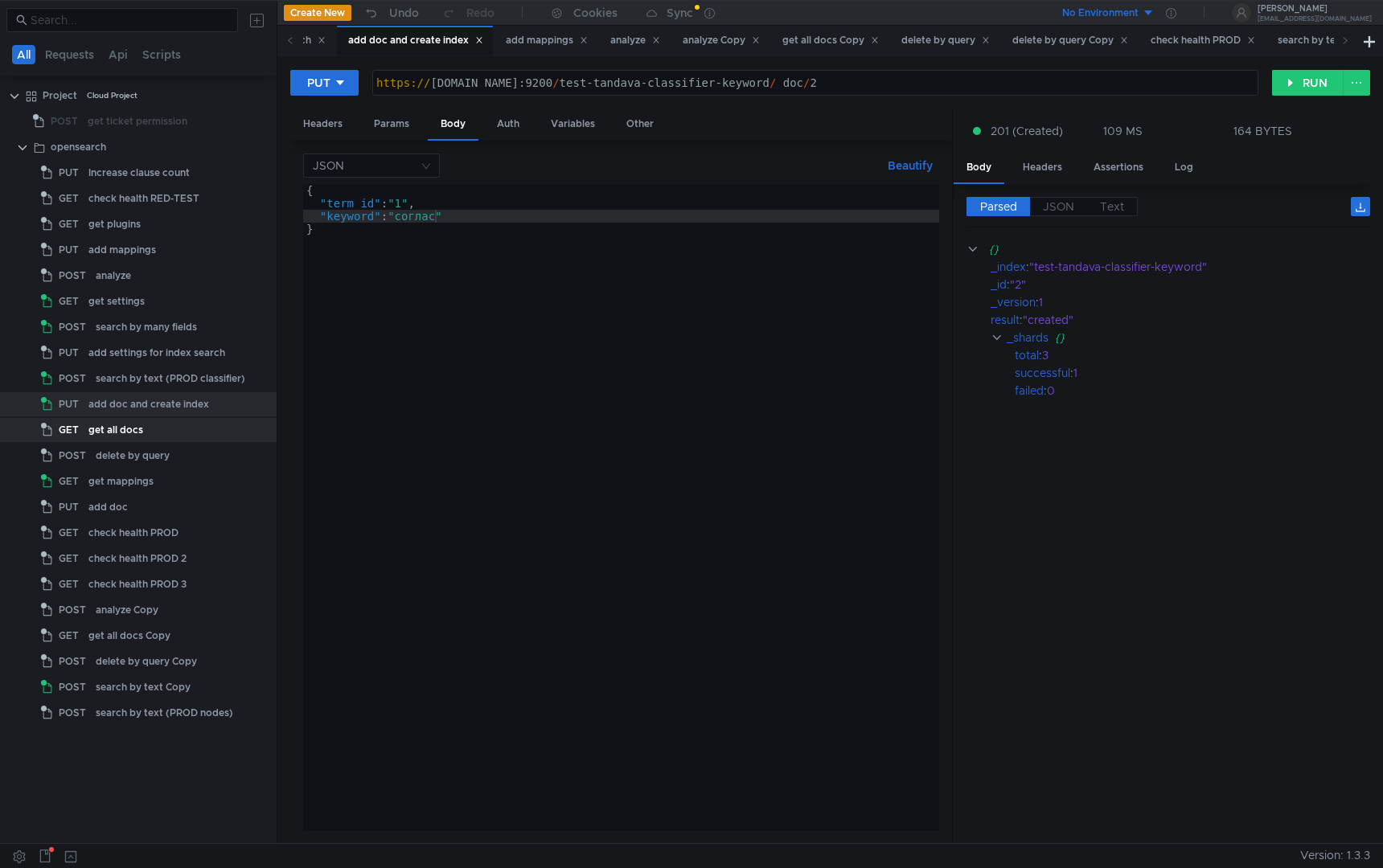
click at [1033, 81] on div "https:// [DOMAIN_NAME]:9200 / test-tandava-classifier-keyword / _doc / 2" at bounding box center [816, 95] width 885 height 39
type textarea "[URL][DOMAIN_NAME]"
click at [429, 215] on div "{ "term_id" : "1" , "keyword" : "соглас" }" at bounding box center [621, 521] width 636 height 673
type textarea ""keyword": "согас""
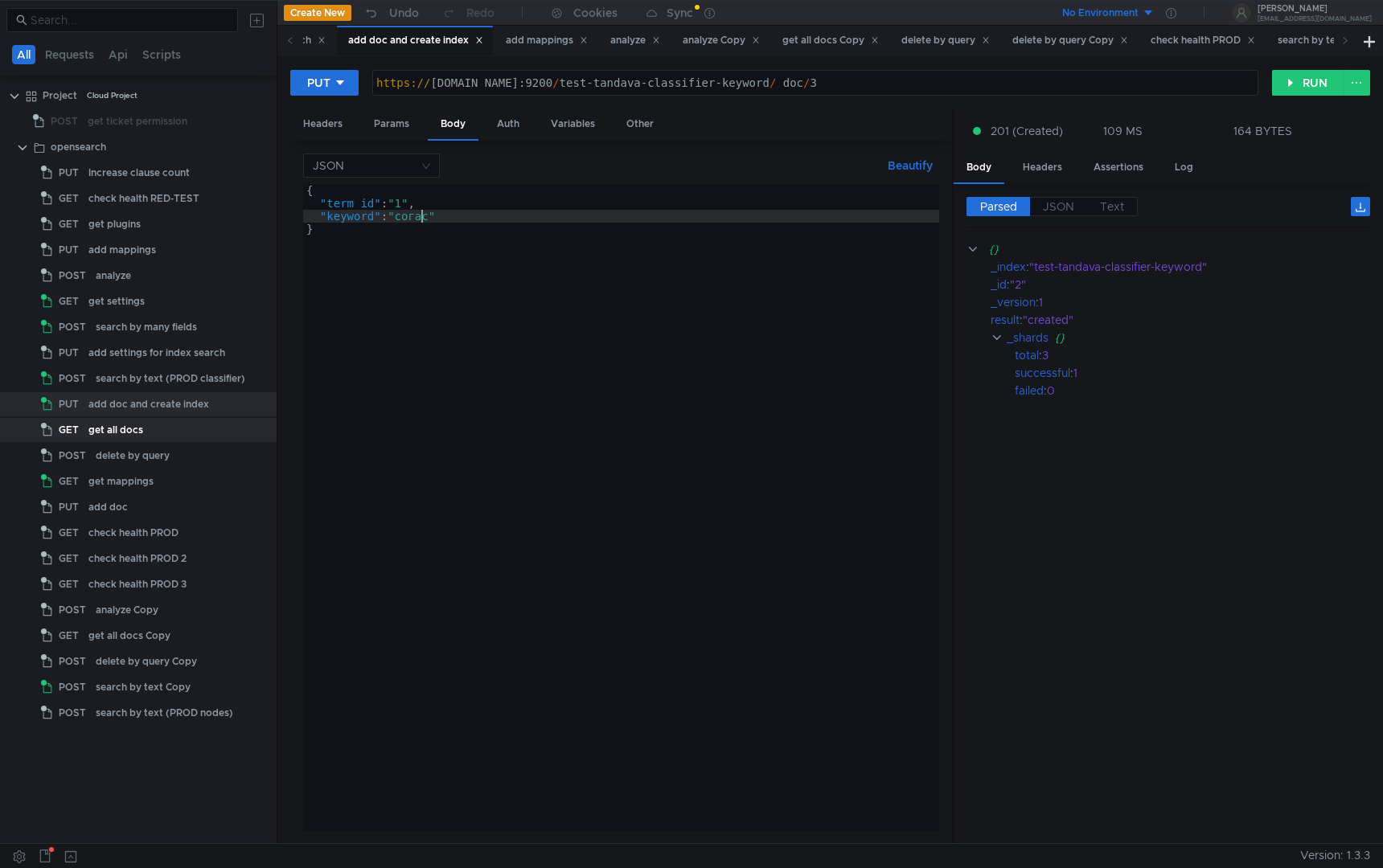
scroll to position [0, 8]
click at [1323, 85] on button "RUN" at bounding box center [1309, 82] width 72 height 25
click at [135, 332] on div "search by many fields" at bounding box center [147, 327] width 102 height 24
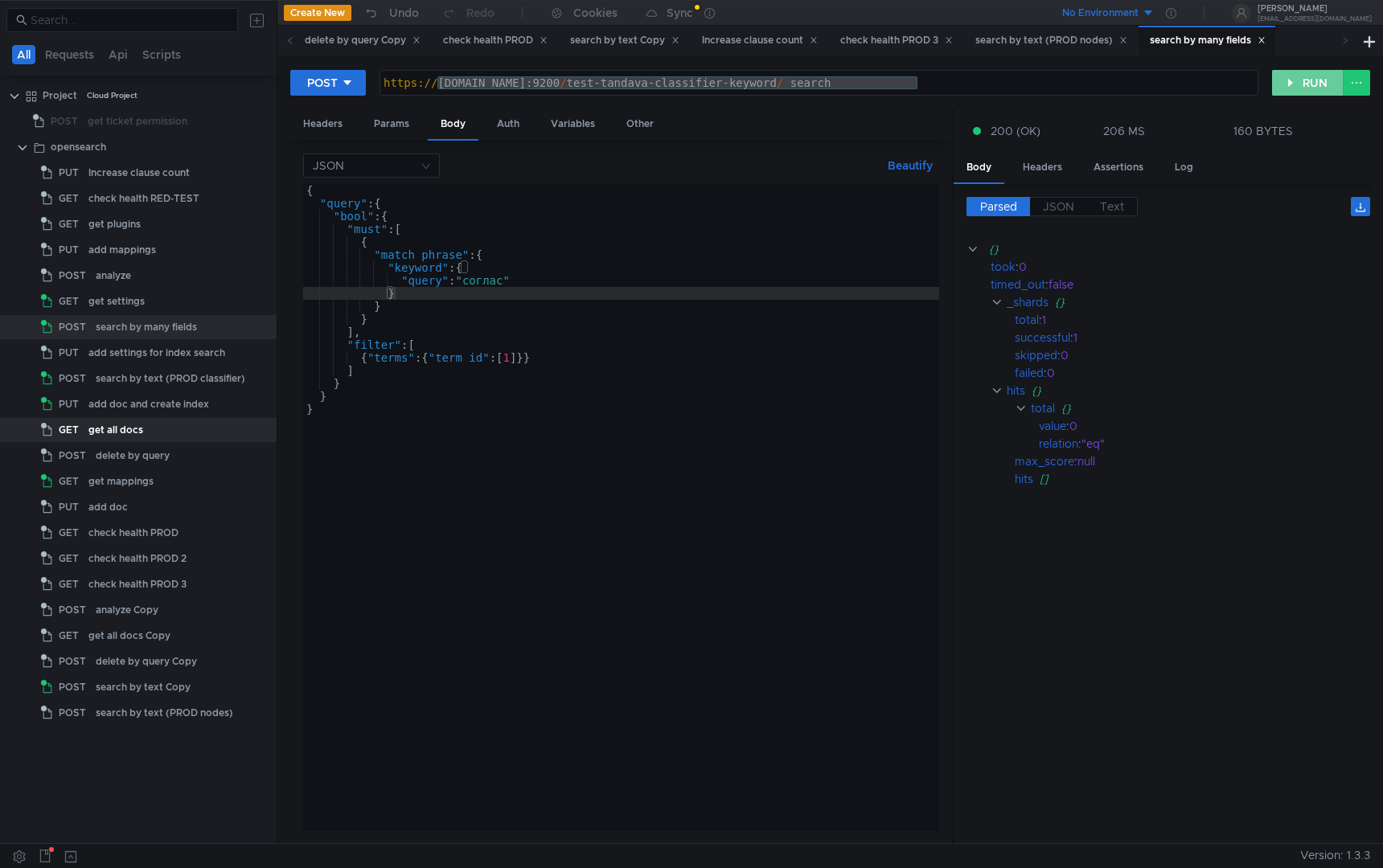
click at [1317, 83] on button "RUN" at bounding box center [1309, 82] width 72 height 25
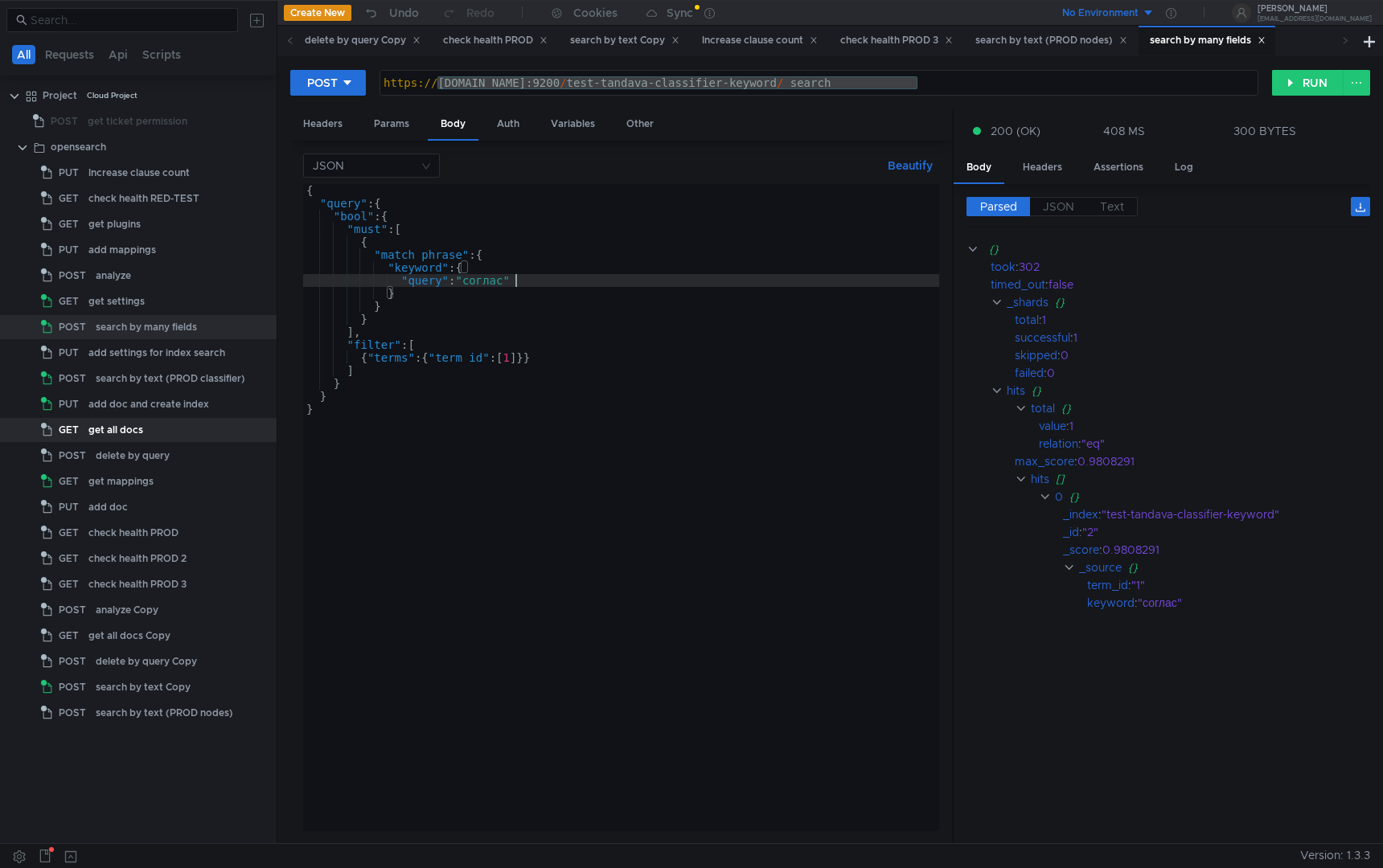
click at [538, 278] on div "{ "query" : { "bool" : { "must" : [ { "match_phrase" : { "keyword" : { "query" …" at bounding box center [621, 521] width 636 height 673
click at [564, 280] on div "{ "query" : { "bool" : { "must" : [ { "match_phrase" : { "keyword" : { "query" …" at bounding box center [621, 521] width 636 height 673
paste textarea ""fuzziness": 1"
click at [1289, 87] on button "RUN" at bounding box center [1309, 82] width 72 height 25
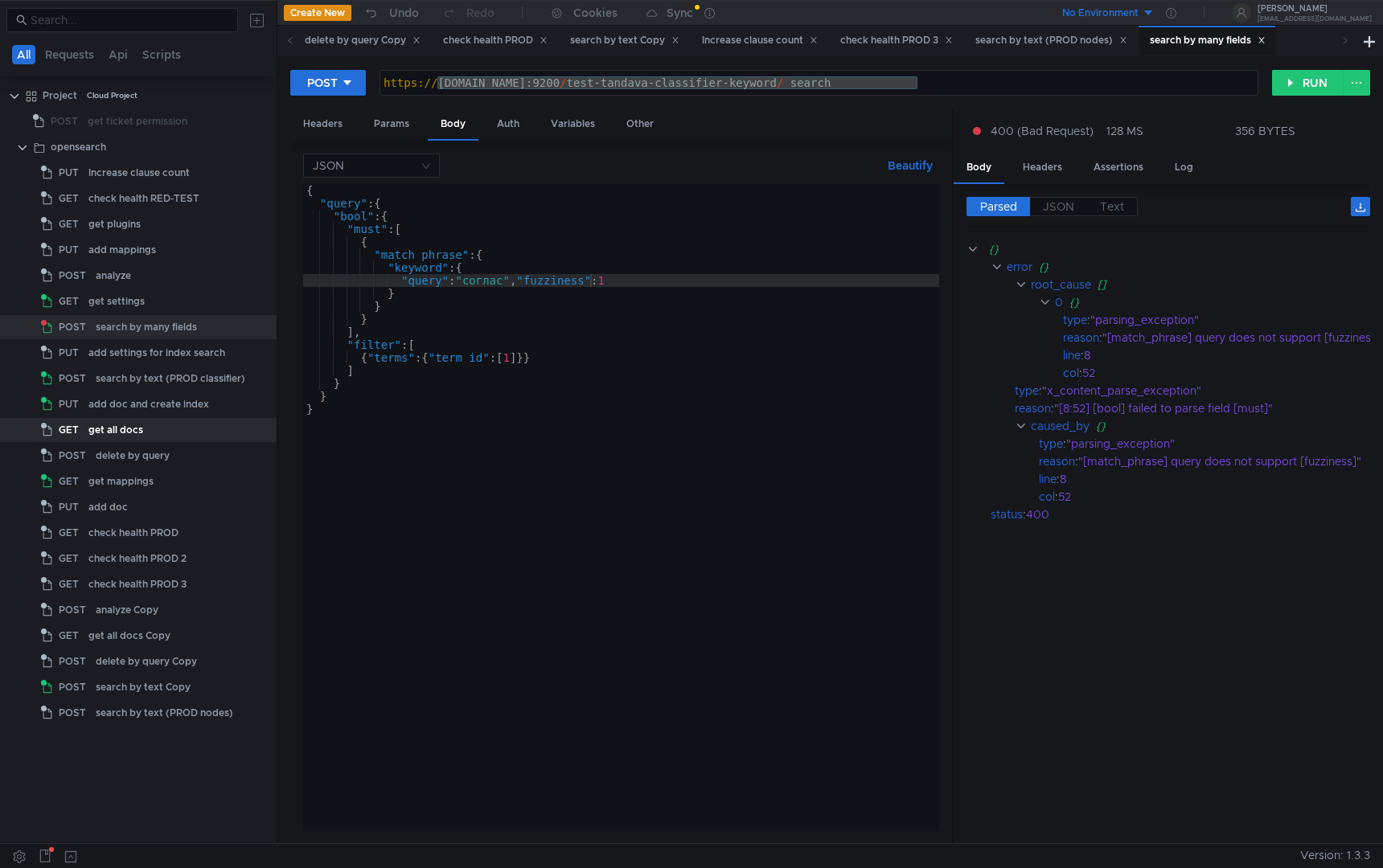
click at [512, 278] on div "{ "query" : { "bool" : { "must" : [ { "match_phrase" : { "keyword" : { "query" …" at bounding box center [621, 521] width 636 height 673
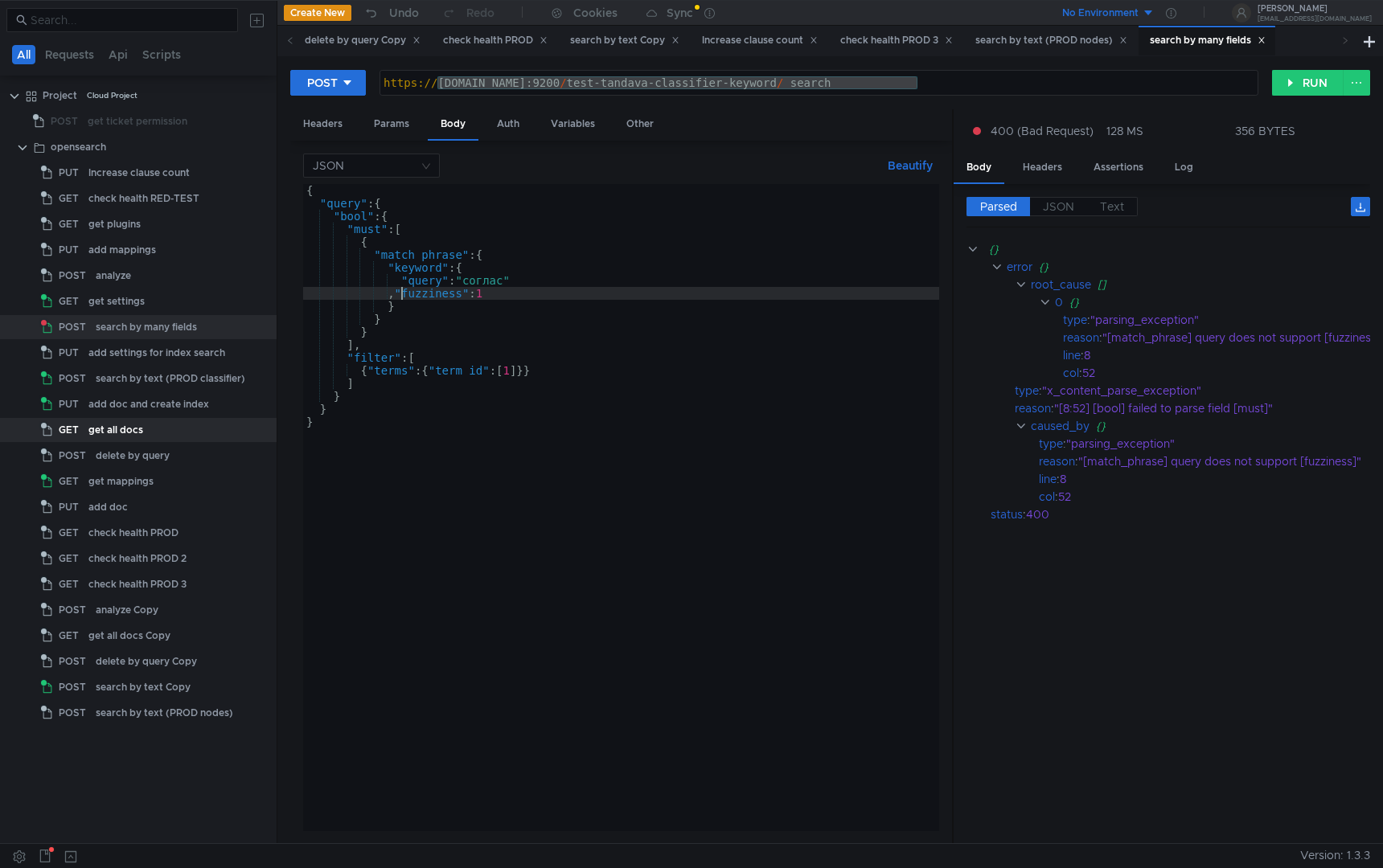
scroll to position [0, 7]
type textarea ""fuzziness": 1"
click at [1315, 81] on button "RUN" at bounding box center [1309, 82] width 72 height 25
click at [612, 464] on div "{ "query" : { "bool" : { "must" : [ { "match_phrase" : { "keyword" : { "query" …" at bounding box center [621, 521] width 636 height 673
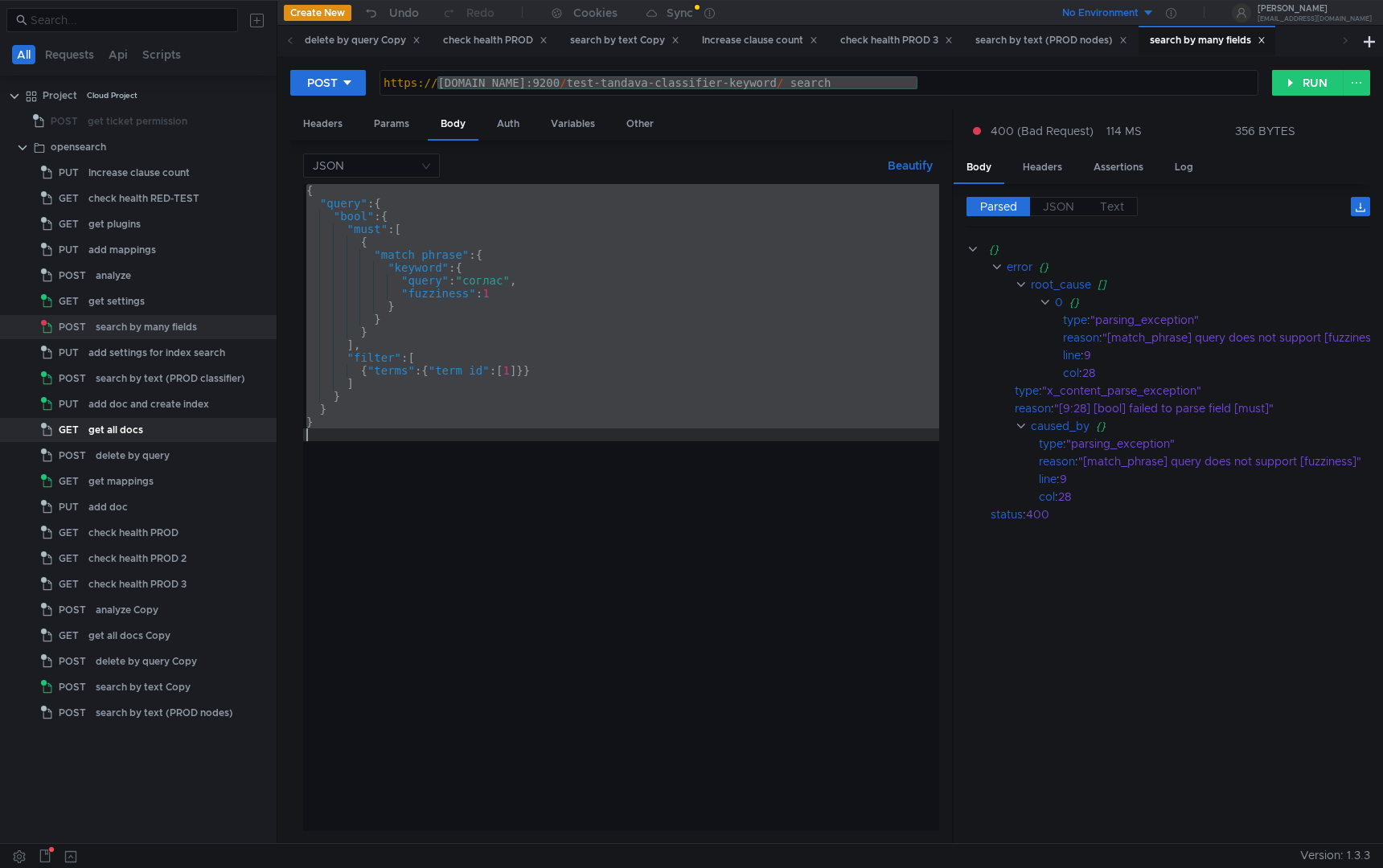
paste textarea
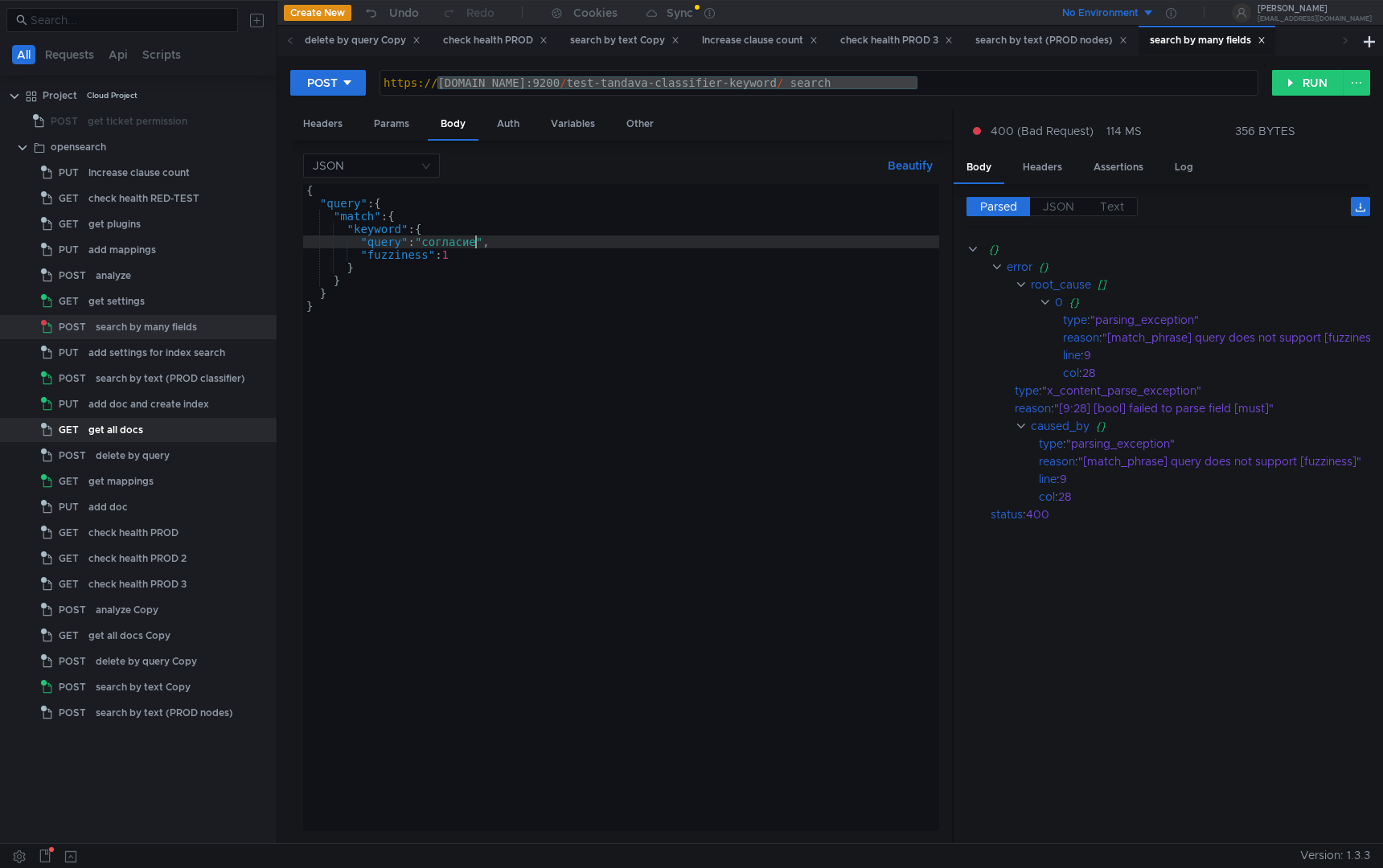
click at [476, 245] on div "{ "query" : { "match" : { "keyword" : { "query" : "согласие" , "fuzziness" : 1 …" at bounding box center [621, 521] width 636 height 673
click at [1307, 85] on button "RUN" at bounding box center [1309, 82] width 72 height 25
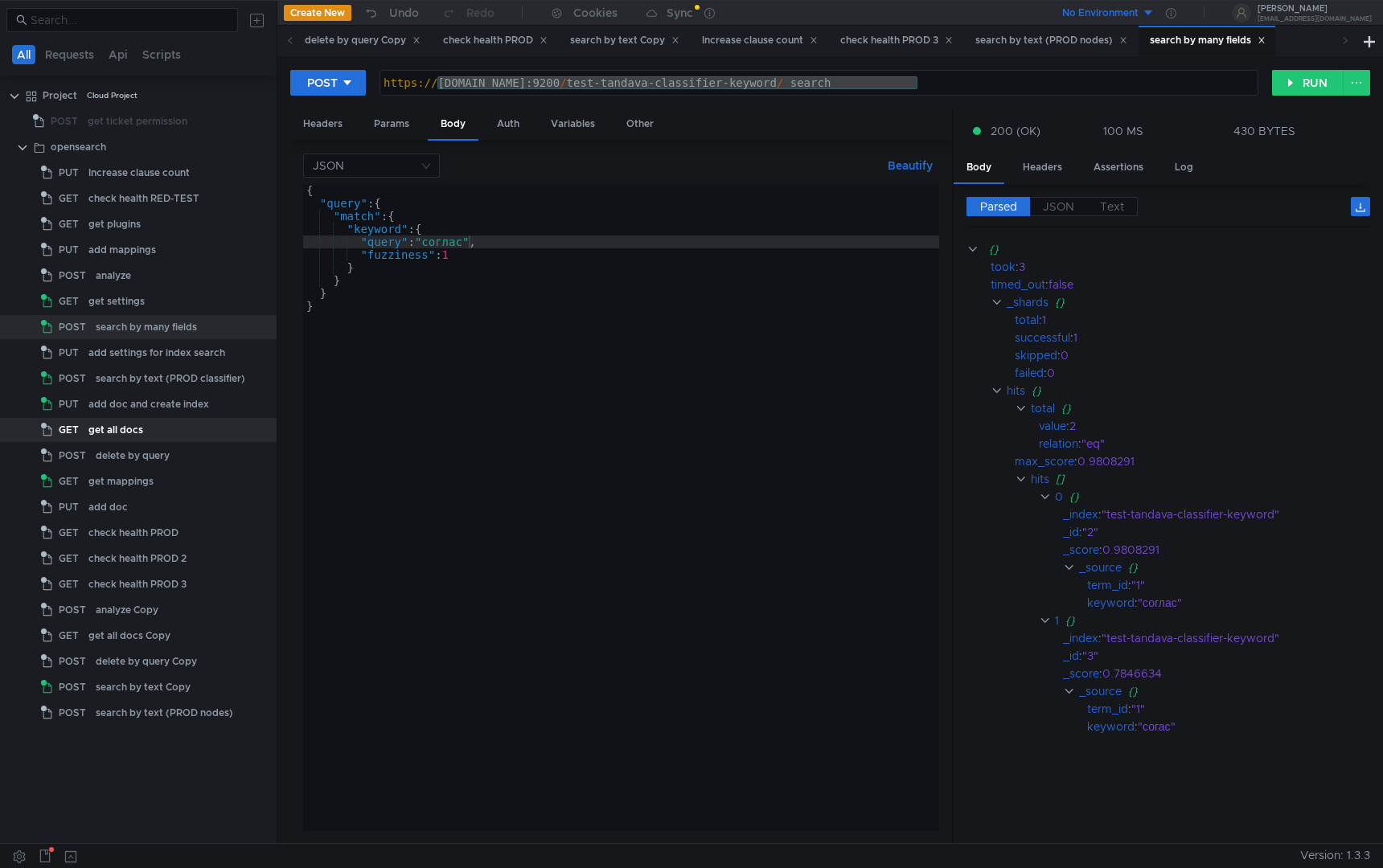
click at [463, 246] on div "{ "query" : { "match" : { "keyword" : { "query" : "соглас" , "fuzziness" : 1 } …" at bounding box center [621, 521] width 636 height 673
type textarea ""query": "полное соглас","
click at [1322, 86] on button "RUN" at bounding box center [1309, 82] width 72 height 25
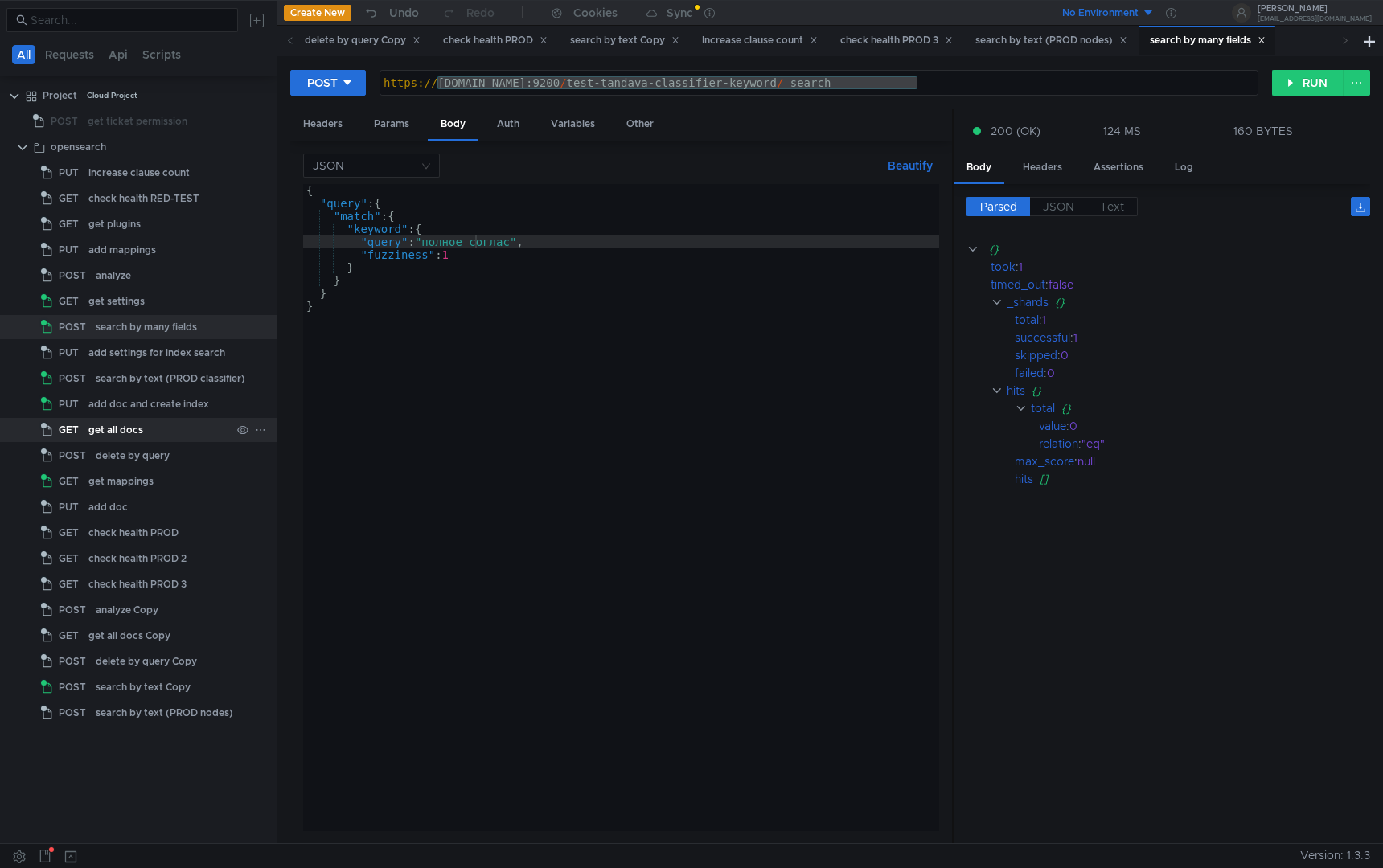
click at [152, 429] on div "get all docs" at bounding box center [159, 431] width 142 height 24
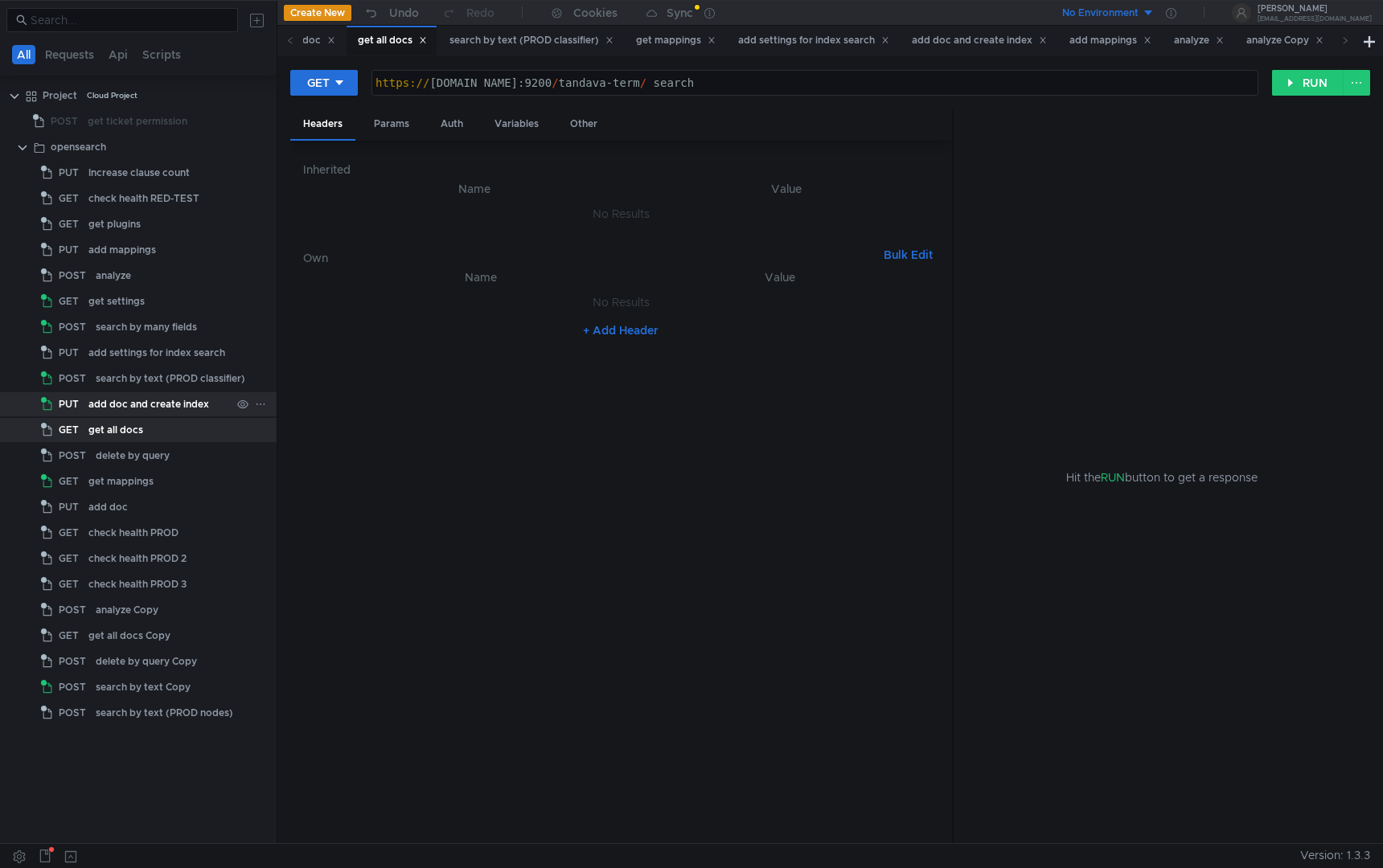
click at [140, 400] on div "add doc and create index" at bounding box center [149, 404] width 120 height 24
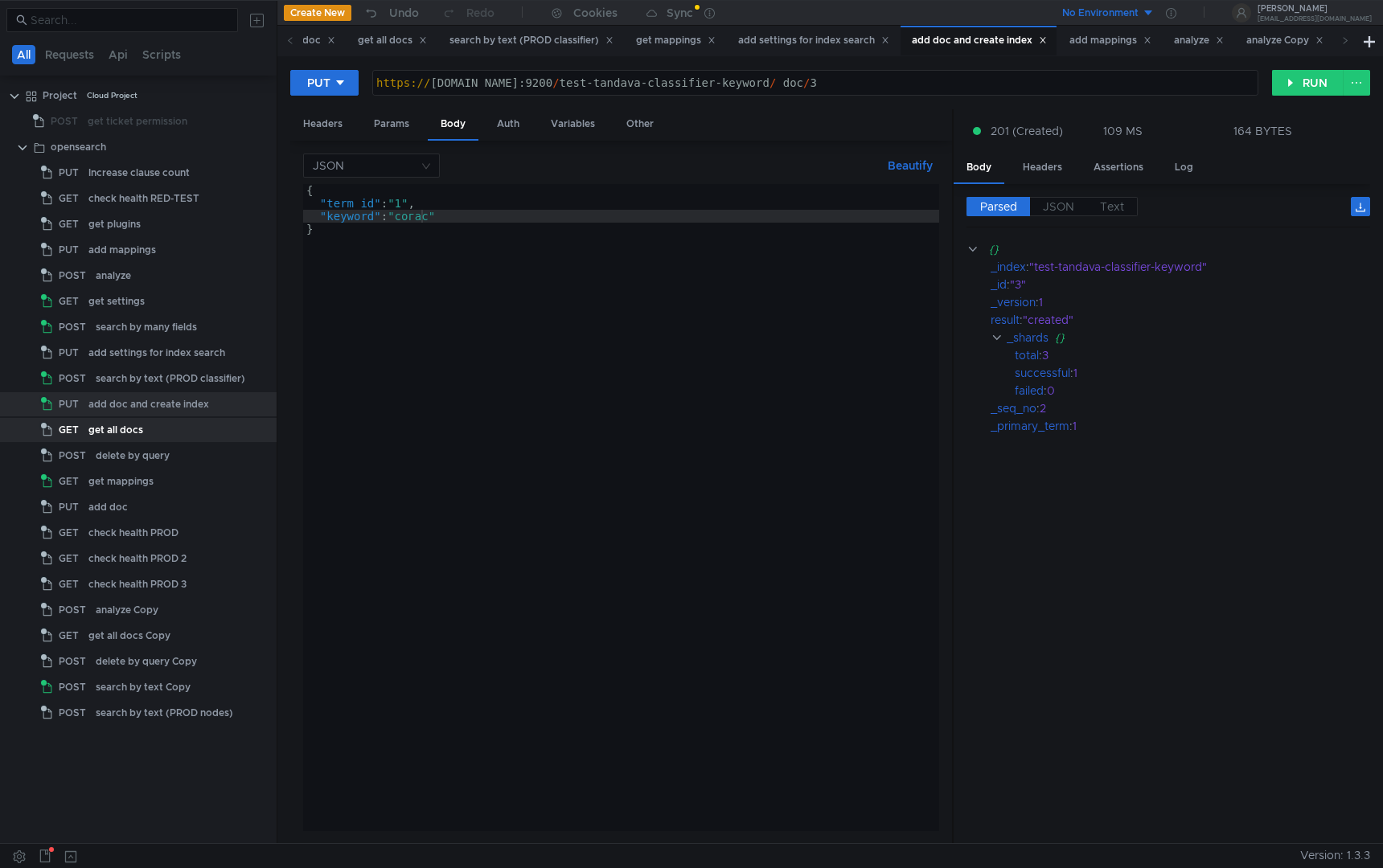
type textarea "}"
click at [469, 368] on div "{ "term_id" : "1" , "keyword" : "согас" }" at bounding box center [621, 521] width 636 height 673
click at [103, 293] on div "get settings" at bounding box center [117, 302] width 56 height 24
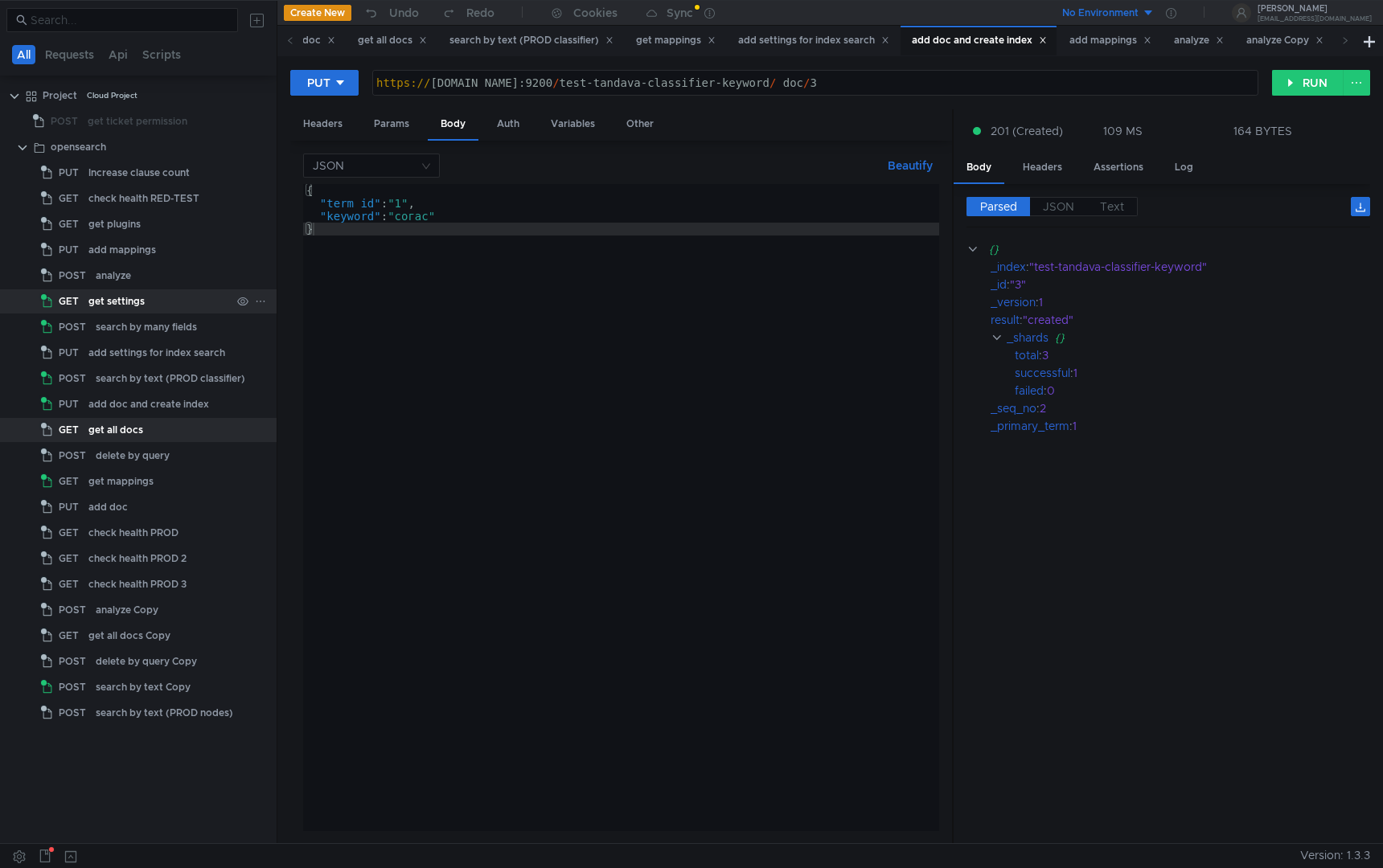
click at [103, 293] on div "get settings" at bounding box center [117, 302] width 56 height 24
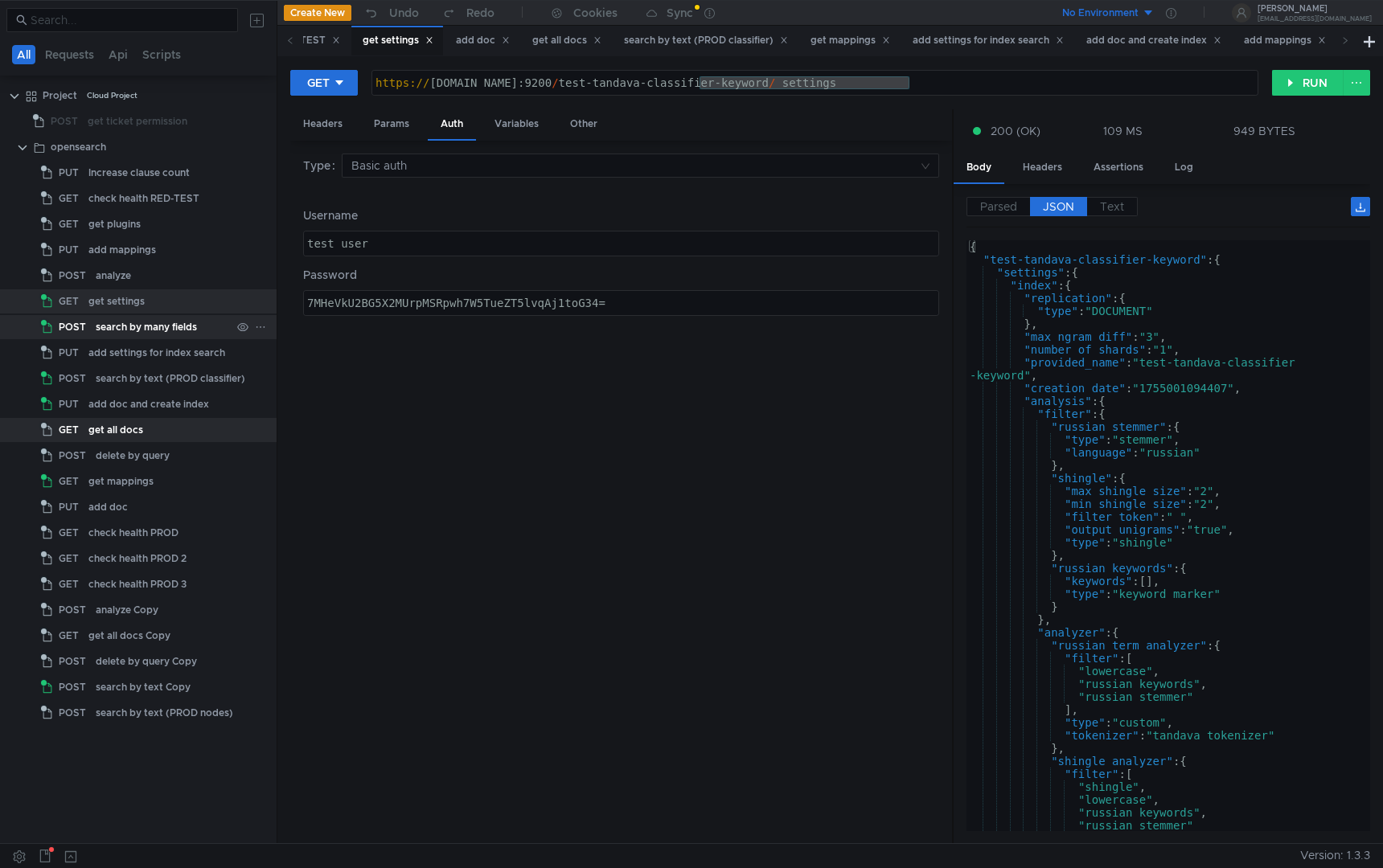
click at [114, 315] on div "search by many fields" at bounding box center [147, 327] width 102 height 24
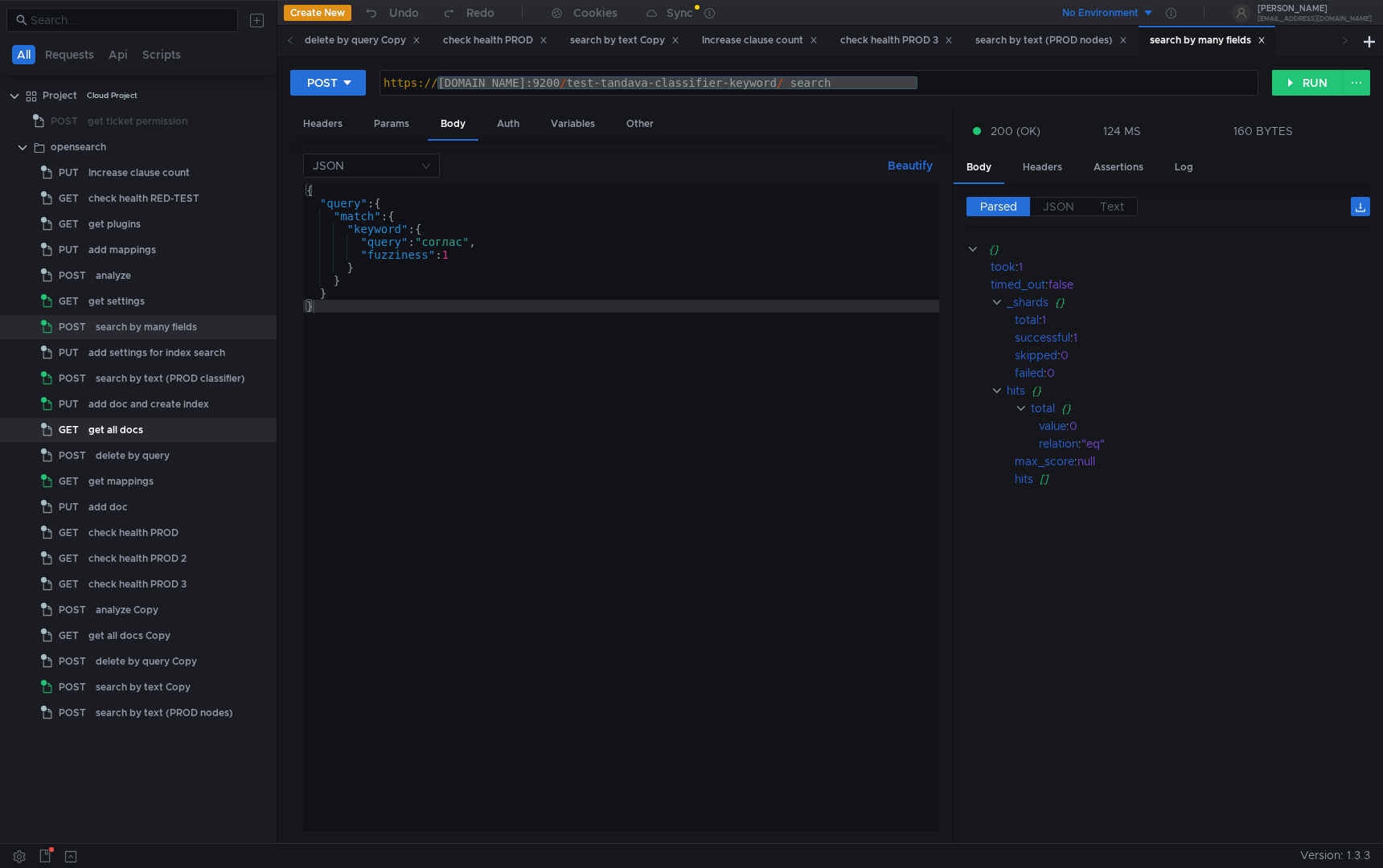
click at [442, 231] on div "{ "query" : { "match" : { "keyword" : { "query" : "соглас" , "fuzziness" : 1 } …" at bounding box center [621, 521] width 636 height 673
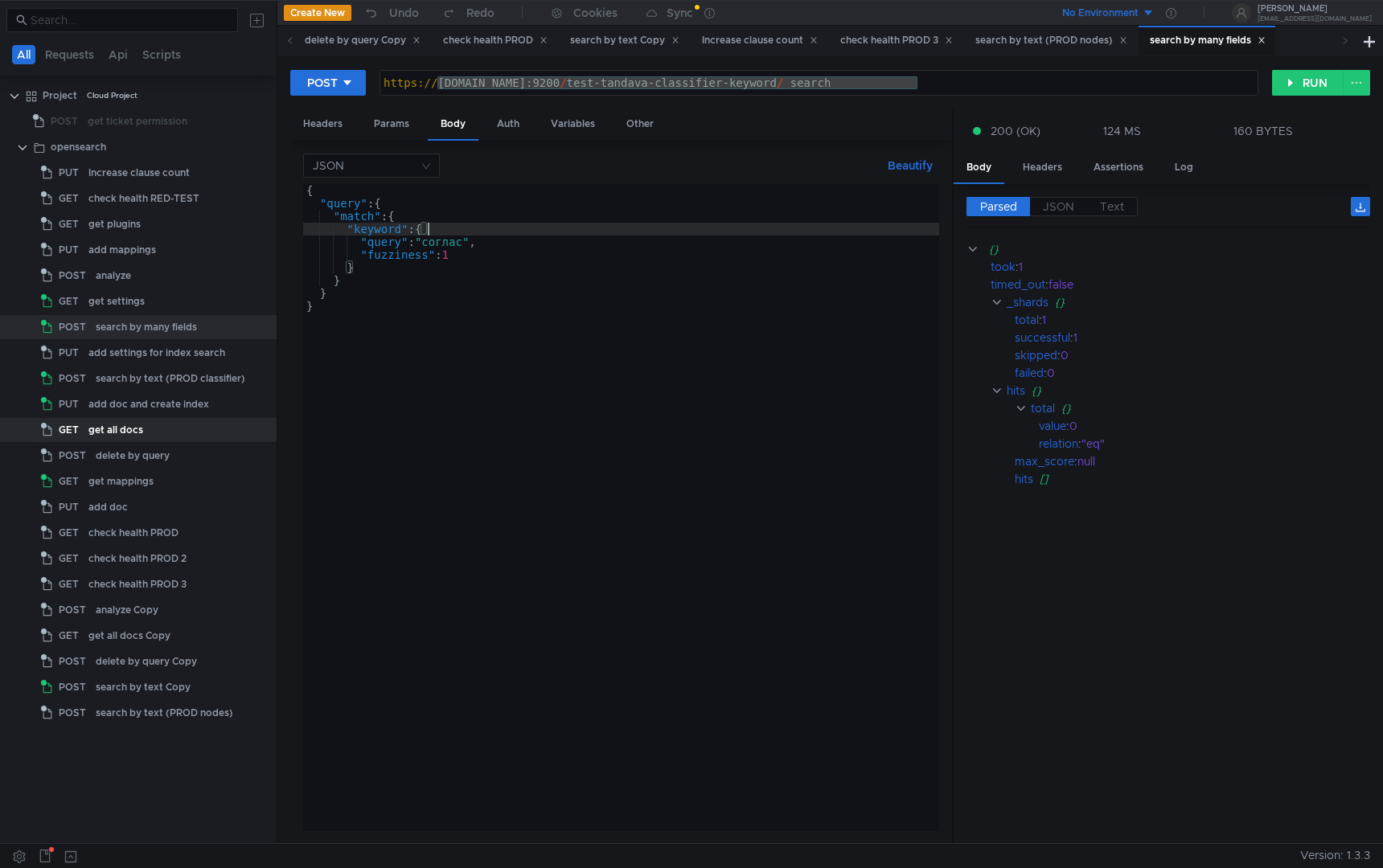
click at [442, 247] on div "{ "query" : { "match" : { "keyword" : { "query" : "соглас" , "fuzziness" : 1 } …" at bounding box center [621, 521] width 636 height 673
click at [1295, 78] on button "RUN" at bounding box center [1309, 82] width 72 height 25
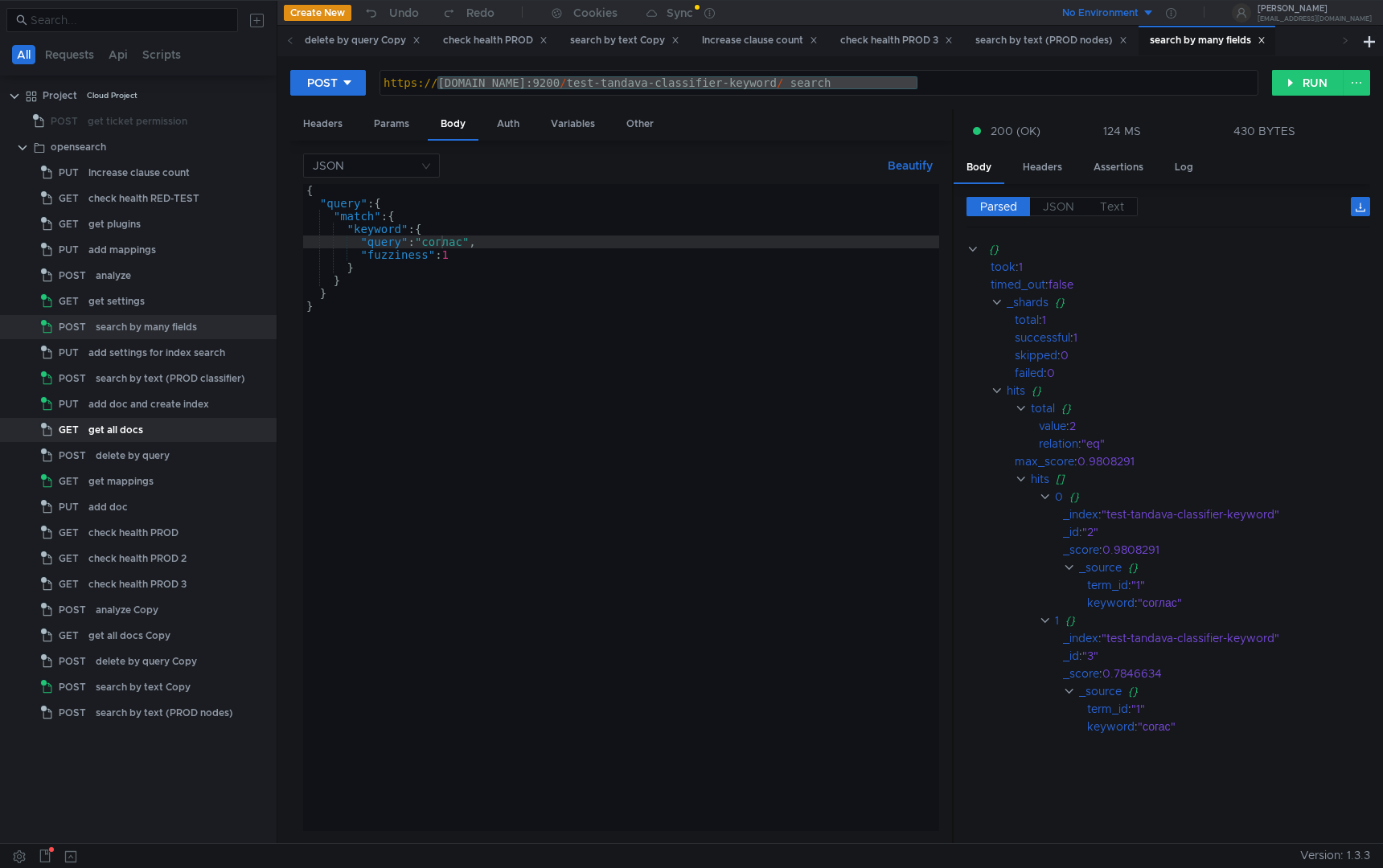
click at [434, 243] on div "{ "query" : { "match" : { "keyword" : { "query" : "соглас" , "fuzziness" : 1 } …" at bounding box center [621, 521] width 636 height 673
click at [1324, 80] on button "RUN" at bounding box center [1309, 82] width 72 height 25
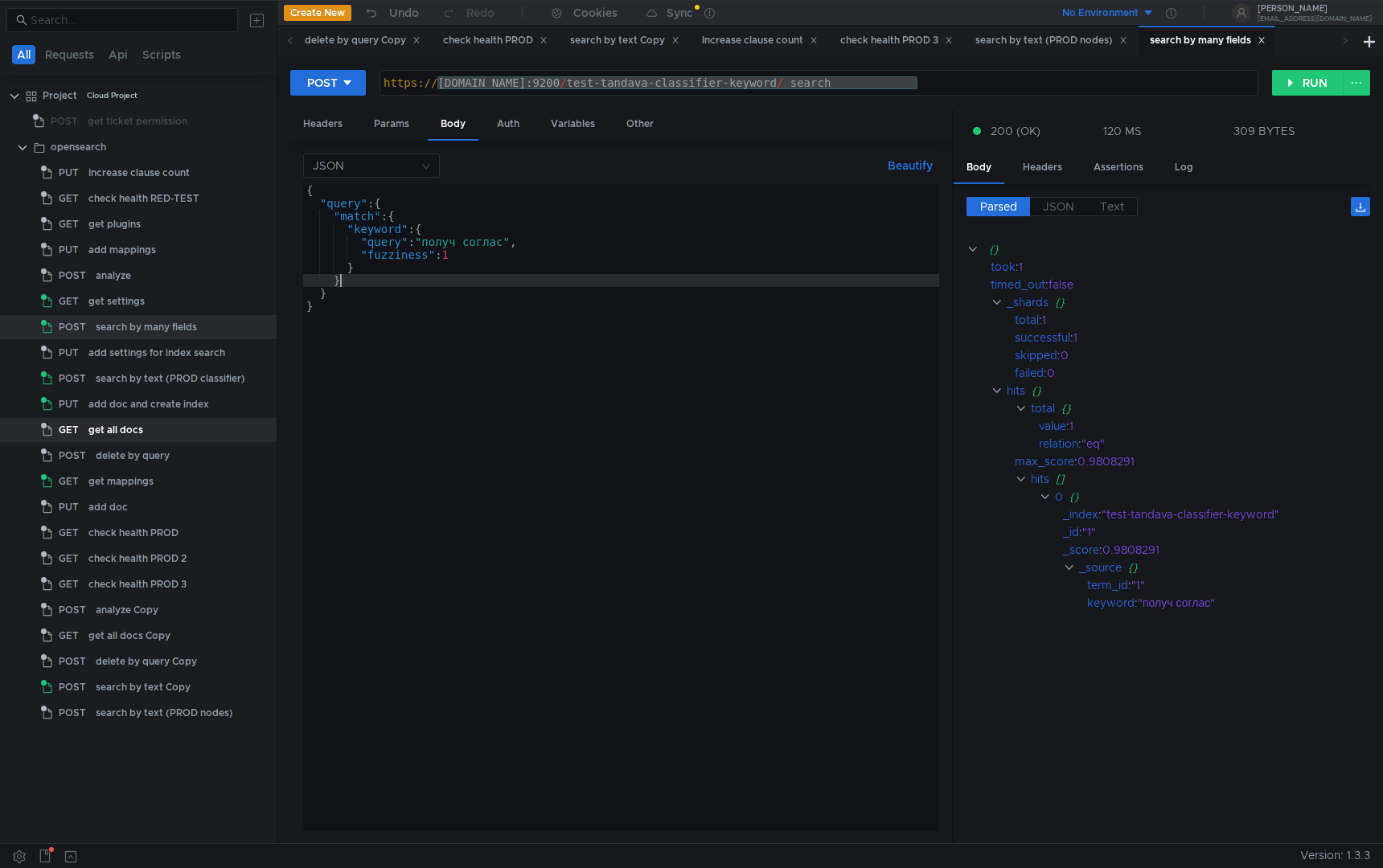
click at [530, 281] on div "{ "query" : { "match" : { "keyword" : { "query" : "получ соглас" , "fuzziness" …" at bounding box center [621, 521] width 636 height 673
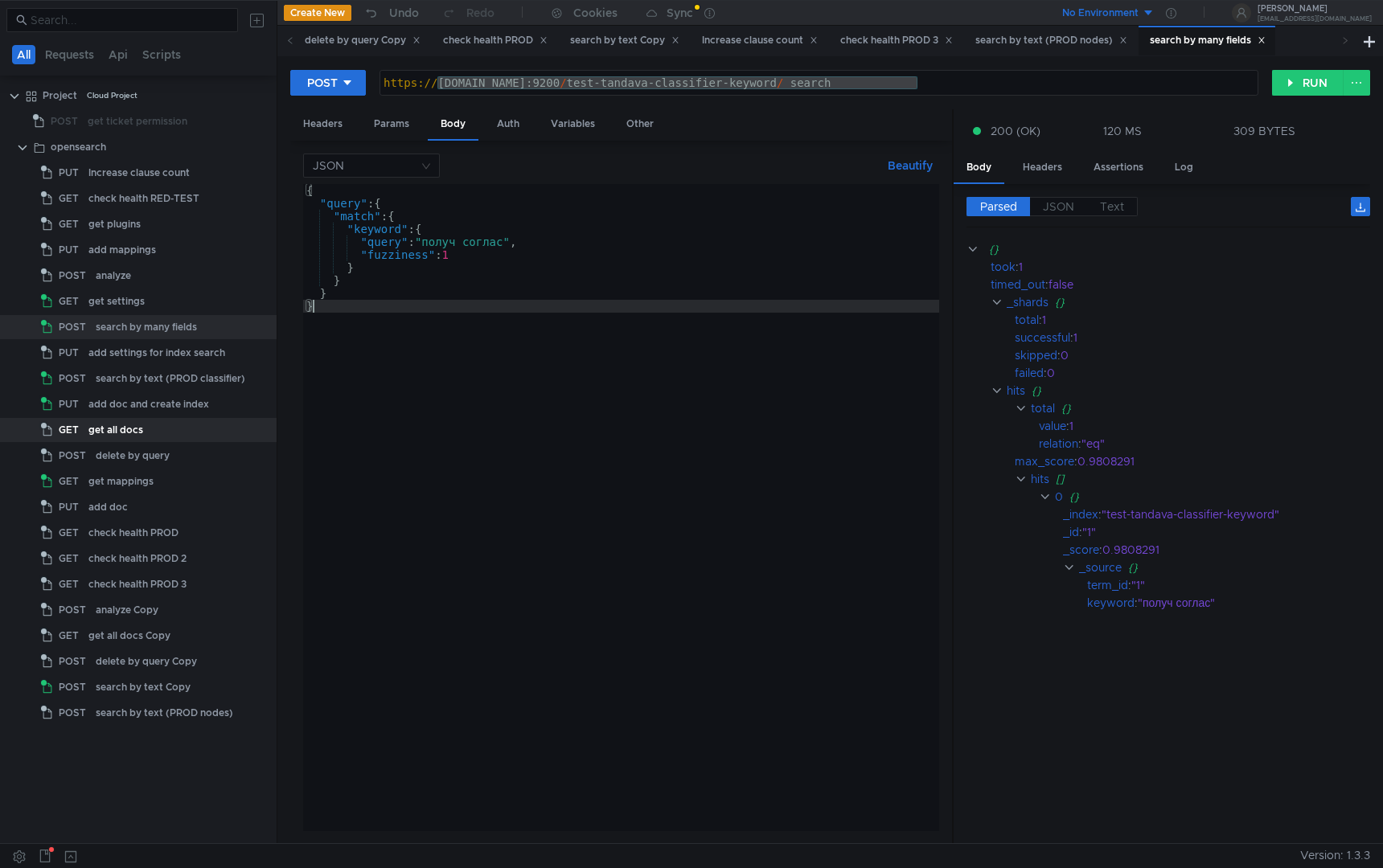
click at [732, 403] on div "{ "query" : { "match" : { "keyword" : { "query" : "получ соглас" , "fuzziness" …" at bounding box center [621, 521] width 636 height 673
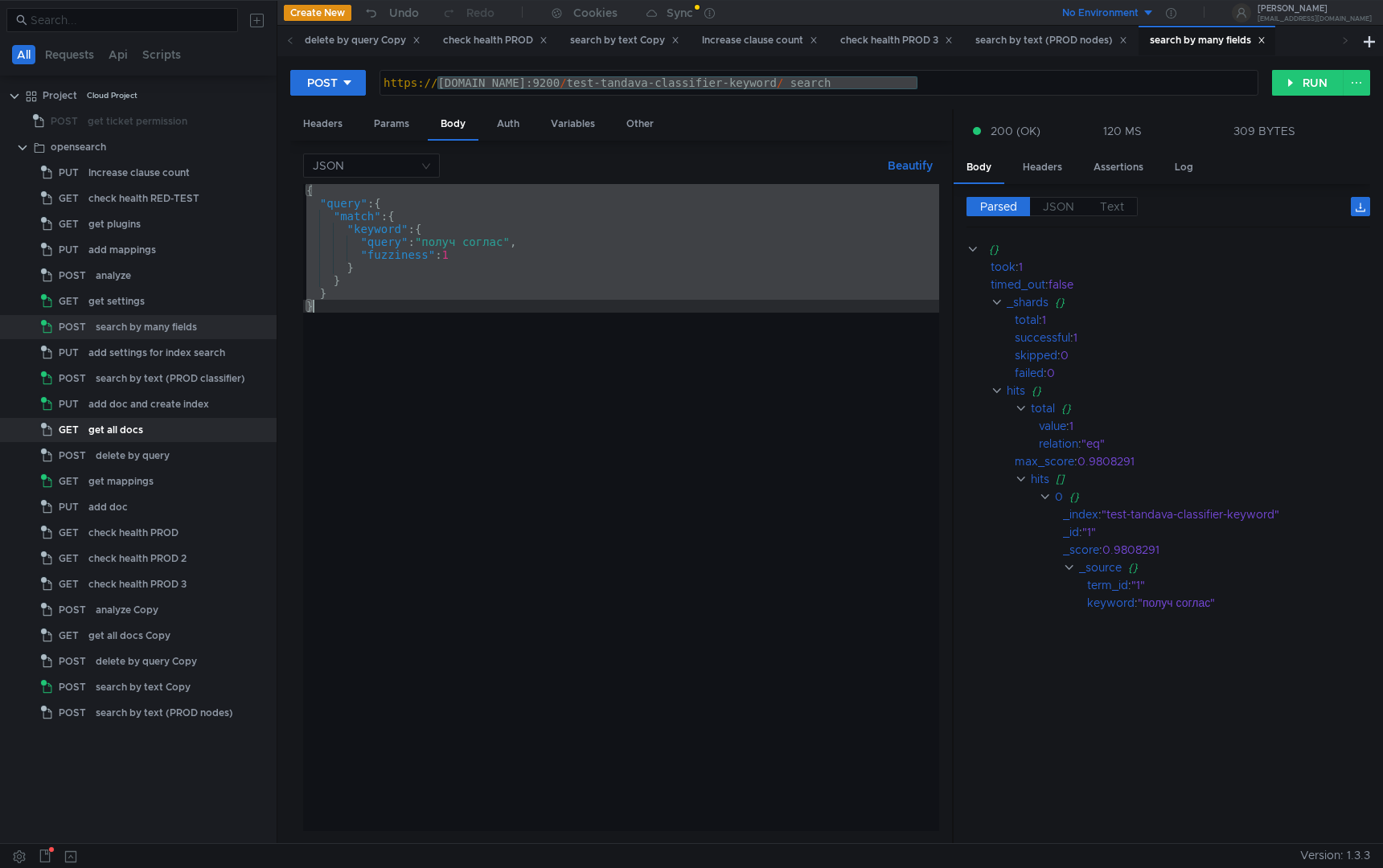
paste textarea
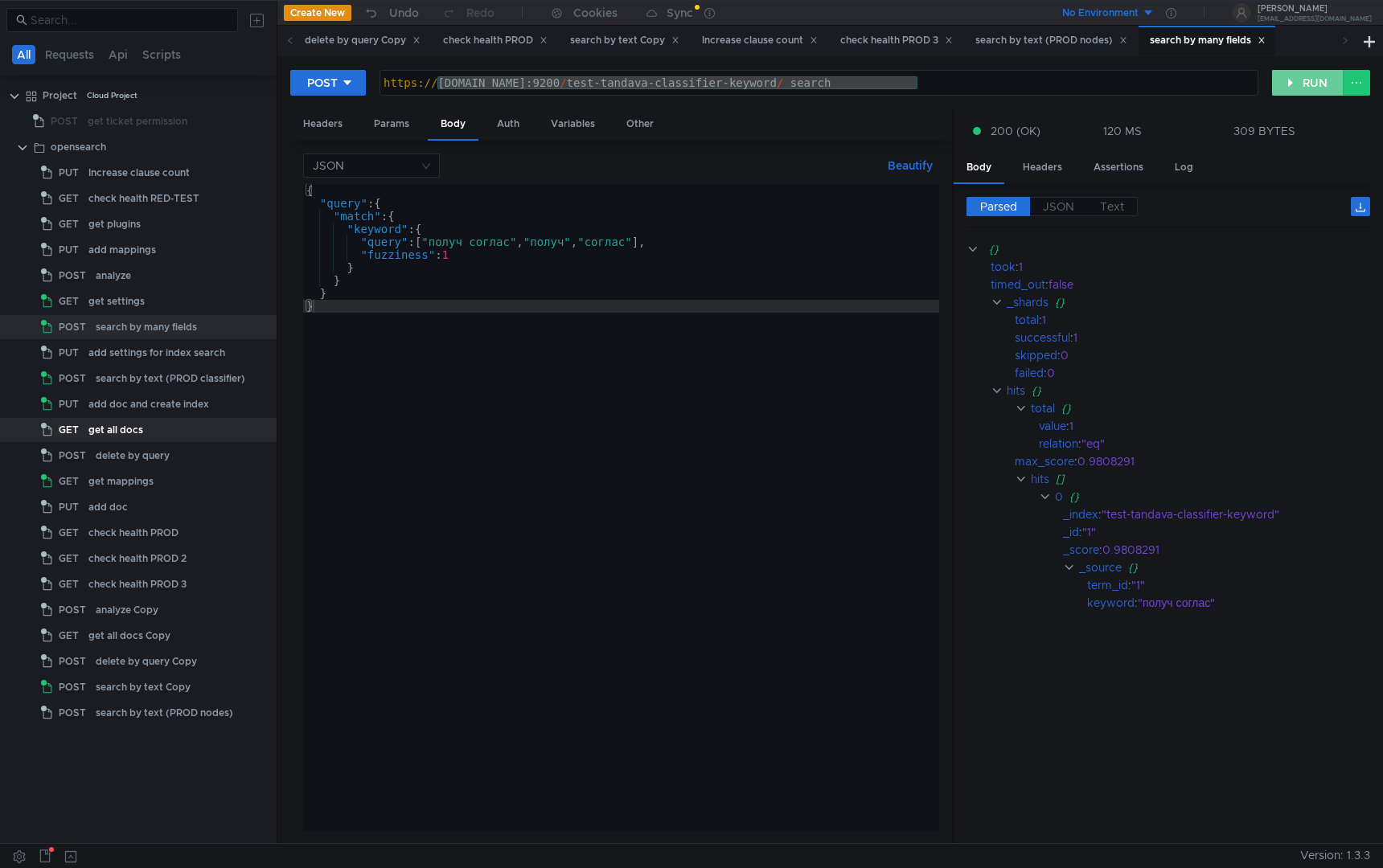
click at [1311, 79] on button "RUN" at bounding box center [1309, 82] width 72 height 25
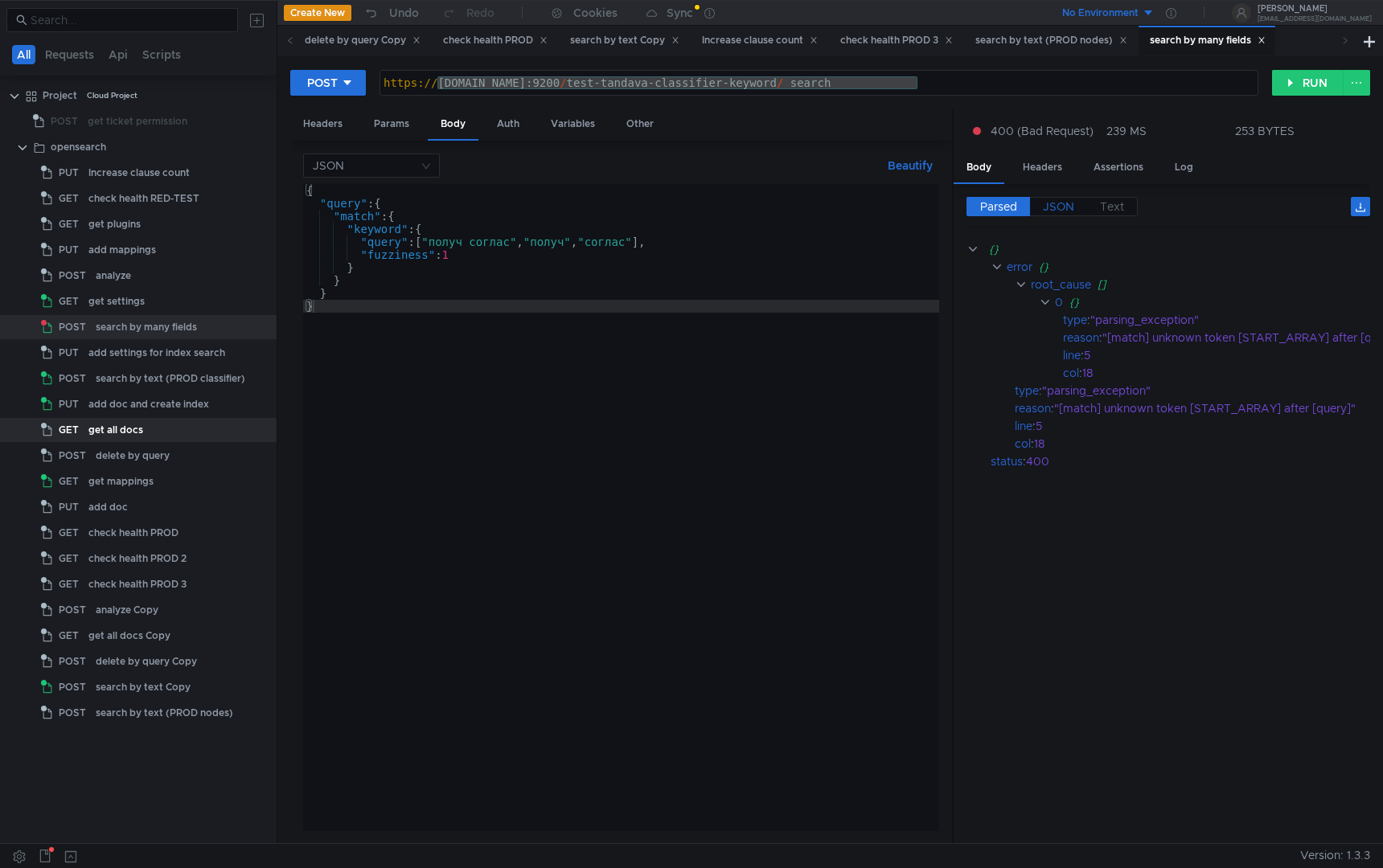
click at [1066, 202] on span "JSON" at bounding box center [1058, 206] width 31 height 14
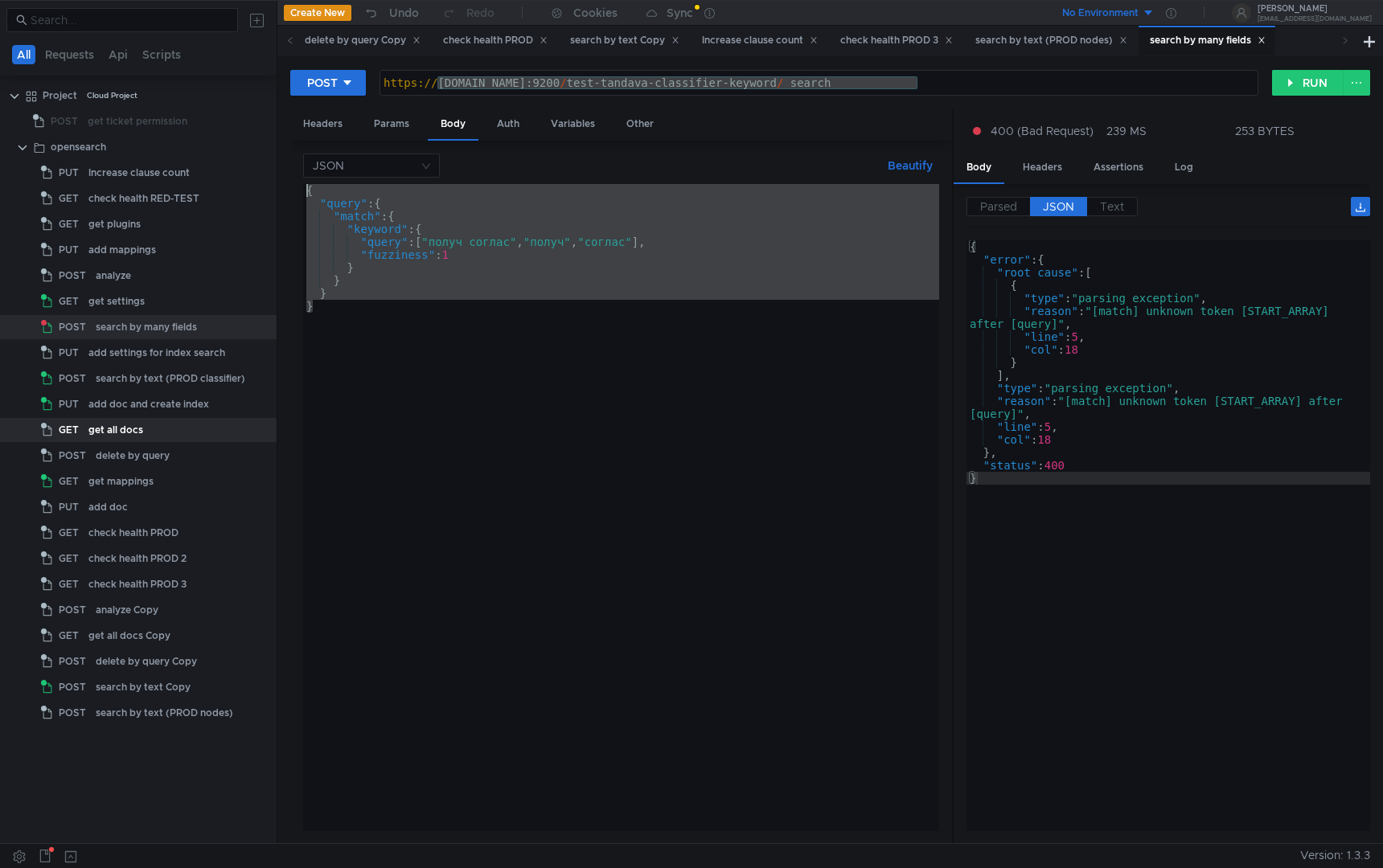
drag, startPoint x: 508, startPoint y: 396, endPoint x: 214, endPoint y: 47, distance: 456.3
click at [214, 47] on as-split "All Requests Api Scripts Project Cloud Project POST get ticket permission opens…" at bounding box center [692, 421] width 1383 height 844
click at [599, 420] on div "{ "query" : { "match" : { "keyword" : { "query" : [ "получ соглас" , "получ" , …" at bounding box center [621, 521] width 636 height 673
paste textarea
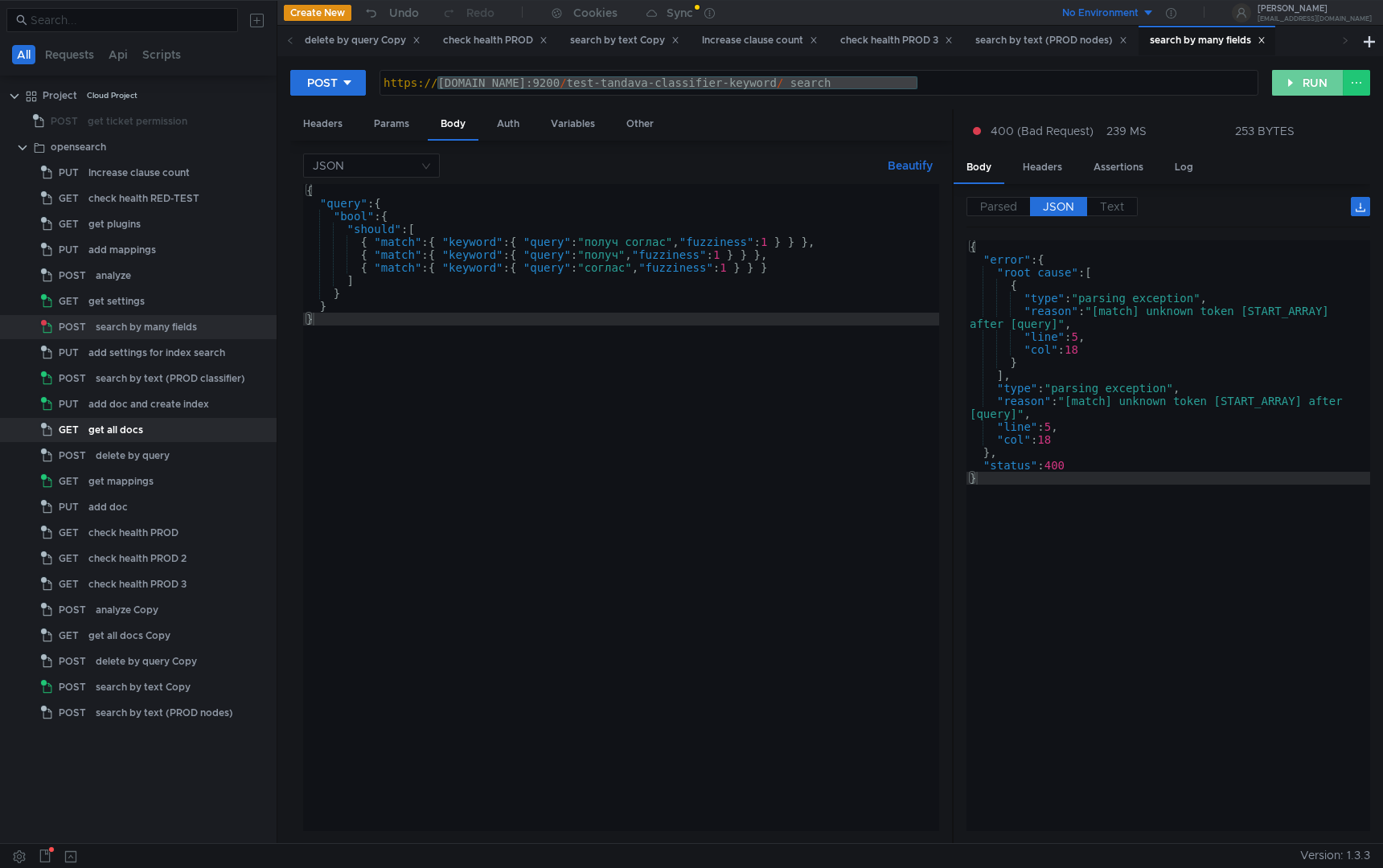
click at [1296, 80] on button "RUN" at bounding box center [1309, 82] width 72 height 25
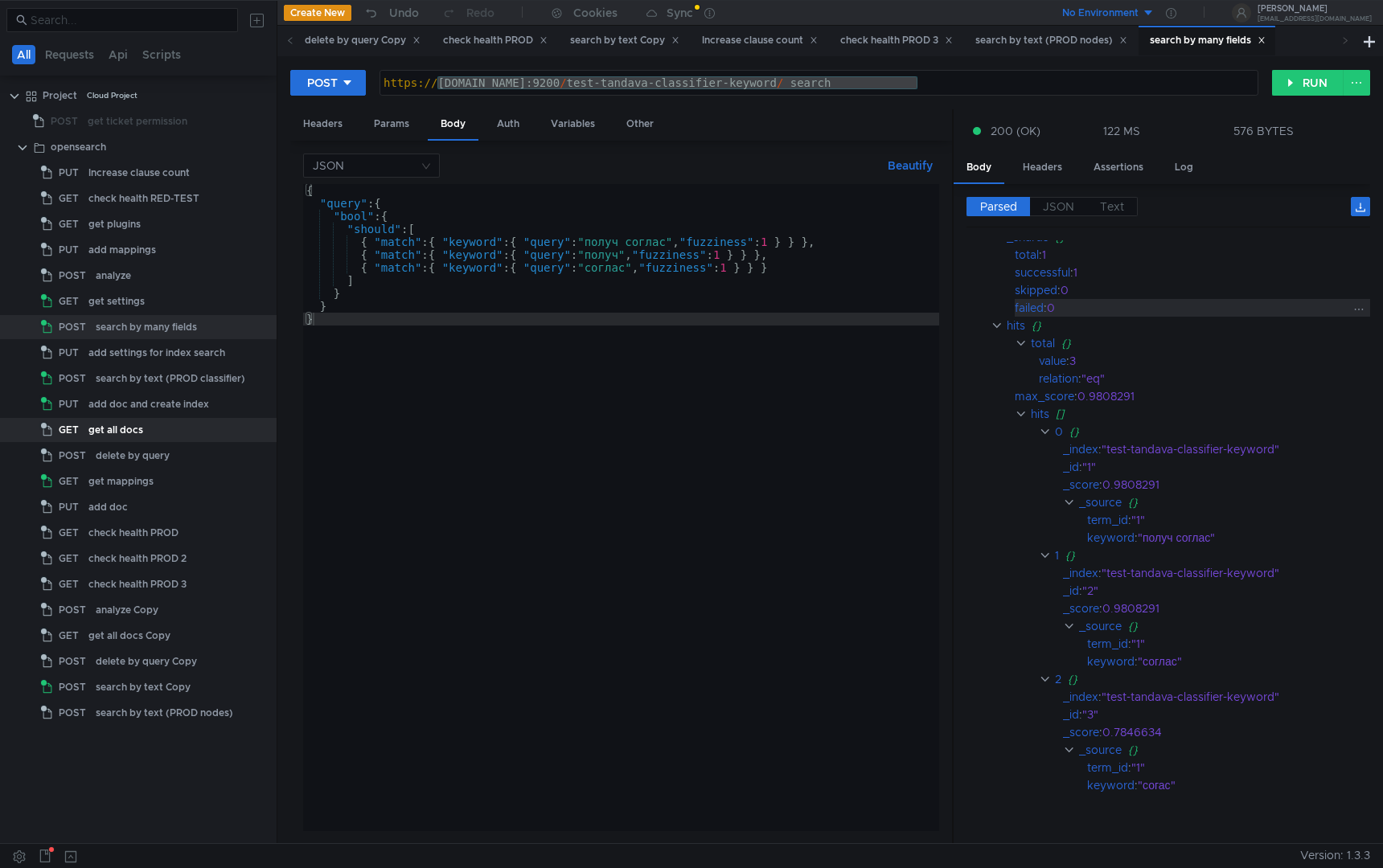
scroll to position [85, 0]
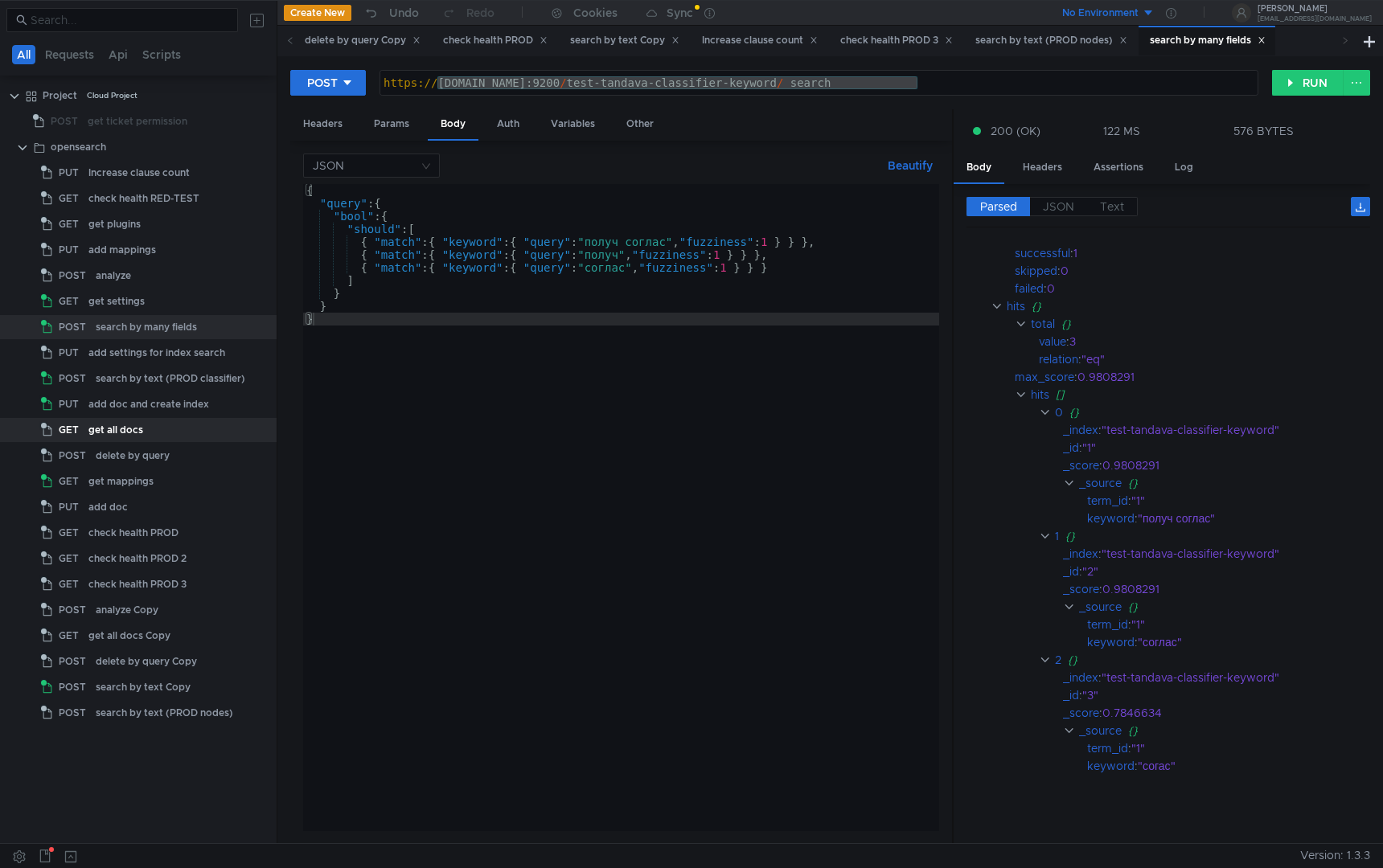
click at [552, 375] on div "{ "query" : { "bool" : { "should" : [ { "match" : { "keyword" : { "query" : "по…" at bounding box center [621, 521] width 636 height 673
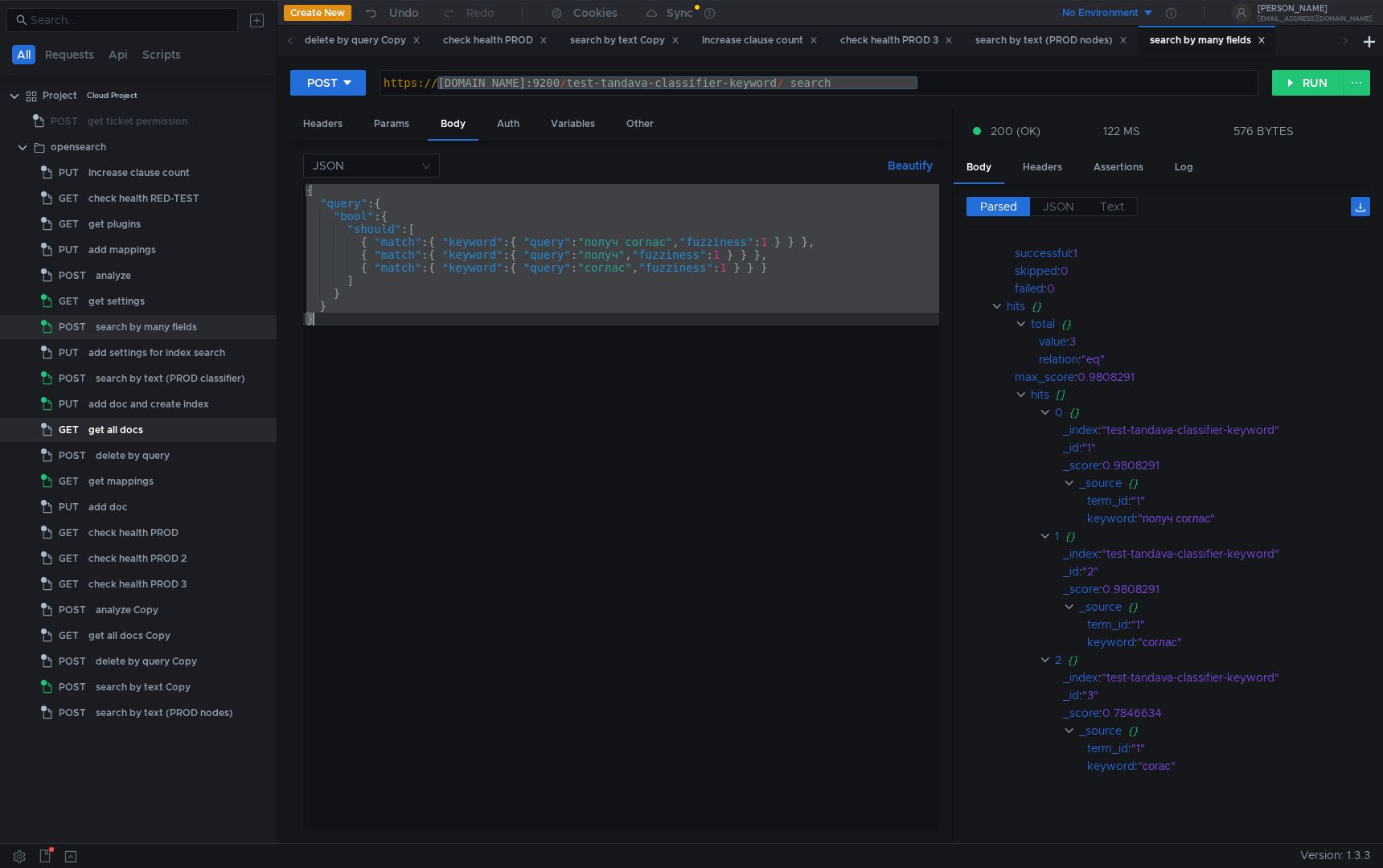
paste textarea
type textarea "}"
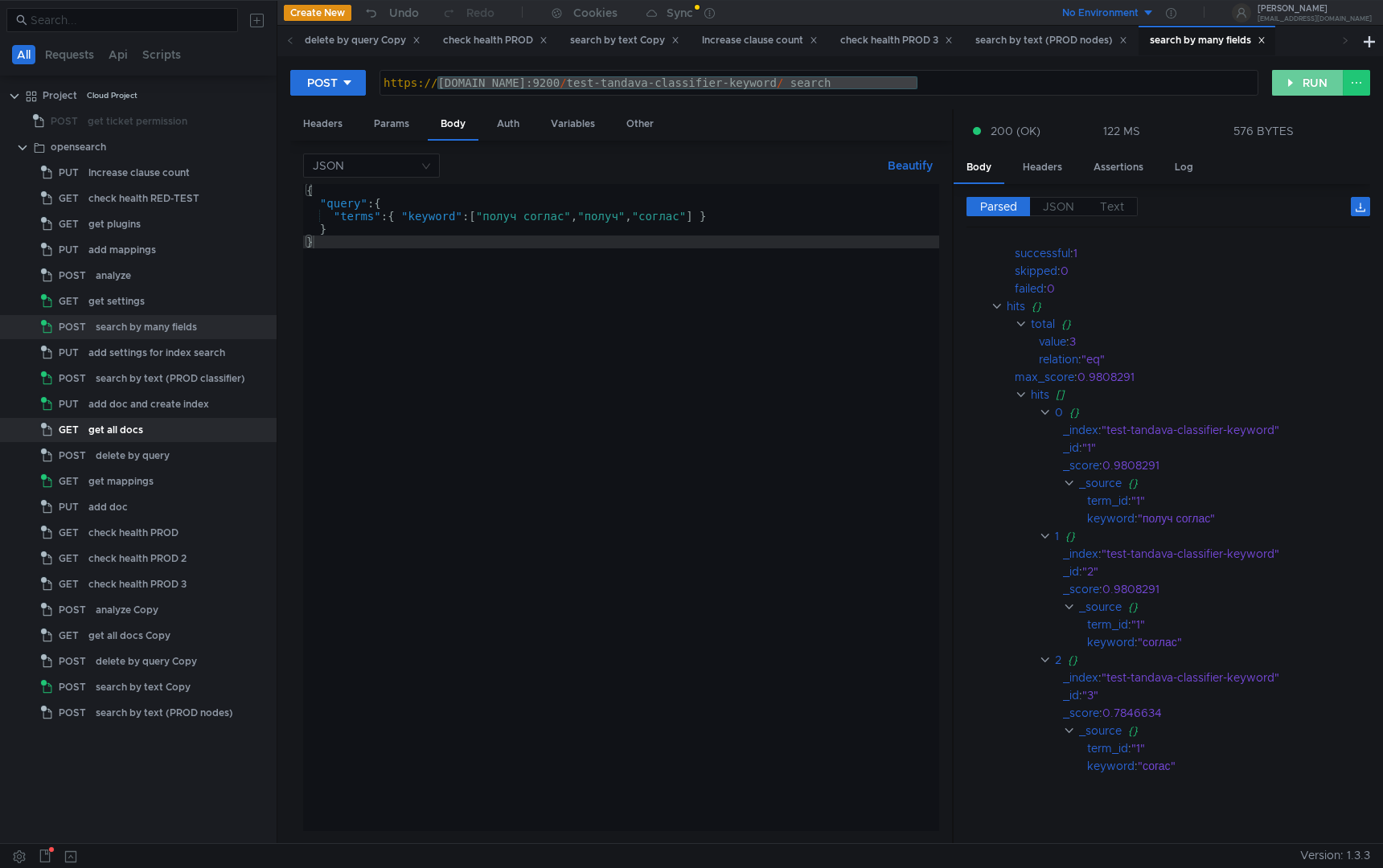
click at [1303, 73] on button "RUN" at bounding box center [1309, 82] width 72 height 25
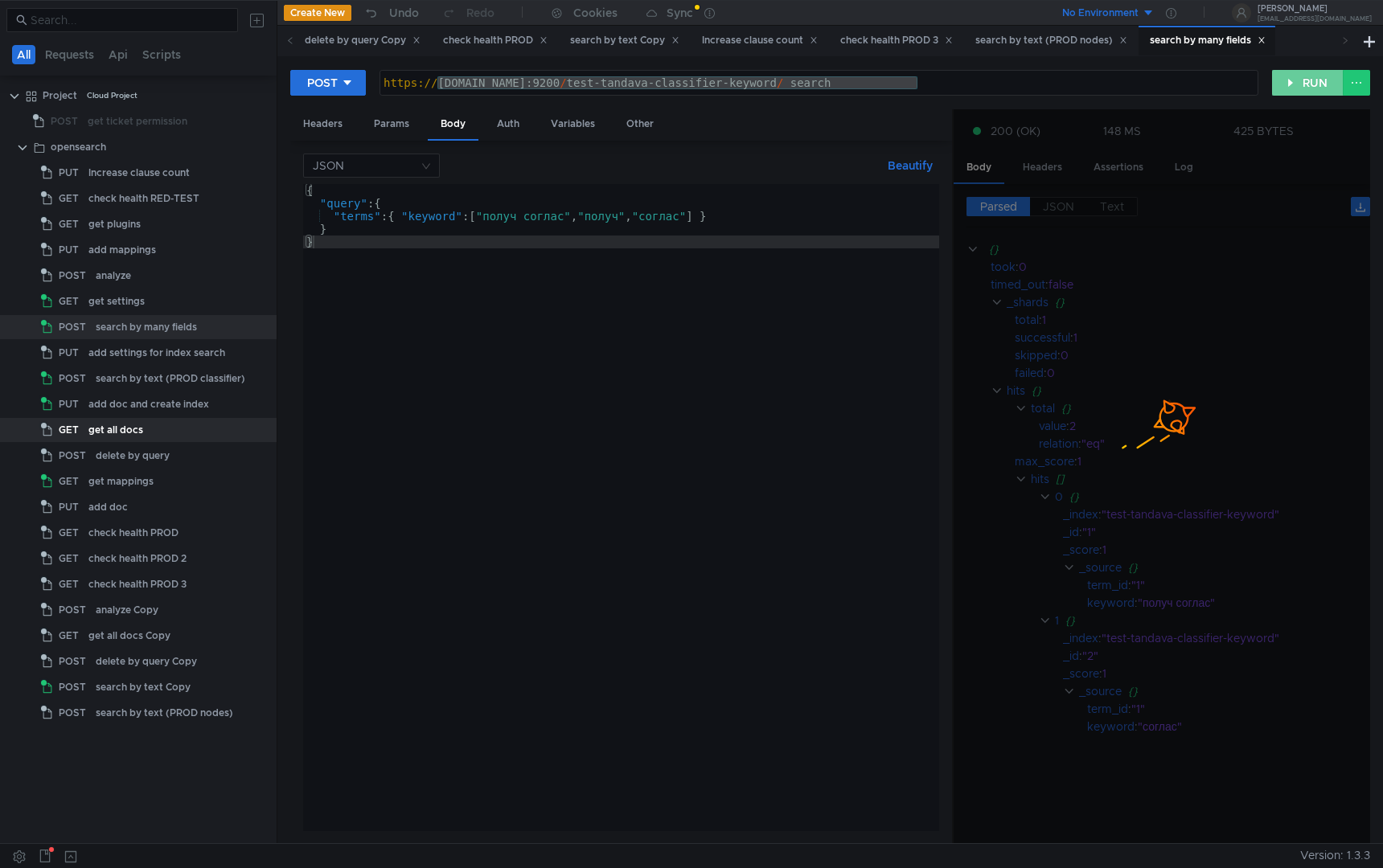
scroll to position [0, 0]
